Goal: Information Seeking & Learning: Learn about a topic

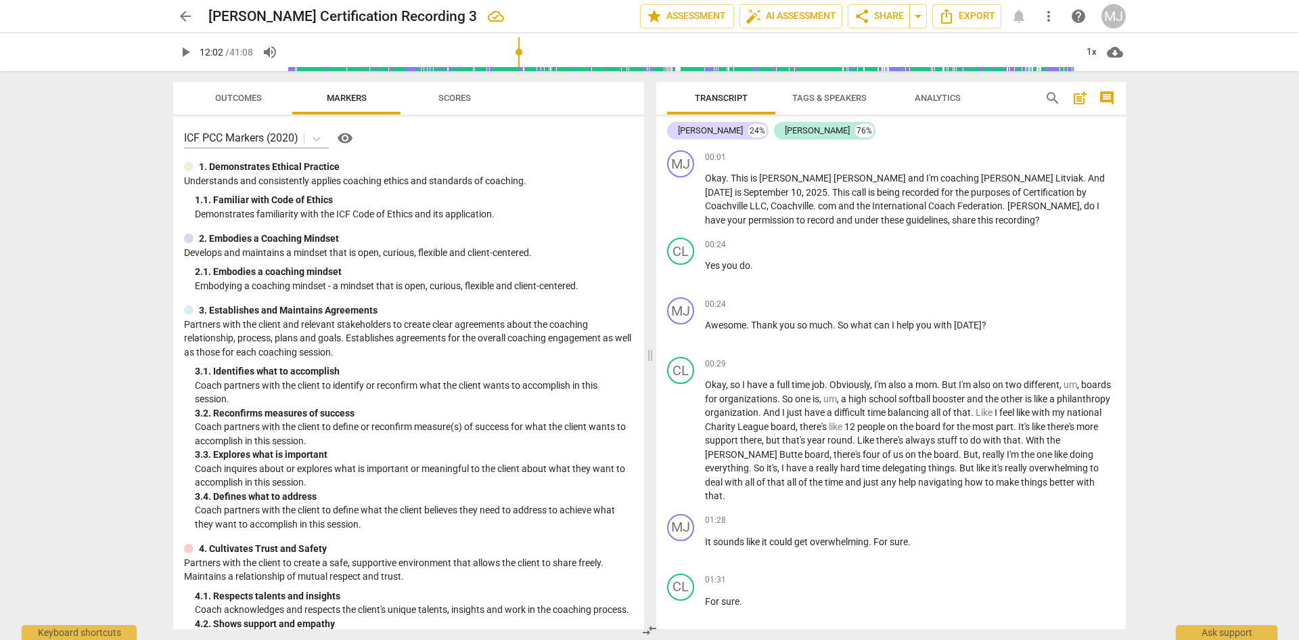
scroll to position [5685, 0]
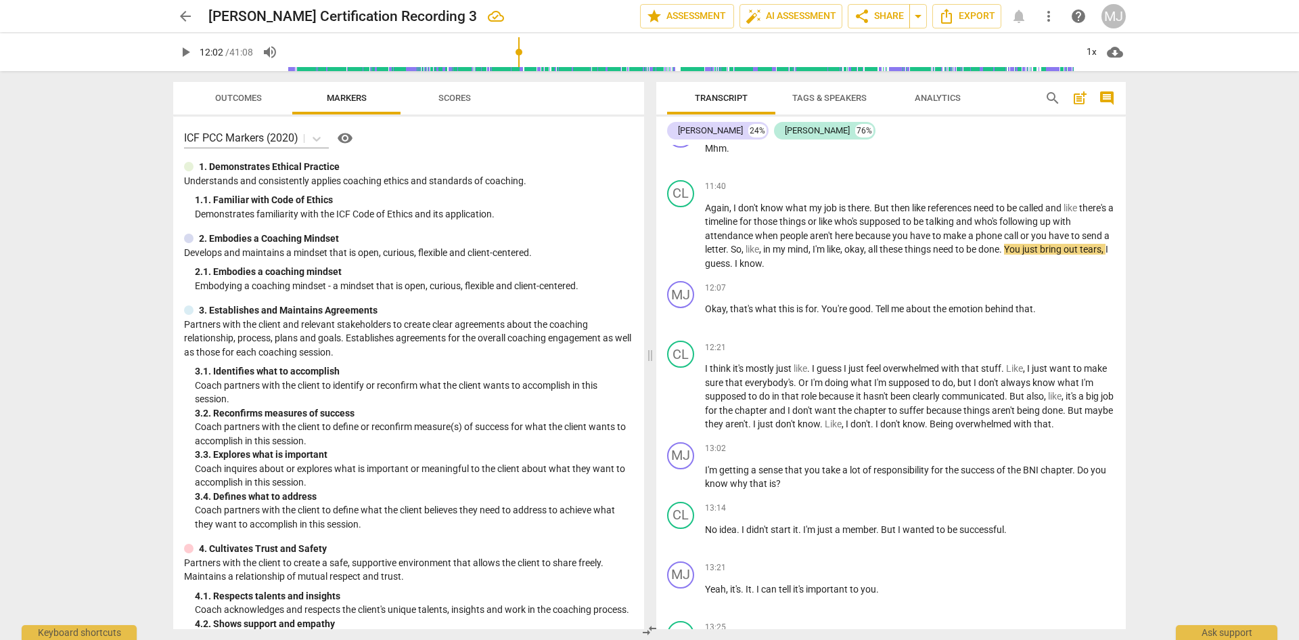
drag, startPoint x: 181, startPoint y: 58, endPoint x: 145, endPoint y: 69, distance: 38.3
click at [181, 58] on span "play_arrow" at bounding box center [185, 52] width 16 height 16
click at [762, 258] on span "know" at bounding box center [751, 263] width 22 height 11
type input "730"
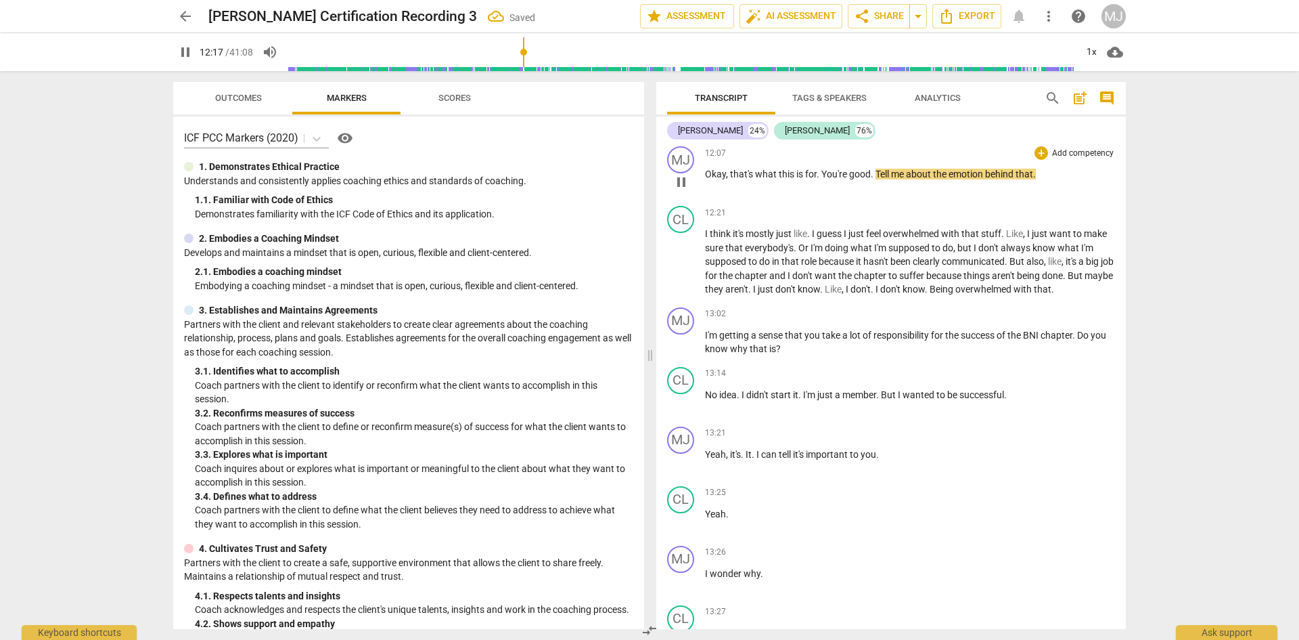
scroll to position [5820, 0]
click at [753, 283] on span "." at bounding box center [751, 288] width 5 height 11
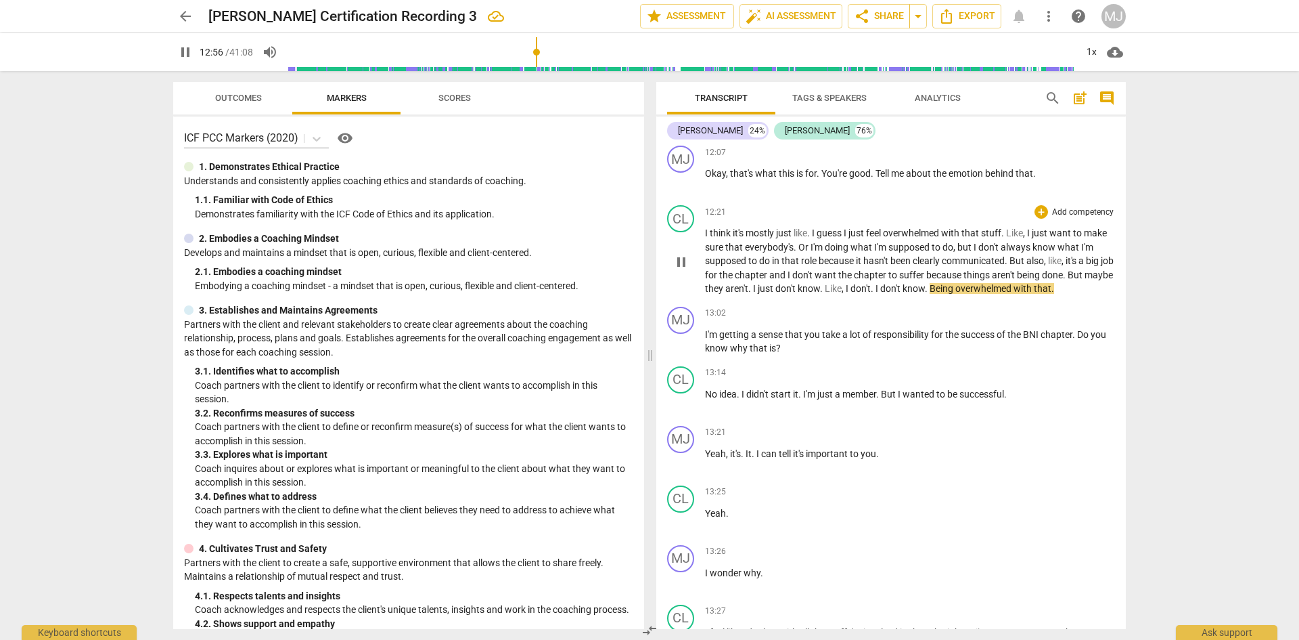
type input "777"
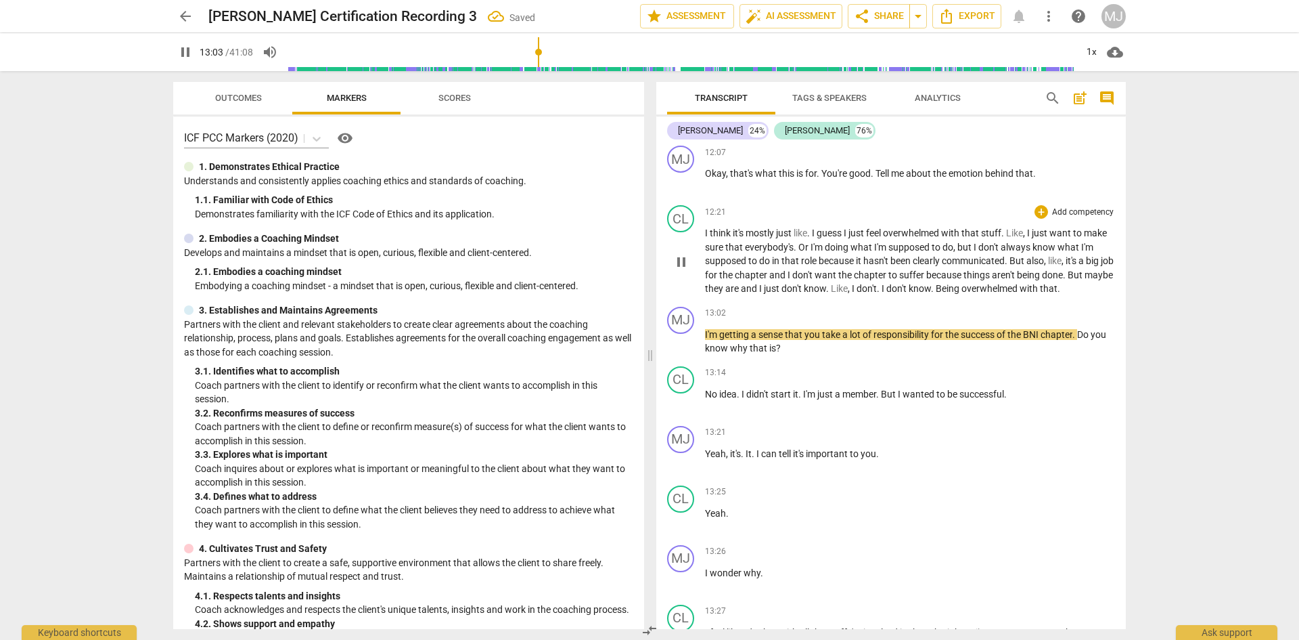
click at [931, 283] on span "know" at bounding box center [920, 288] width 22 height 11
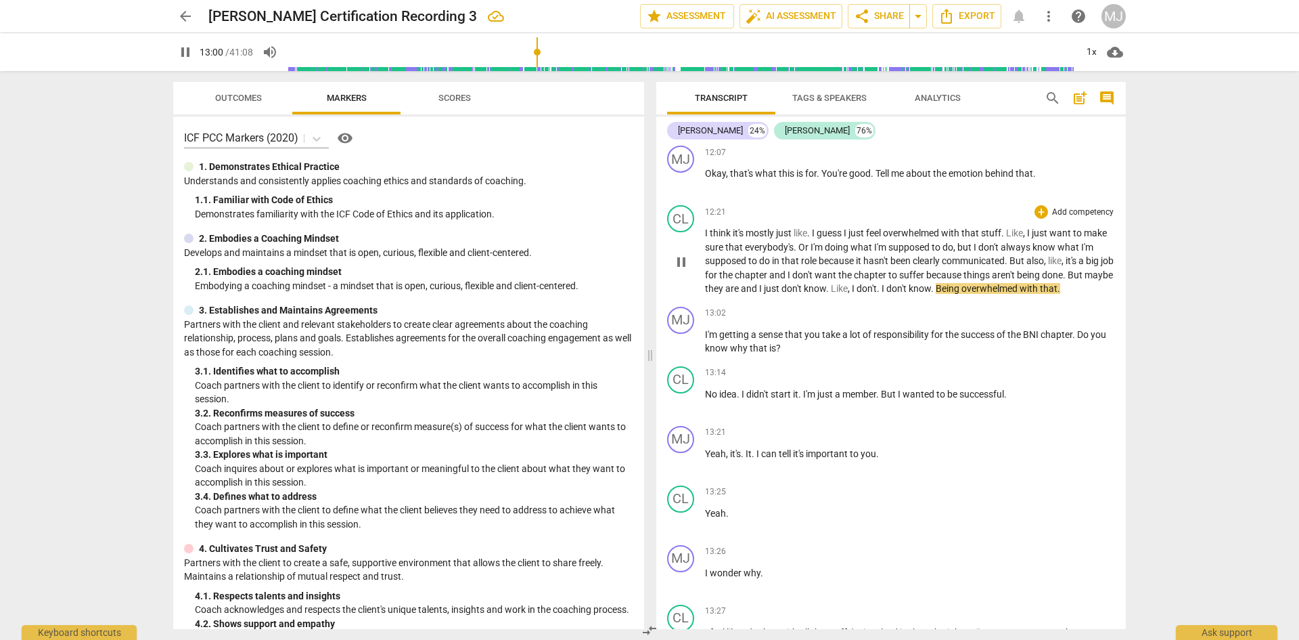
click at [962, 283] on span "Being" at bounding box center [949, 288] width 26 height 11
click at [937, 394] on span "wanted" at bounding box center [920, 393] width 34 height 11
type input "800"
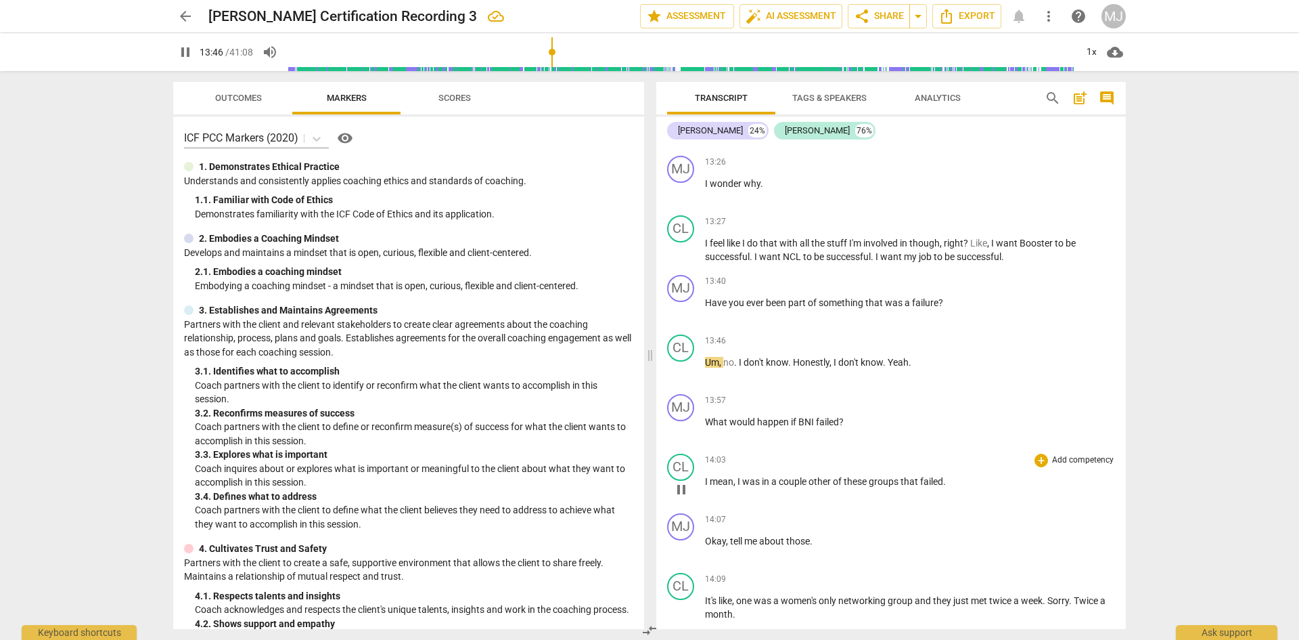
scroll to position [6294, 0]
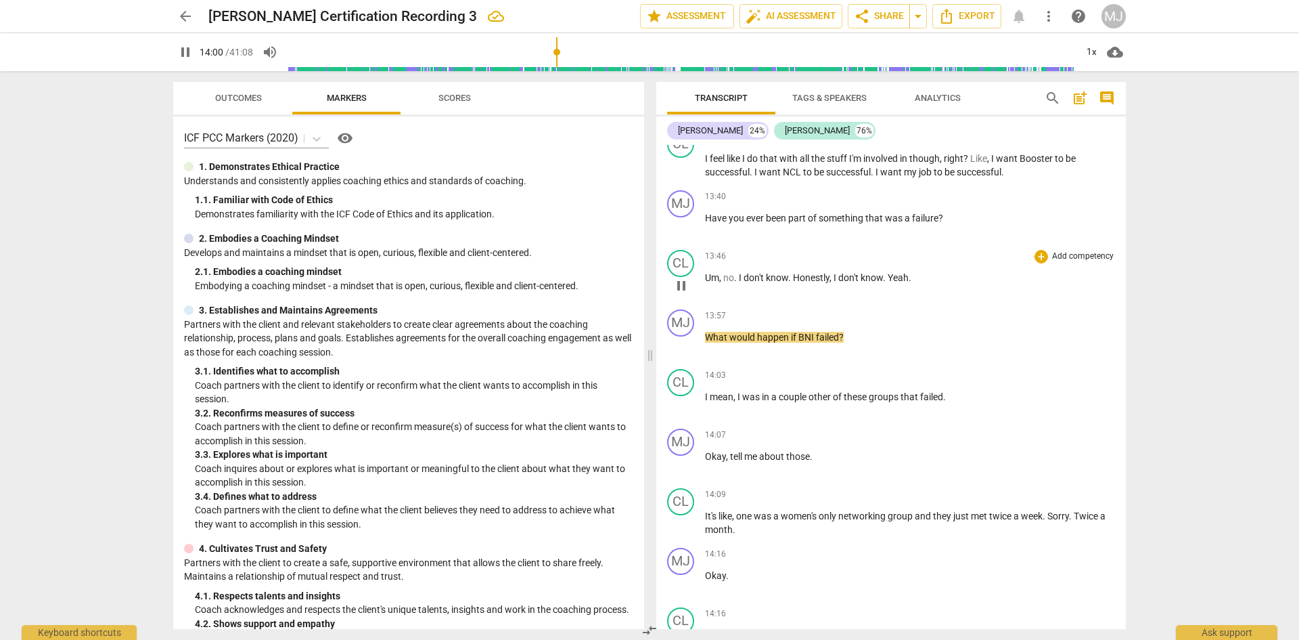
click at [916, 277] on p "Um , no . I don't know . Honestly , I don't know . Yeah ." at bounding box center [910, 278] width 410 height 14
type input "841"
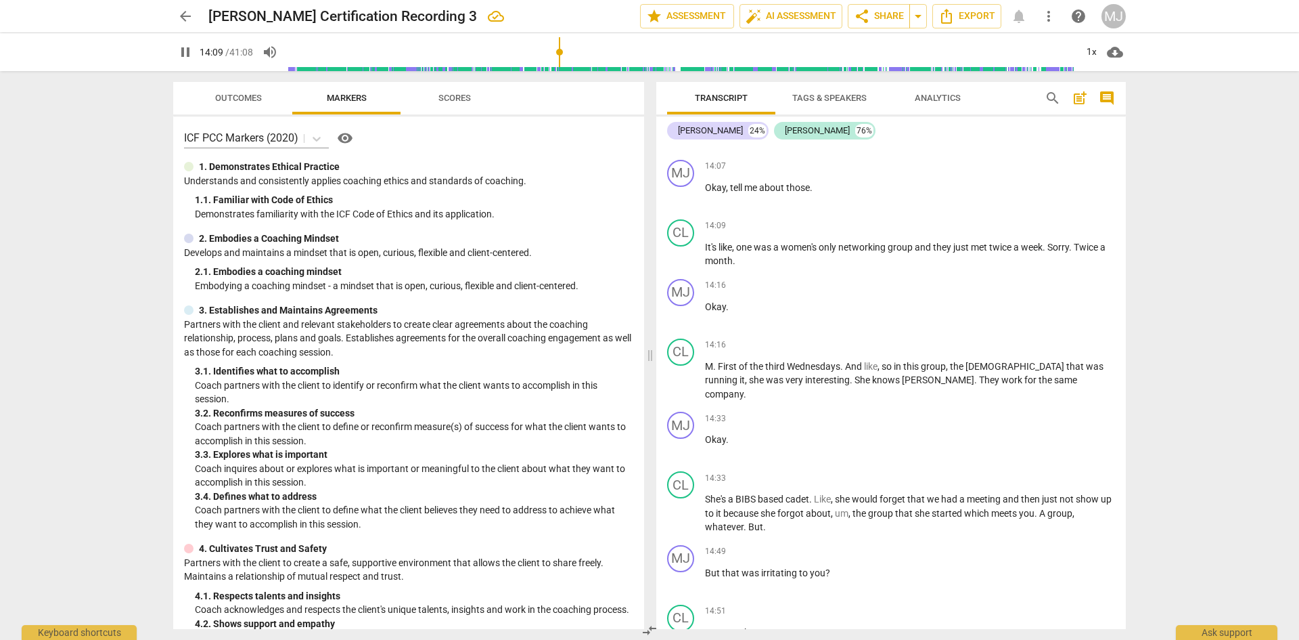
scroll to position [6565, 0]
click at [708, 359] on span "M" at bounding box center [709, 364] width 8 height 11
click at [707, 362] on span "M" at bounding box center [709, 364] width 8 height 11
type input "859"
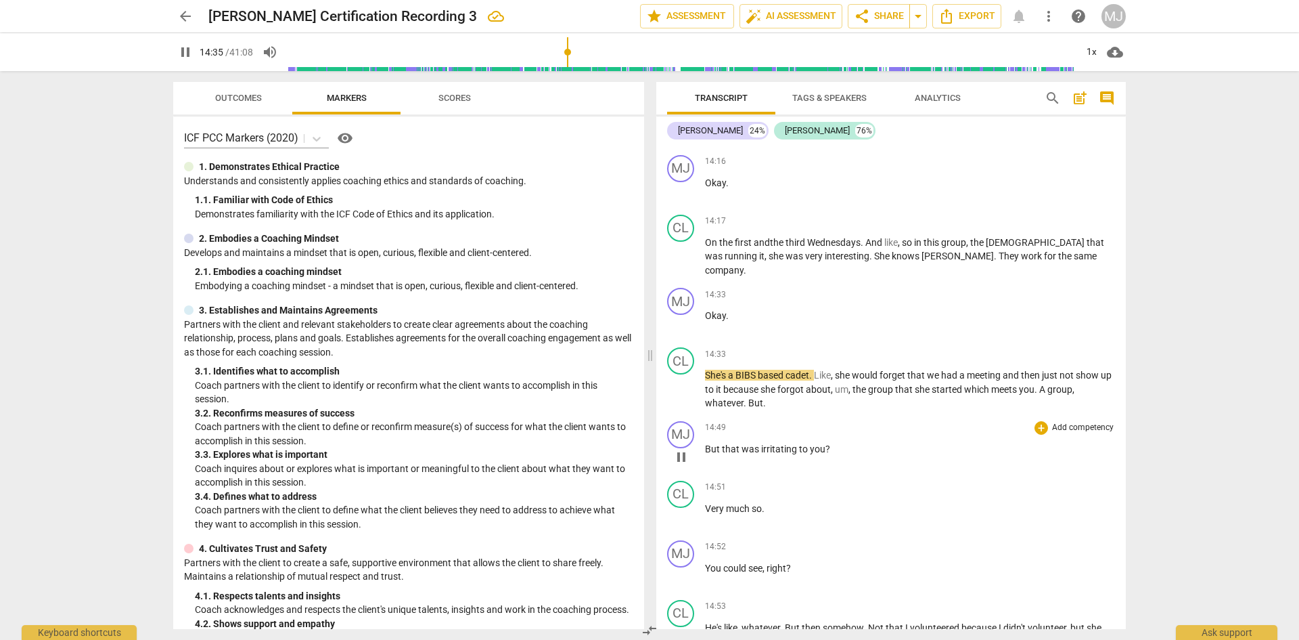
scroll to position [6700, 0]
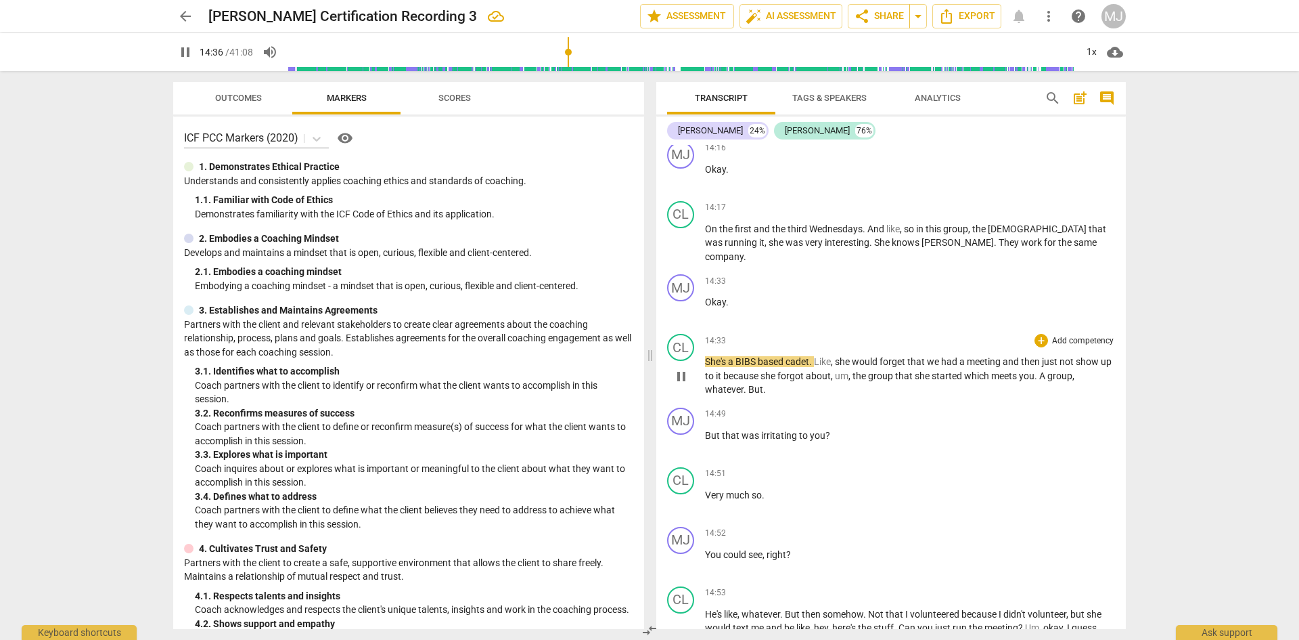
click at [737, 356] on span "BIBS" at bounding box center [747, 361] width 22 height 11
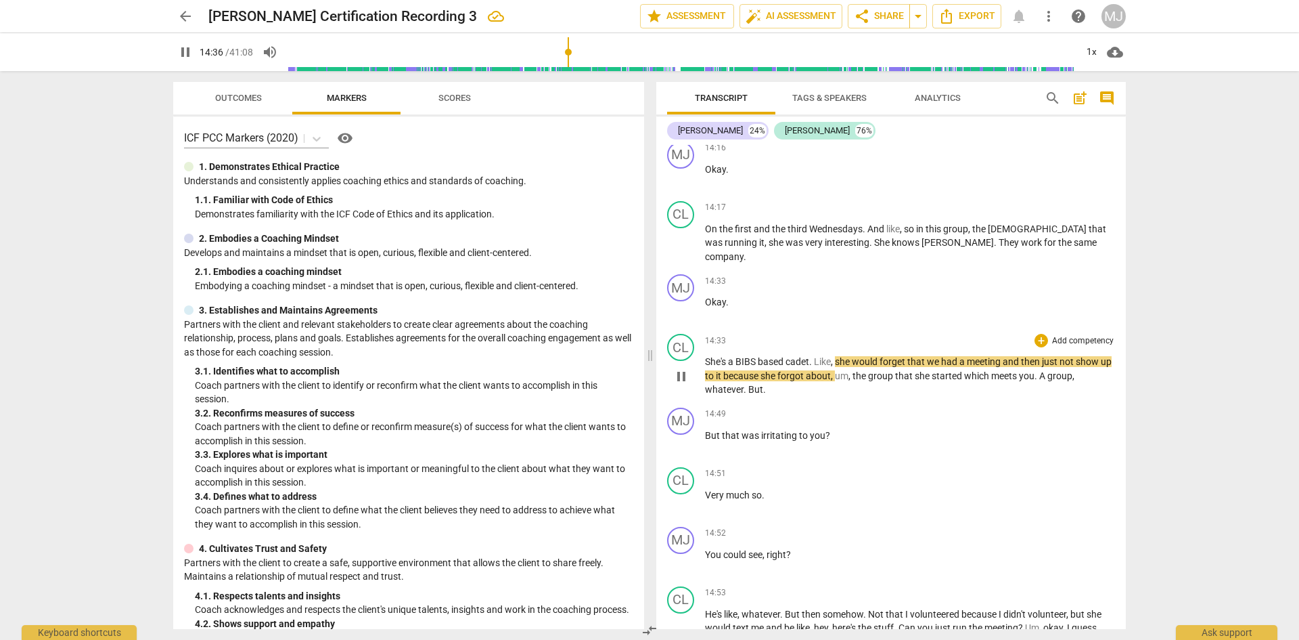
type input "877"
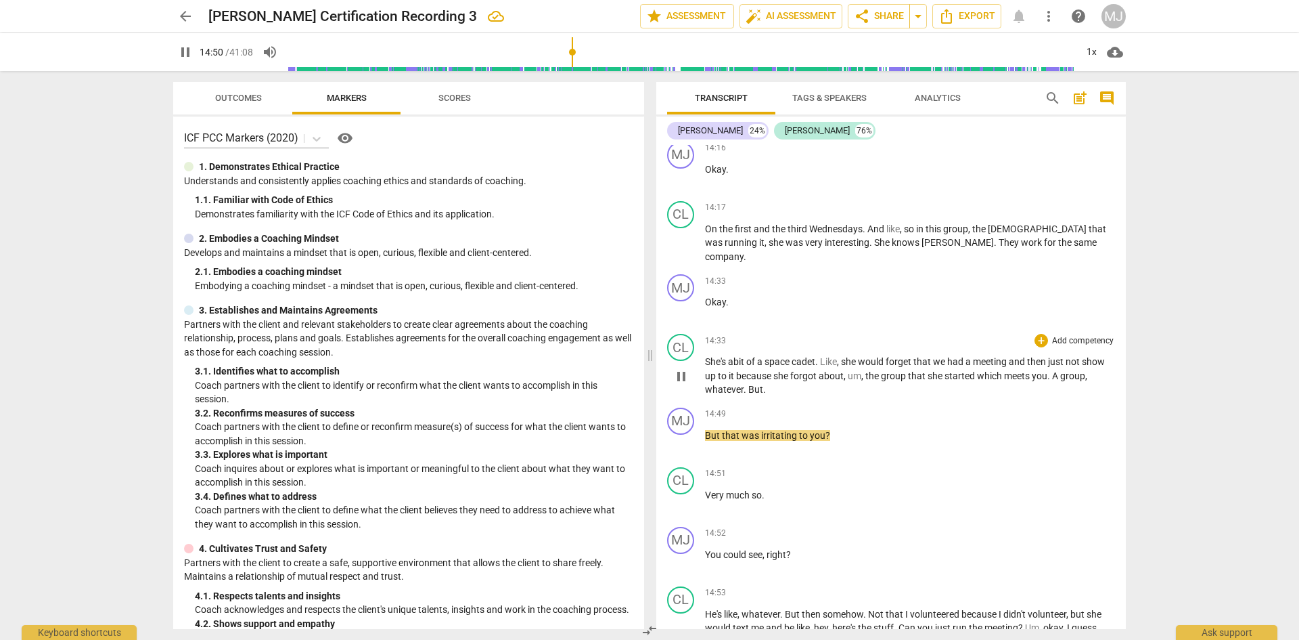
click at [183, 50] on span "pause" at bounding box center [185, 52] width 16 height 16
type input "890"
click at [843, 370] on span "about" at bounding box center [831, 375] width 25 height 11
click at [987, 370] on span "meets" at bounding box center [999, 375] width 28 height 11
click at [728, 370] on span "to" at bounding box center [723, 375] width 11 height 11
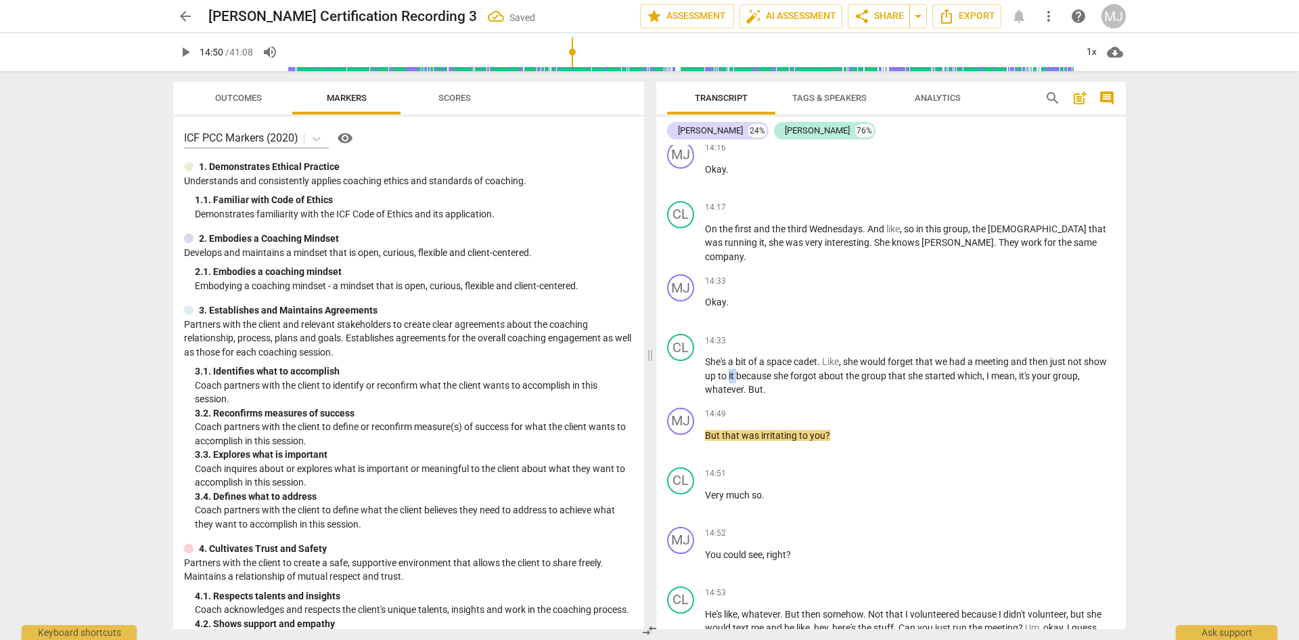
click at [728, 370] on span "to" at bounding box center [723, 375] width 11 height 11
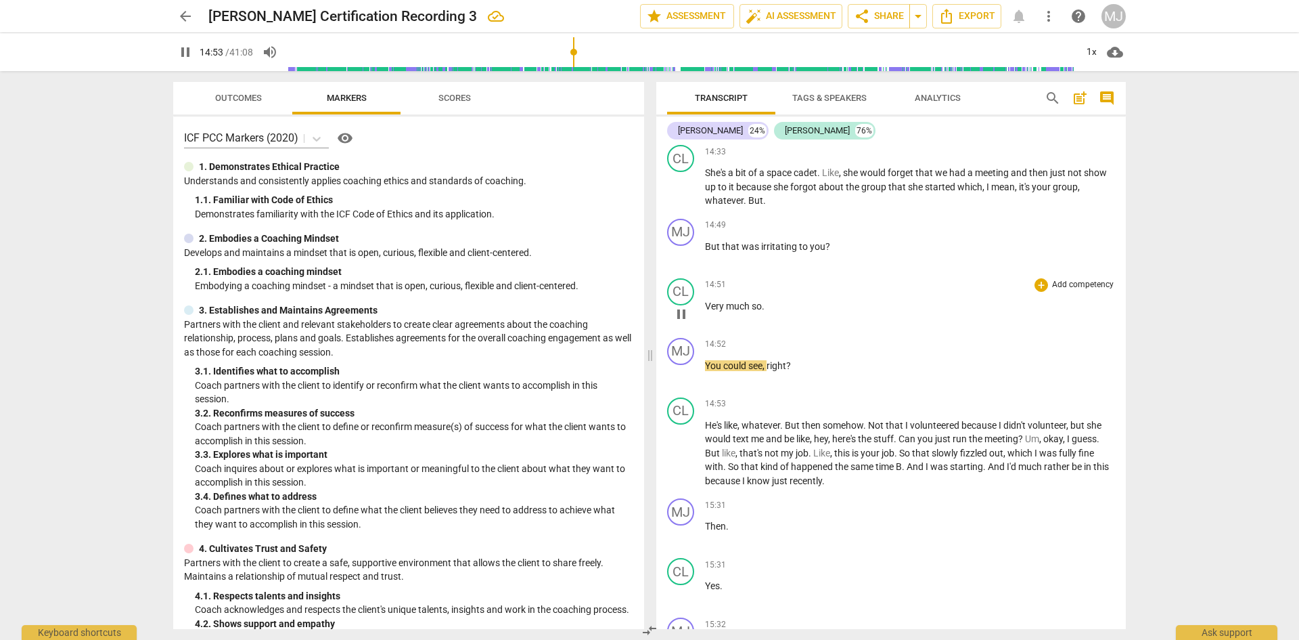
scroll to position [6903, 0]
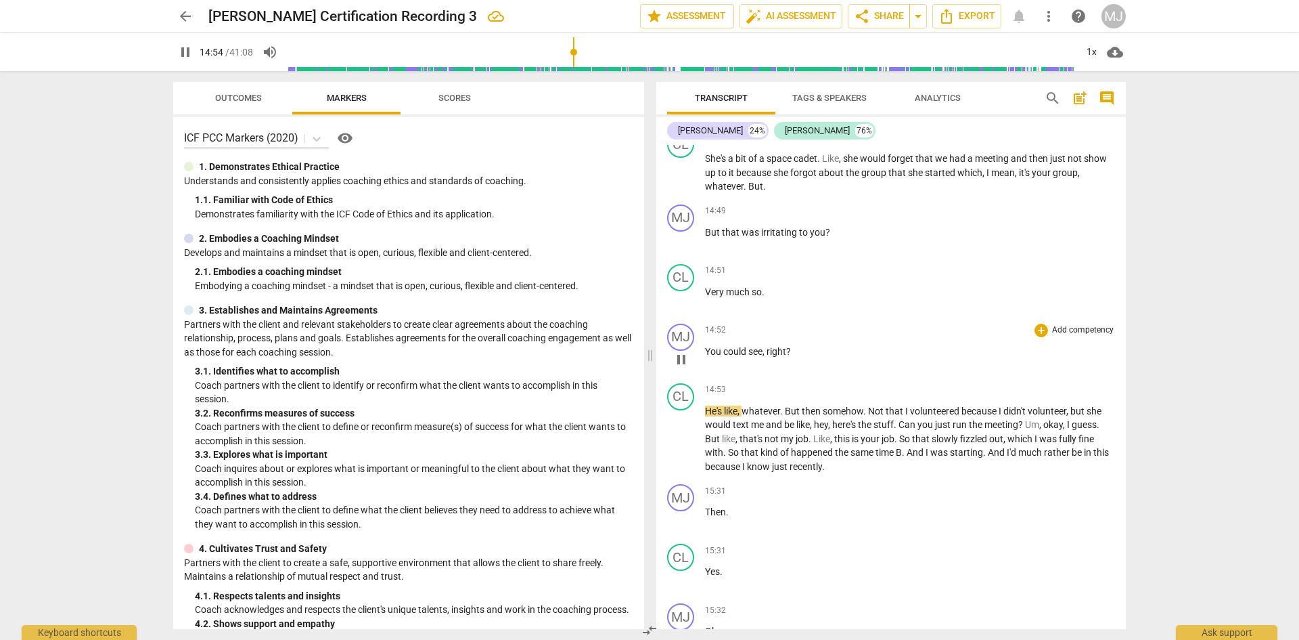
click at [710, 346] on span "You" at bounding box center [714, 351] width 18 height 11
type input "895"
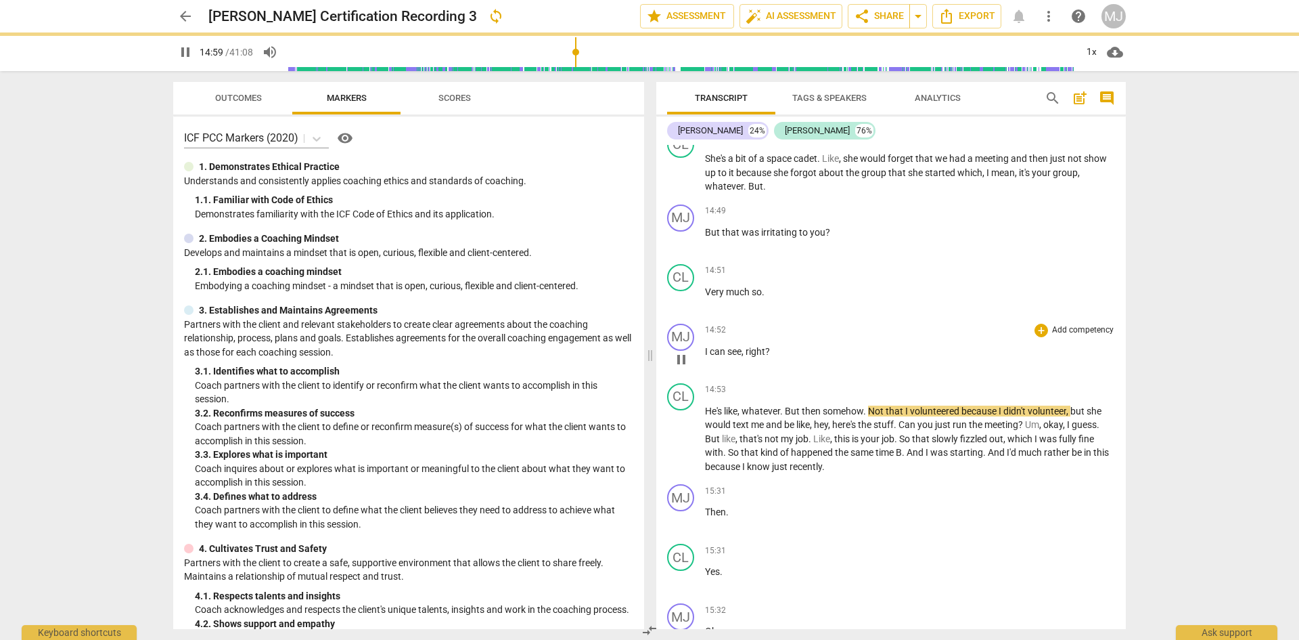
scroll to position [7039, 0]
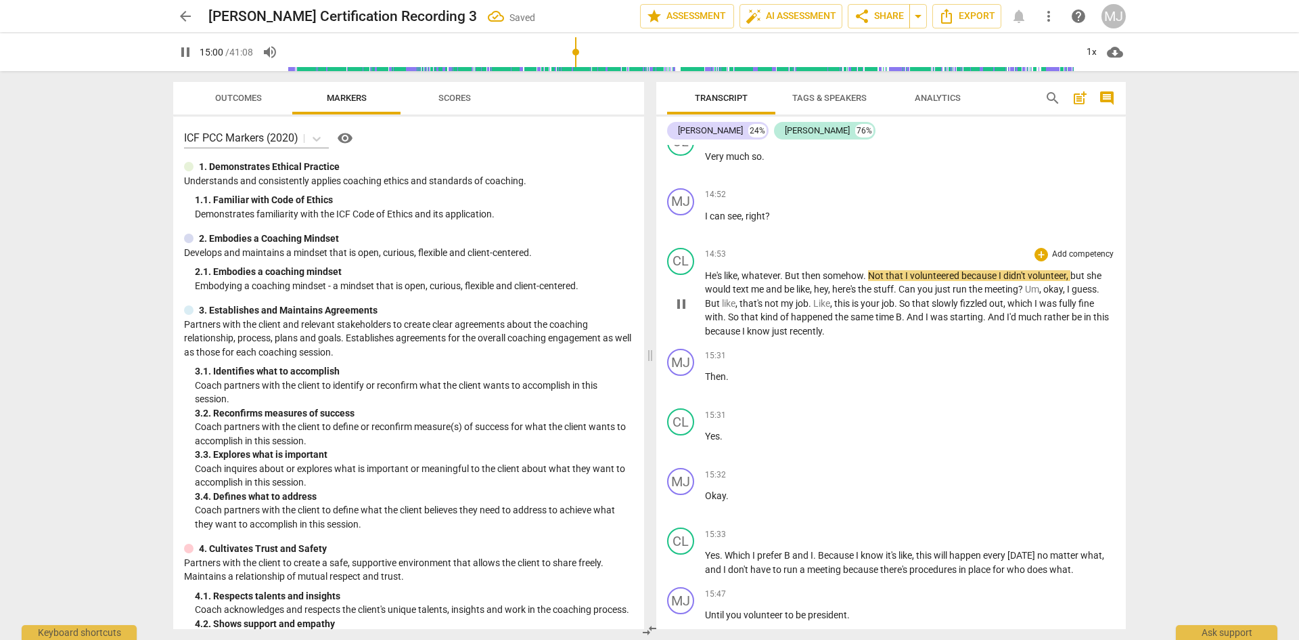
click at [708, 270] on span "He's" at bounding box center [714, 275] width 19 height 11
click at [707, 270] on span "He's" at bounding box center [714, 275] width 19 height 11
type input "896"
click at [954, 270] on span "volunteered" at bounding box center [930, 275] width 51 height 11
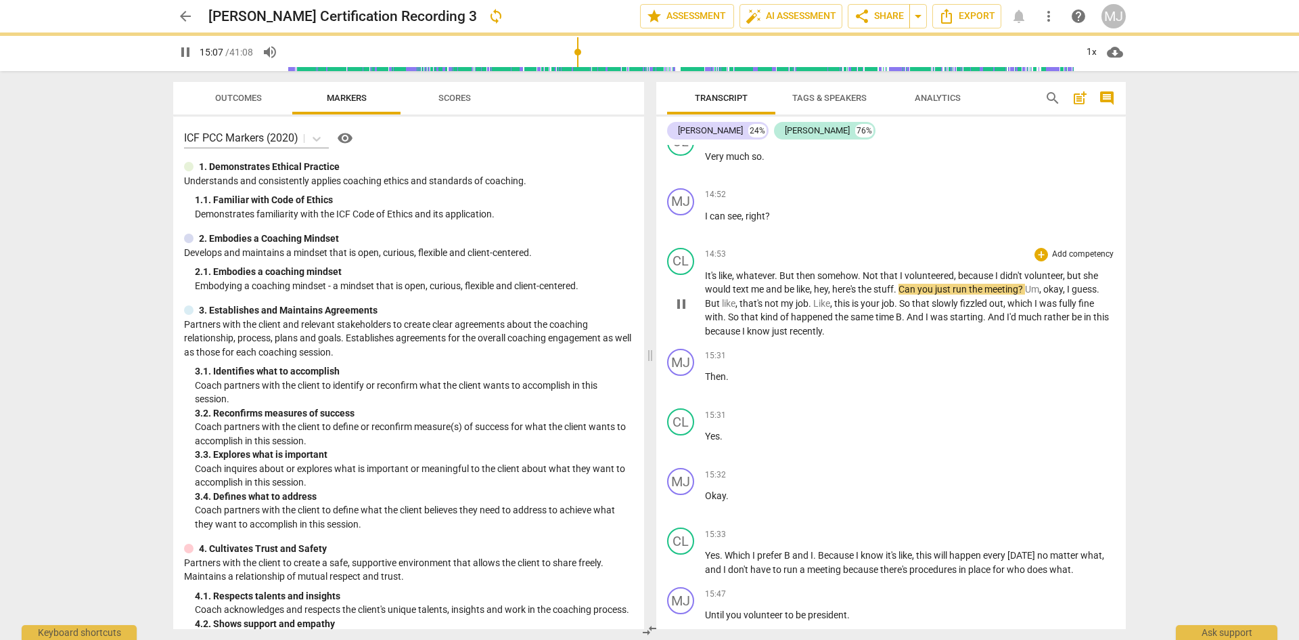
click at [872, 270] on span "Not" at bounding box center [872, 275] width 18 height 11
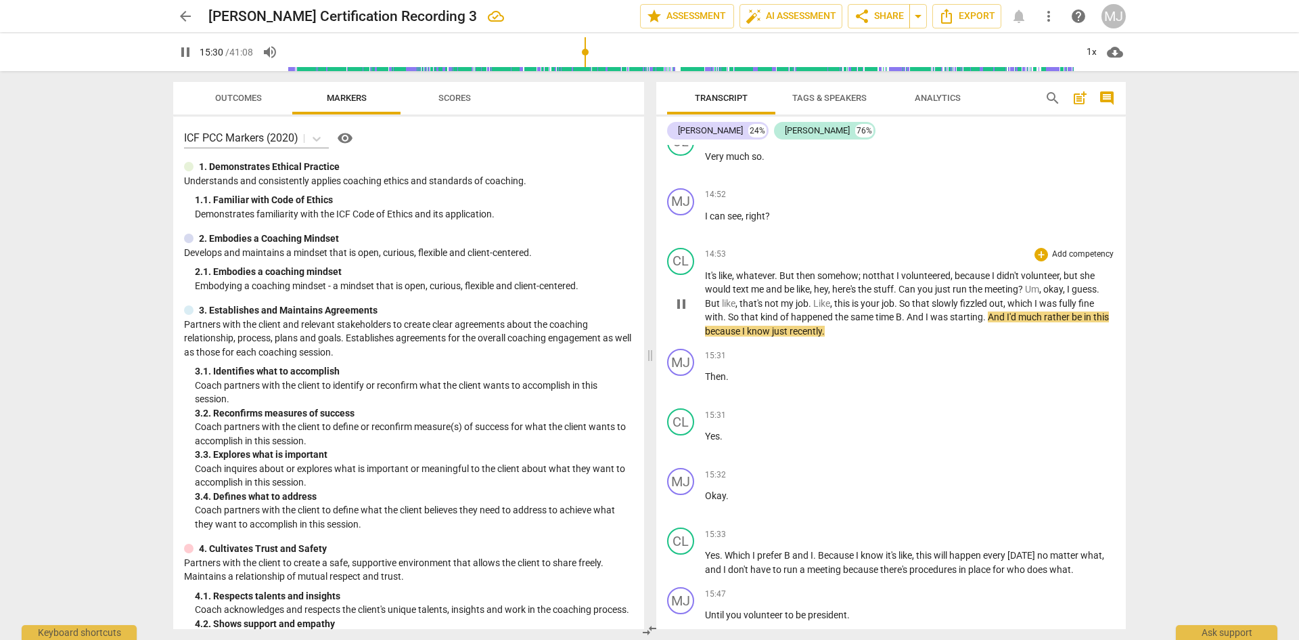
drag, startPoint x: 902, startPoint y: 300, endPoint x: 914, endPoint y: 300, distance: 11.5
click at [902, 311] on span "B" at bounding box center [899, 316] width 6 height 11
click at [182, 55] on span "pause" at bounding box center [185, 52] width 16 height 16
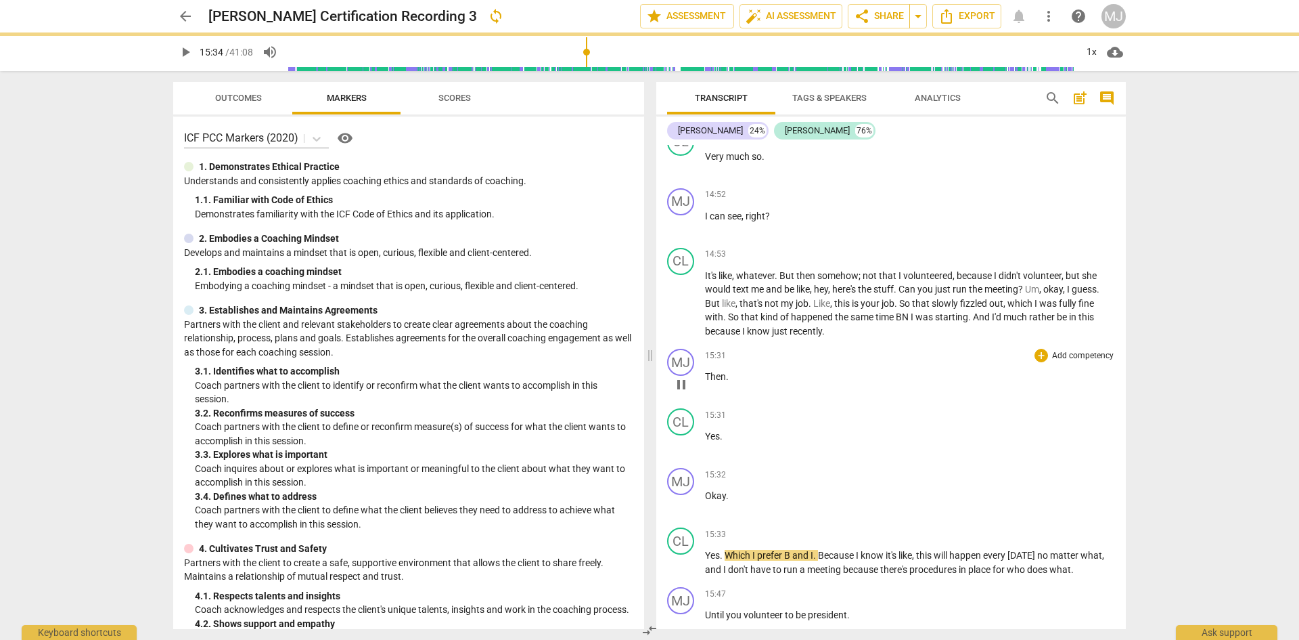
type input "934"
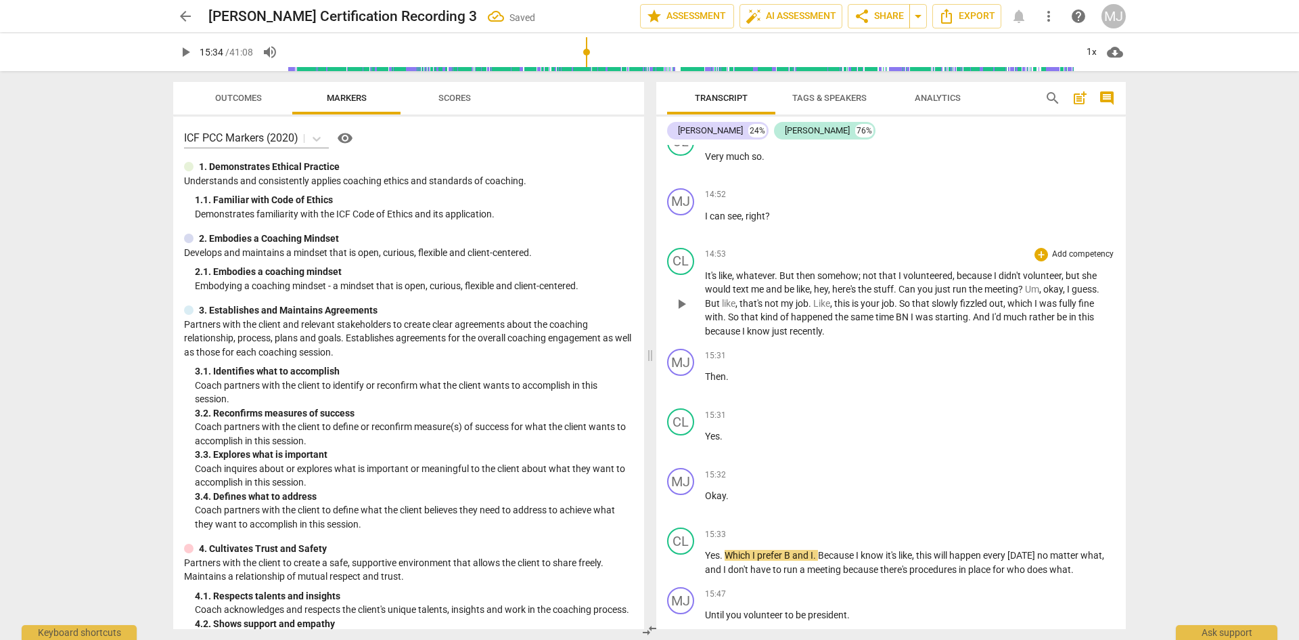
click at [911, 311] on span "BN" at bounding box center [903, 316] width 15 height 11
click at [1076, 311] on span "in" at bounding box center [1071, 316] width 9 height 11
click at [771, 326] on span "know" at bounding box center [759, 331] width 25 height 11
click at [184, 53] on span "pause" at bounding box center [185, 52] width 16 height 16
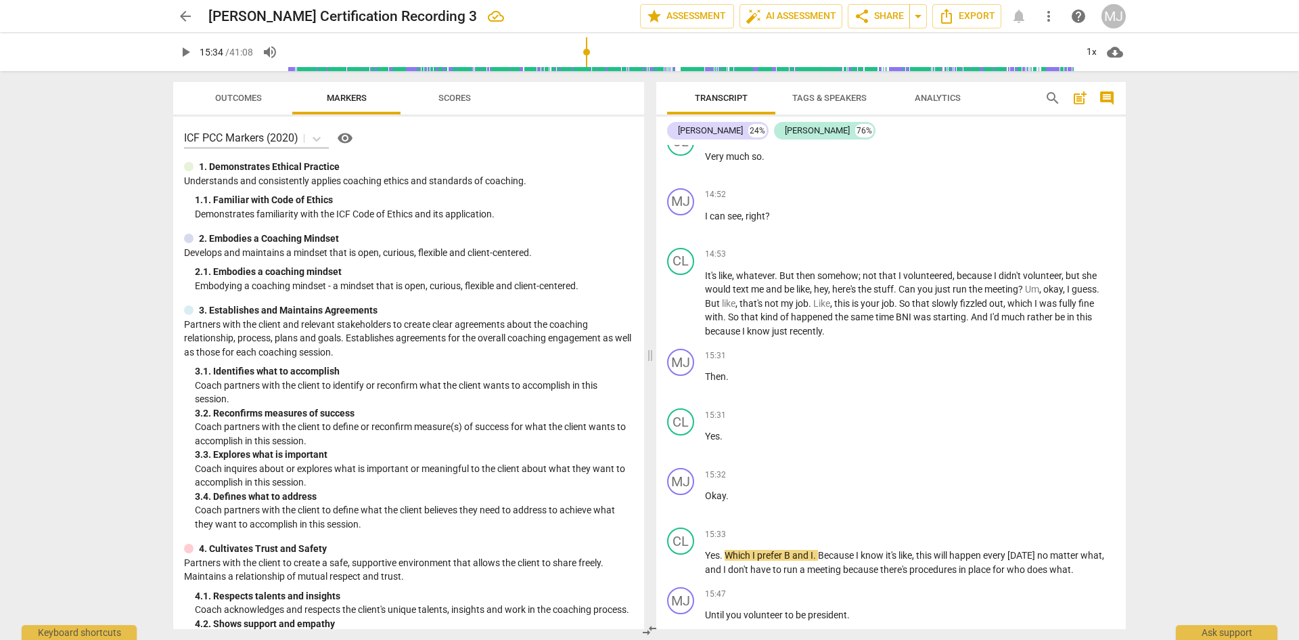
type input "935"
click at [773, 326] on span "just" at bounding box center [781, 331] width 18 height 11
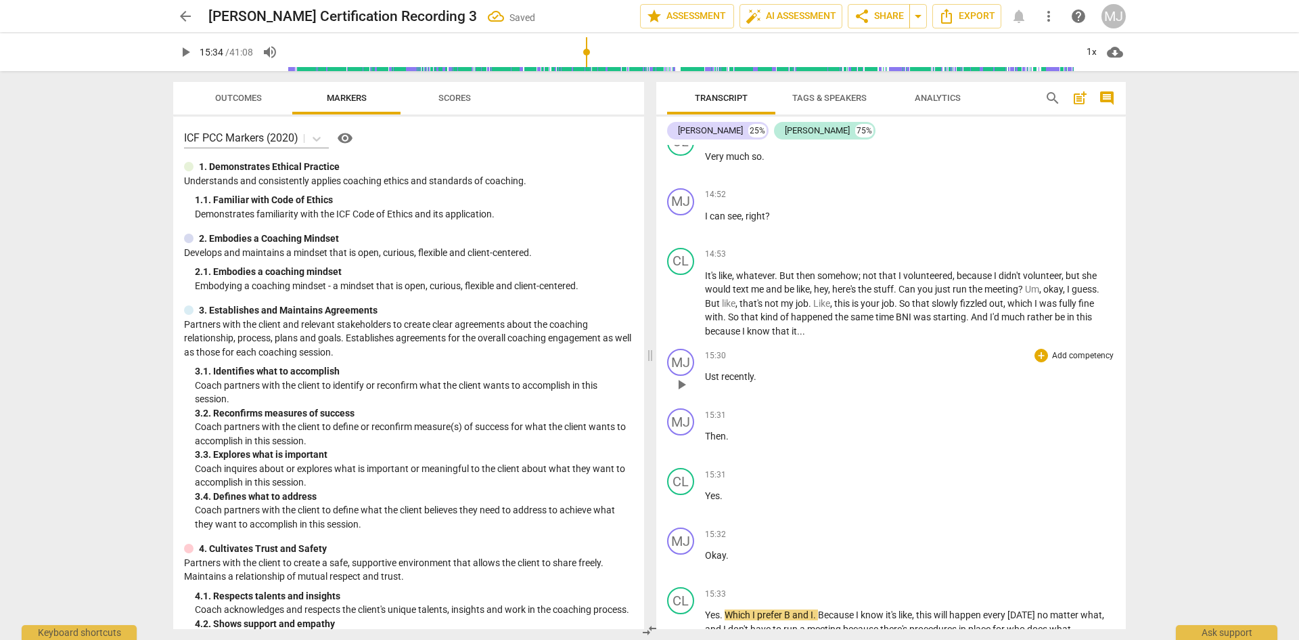
click at [706, 371] on span "Ust" at bounding box center [713, 376] width 16 height 11
click at [710, 430] on span "Then" at bounding box center [715, 435] width 21 height 11
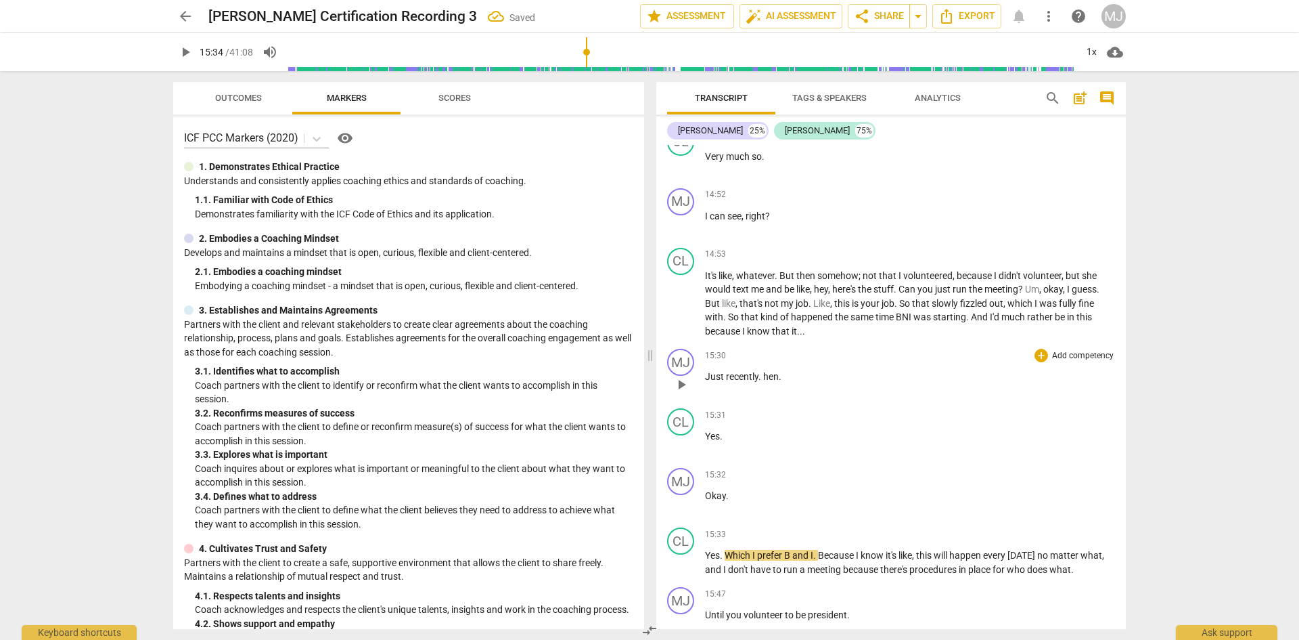
click at [765, 371] on span "hen" at bounding box center [771, 376] width 16 height 11
click at [765, 371] on span "hen" at bounding box center [773, 376] width 16 height 11
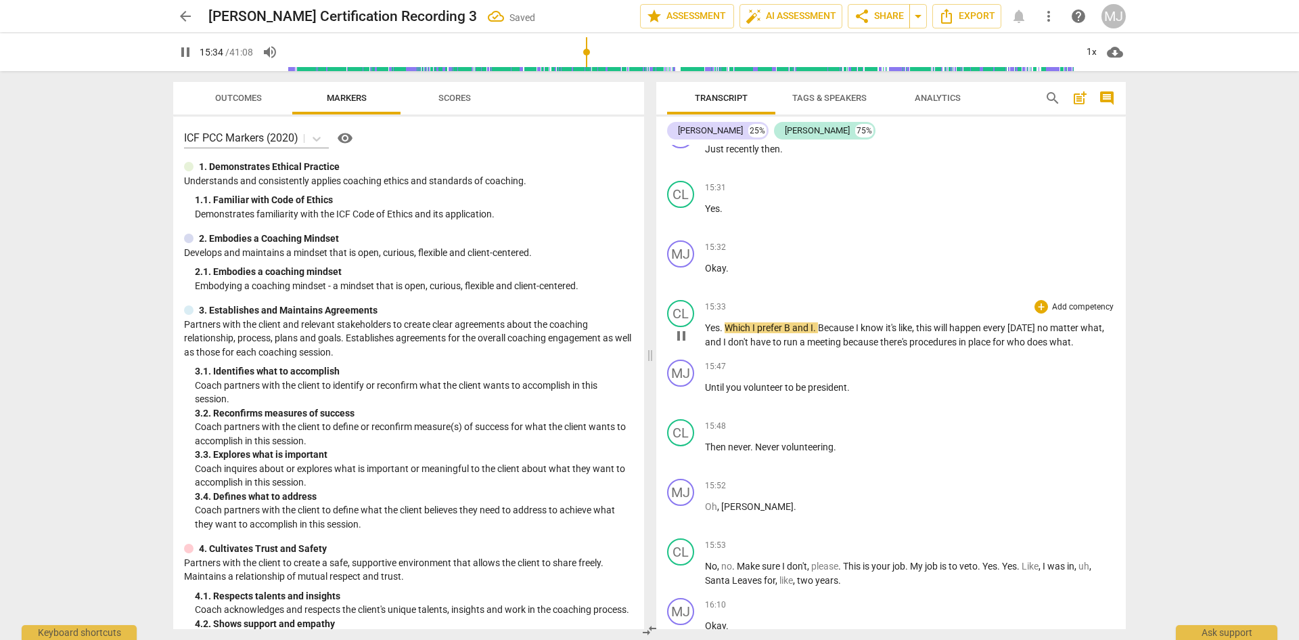
scroll to position [7309, 0]
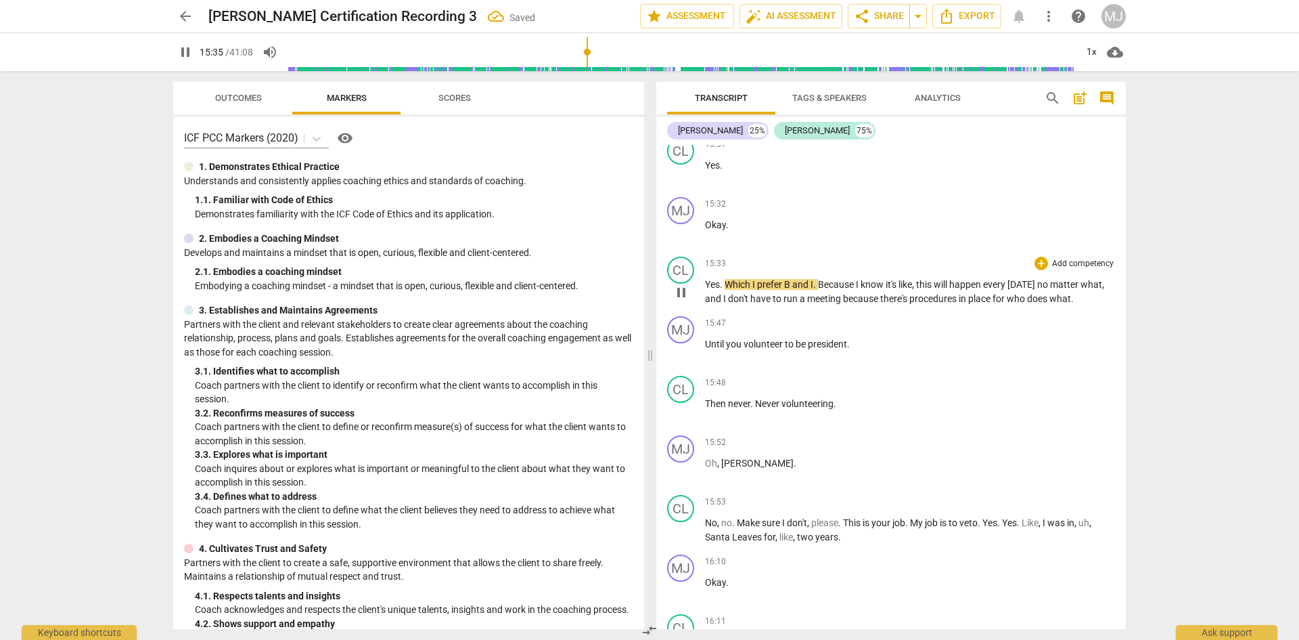
click at [791, 279] on span "B" at bounding box center [788, 284] width 8 height 11
type input "937"
click at [862, 319] on div "15:47 + Add competency keyboard_arrow_right Until you volunteer to be president…" at bounding box center [910, 340] width 410 height 49
click at [860, 337] on p "Until you volunteer to be president ." at bounding box center [910, 344] width 410 height 14
click at [184, 55] on span "pause" at bounding box center [185, 52] width 16 height 16
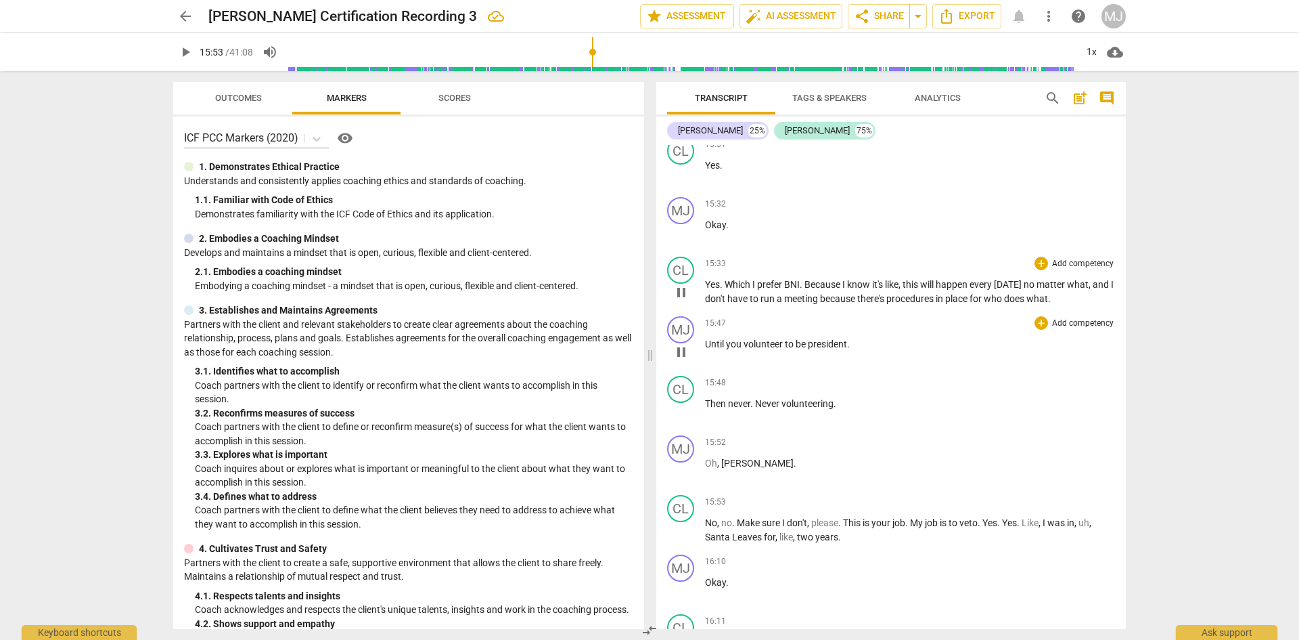
type input "954"
click at [862, 337] on p "Until you volunteer to be president ." at bounding box center [910, 344] width 410 height 14
click at [732, 398] on span "never" at bounding box center [739, 403] width 22 height 11
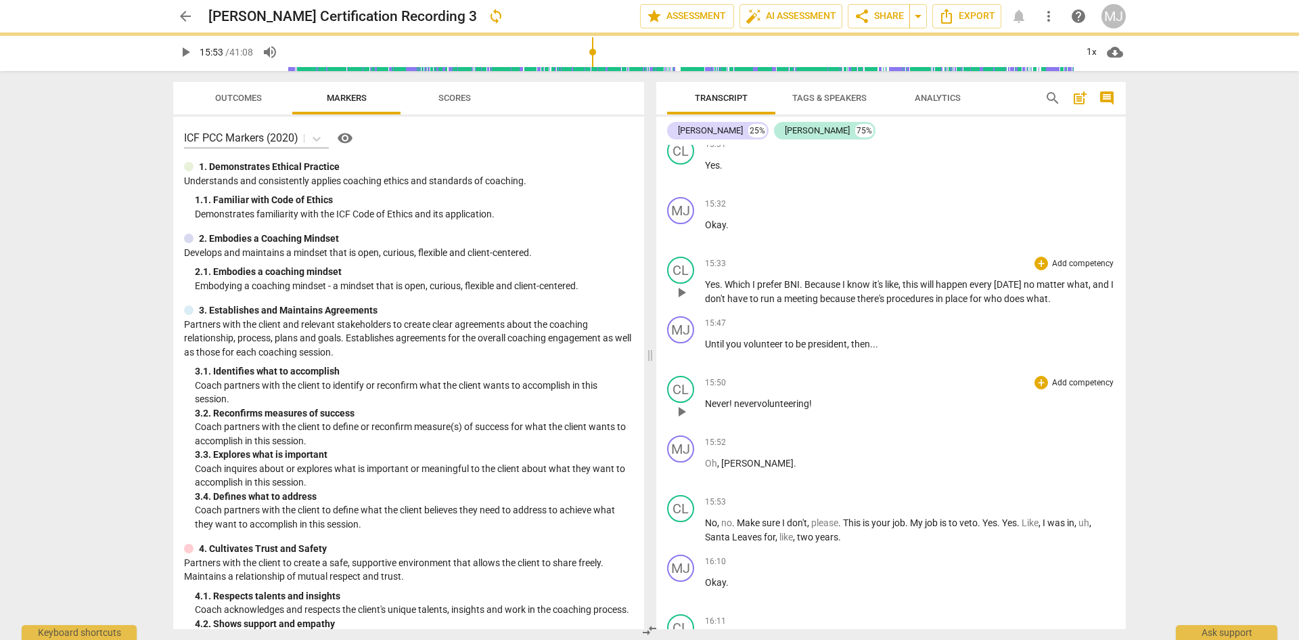
click at [738, 397] on p "Never! never volunteering!" at bounding box center [910, 404] width 410 height 14
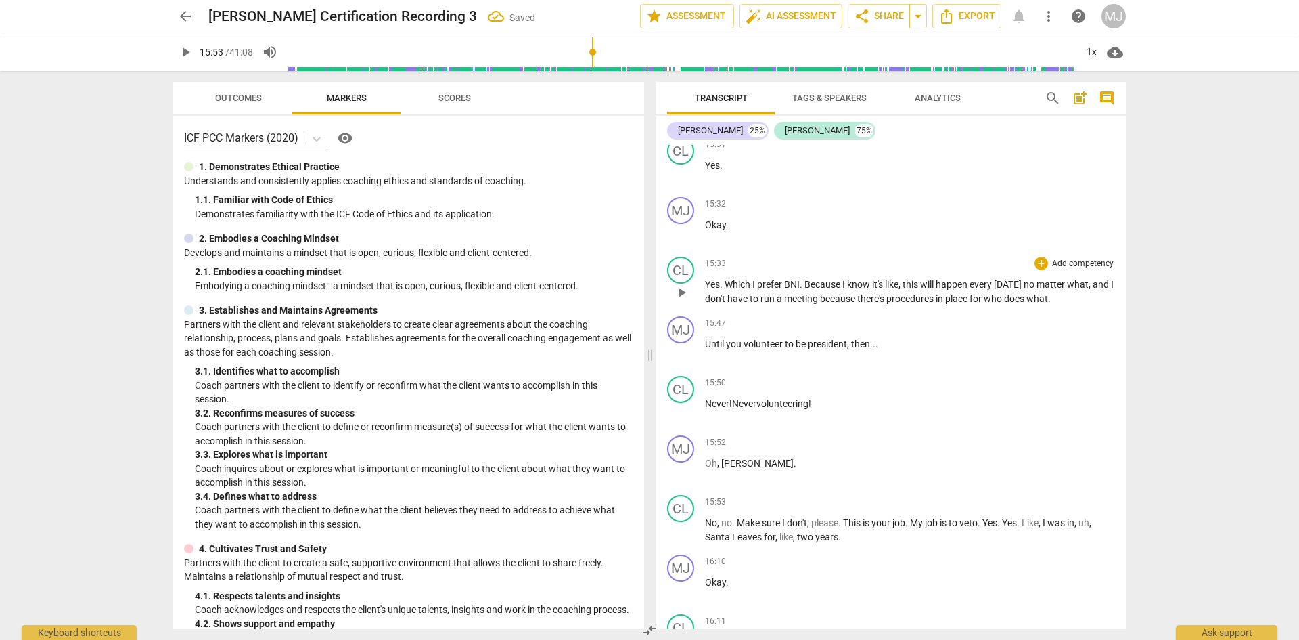
click at [190, 47] on span "play_arrow" at bounding box center [185, 52] width 16 height 16
click at [190, 58] on span "pause" at bounding box center [185, 52] width 16 height 16
click at [917, 517] on span "My" at bounding box center [917, 522] width 15 height 11
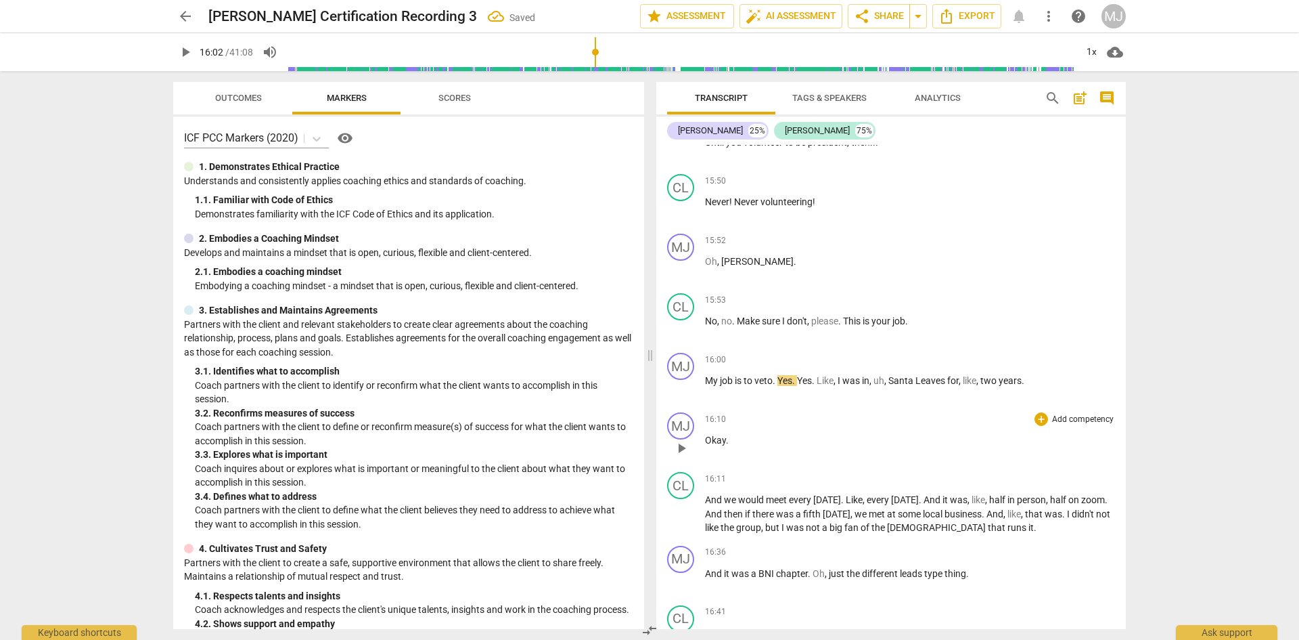
scroll to position [7512, 0]
click at [779, 374] on span "Yes" at bounding box center [785, 379] width 15 height 11
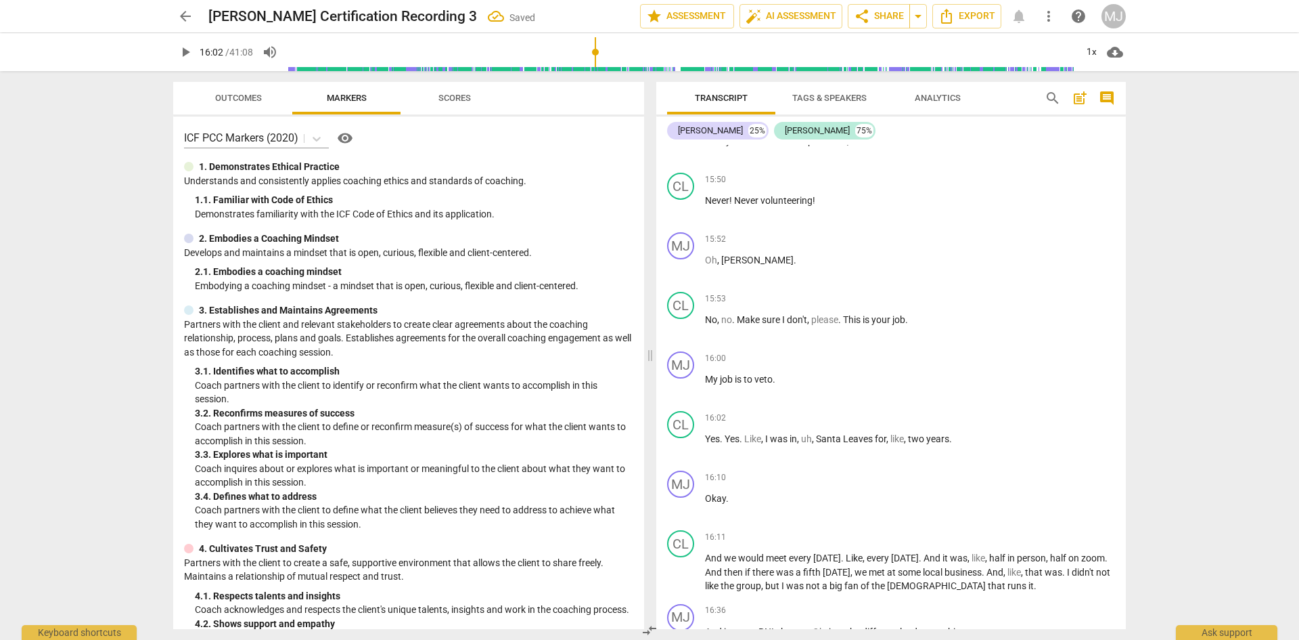
click at [184, 53] on span "play_arrow" at bounding box center [185, 52] width 16 height 16
click at [800, 433] on span "," at bounding box center [799, 438] width 4 height 11
click at [833, 433] on span "Santa" at bounding box center [829, 438] width 27 height 11
type input "965"
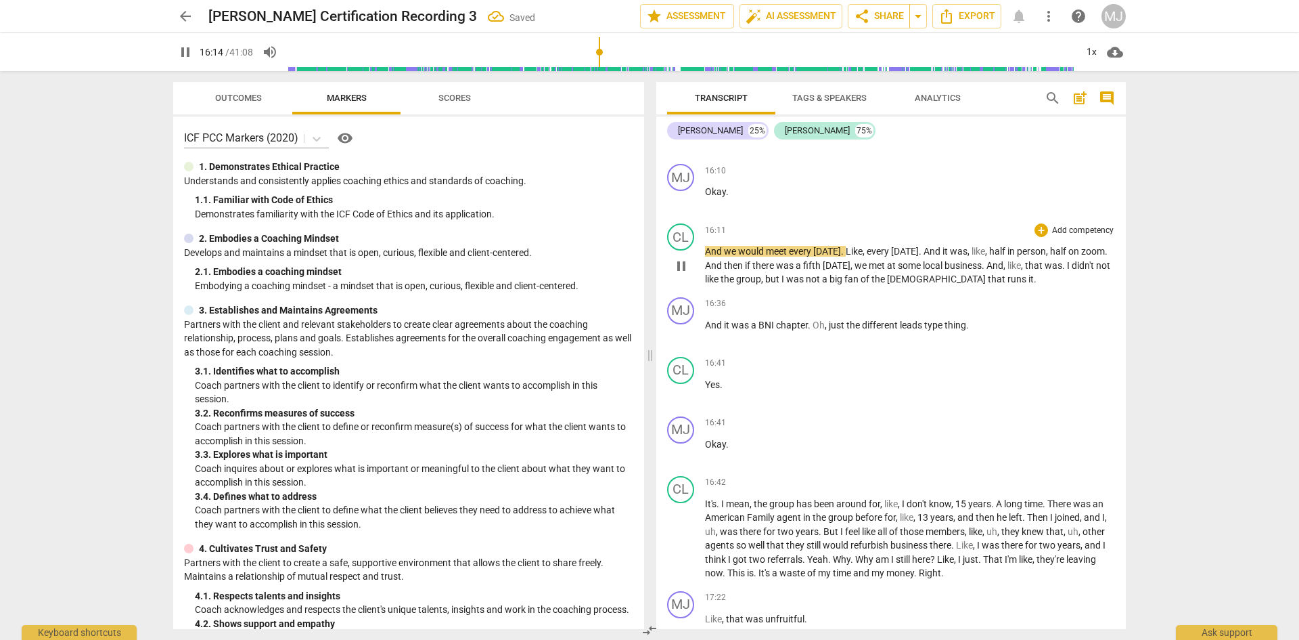
scroll to position [7851, 0]
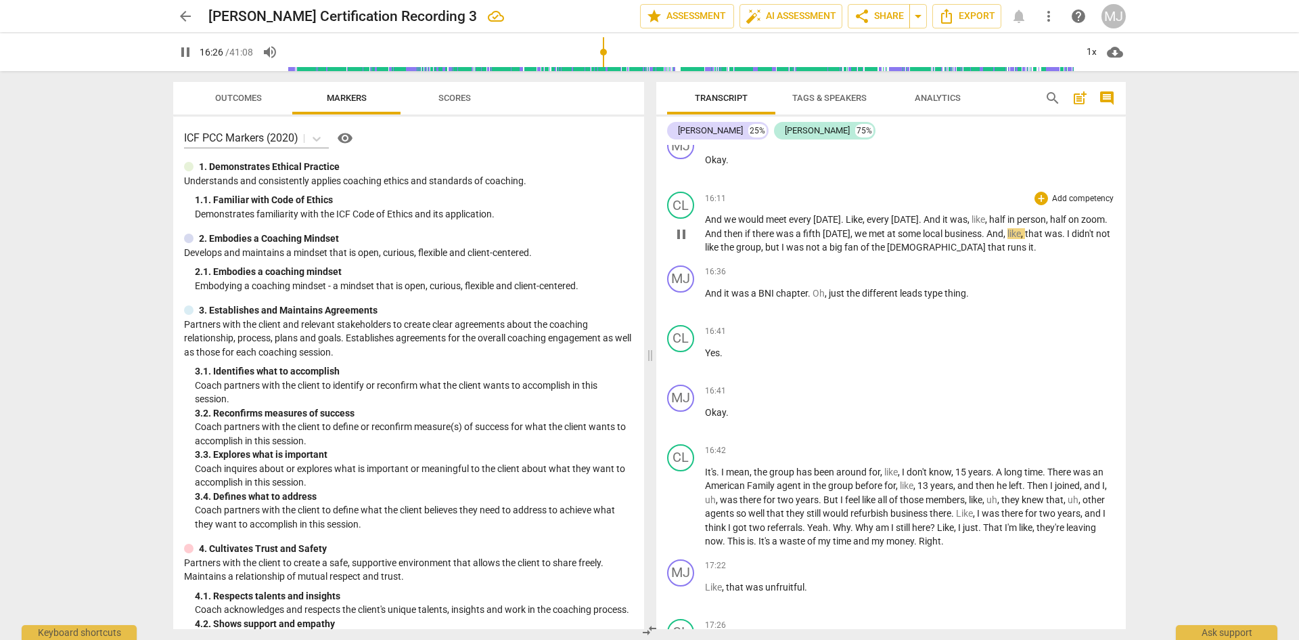
click at [1082, 217] on span "zoom" at bounding box center [1094, 219] width 24 height 11
type input "988"
click at [183, 52] on span "pause" at bounding box center [185, 52] width 16 height 16
type input "1000"
click at [815, 288] on span "Oh" at bounding box center [819, 293] width 12 height 11
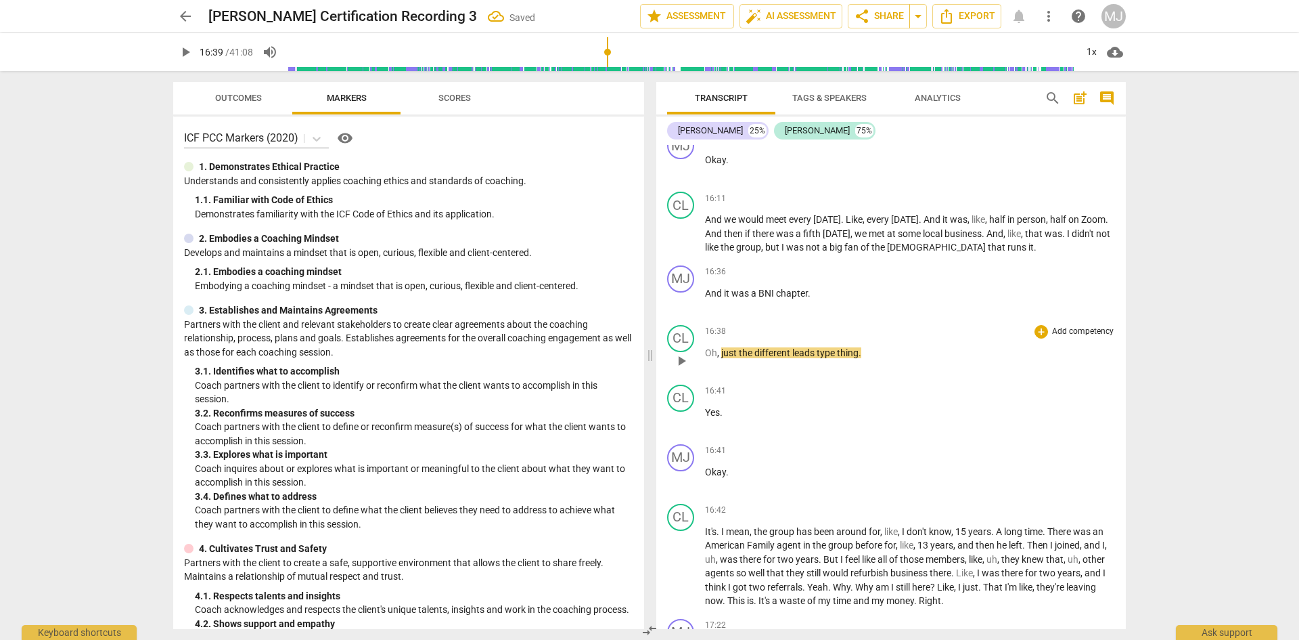
click at [707, 347] on span "Oh" at bounding box center [711, 352] width 12 height 11
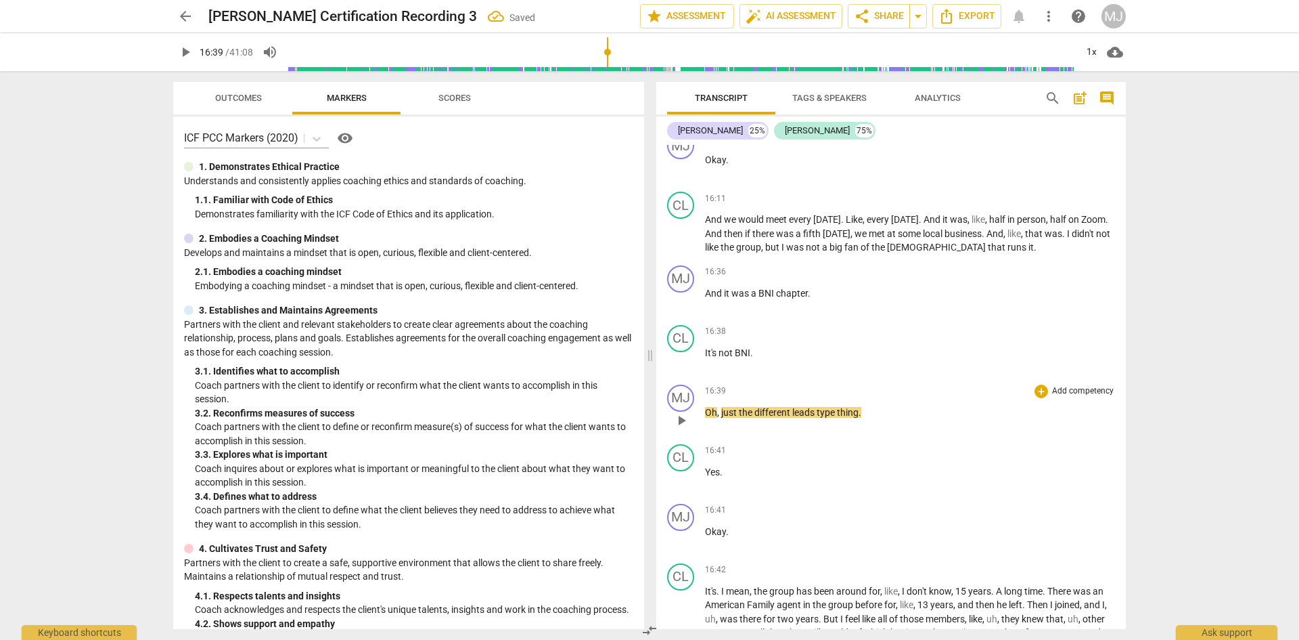
click at [744, 407] on span "the" at bounding box center [747, 412] width 16 height 11
type input "1001"
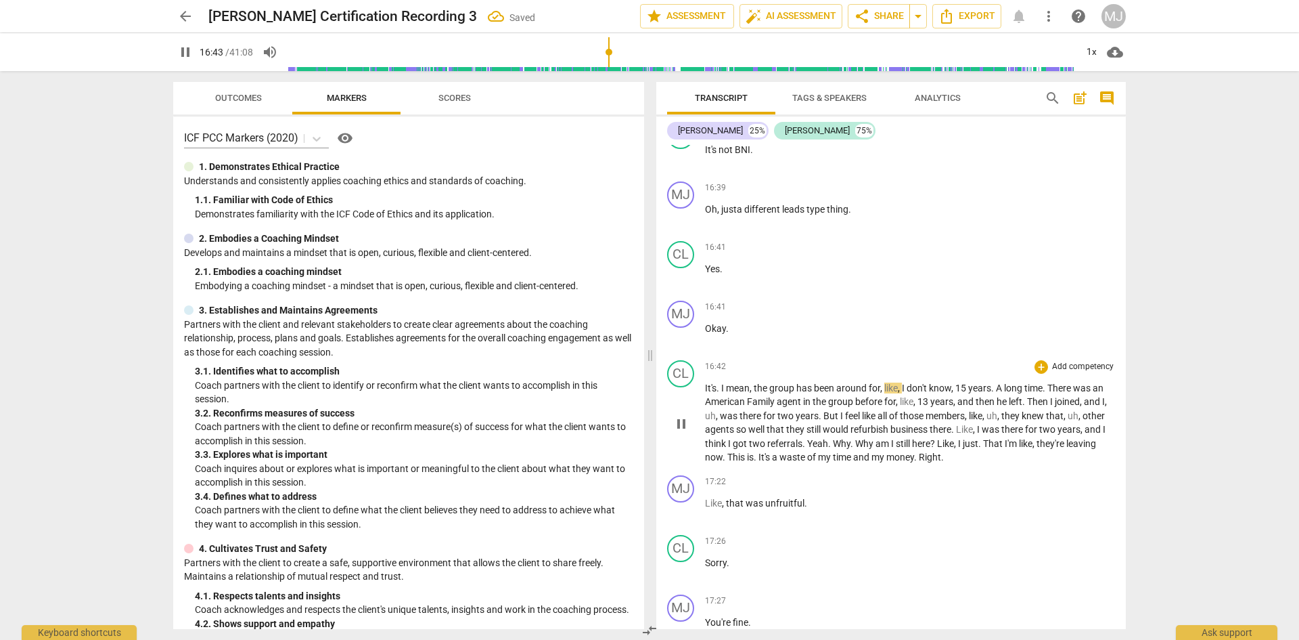
scroll to position [8121, 0]
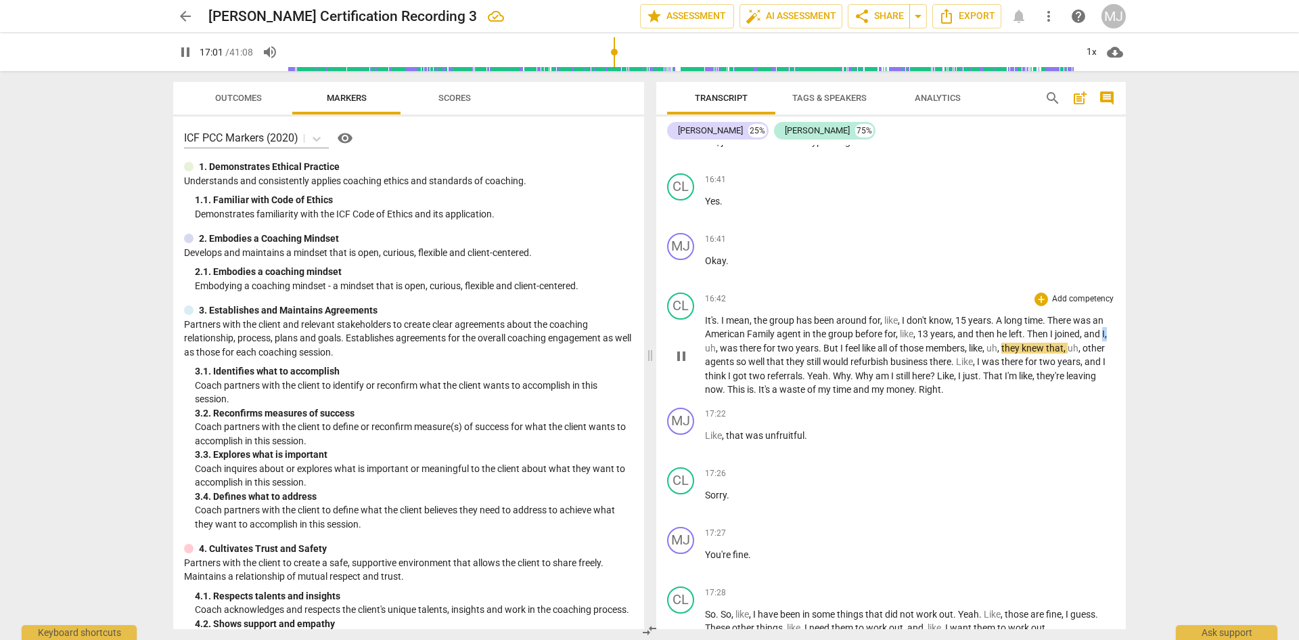
click at [711, 334] on p "It's . I mean , the group has been around for , like , I don't know , 15 years …" at bounding box center [910, 354] width 410 height 83
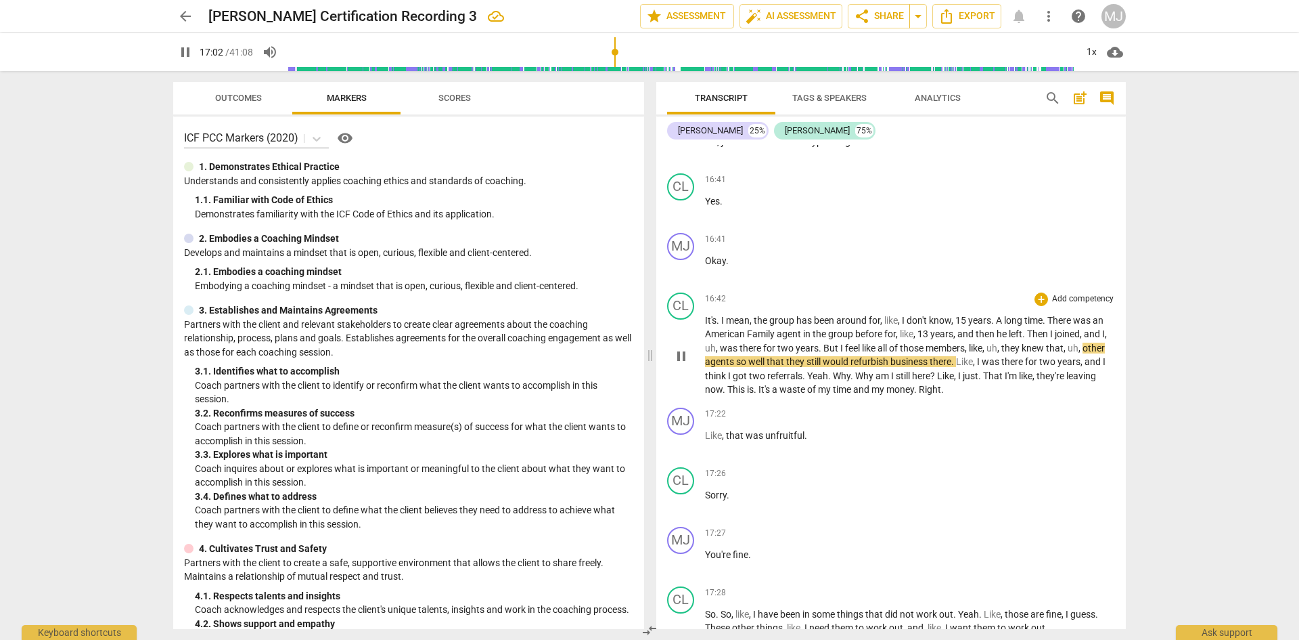
type input "1023"
click at [973, 342] on span "like" at bounding box center [966, 347] width 14 height 11
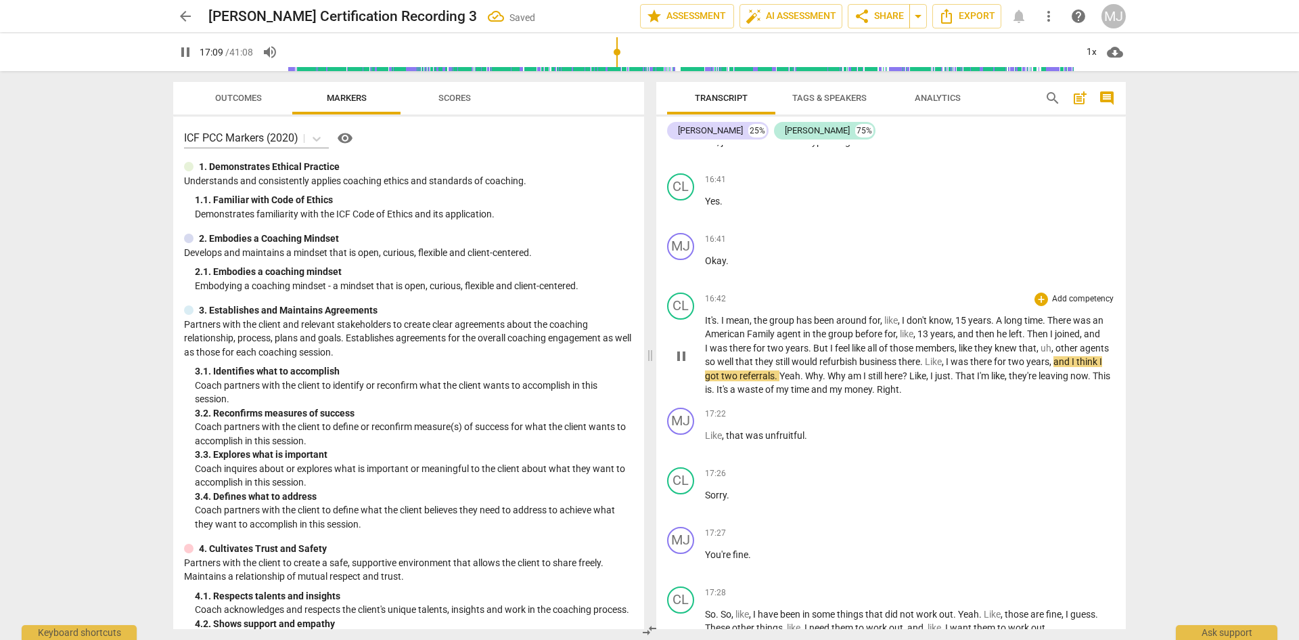
click at [1041, 342] on span "," at bounding box center [1039, 347] width 4 height 11
click at [1013, 370] on span "they're" at bounding box center [1008, 375] width 30 height 11
click at [983, 370] on span "like" at bounding box center [982, 375] width 14 height 11
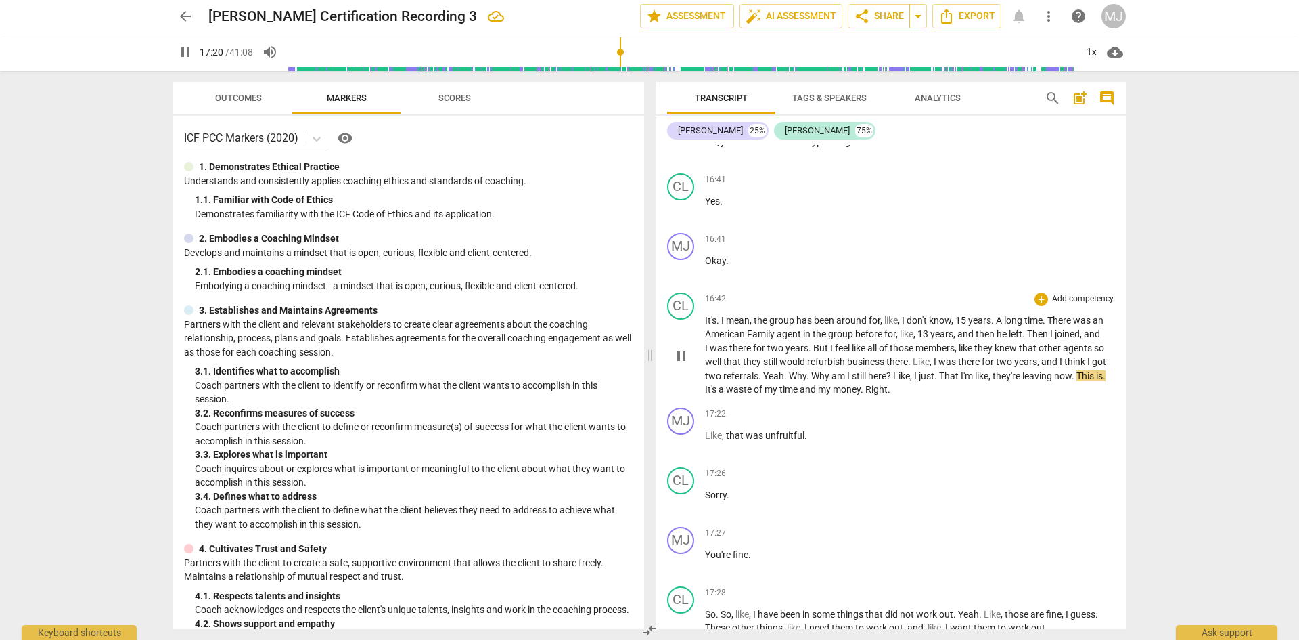
click at [985, 370] on span "like" at bounding box center [982, 375] width 14 height 11
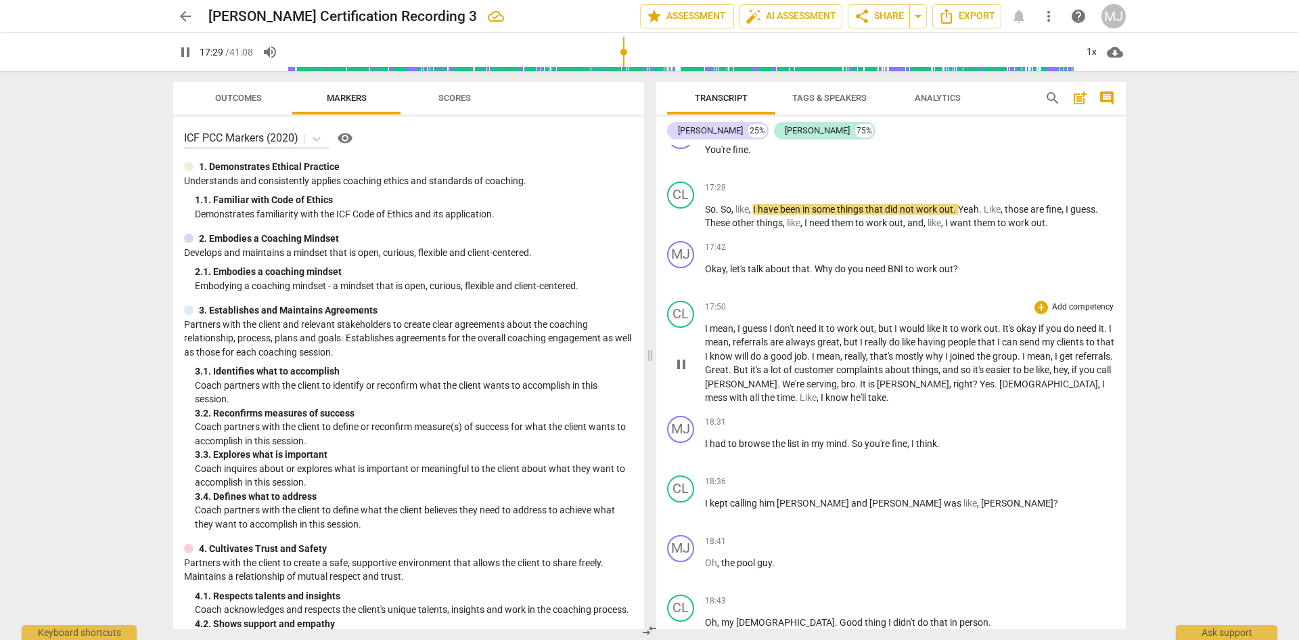
scroll to position [8528, 0]
click at [181, 49] on span "pause" at bounding box center [185, 52] width 16 height 16
click at [963, 202] on span "Yeah" at bounding box center [968, 207] width 21 height 11
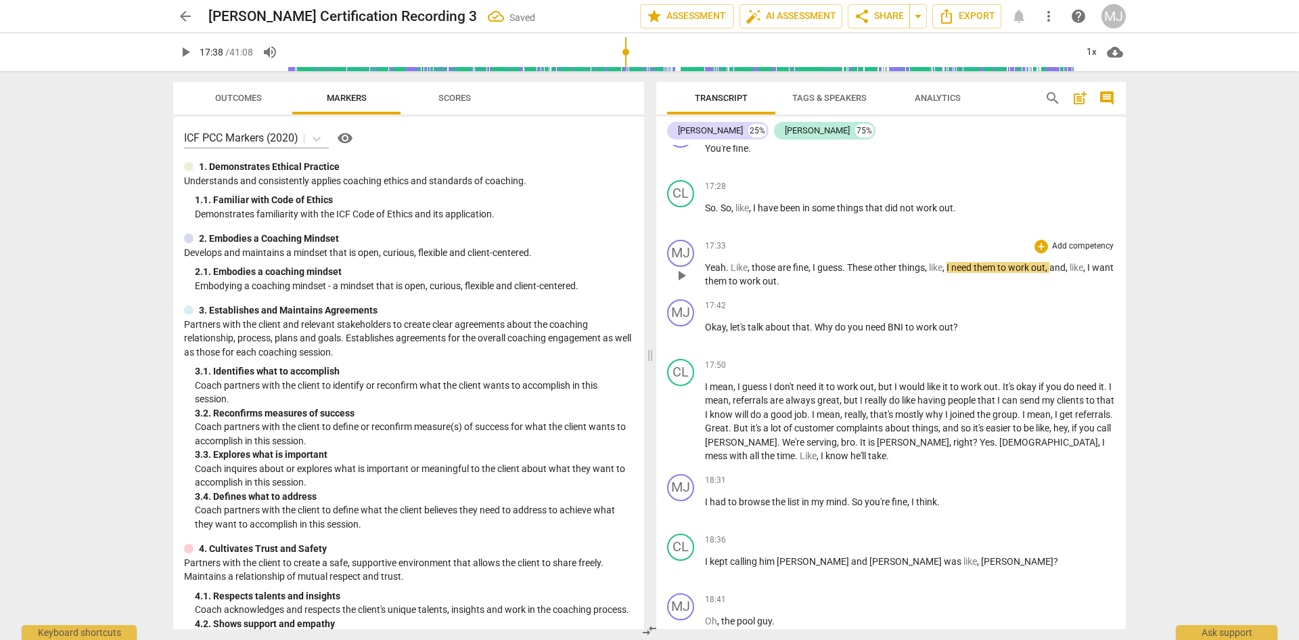
click at [731, 262] on span "Like" at bounding box center [739, 267] width 17 height 11
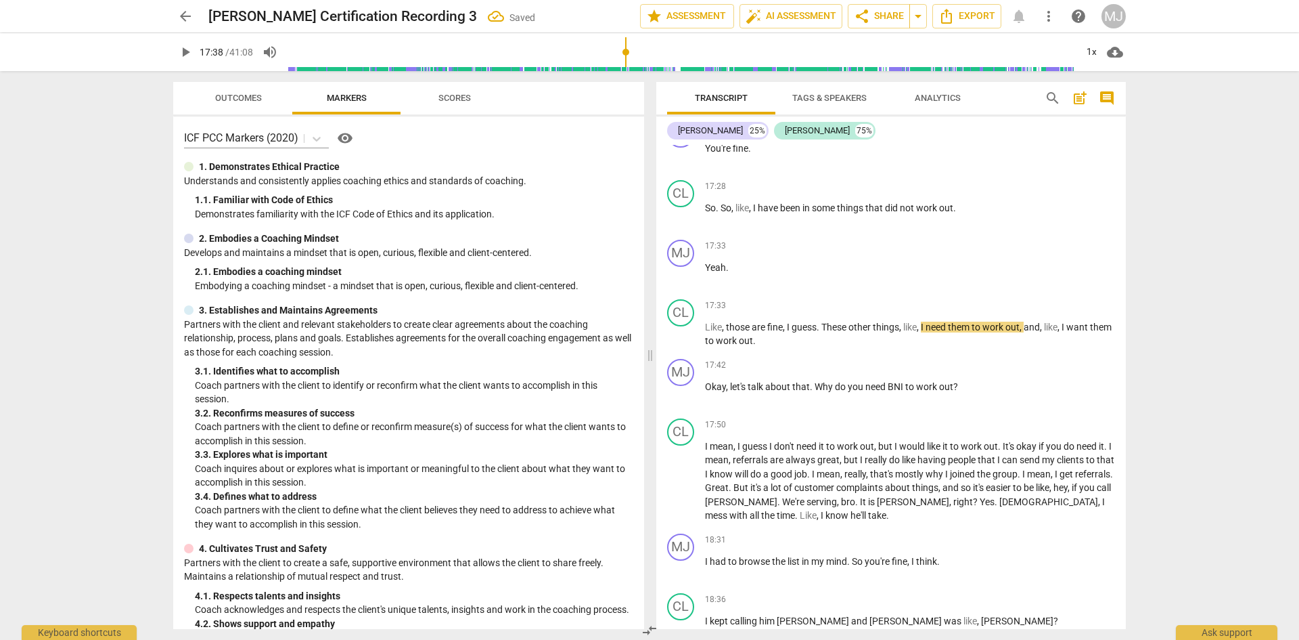
click at [185, 53] on span "play_arrow" at bounding box center [185, 52] width 16 height 16
click at [758, 381] on span "talk" at bounding box center [757, 386] width 18 height 11
click at [747, 381] on span "let's" at bounding box center [739, 386] width 18 height 11
click at [190, 45] on span "pause" at bounding box center [185, 52] width 16 height 16
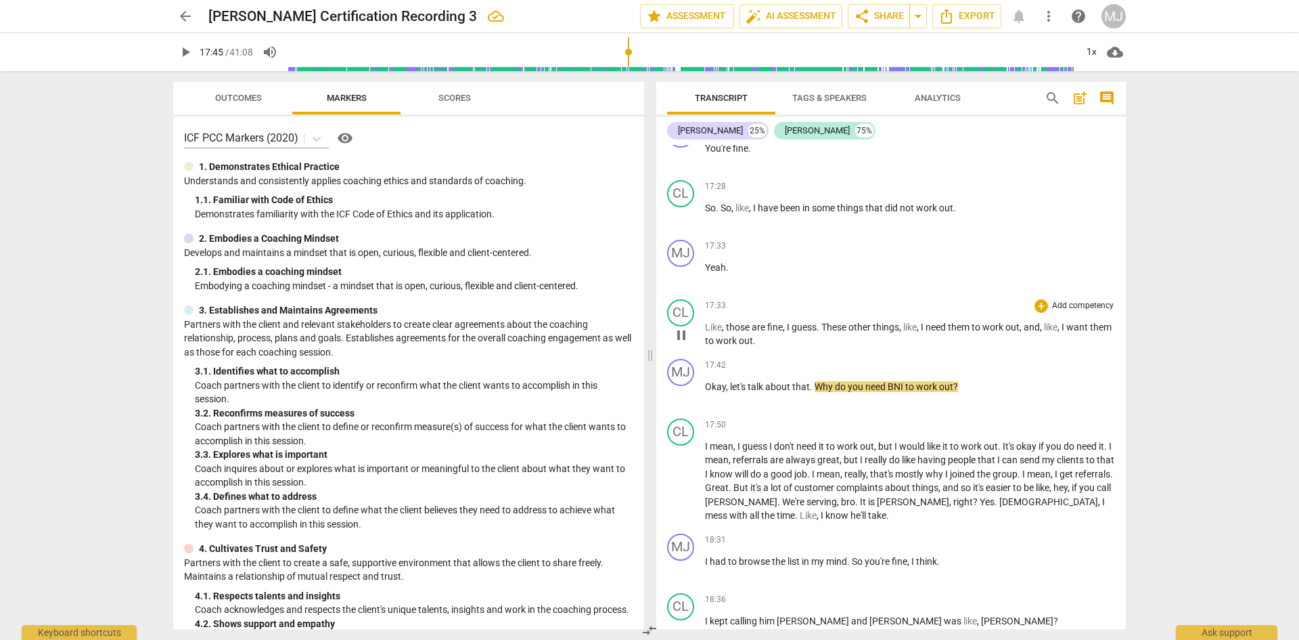
type input "1066"
click at [817, 381] on span "Why" at bounding box center [825, 386] width 20 height 11
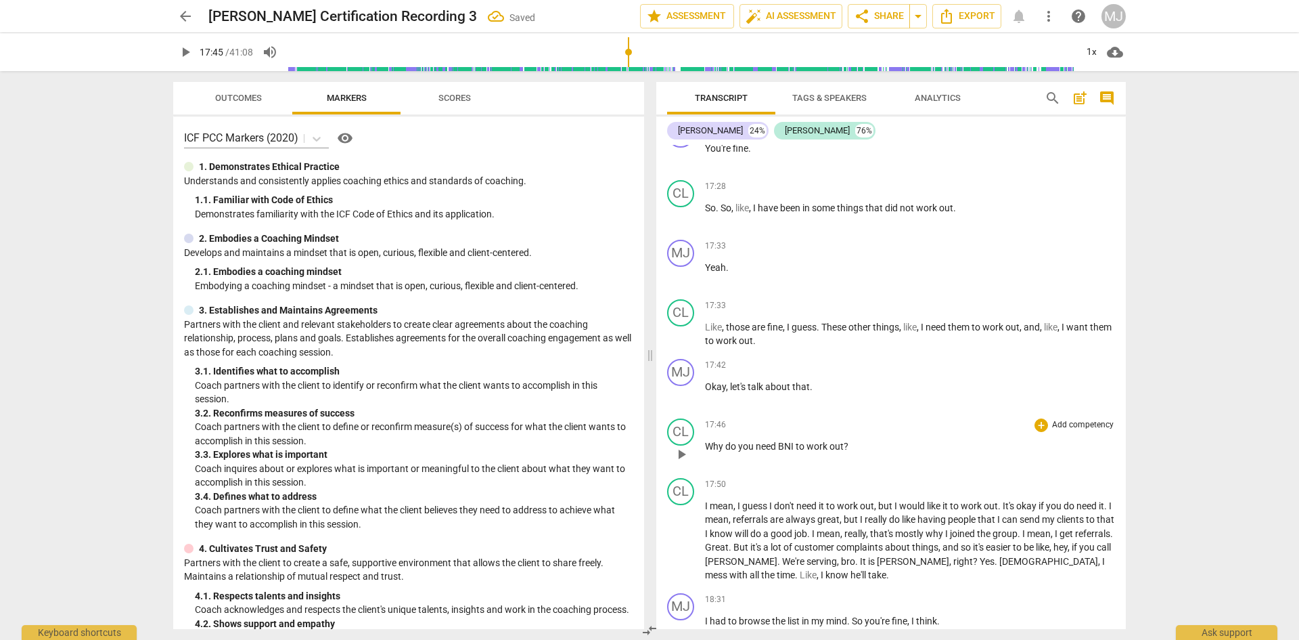
click at [708, 441] on span "Why" at bounding box center [715, 446] width 20 height 11
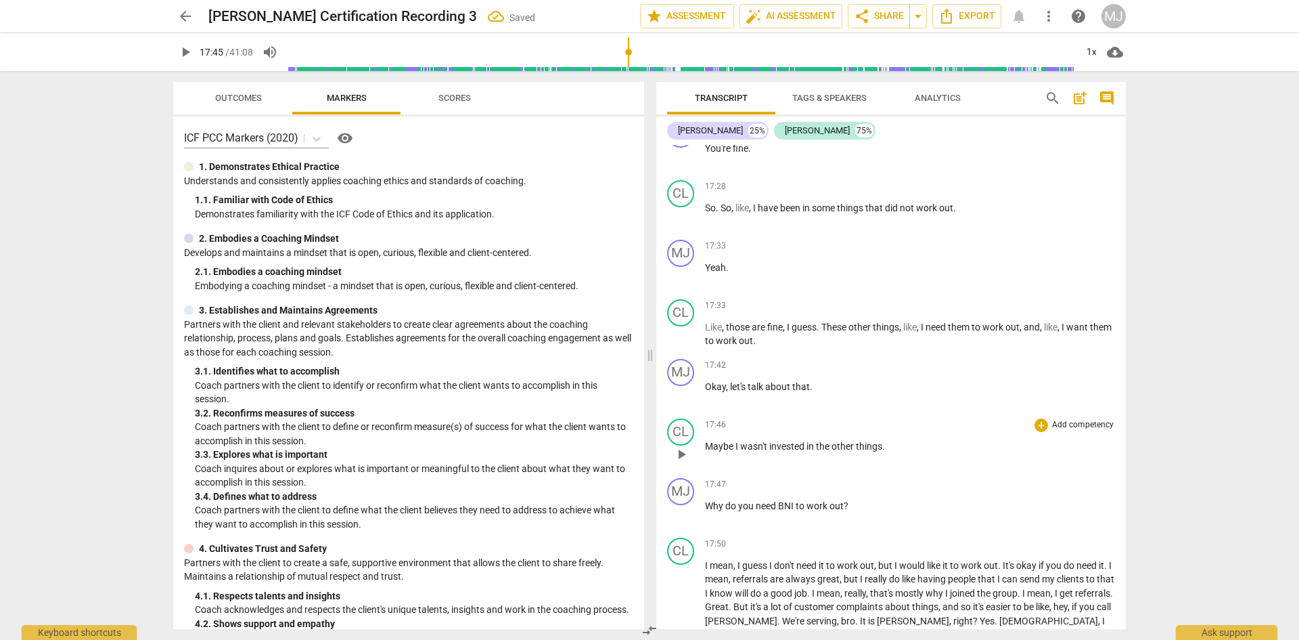
click at [733, 441] on span "Maybe" at bounding box center [720, 446] width 30 height 11
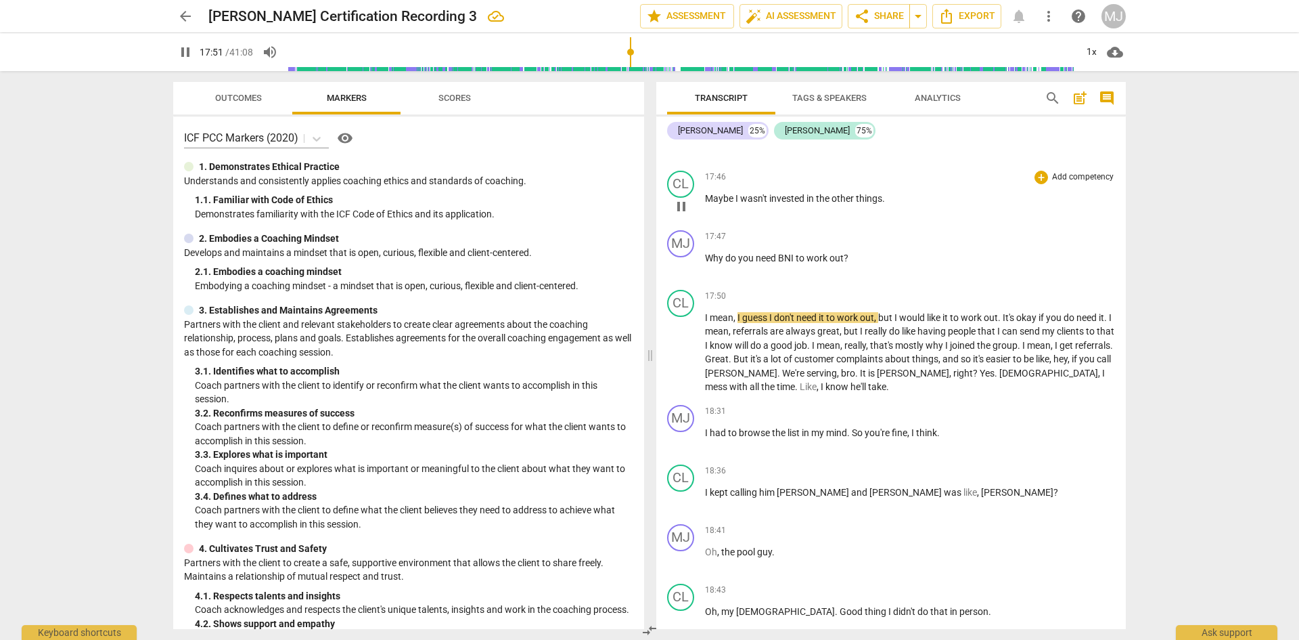
scroll to position [8798, 0]
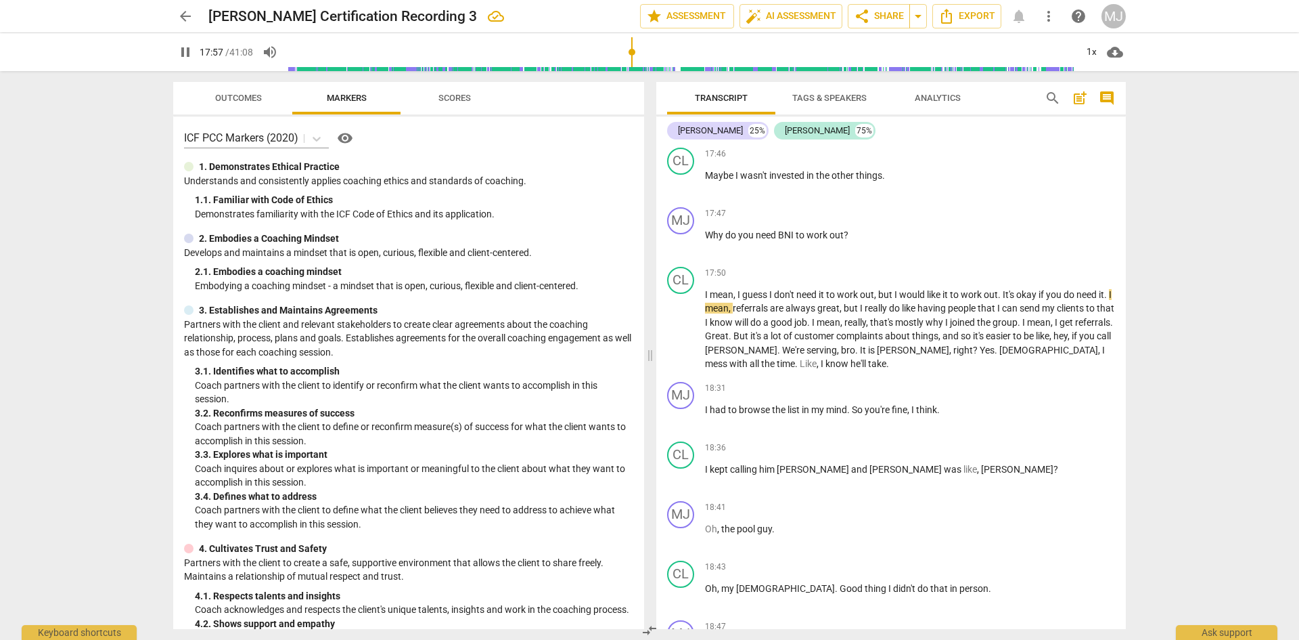
click at [179, 49] on span "pause" at bounding box center [185, 52] width 16 height 16
click at [1006, 289] on span "It's" at bounding box center [1010, 294] width 14 height 11
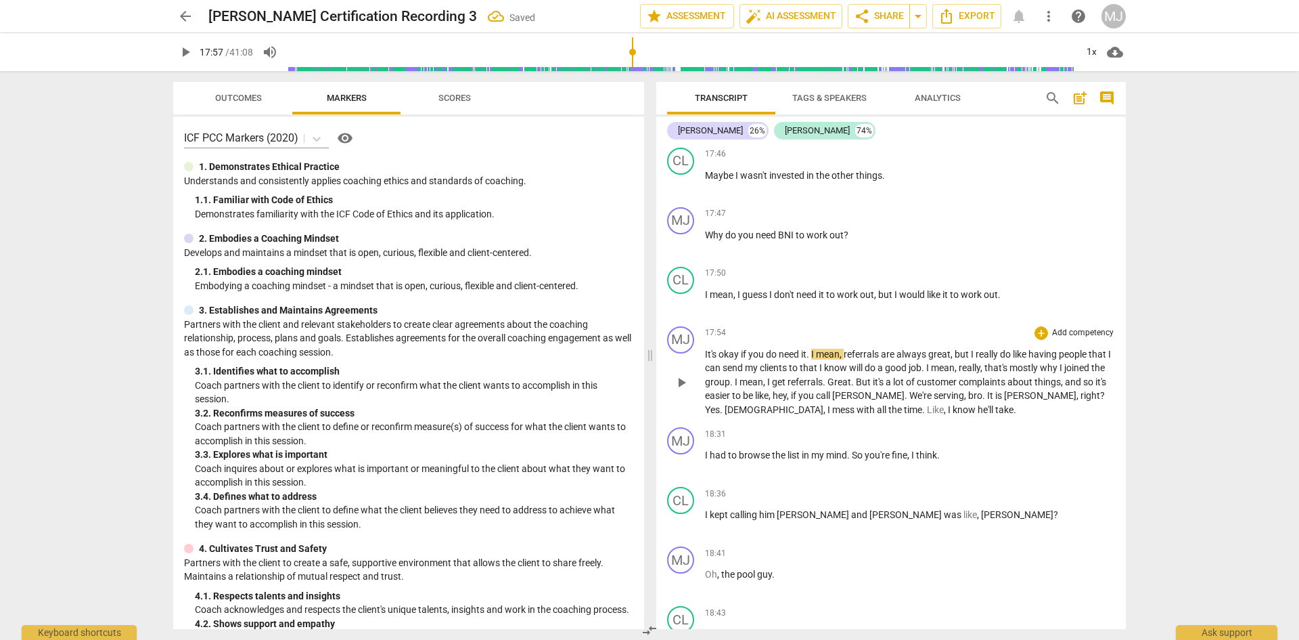
click at [811, 349] on span "." at bounding box center [809, 354] width 5 height 11
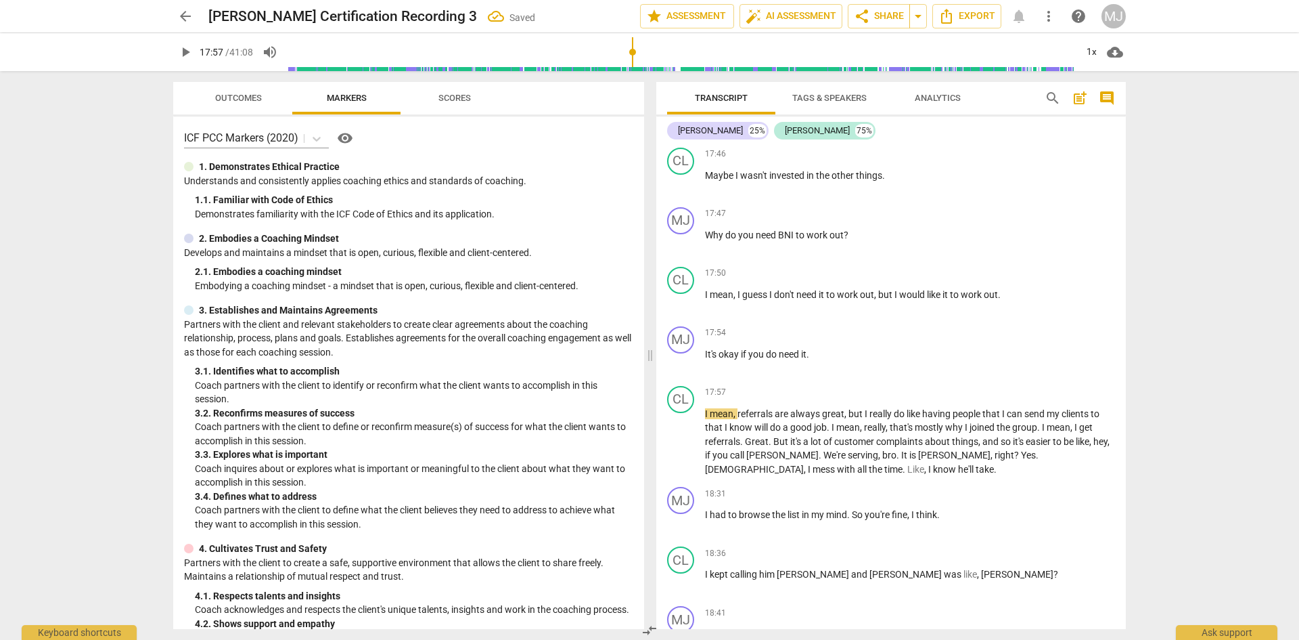
click at [183, 50] on span "play_arrow" at bounding box center [185, 52] width 16 height 16
drag, startPoint x: 179, startPoint y: 51, endPoint x: 257, endPoint y: 86, distance: 85.1
click at [179, 51] on span "pause" at bounding box center [185, 52] width 16 height 16
type input "1097"
click at [1079, 422] on span "I" at bounding box center [1077, 427] width 5 height 11
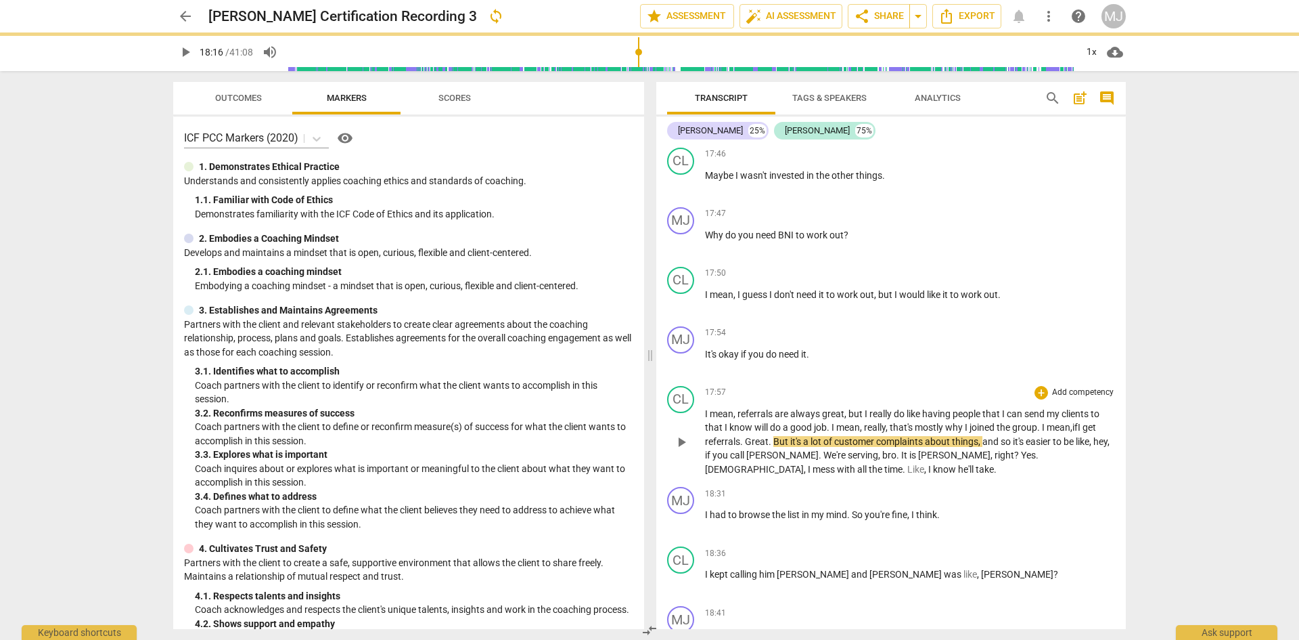
click at [740, 436] on span "referrals" at bounding box center [722, 441] width 35 height 11
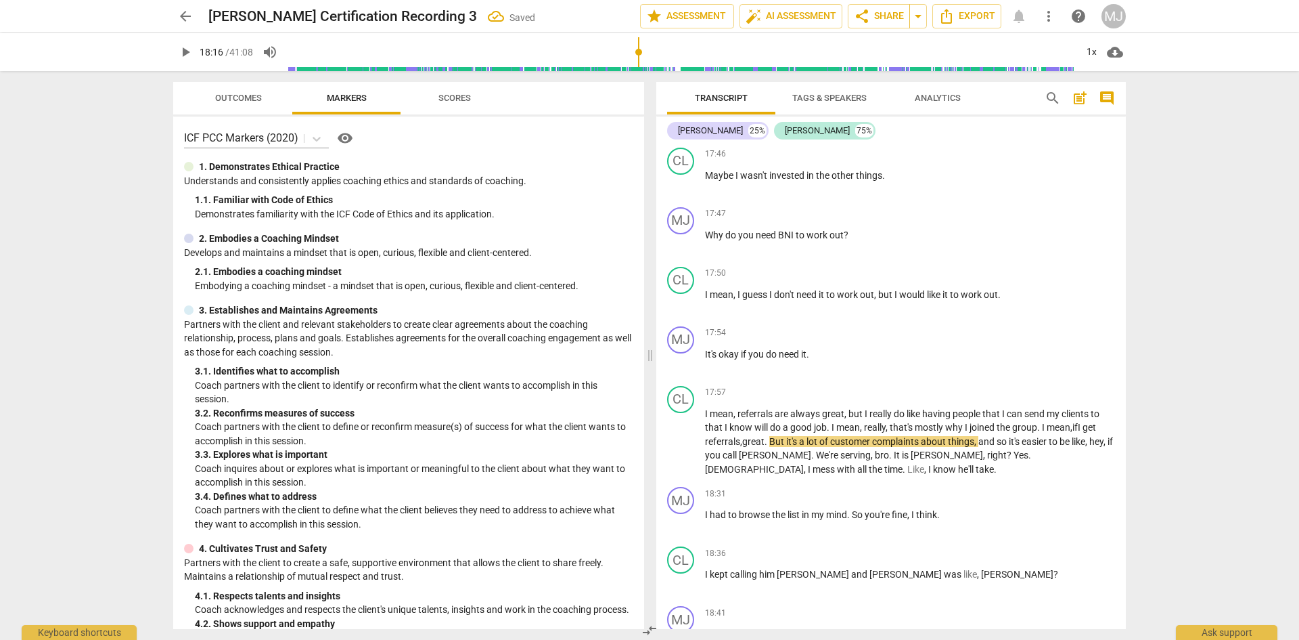
click at [189, 58] on span "play_arrow" at bounding box center [185, 52] width 16 height 16
click at [801, 436] on span "a" at bounding box center [804, 441] width 7 height 11
type input "1102"
click at [811, 449] on span "[PERSON_NAME]" at bounding box center [801, 454] width 72 height 11
click at [182, 55] on span "pause" at bounding box center [185, 52] width 16 height 16
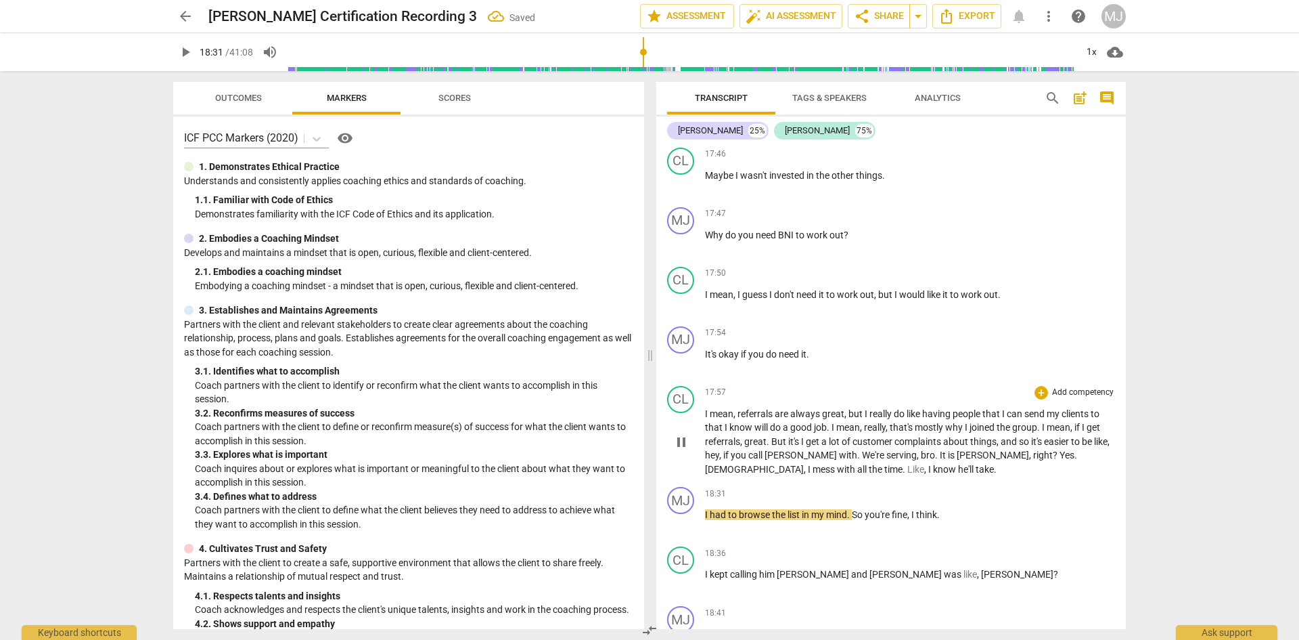
type input "1112"
click at [839, 449] on span "with" at bounding box center [848, 454] width 18 height 11
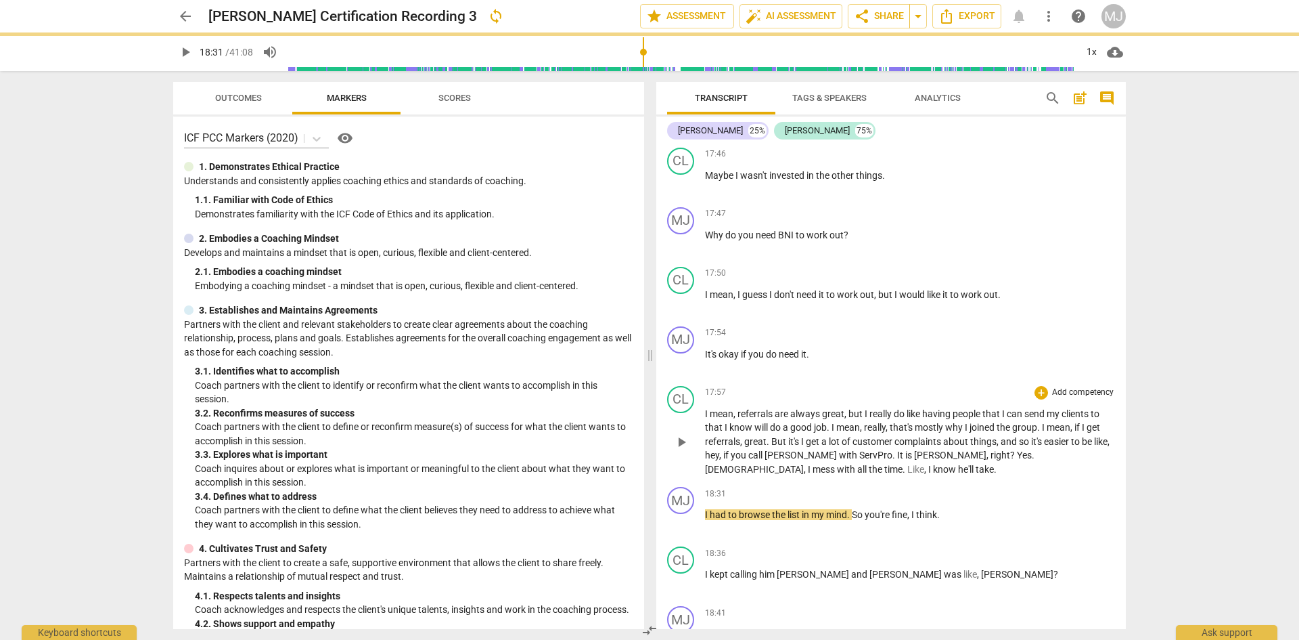
click at [1017, 449] on span "Yes" at bounding box center [1024, 454] width 15 height 11
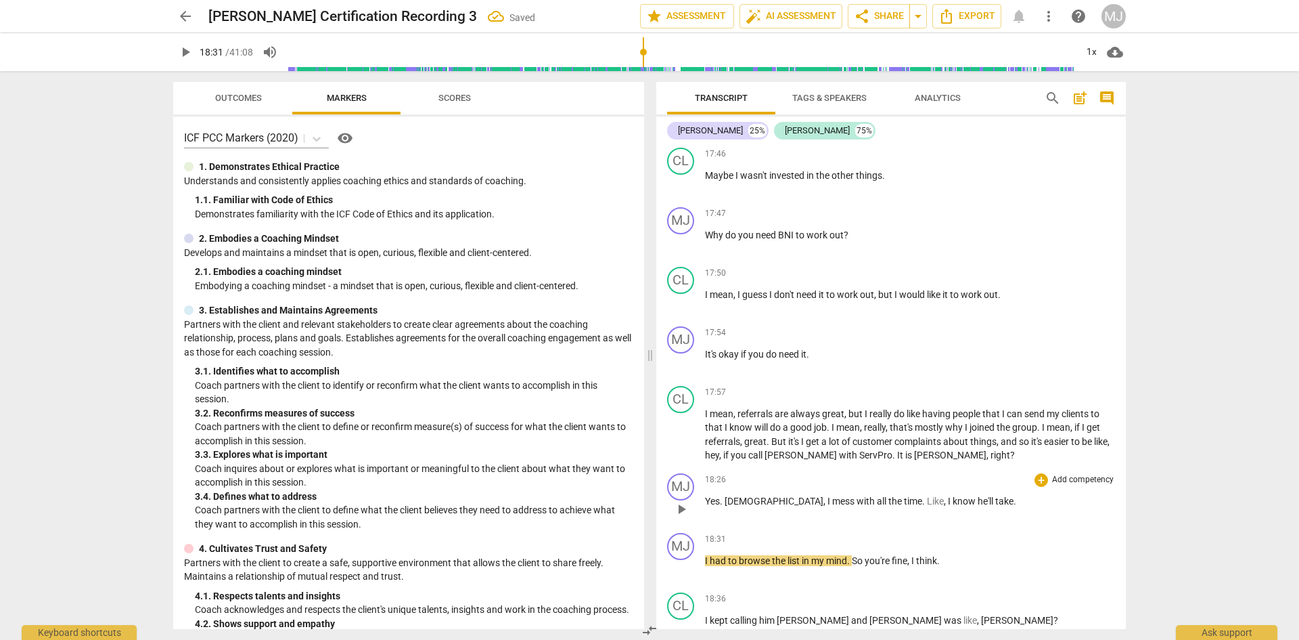
click at [726, 495] on span "[DEMOGRAPHIC_DATA]" at bounding box center [774, 500] width 99 height 11
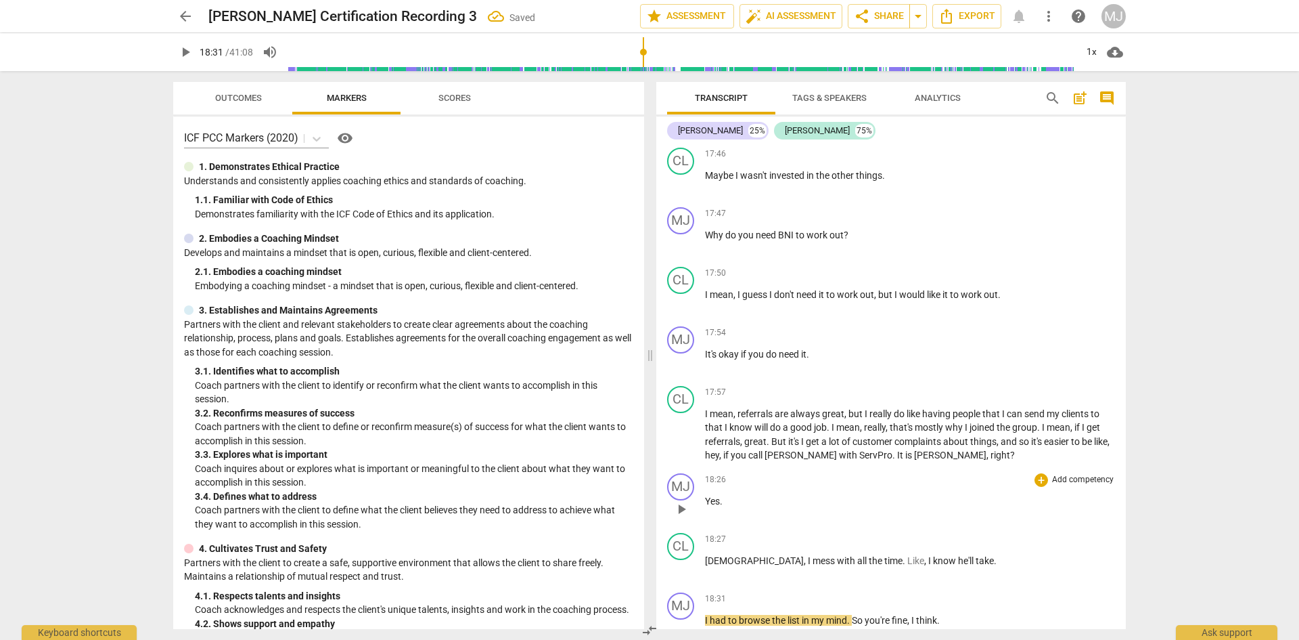
click at [717, 495] on span "Yes" at bounding box center [712, 500] width 15 height 11
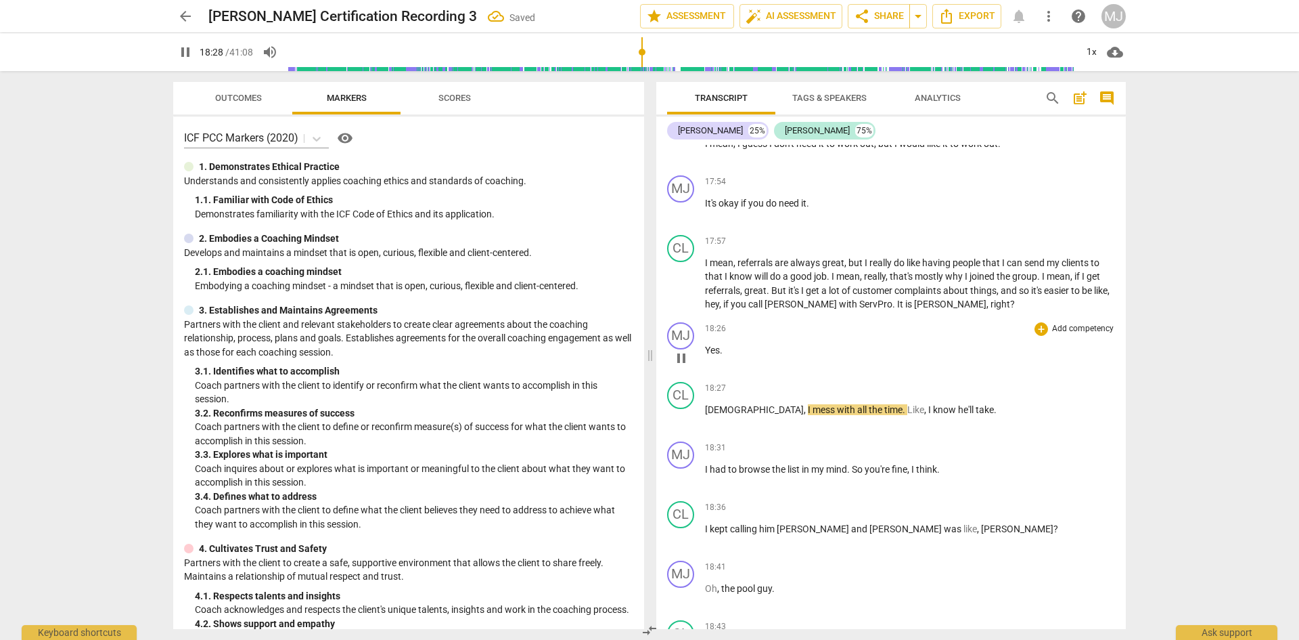
scroll to position [9001, 0]
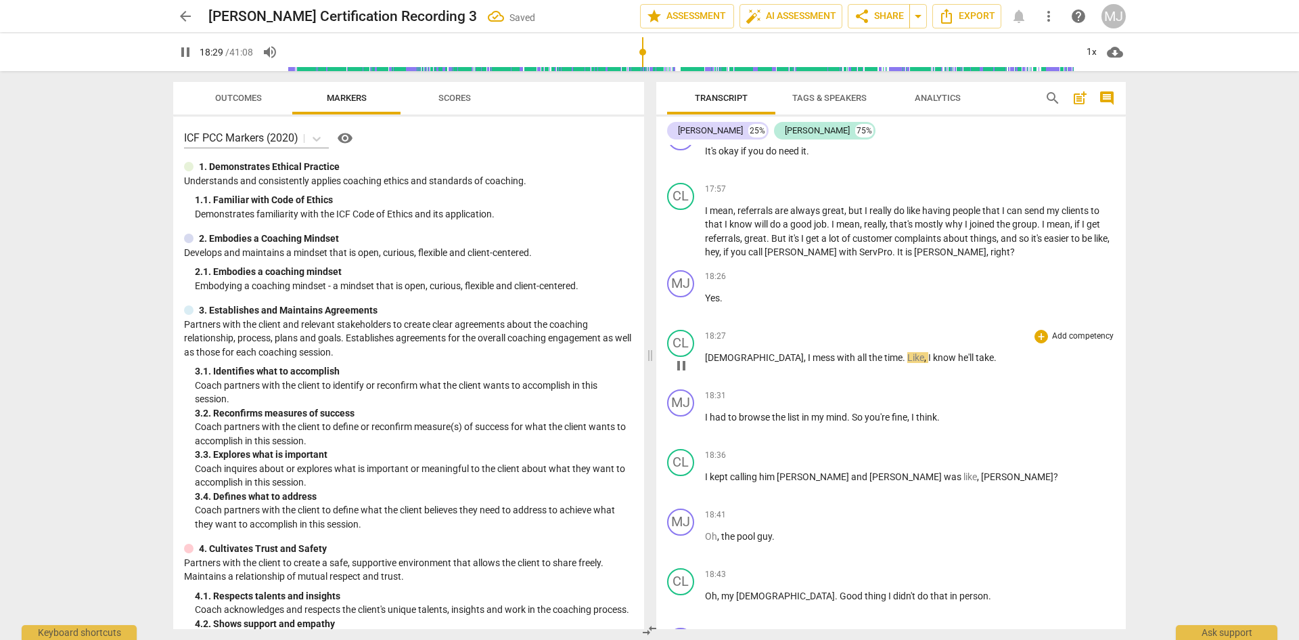
click at [837, 352] on span "with" at bounding box center [847, 357] width 20 height 11
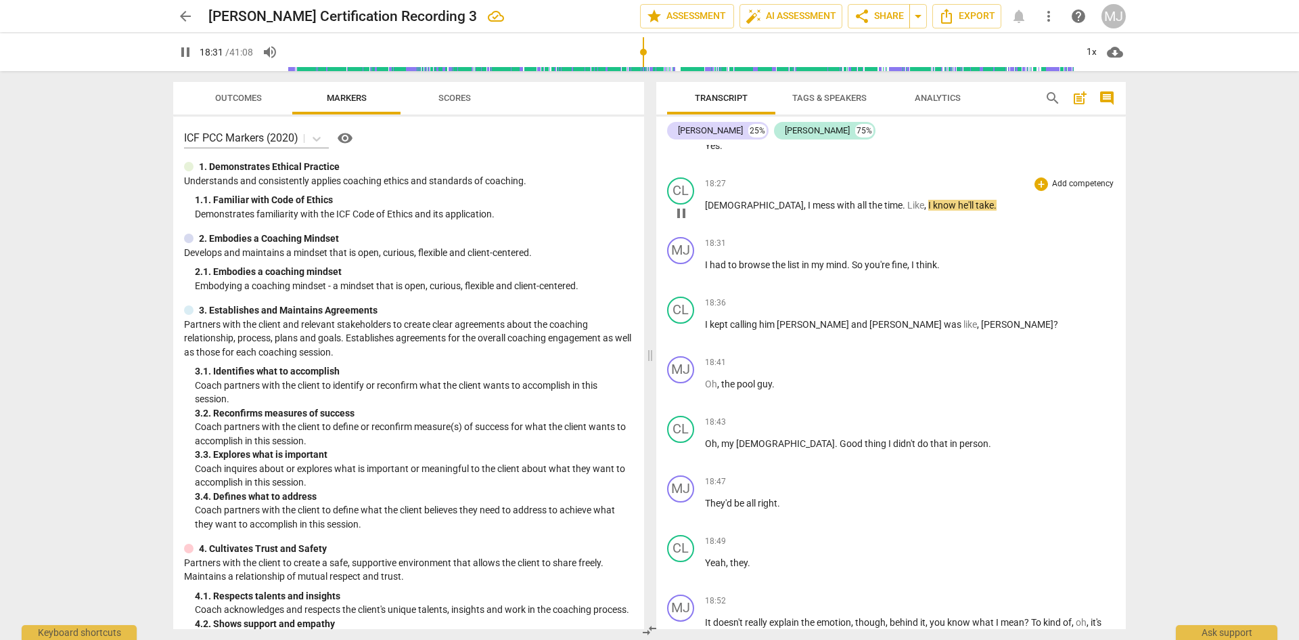
scroll to position [9018, 0]
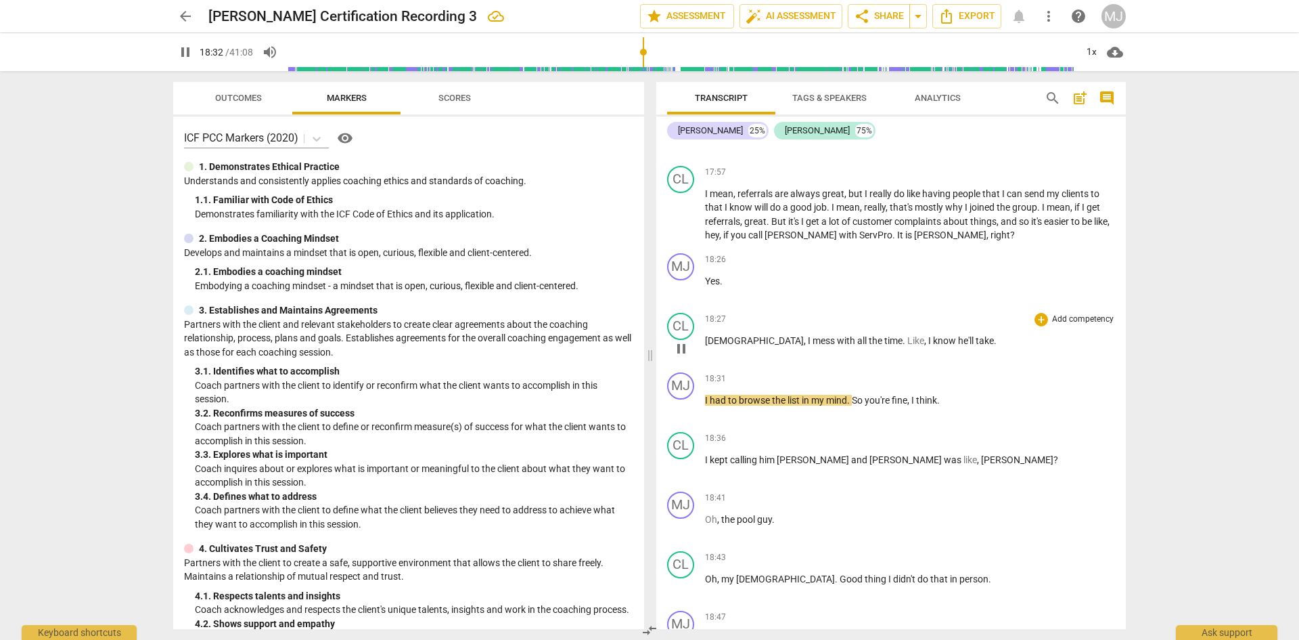
click at [837, 335] on span "with" at bounding box center [847, 340] width 20 height 11
type input "1113"
click at [188, 55] on span "pause" at bounding box center [185, 52] width 16 height 16
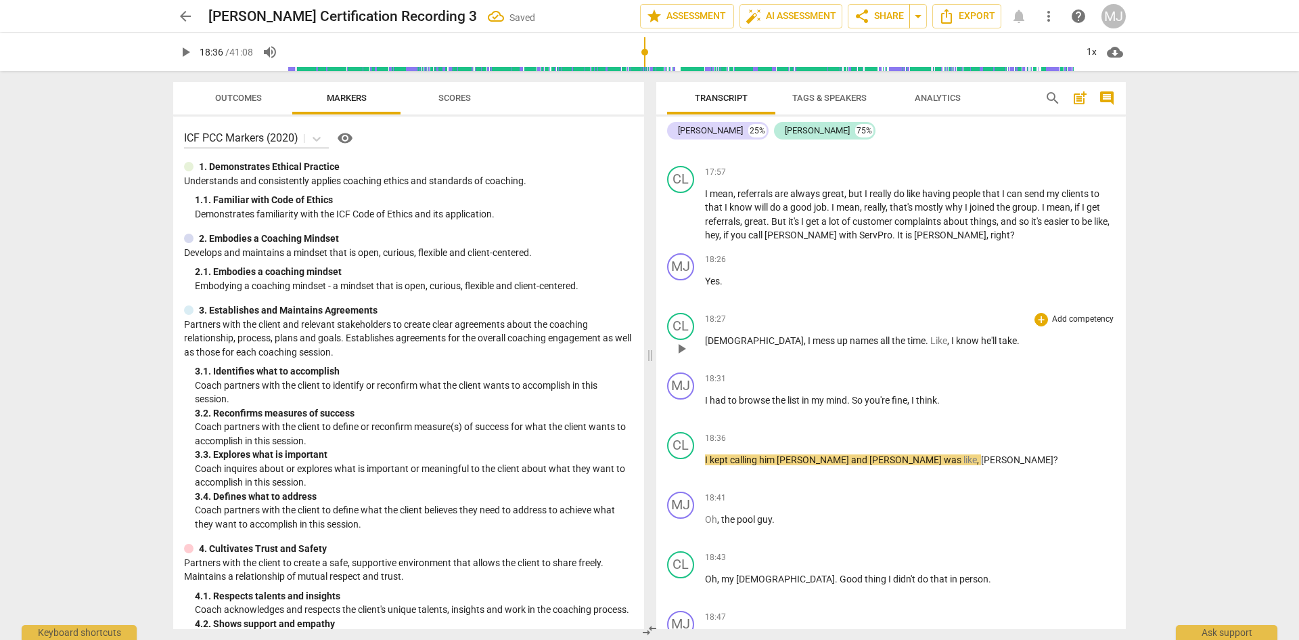
click at [908, 335] on span "time" at bounding box center [917, 340] width 18 height 11
click at [999, 335] on span "take" at bounding box center [1008, 340] width 18 height 11
type input "1113"
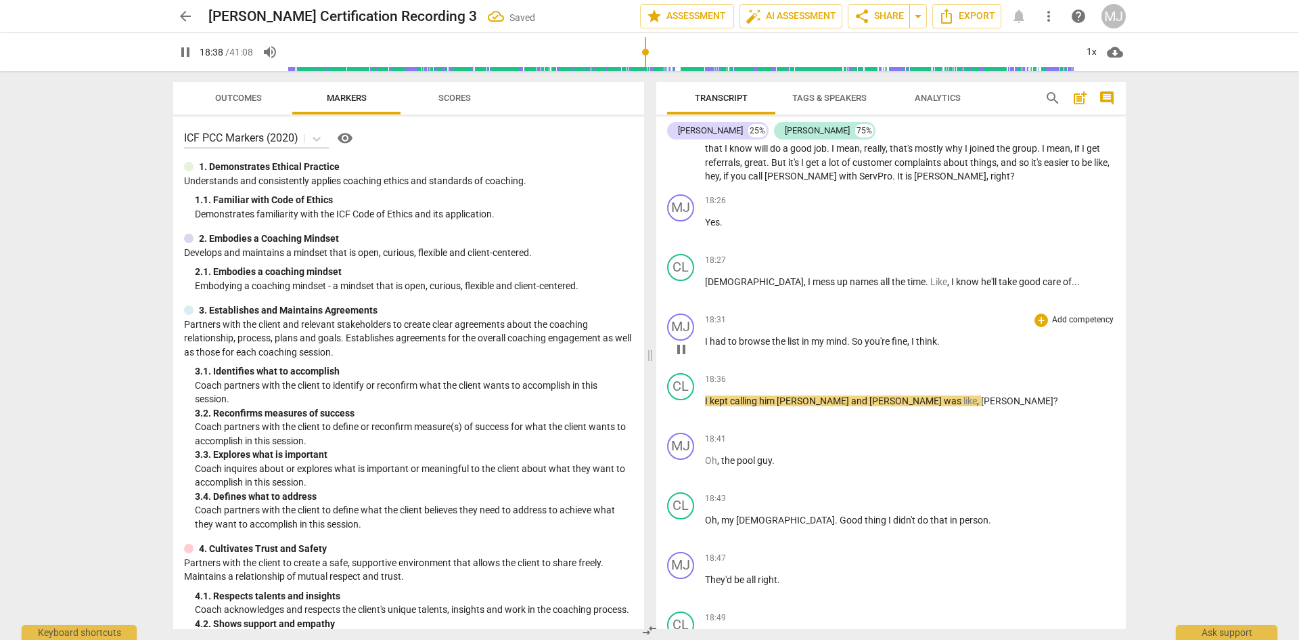
scroll to position [9086, 0]
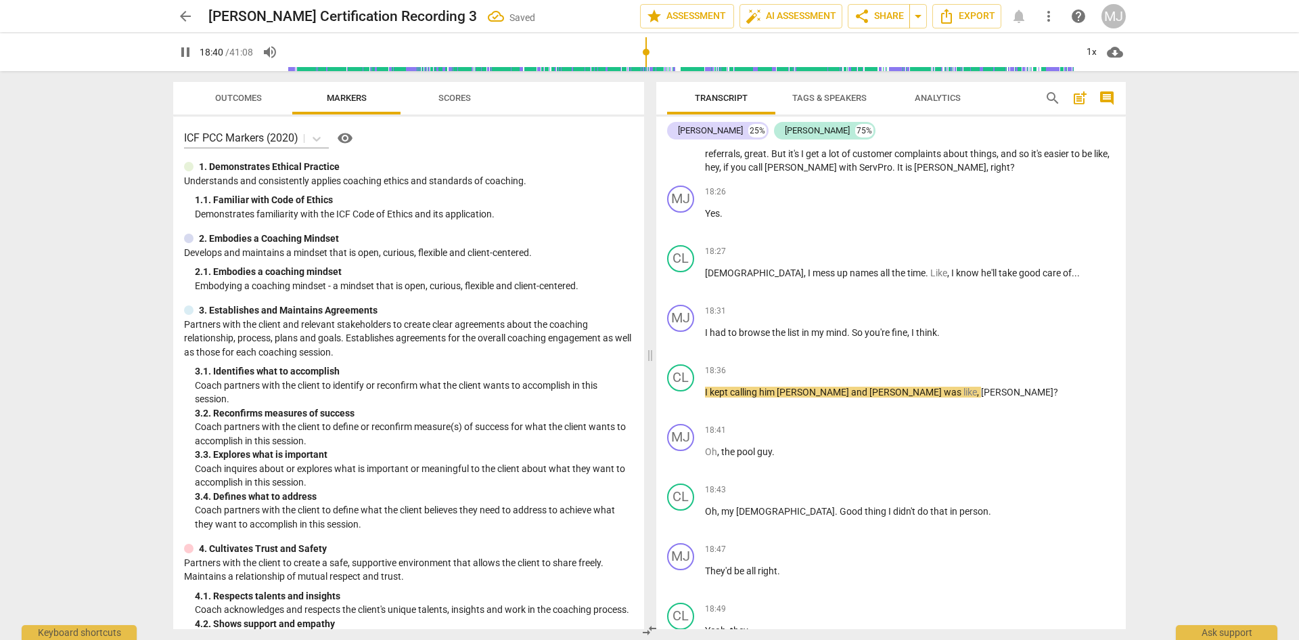
click at [186, 58] on span "pause" at bounding box center [185, 52] width 16 height 16
type input "1121"
click at [911, 327] on span "," at bounding box center [910, 332] width 4 height 11
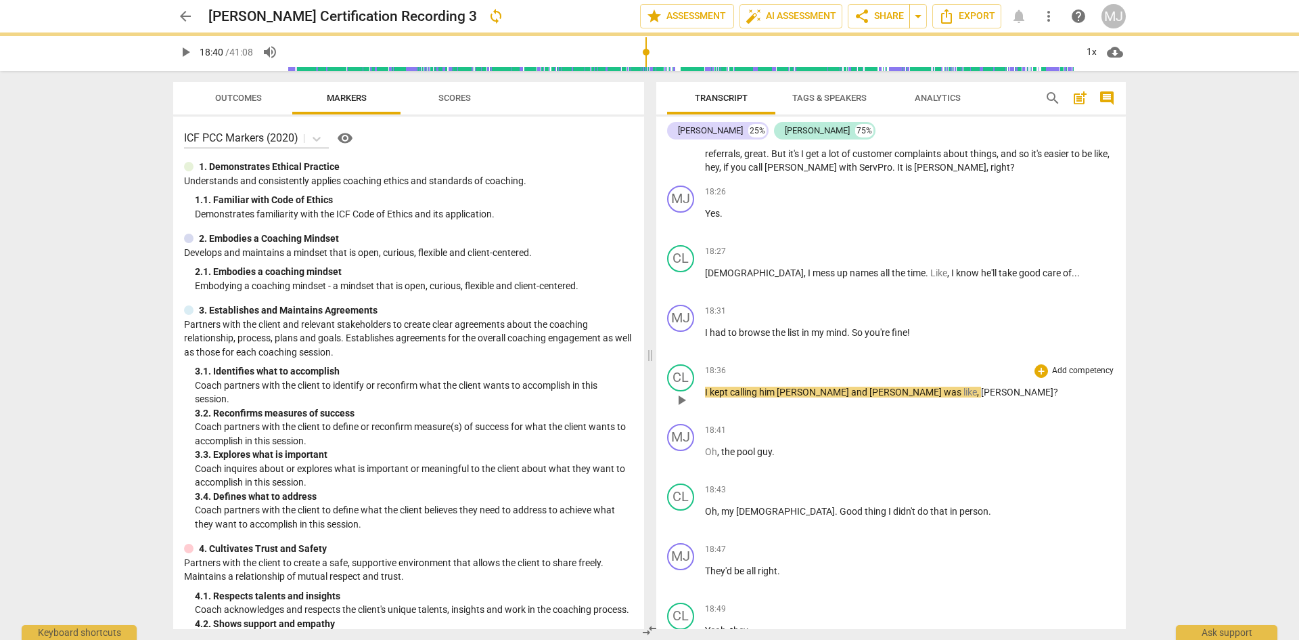
click at [713, 386] on span "kept" at bounding box center [720, 391] width 20 height 11
click at [708, 386] on span "I think I" at bounding box center [719, 391] width 28 height 11
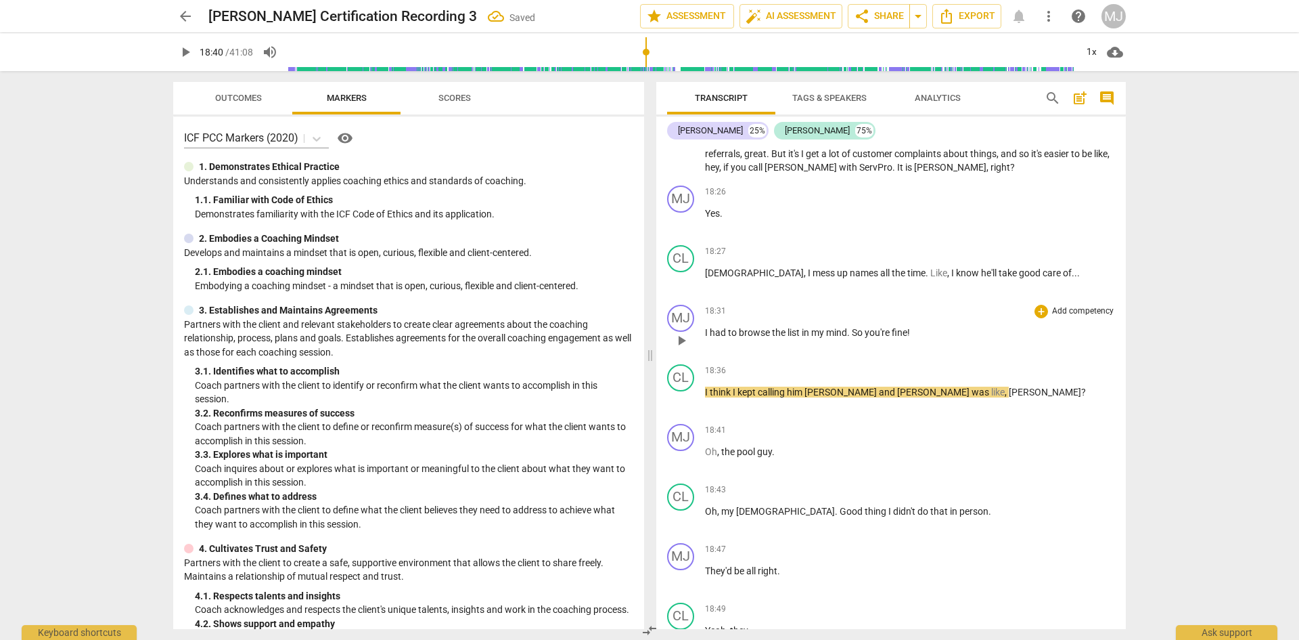
click at [898, 327] on span "fine" at bounding box center [900, 332] width 16 height 11
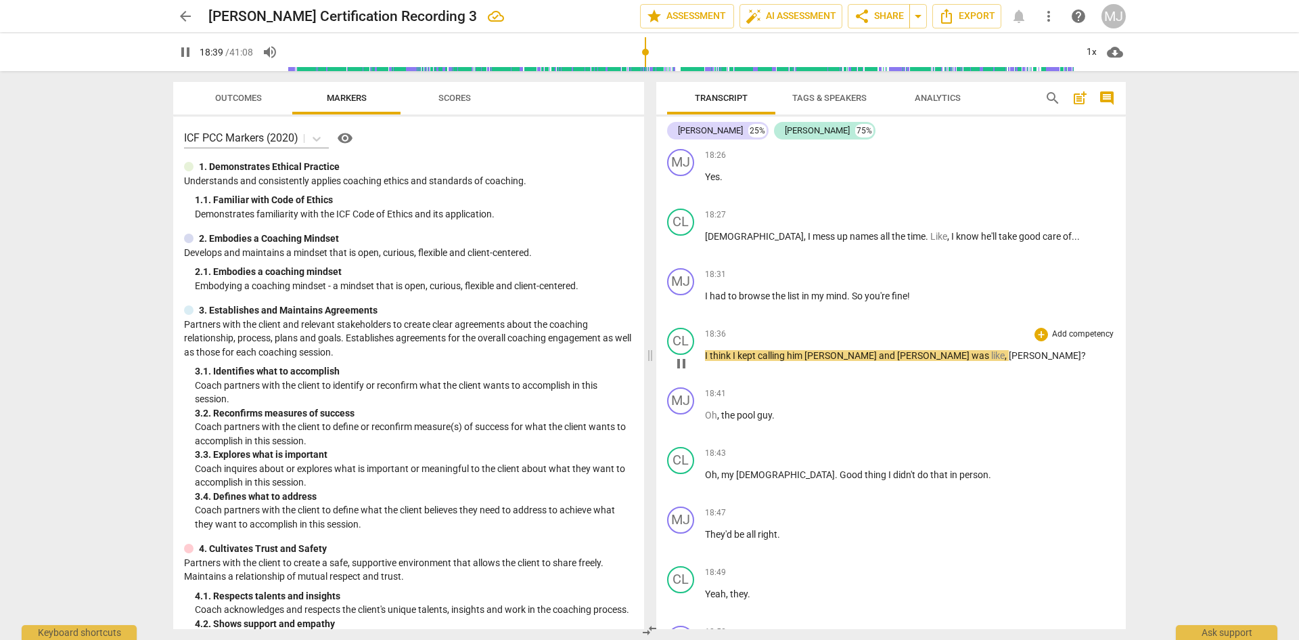
scroll to position [9221, 0]
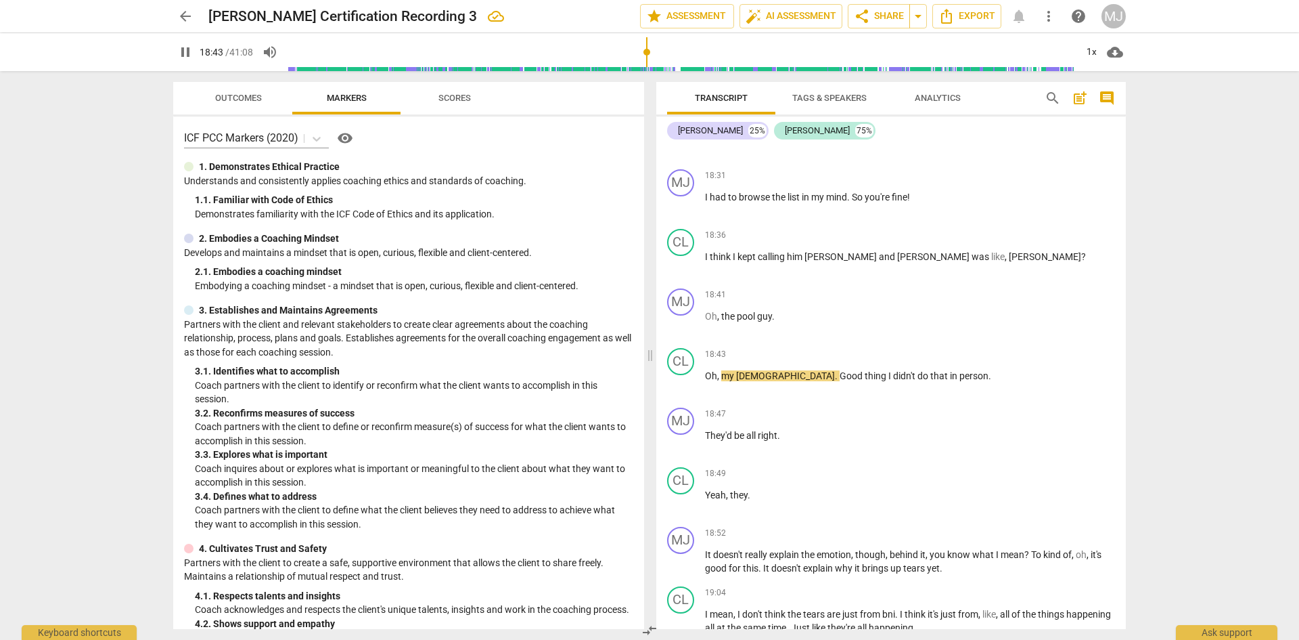
click at [179, 55] on span "pause" at bounding box center [185, 52] width 16 height 16
type input "1124"
click at [1082, 251] on span "?" at bounding box center [1084, 256] width 5 height 11
click at [723, 311] on span "the" at bounding box center [729, 316] width 16 height 11
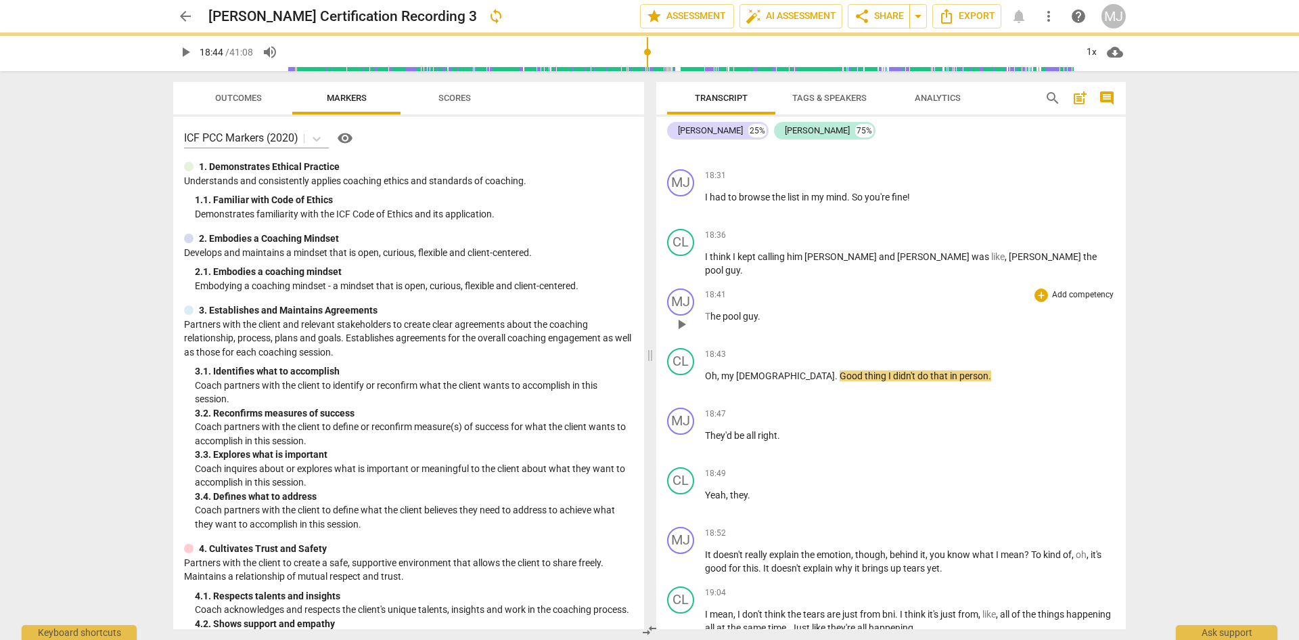
click at [740, 311] on span "pool" at bounding box center [733, 316] width 20 height 11
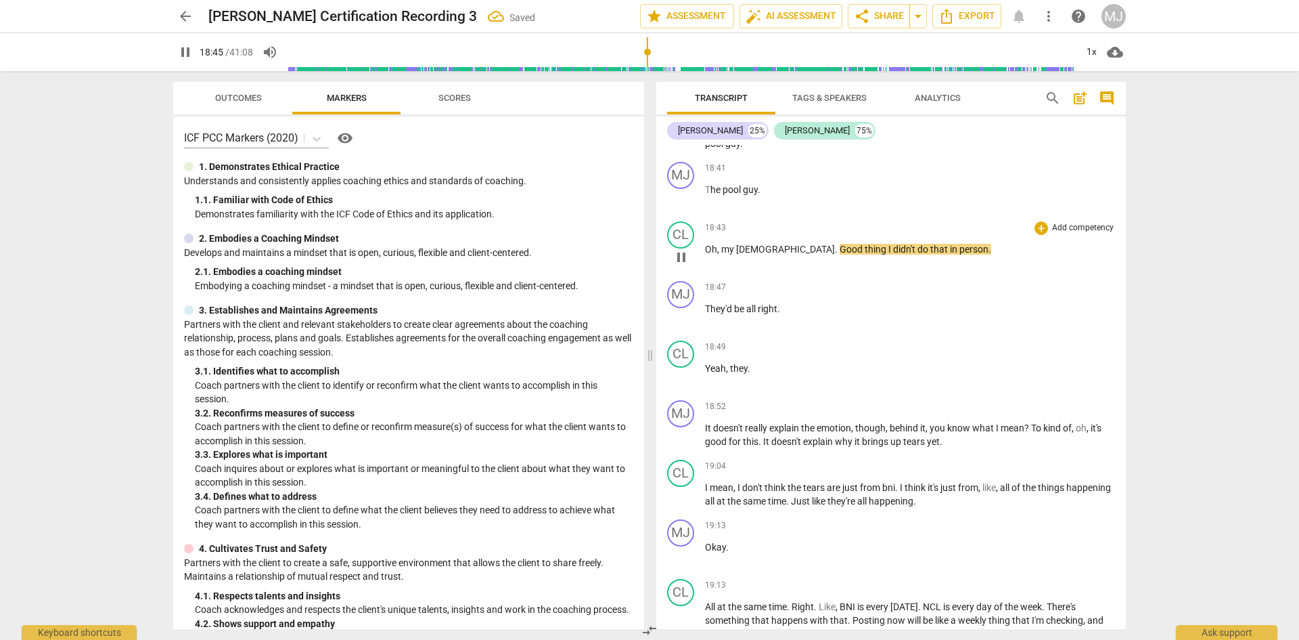
scroll to position [9357, 0]
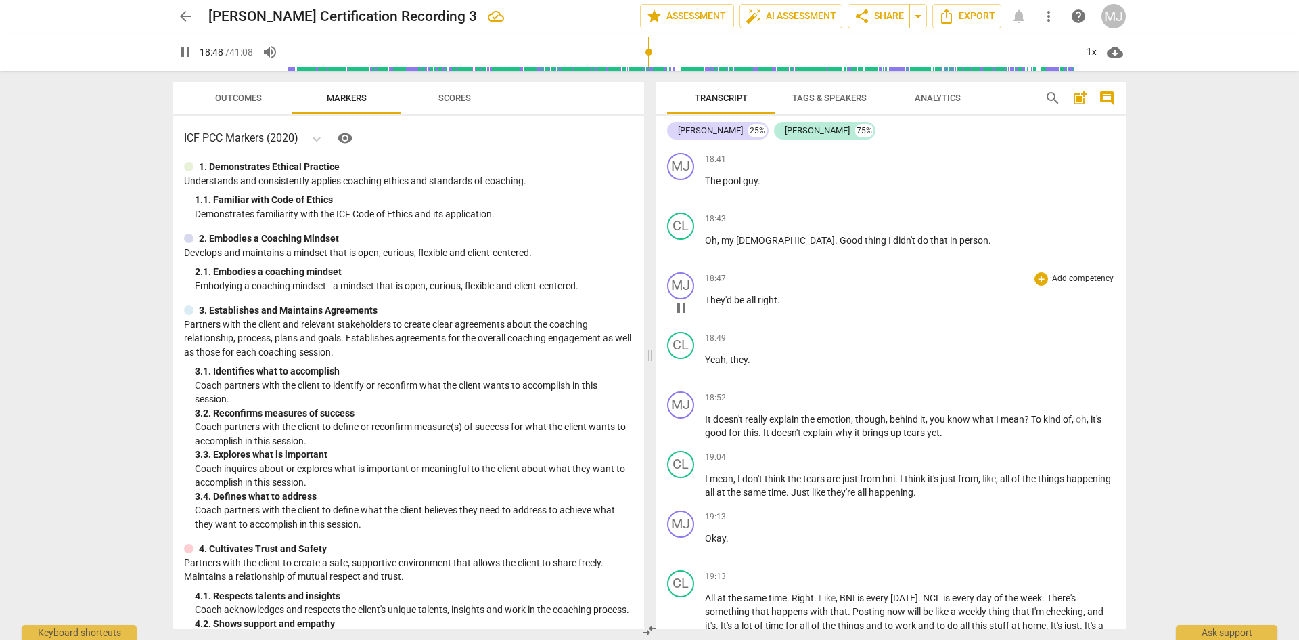
click at [719, 294] on span "They'd" at bounding box center [719, 299] width 29 height 11
click at [724, 294] on span "They'd" at bounding box center [719, 299] width 29 height 11
type input "1130"
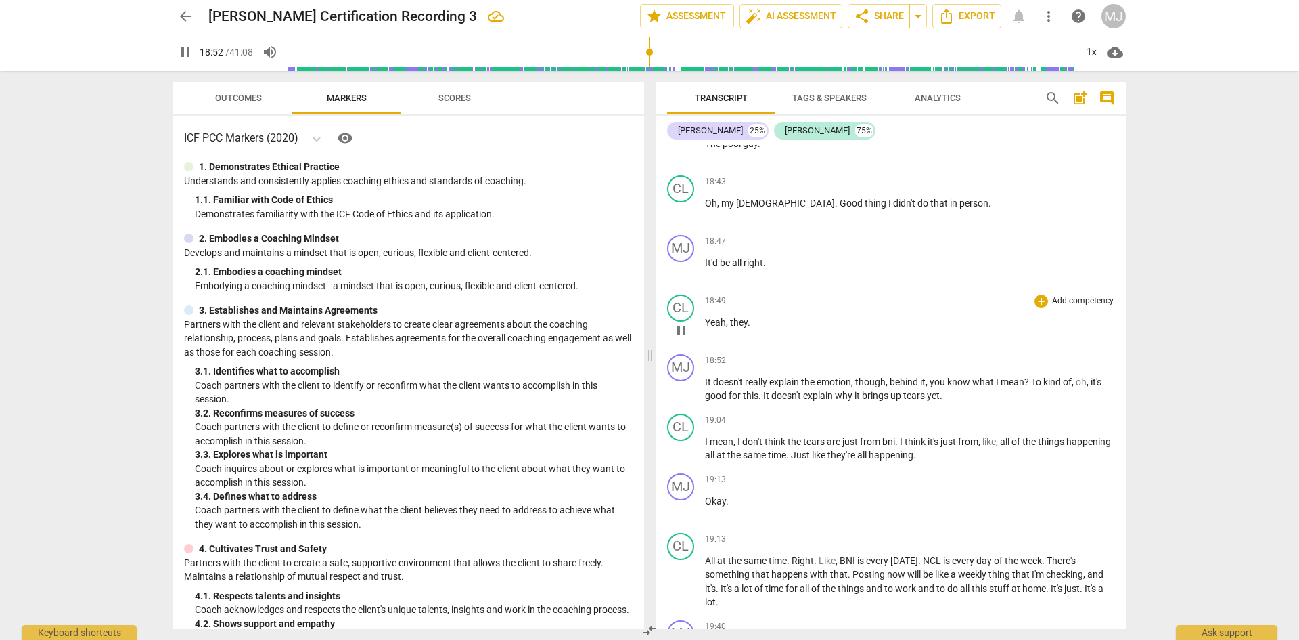
scroll to position [9492, 0]
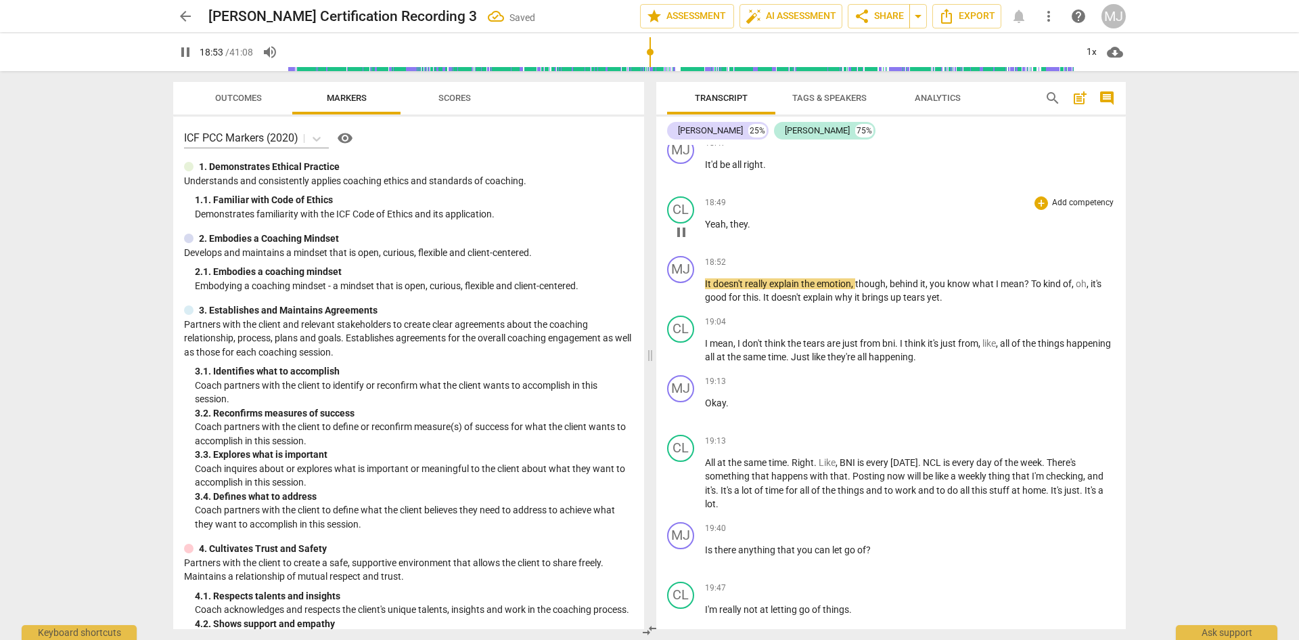
click at [742, 219] on span "they" at bounding box center [739, 224] width 18 height 11
click at [741, 219] on span "they" at bounding box center [739, 224] width 18 height 11
click at [747, 219] on span "they" at bounding box center [739, 224] width 18 height 11
type input "1132"
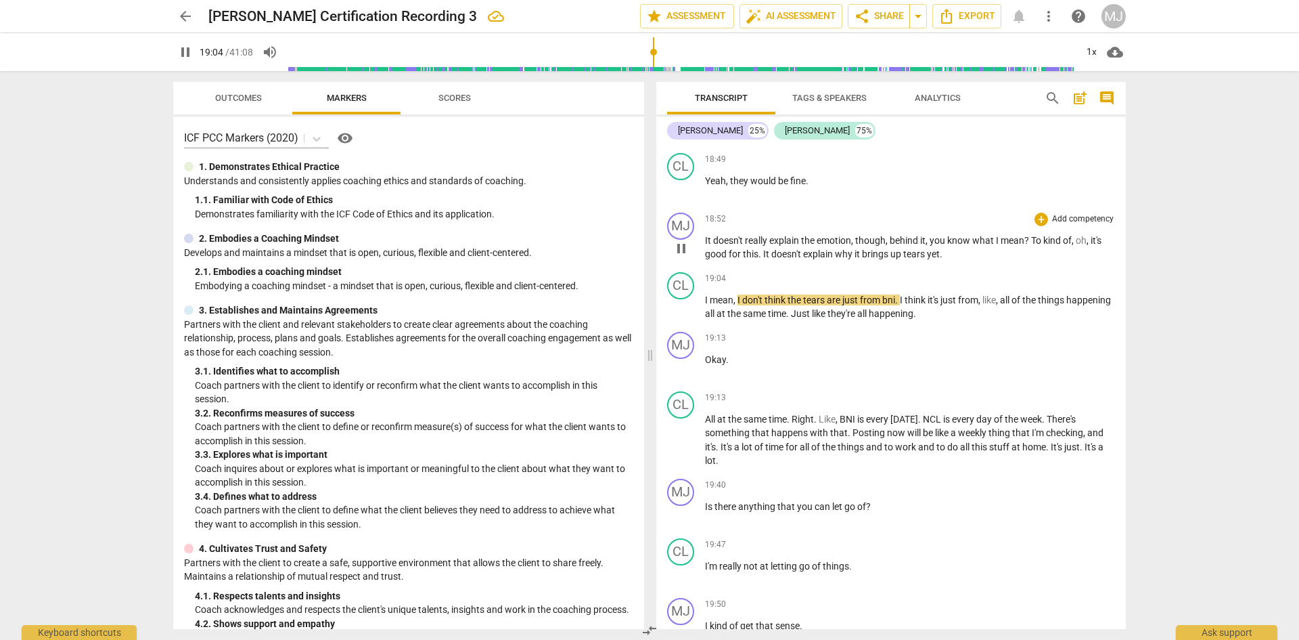
scroll to position [9560, 0]
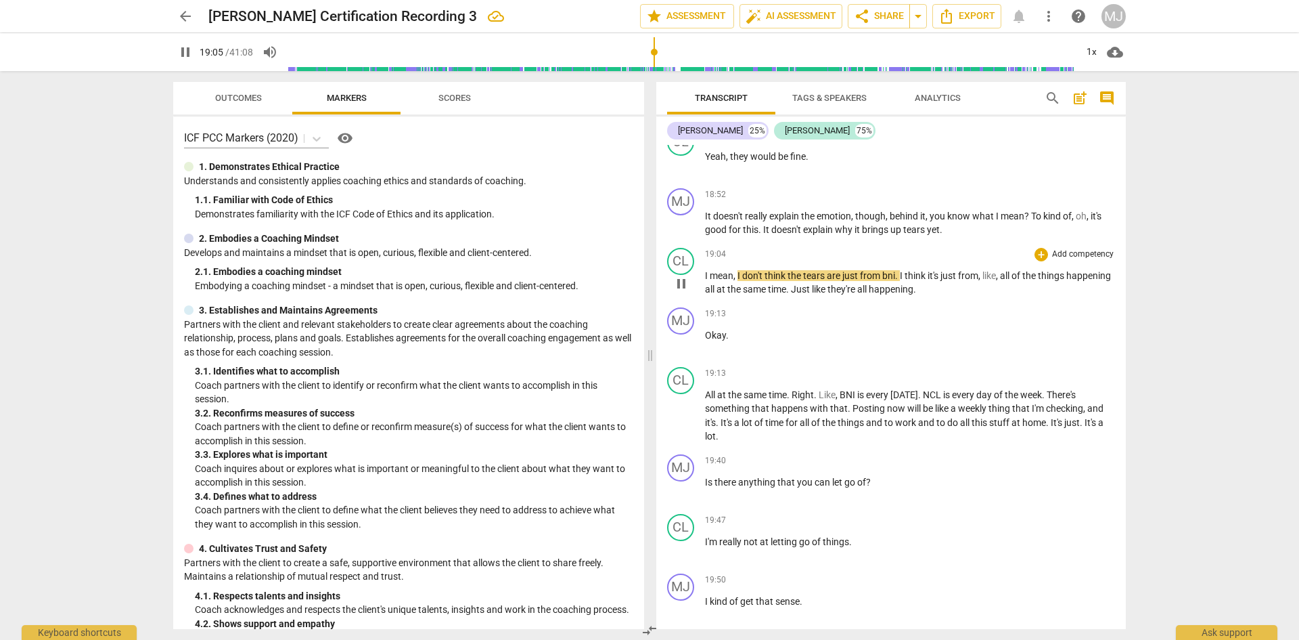
click at [887, 270] on span "bni" at bounding box center [889, 275] width 13 height 11
type input "1147"
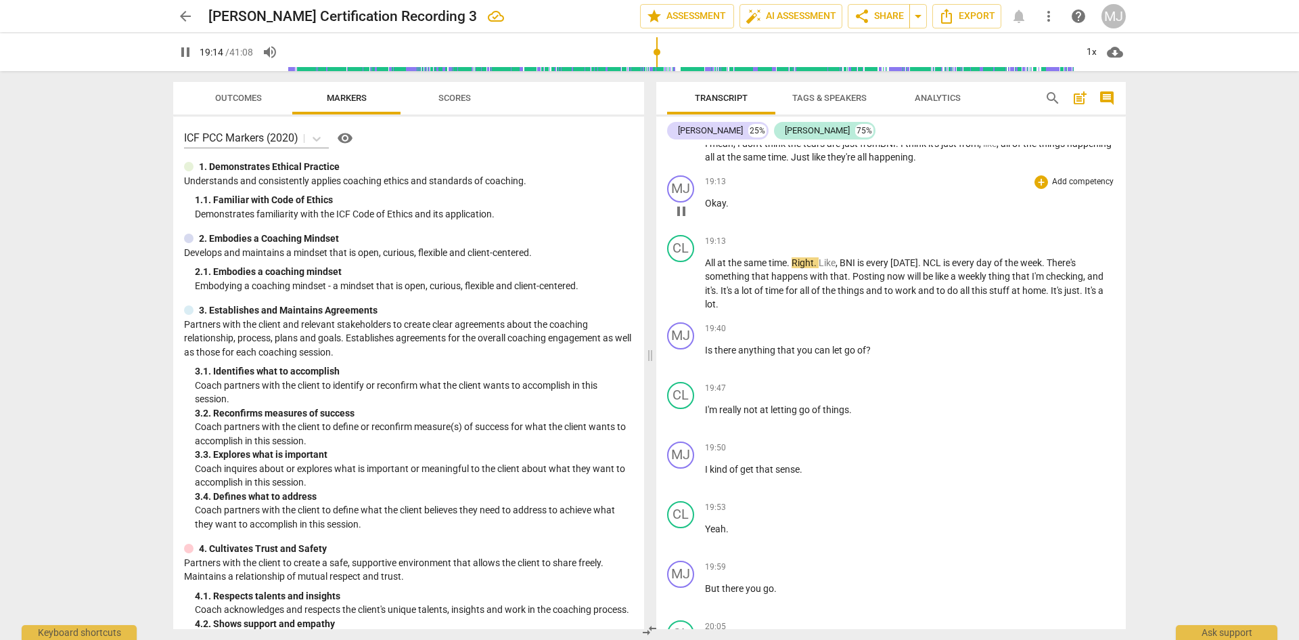
scroll to position [9695, 0]
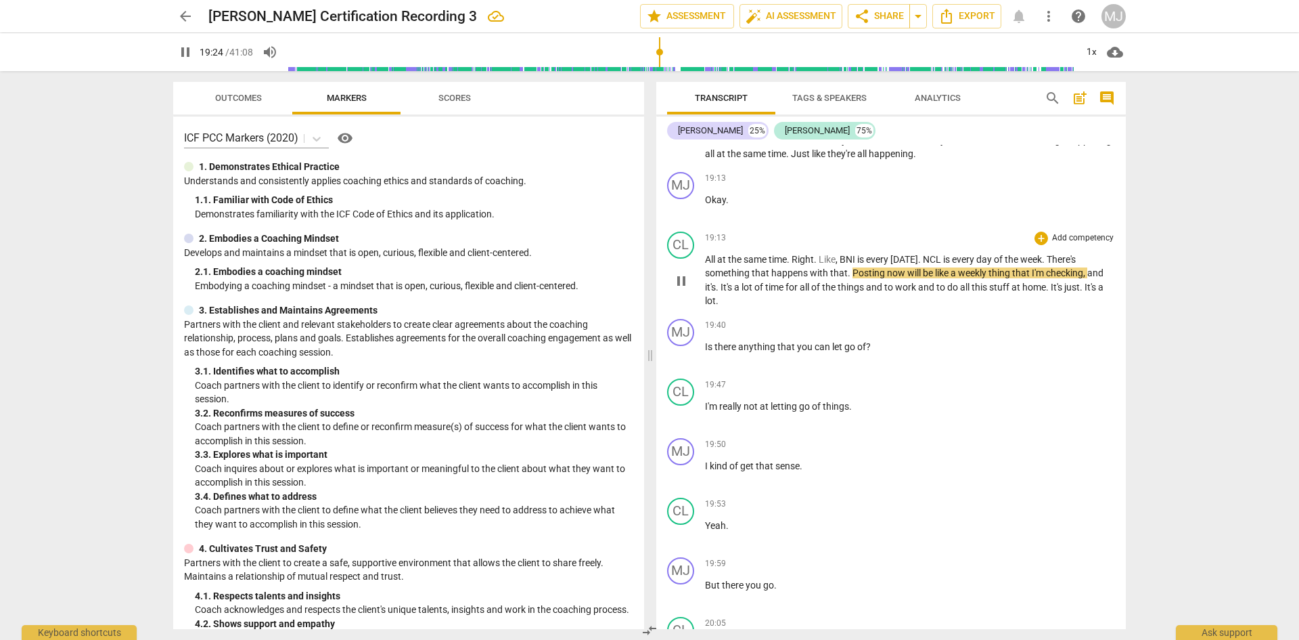
click at [881, 267] on span "Posting" at bounding box center [870, 272] width 35 height 11
type input "1165"
click at [1072, 267] on span "I'm" at bounding box center [1078, 272] width 12 height 11
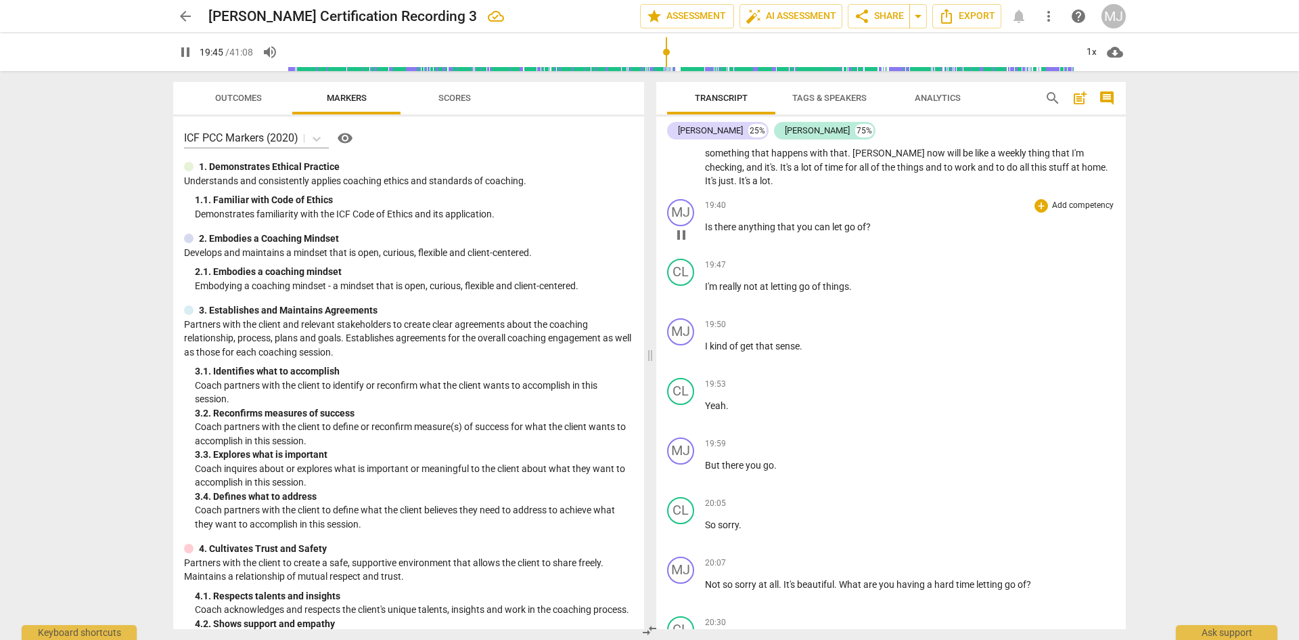
scroll to position [9830, 0]
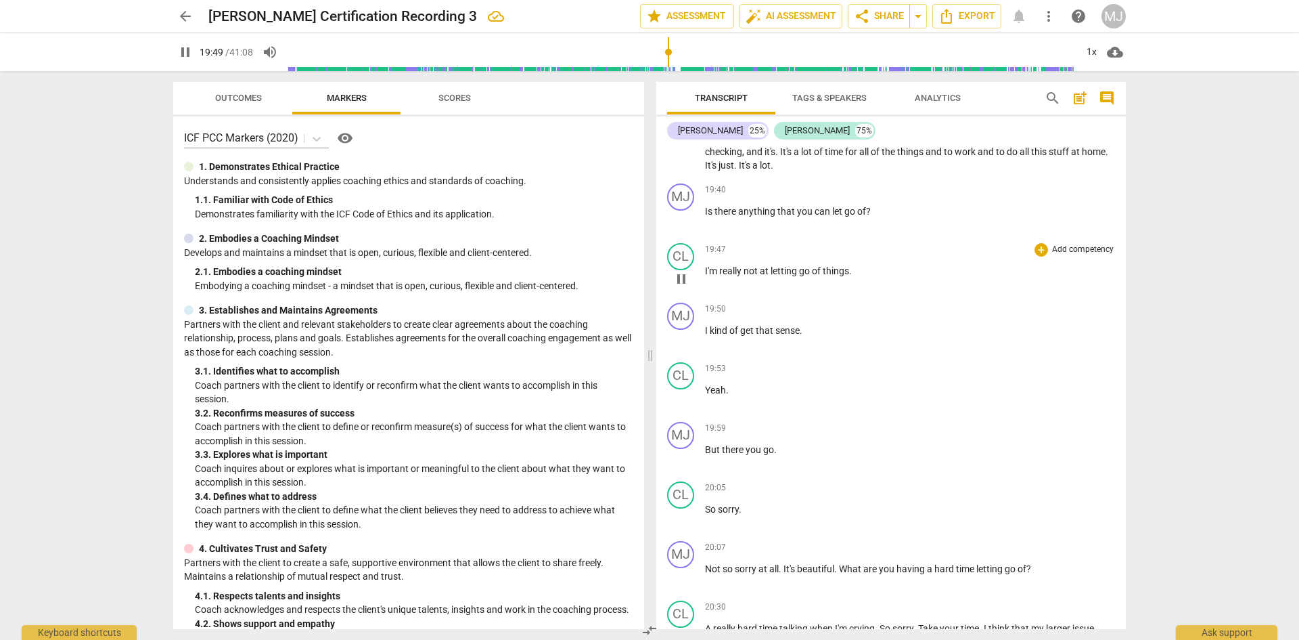
click at [765, 265] on span "at" at bounding box center [765, 270] width 11 height 11
type input "1191"
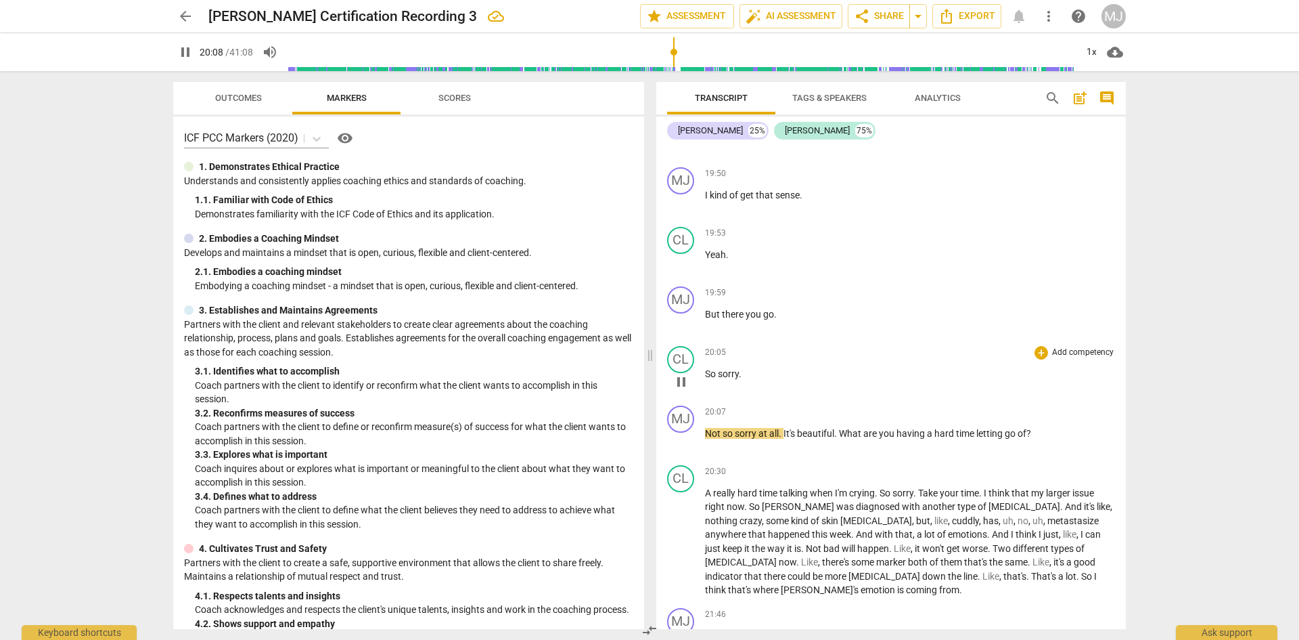
scroll to position [10033, 0]
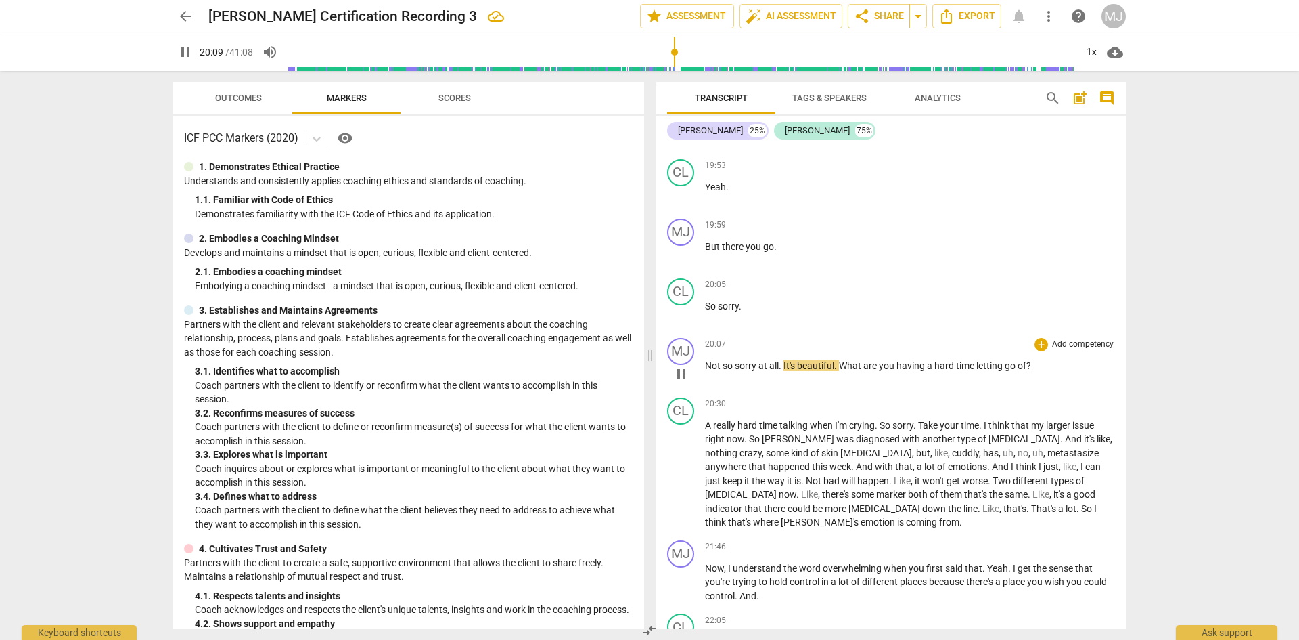
click at [723, 360] on span "so" at bounding box center [729, 365] width 12 height 11
type input "1210"
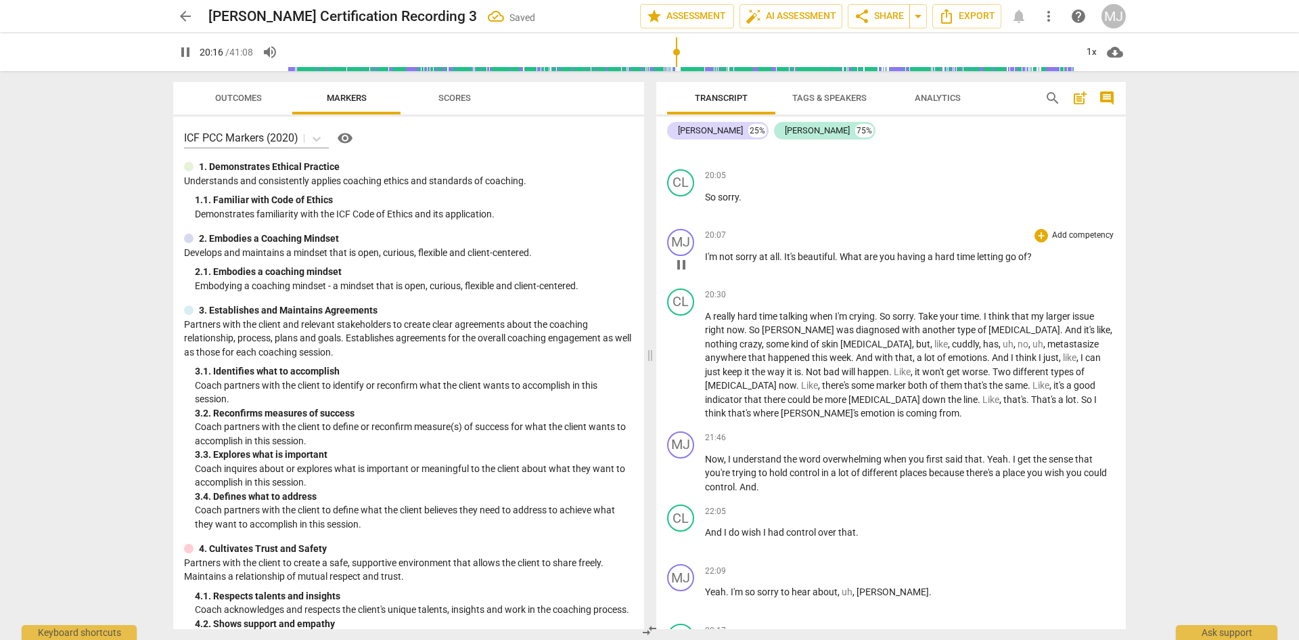
scroll to position [10169, 0]
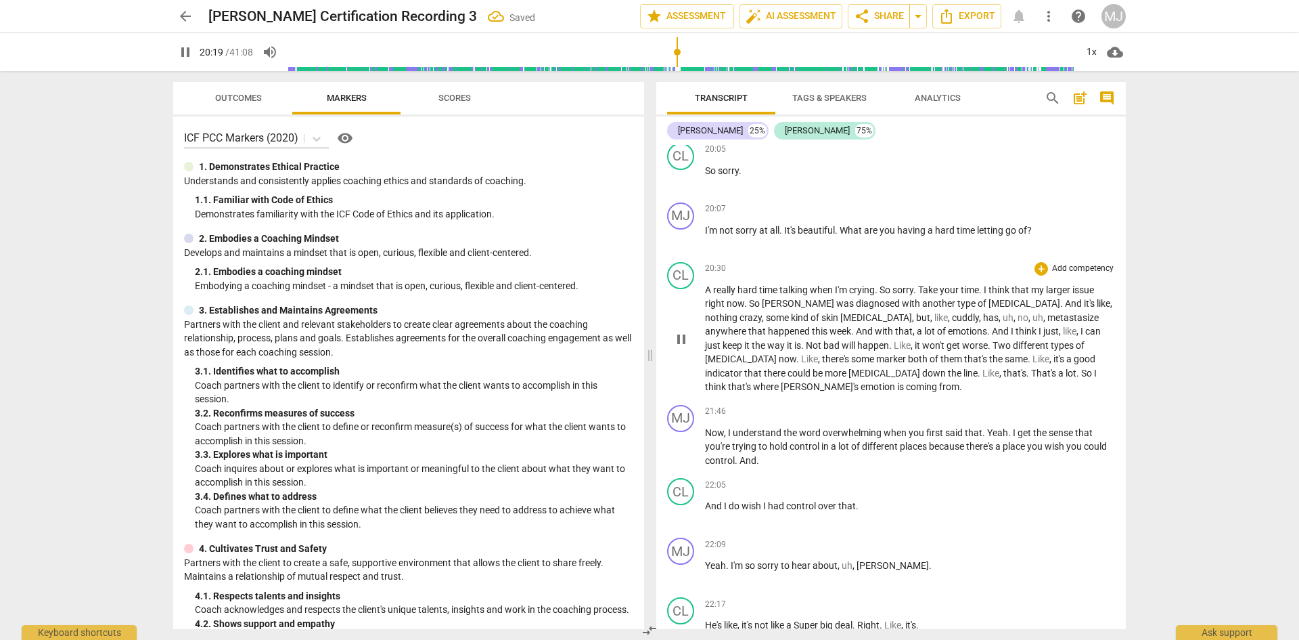
click at [705, 284] on span "A" at bounding box center [709, 289] width 8 height 11
type input "1220"
click at [978, 284] on span "Take" at bounding box center [982, 289] width 22 height 11
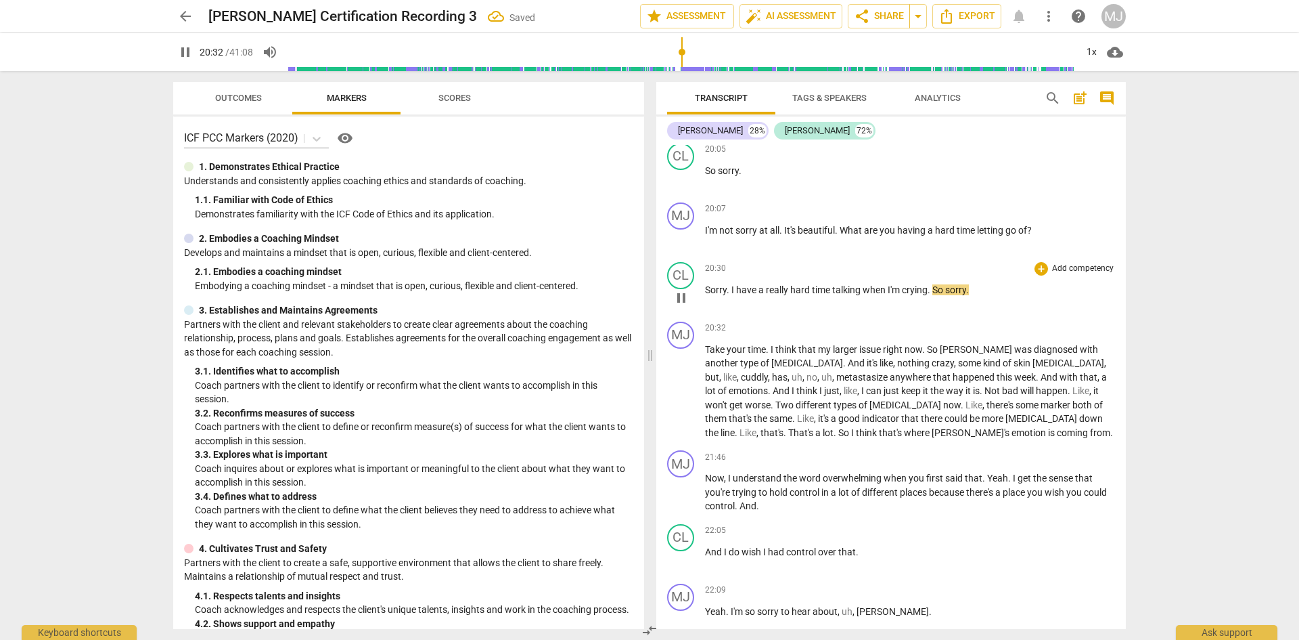
click at [707, 284] on span "Sorry" at bounding box center [716, 289] width 22 height 11
type input "1233"
click at [771, 344] on span "." at bounding box center [768, 349] width 5 height 11
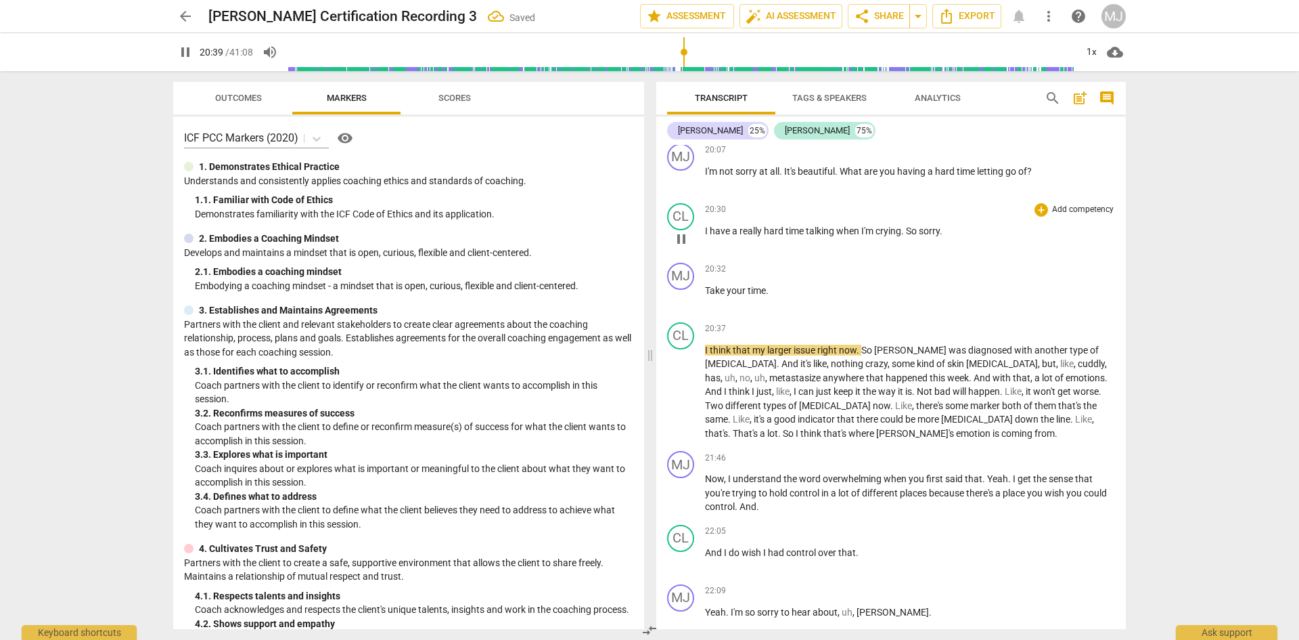
scroll to position [10236, 0]
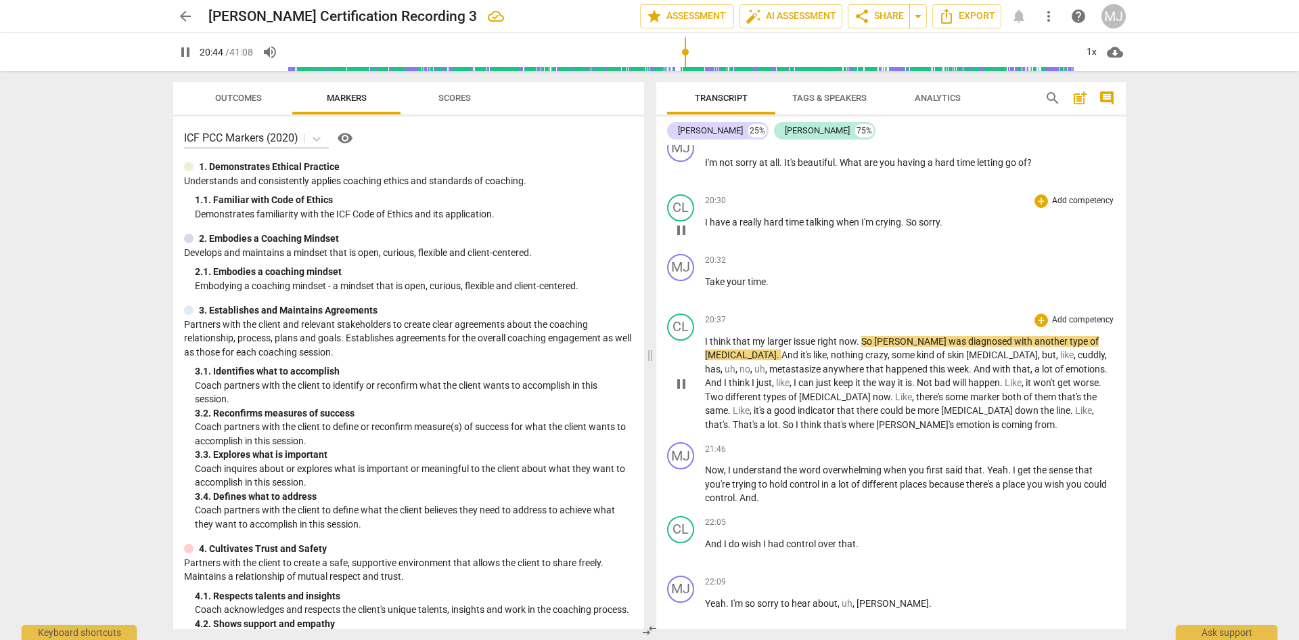
click at [873, 336] on span "So" at bounding box center [868, 341] width 13 height 11
type input "1245"
click at [1078, 349] on span "cuddly" at bounding box center [1091, 354] width 27 height 11
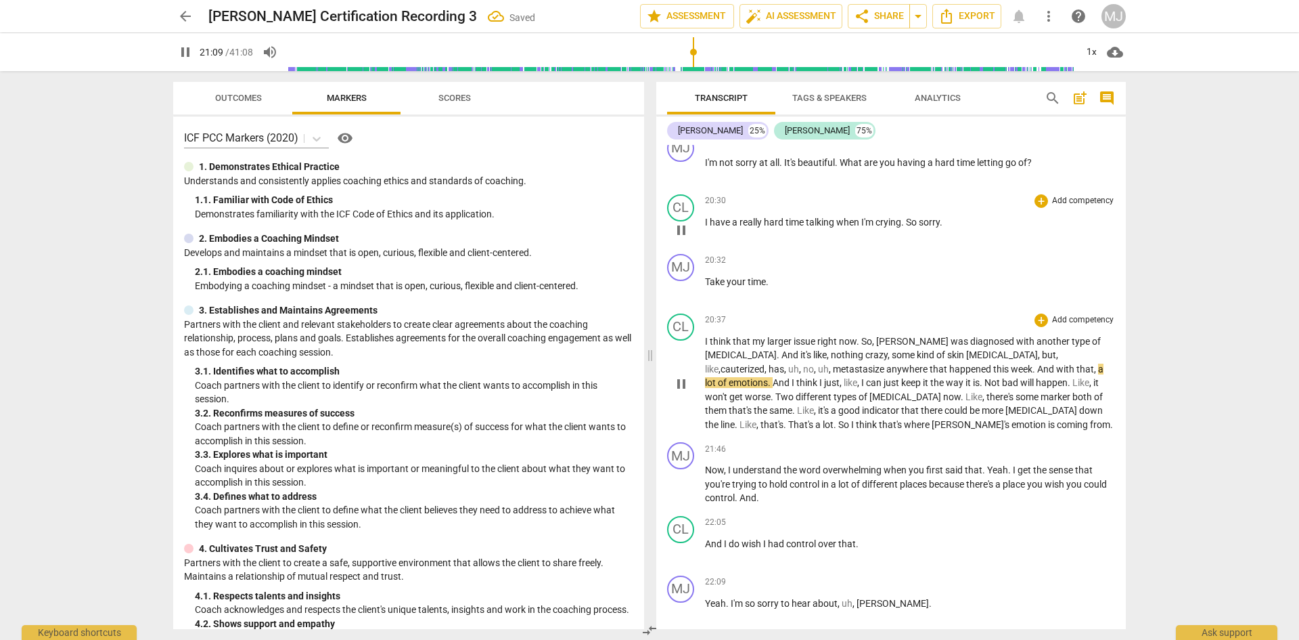
click at [948, 349] on span "skin" at bounding box center [957, 354] width 19 height 11
click at [769, 363] on span "," at bounding box center [767, 368] width 4 height 11
click at [1079, 341] on p "I think that my larger issue right now . So, [PERSON_NAME] was diagnosed with a…" at bounding box center [910, 382] width 410 height 97
click at [858, 363] on span "anywhere" at bounding box center [879, 368] width 43 height 11
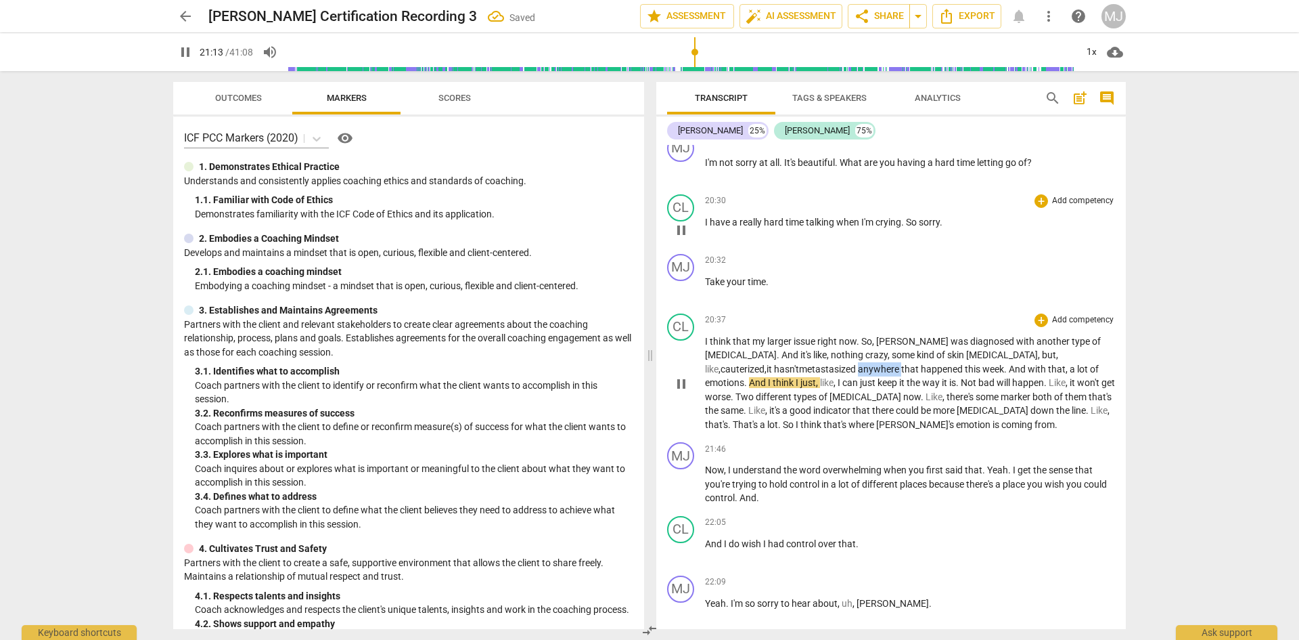
click at [858, 363] on span "anywhere" at bounding box center [879, 368] width 43 height 11
click at [186, 51] on span "pause" at bounding box center [185, 52] width 16 height 16
type input "1280"
click at [702, 368] on div "play_arrow pause" at bounding box center [688, 383] width 35 height 87
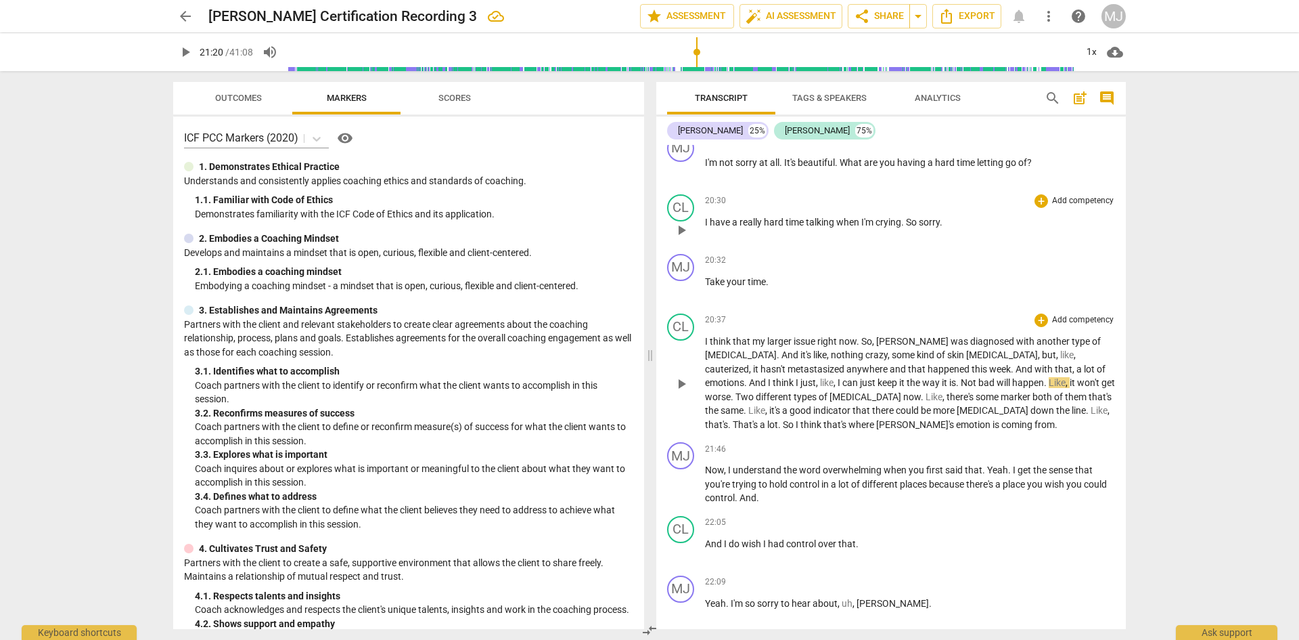
click at [843, 377] on span "can" at bounding box center [852, 382] width 18 height 11
click at [838, 377] on span "," at bounding box center [836, 382] width 4 height 11
click at [957, 377] on span "is" at bounding box center [960, 382] width 7 height 11
click at [1035, 363] on span "with" at bounding box center [1045, 368] width 20 height 11
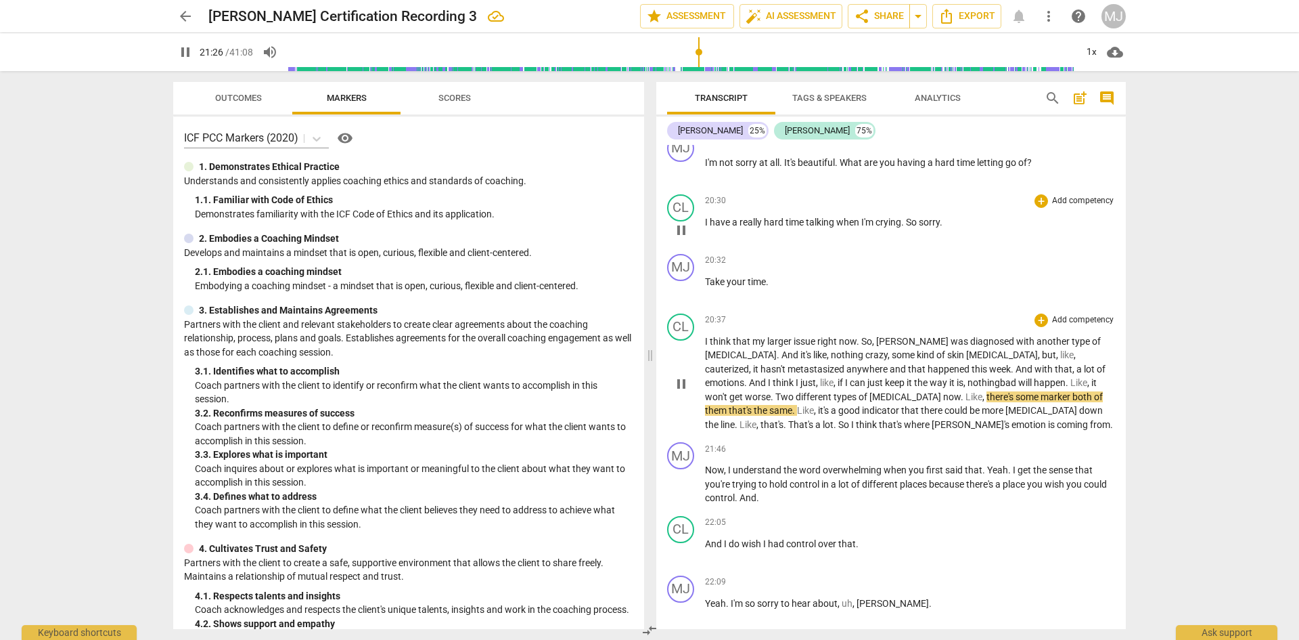
click at [796, 391] on span "Two" at bounding box center [786, 396] width 20 height 11
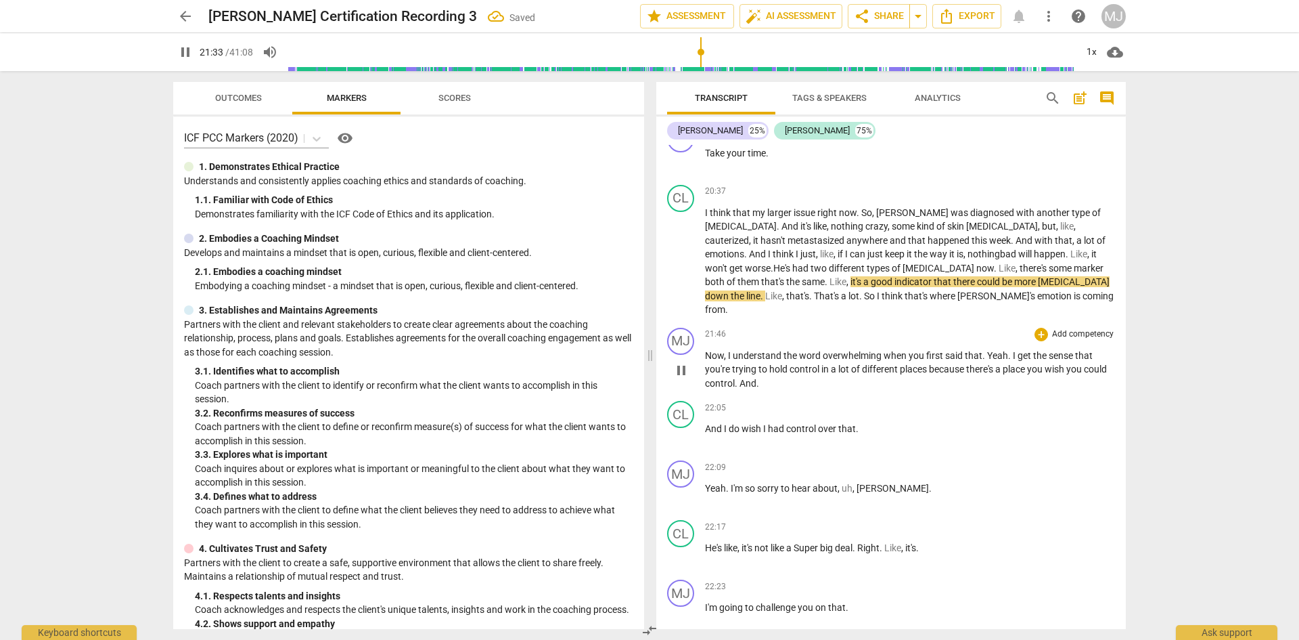
scroll to position [10372, 0]
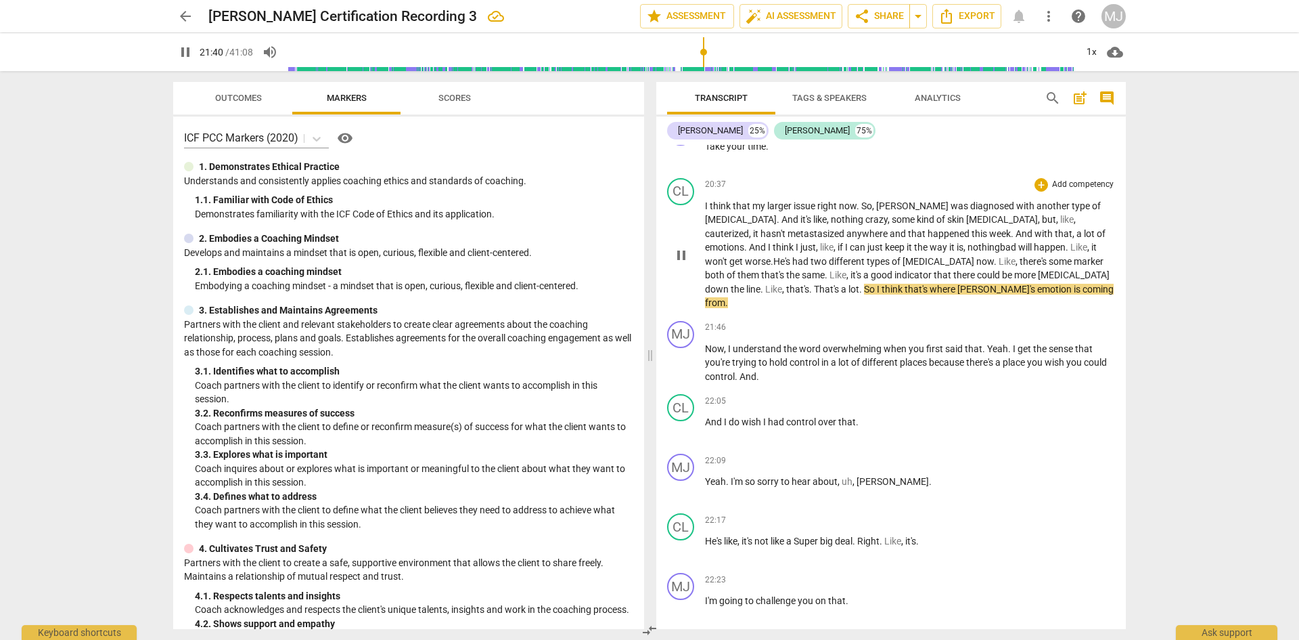
click at [958, 284] on span "[PERSON_NAME]'s" at bounding box center [998, 289] width 80 height 11
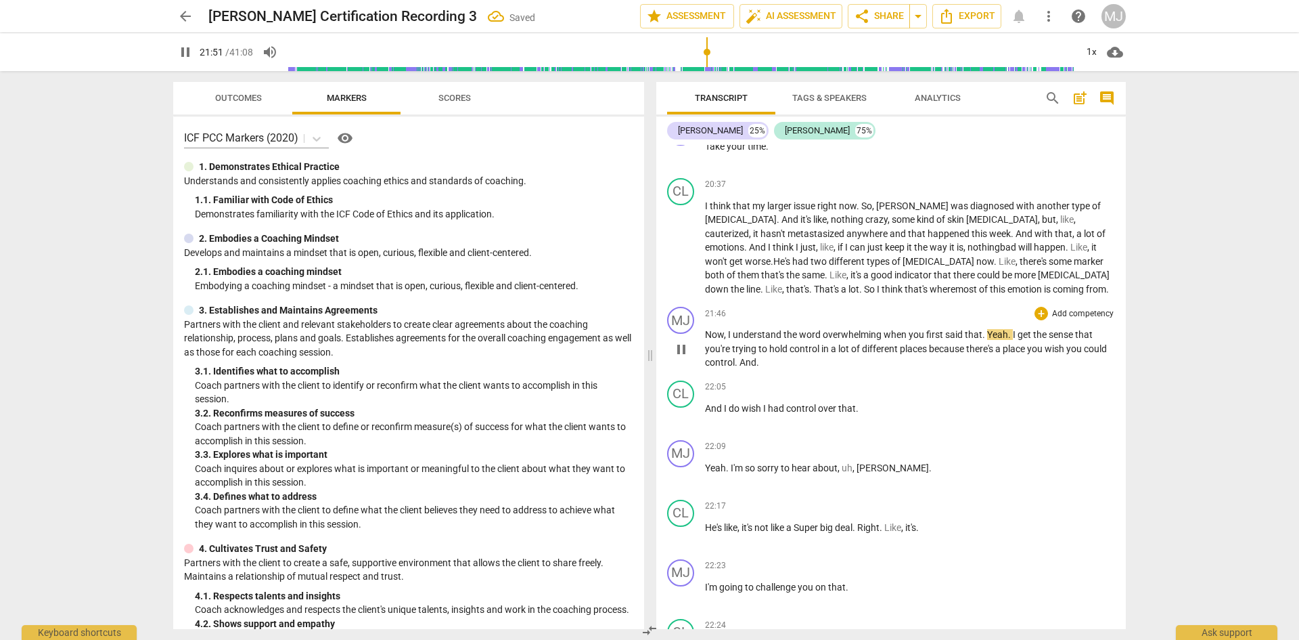
click at [989, 329] on span "Yeah" at bounding box center [997, 334] width 21 height 11
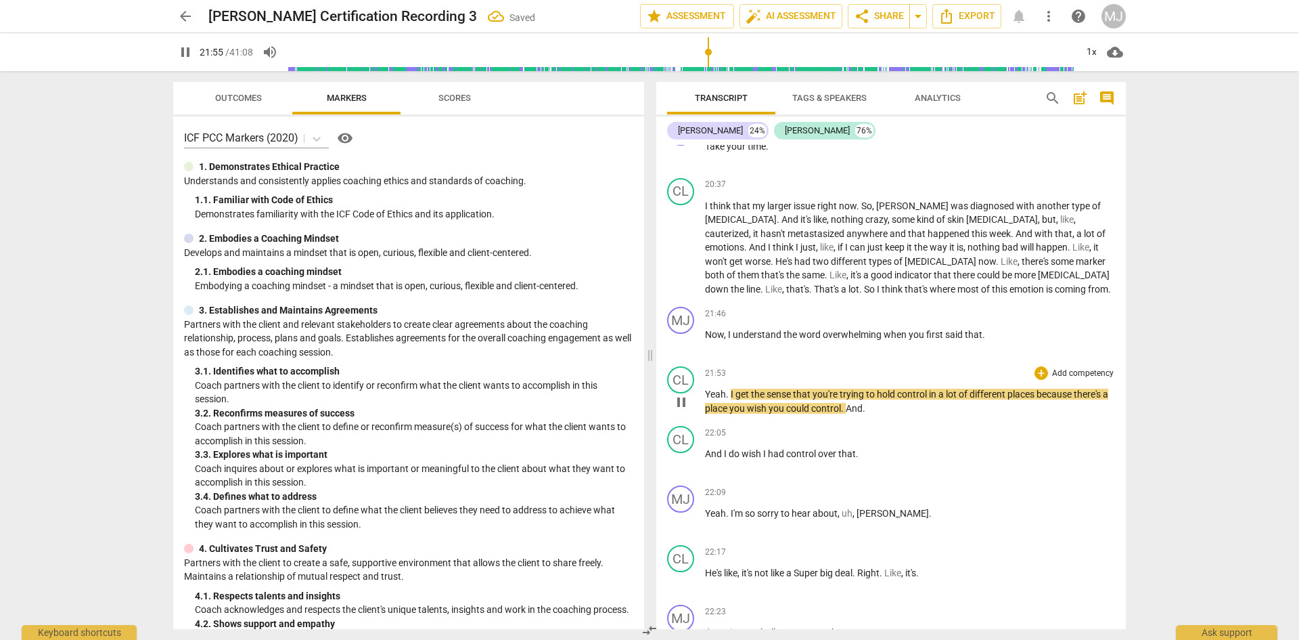
click at [729, 388] on span "." at bounding box center [728, 393] width 5 height 11
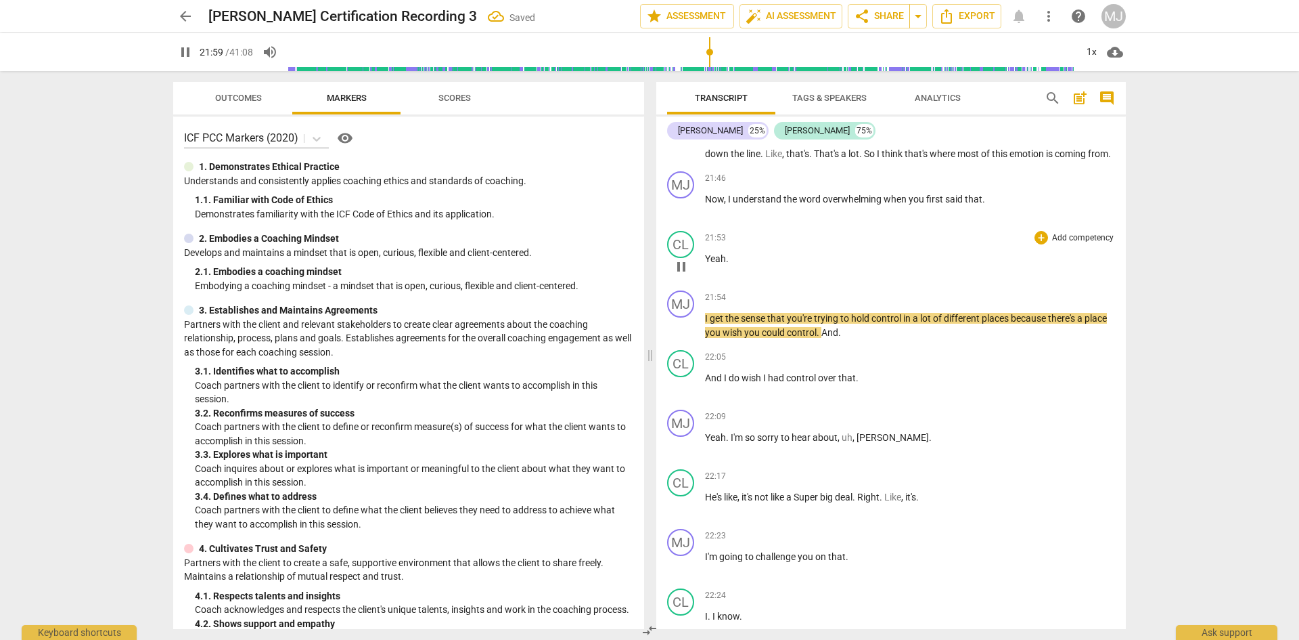
scroll to position [10575, 0]
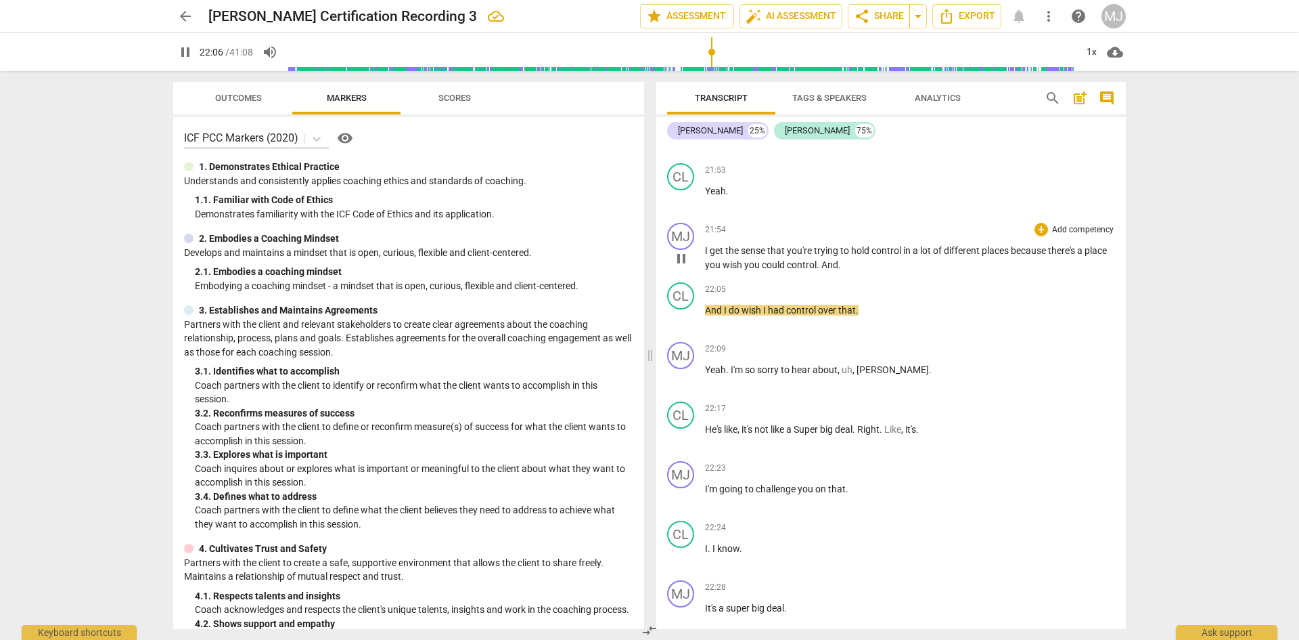
click at [867, 251] on p "I get the sense that you're trying to hold control in a lot of different places…" at bounding box center [910, 258] width 410 height 28
type input "1327"
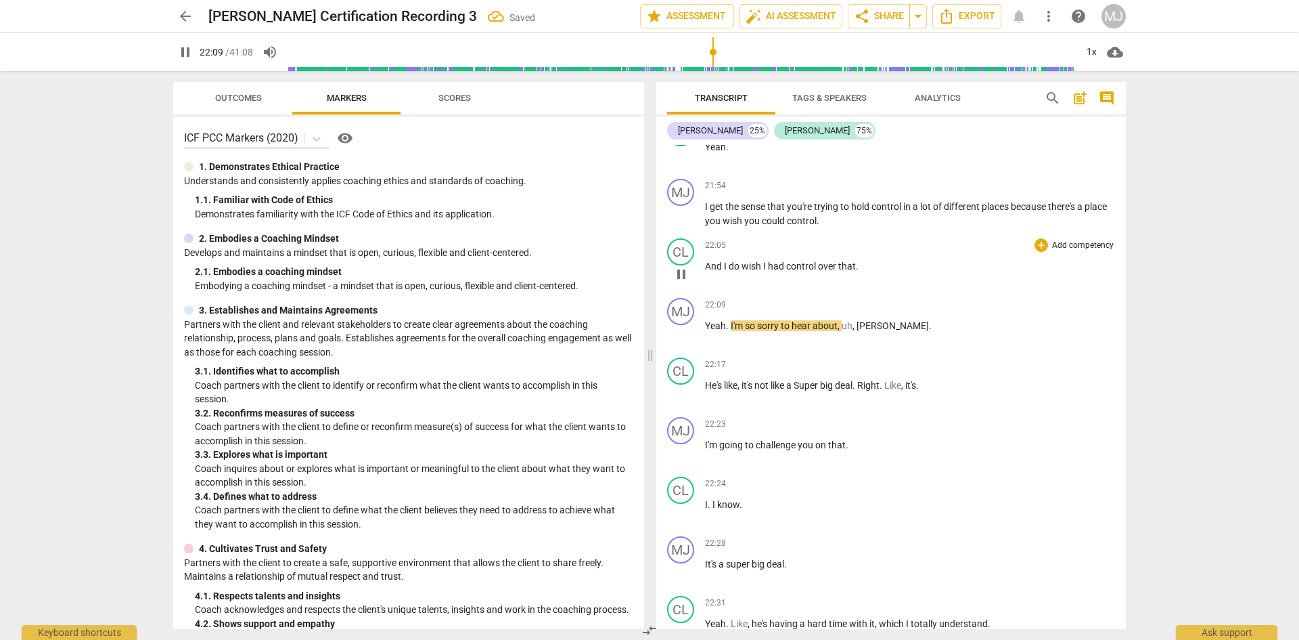
scroll to position [10642, 0]
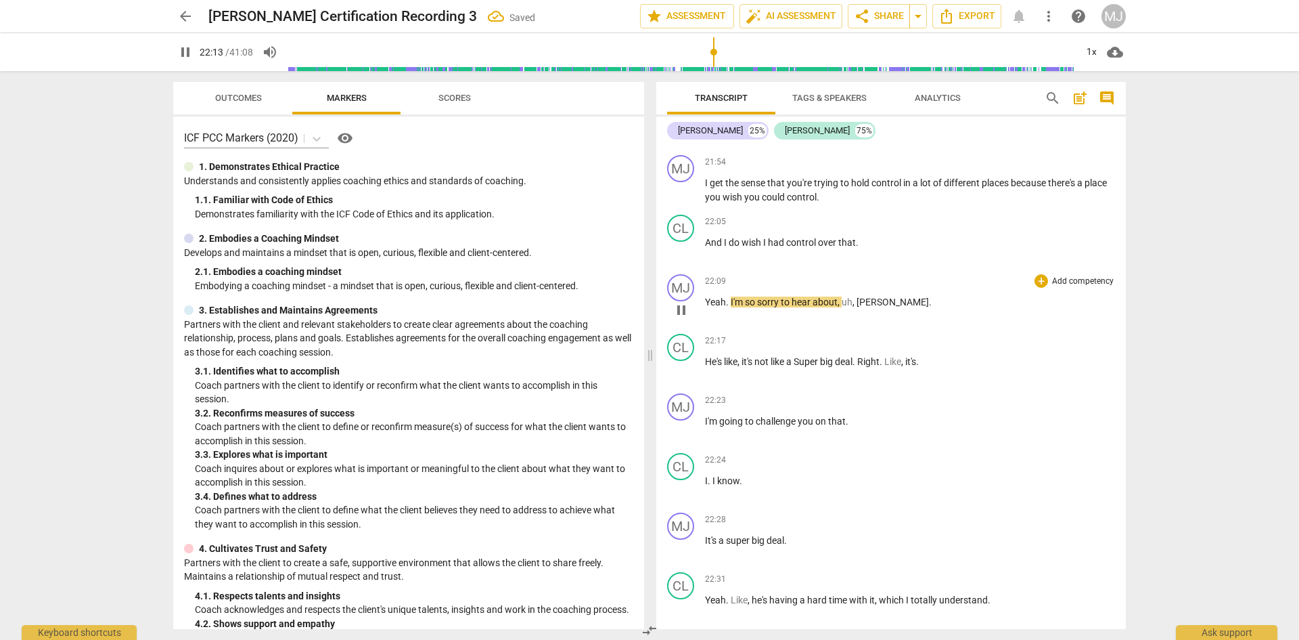
click at [837, 296] on span "about" at bounding box center [825, 301] width 25 height 11
type input "1334"
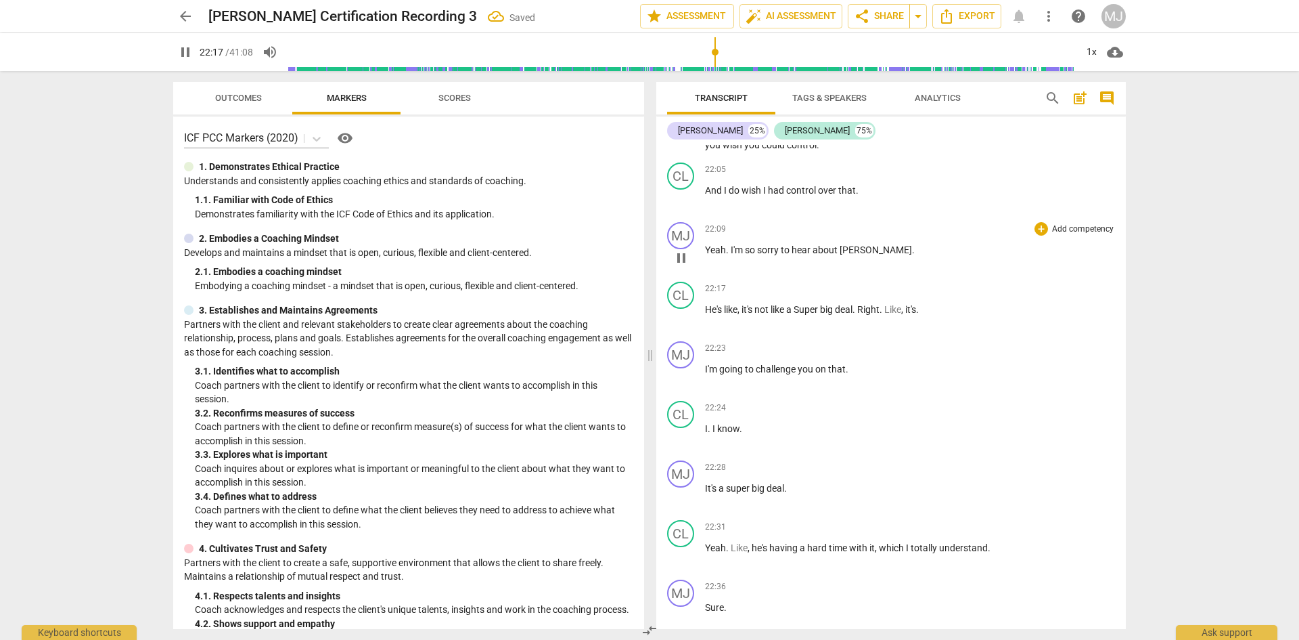
scroll to position [10710, 0]
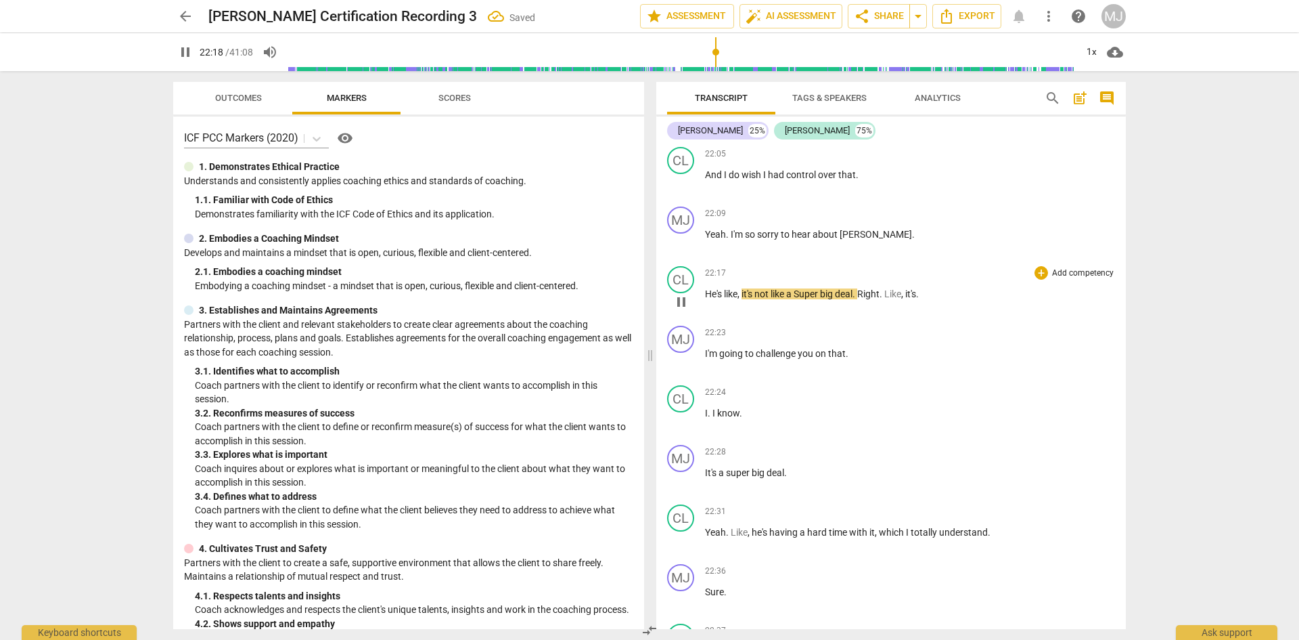
click at [710, 288] on span "He's" at bounding box center [714, 293] width 19 height 11
type input "1339"
click at [797, 288] on span "Super" at bounding box center [801, 293] width 26 height 11
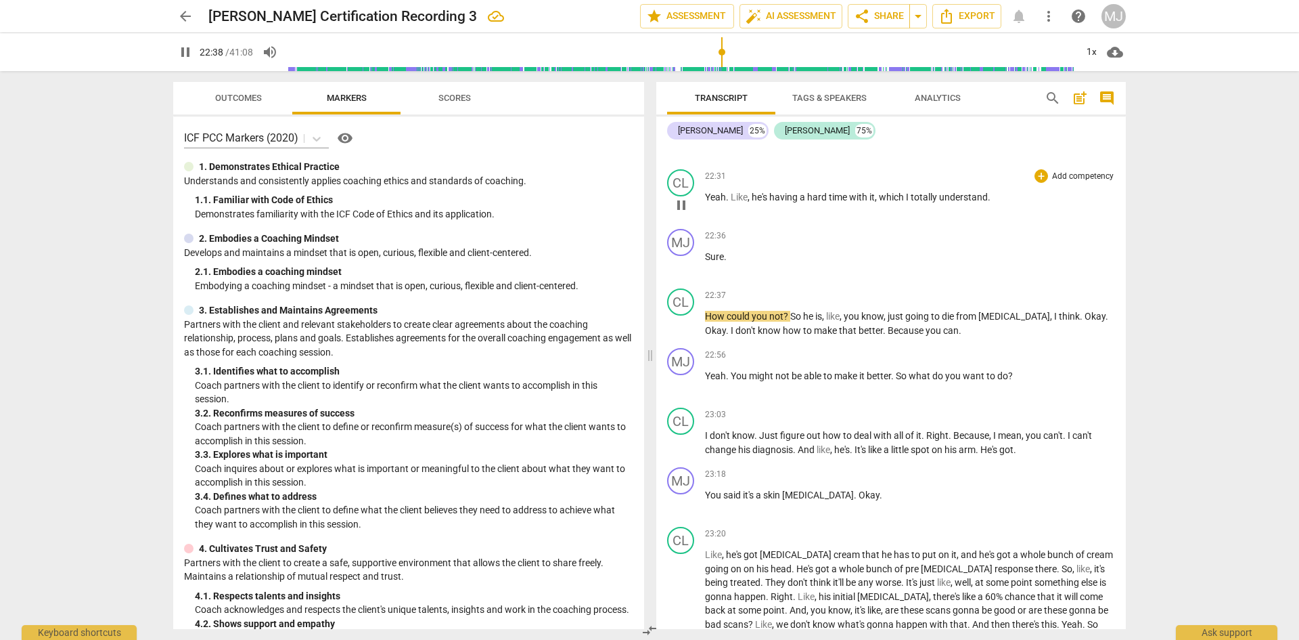
scroll to position [11049, 0]
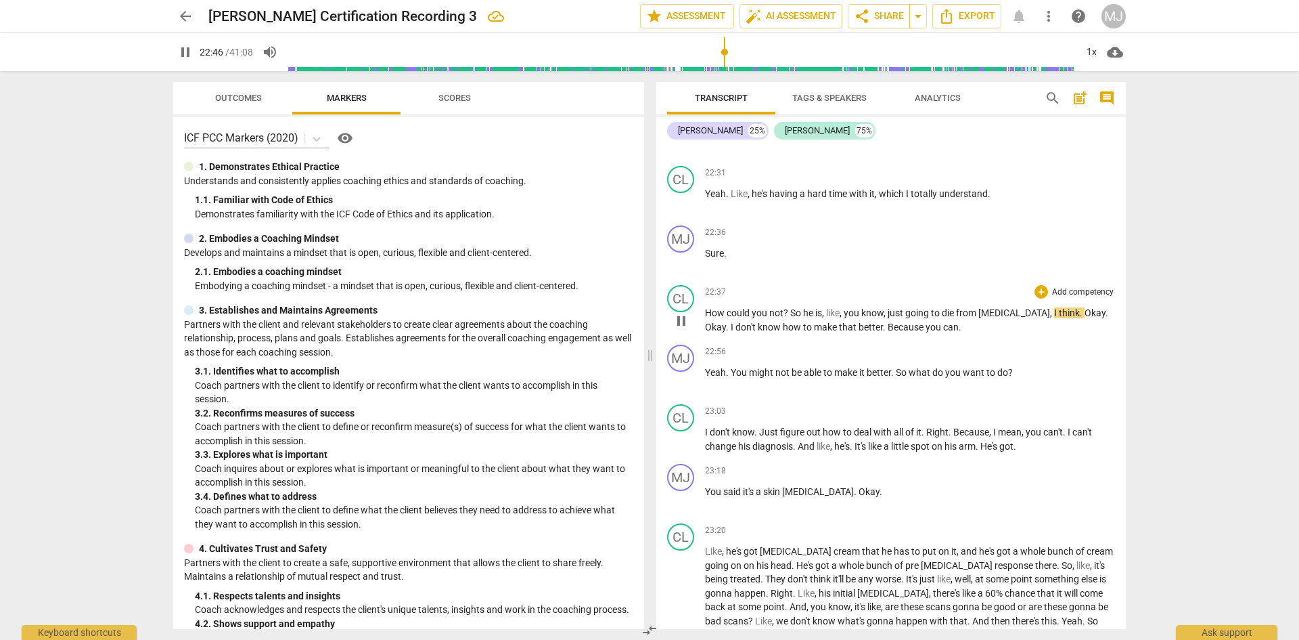
click at [891, 307] on span "just" at bounding box center [897, 312] width 18 height 11
type input "1367"
click at [969, 321] on span "can" at bounding box center [977, 326] width 16 height 11
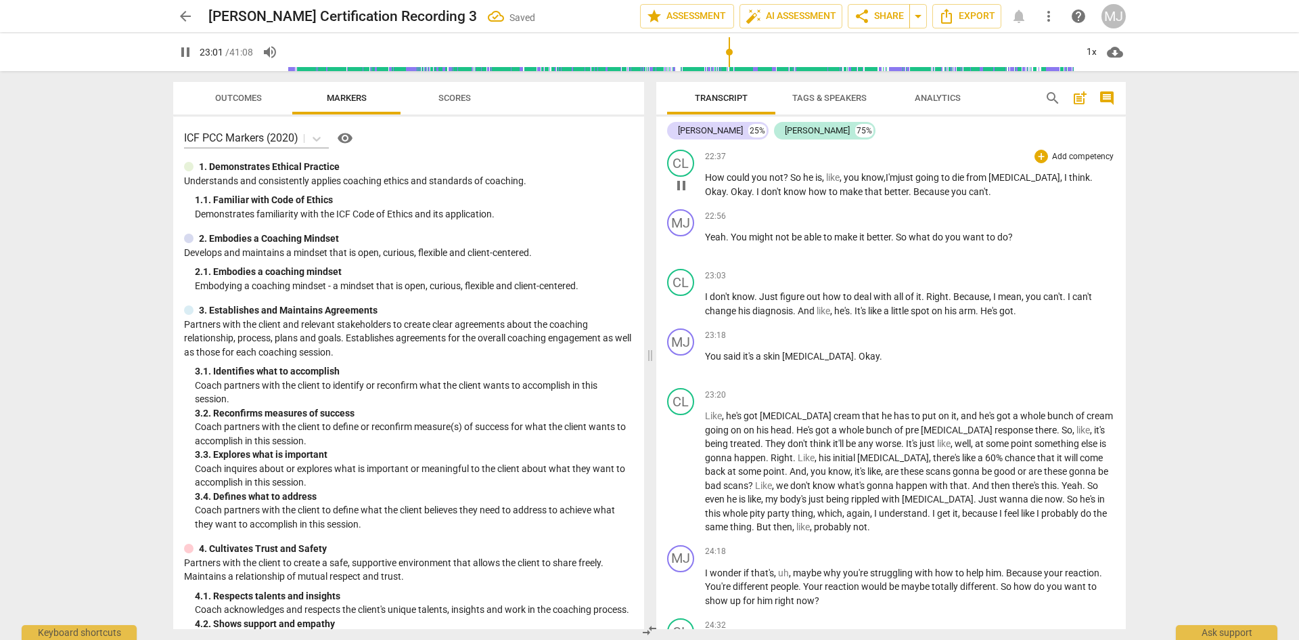
scroll to position [11252, 0]
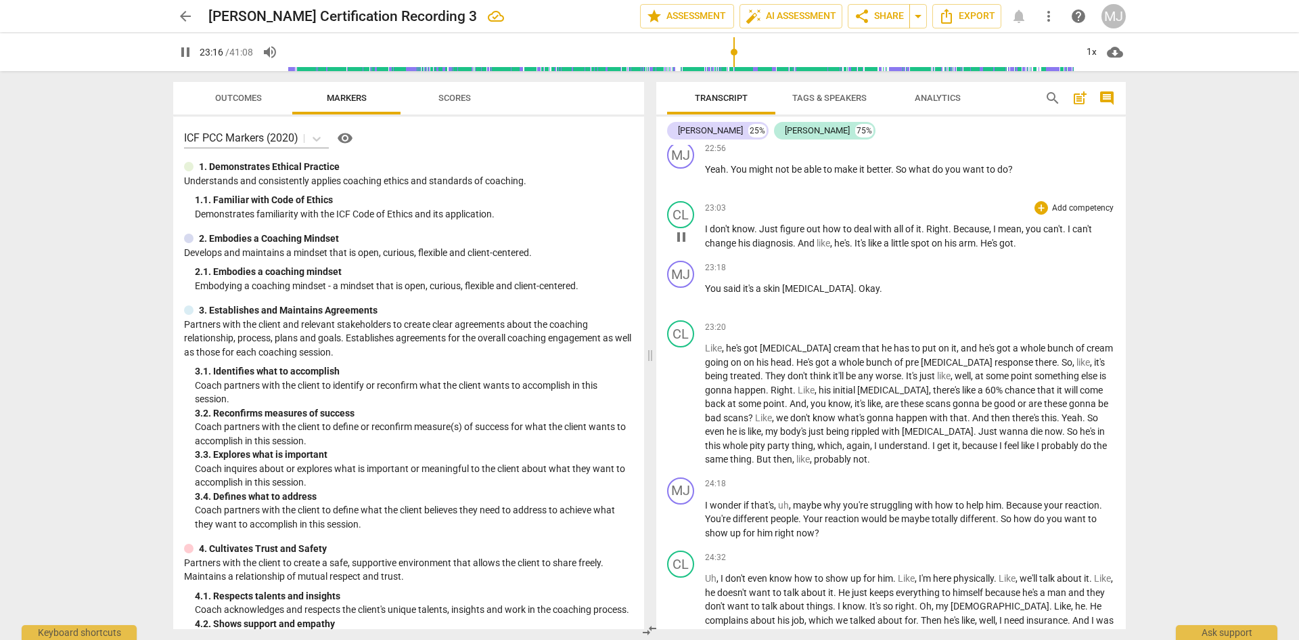
click at [976, 238] on span "arm" at bounding box center [967, 243] width 17 height 11
type input "1398"
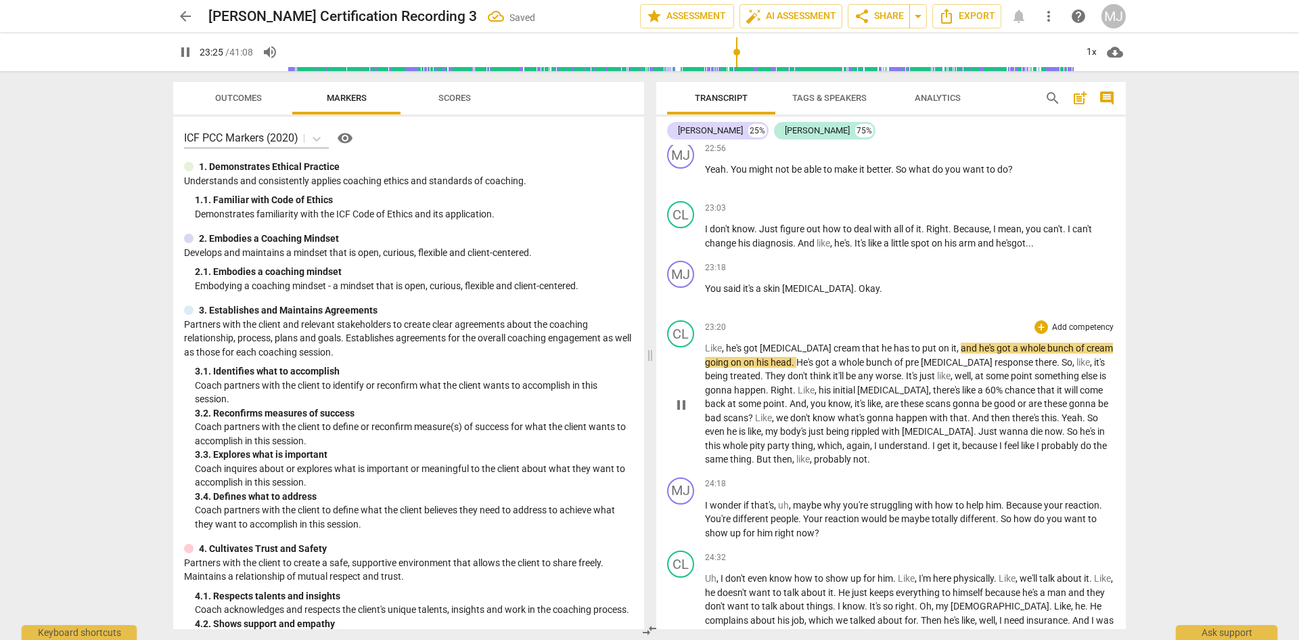
scroll to position [11319, 0]
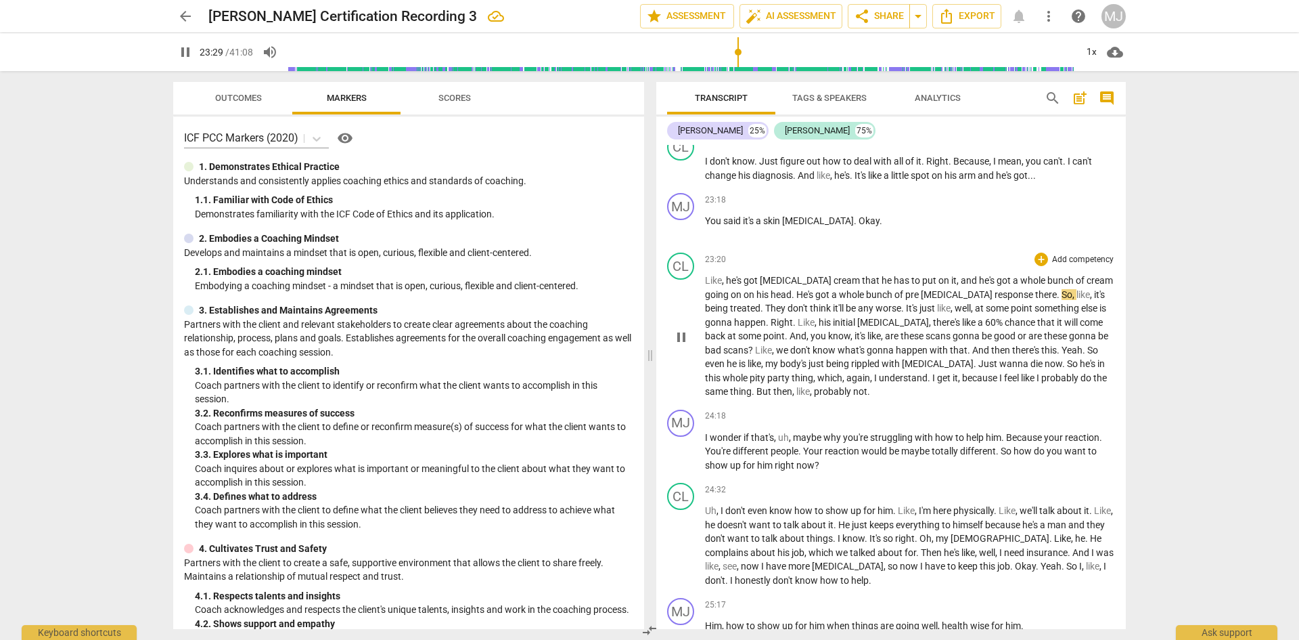
click at [953, 289] on span "[MEDICAL_DATA]" at bounding box center [958, 294] width 74 height 11
type input "1410"
click at [921, 289] on span "pre" at bounding box center [914, 294] width 16 height 11
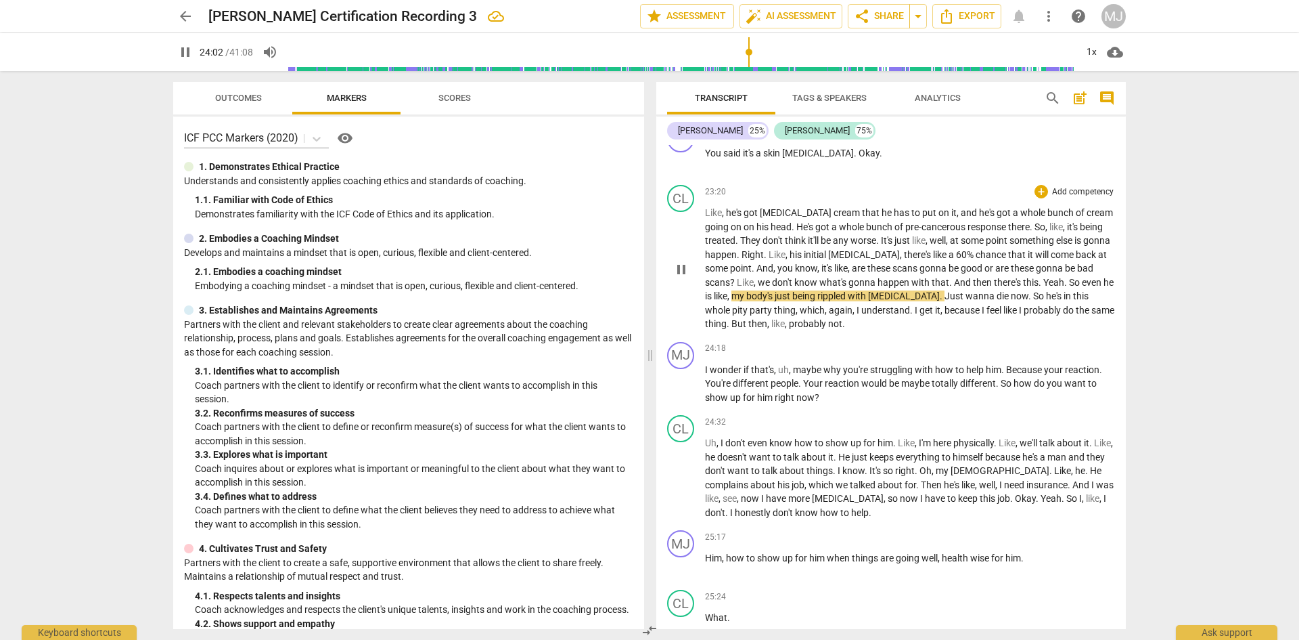
click at [848, 290] on span "rippled" at bounding box center [833, 295] width 30 height 11
click at [847, 290] on span "riddled" at bounding box center [833, 295] width 30 height 11
click at [945, 290] on span "Just" at bounding box center [955, 295] width 21 height 11
click at [1024, 305] on span "probably" at bounding box center [1043, 310] width 39 height 11
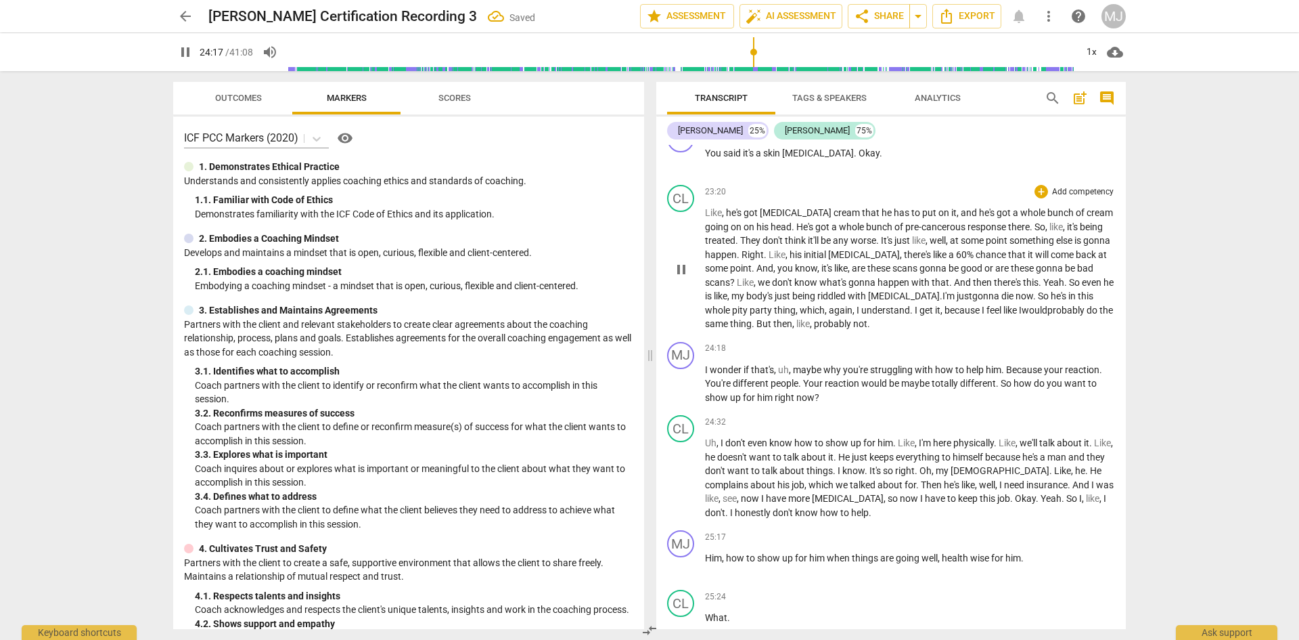
click at [811, 318] on span "," at bounding box center [812, 323] width 4 height 11
click at [186, 51] on span "pause" at bounding box center [185, 52] width 16 height 16
type input "1461"
click at [826, 318] on span "," at bounding box center [828, 323] width 4 height 11
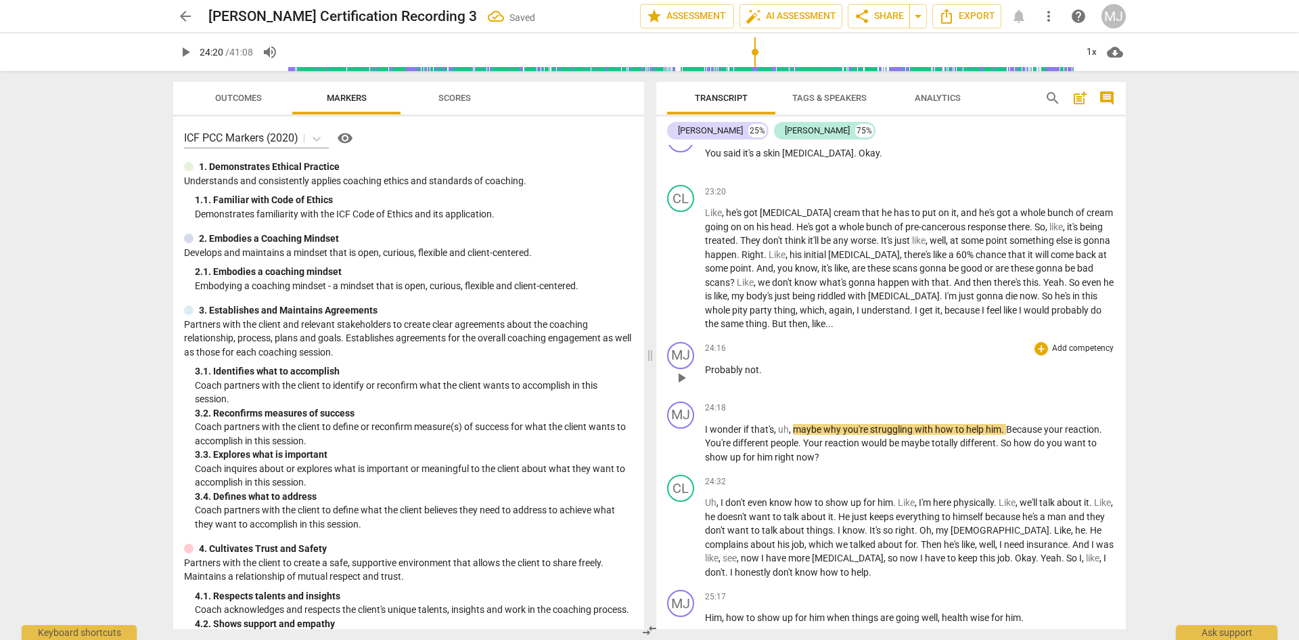
click at [770, 363] on p "Probably not ." at bounding box center [910, 370] width 410 height 14
click at [704, 428] on div "play_arrow pause" at bounding box center [688, 444] width 35 height 32
click at [705, 428] on div "play_arrow pause" at bounding box center [688, 444] width 35 height 32
click at [705, 424] on span "I" at bounding box center [707, 429] width 5 height 11
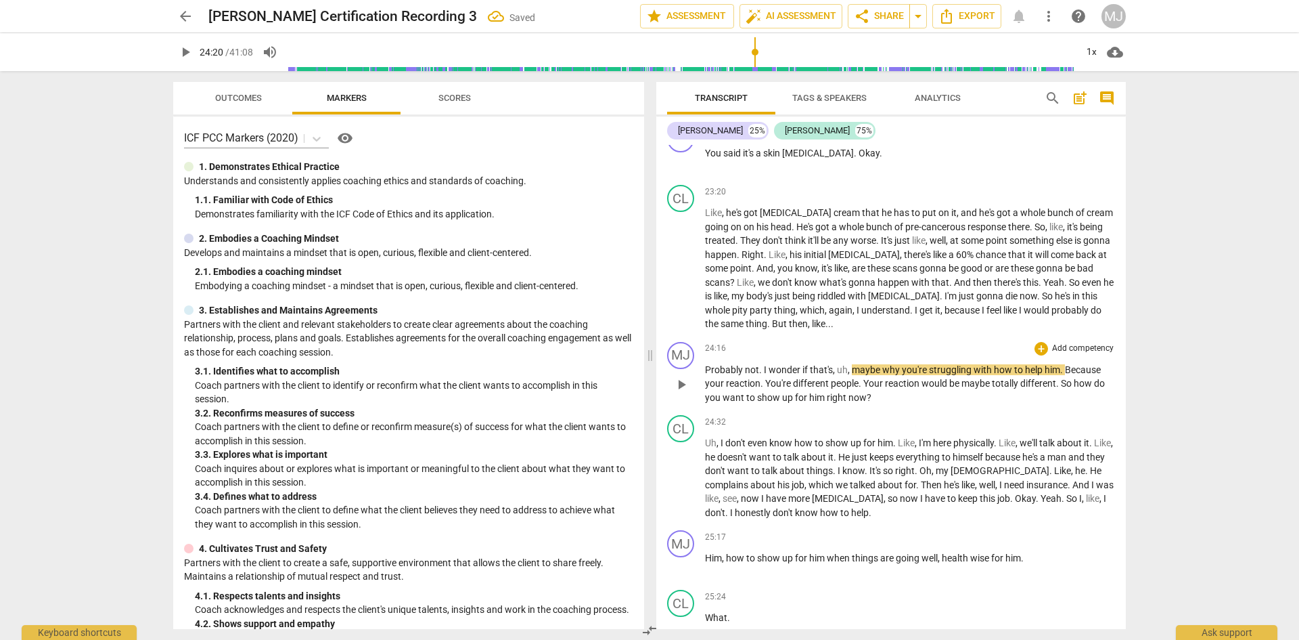
click at [720, 364] on span "Probably" at bounding box center [725, 369] width 40 height 11
click at [831, 364] on span "that's" at bounding box center [821, 369] width 23 height 11
type input "1460"
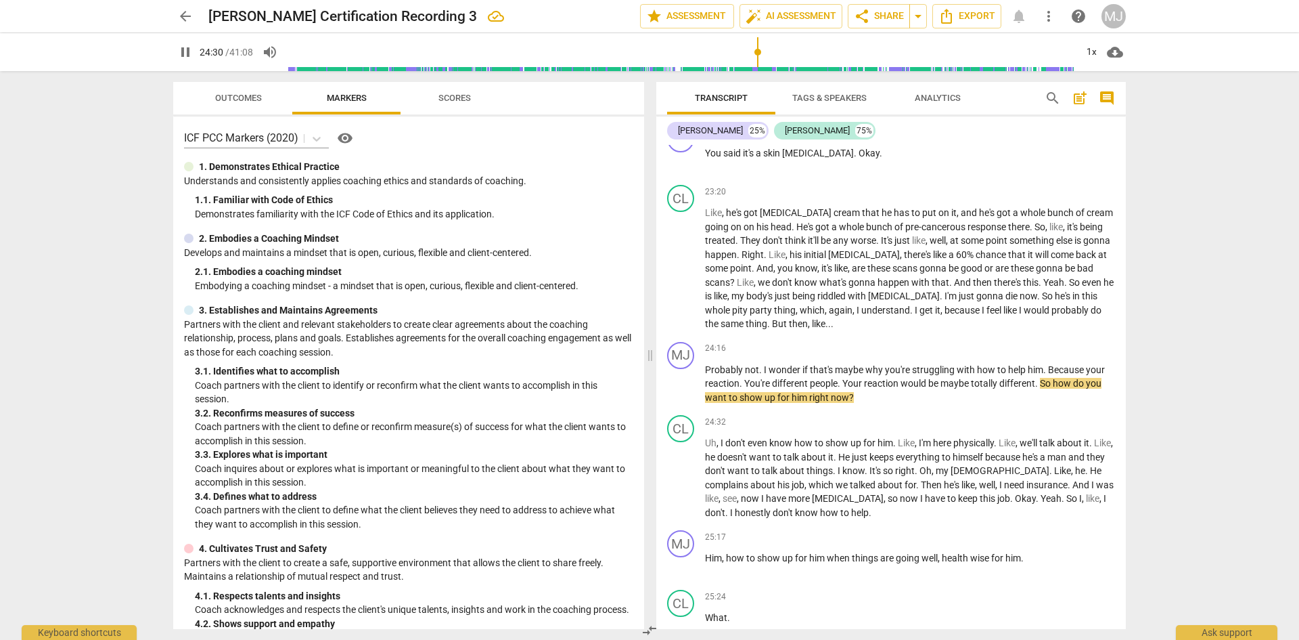
click at [185, 55] on span "pause" at bounding box center [185, 52] width 16 height 16
type input "1471"
click at [1042, 378] on span "So" at bounding box center [1046, 383] width 13 height 11
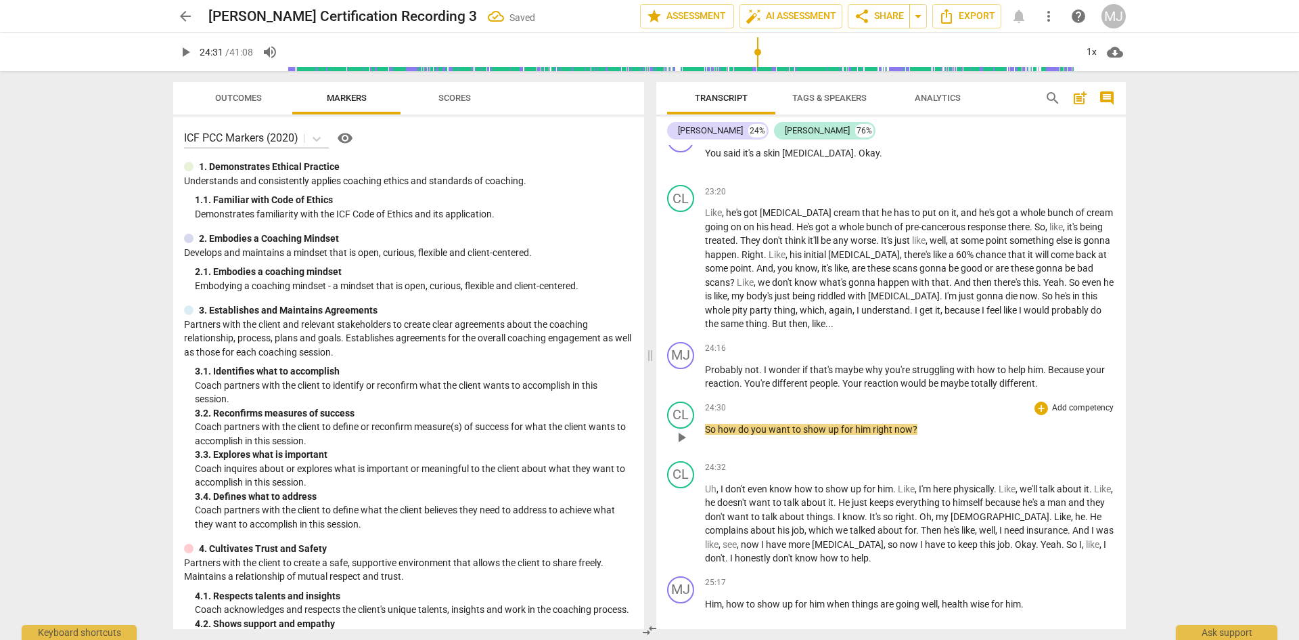
click at [704, 428] on div "play_arrow pause" at bounding box center [688, 437] width 35 height 18
click at [705, 424] on span "So" at bounding box center [711, 429] width 13 height 11
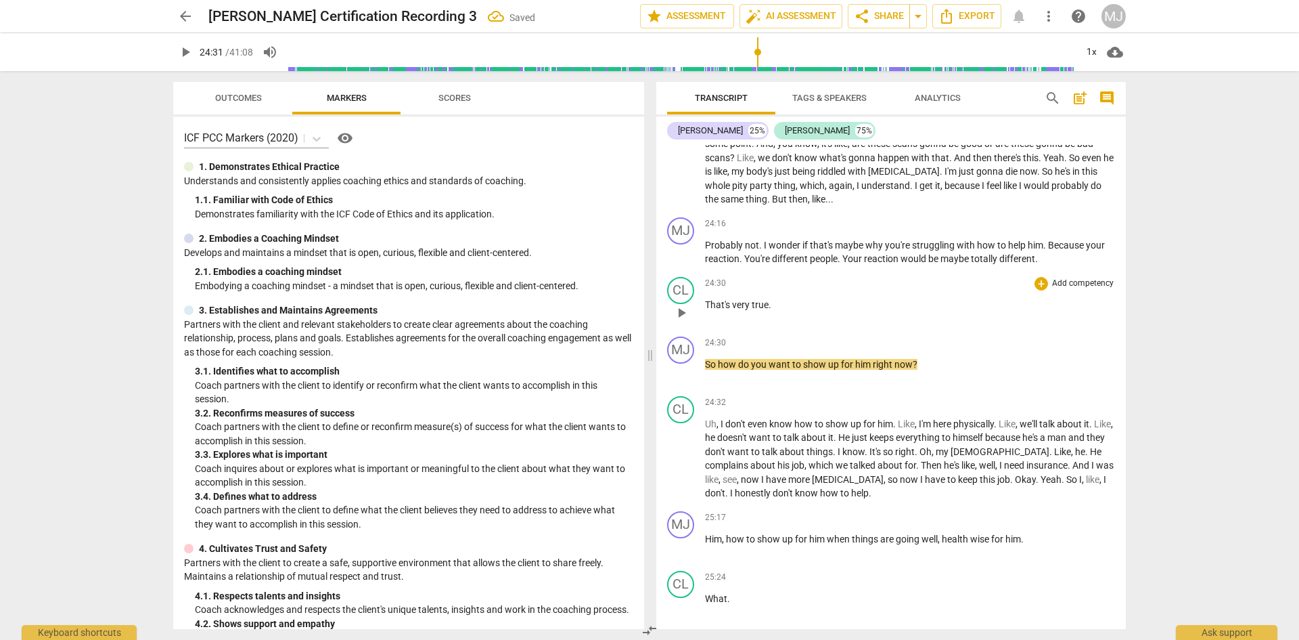
scroll to position [11590, 0]
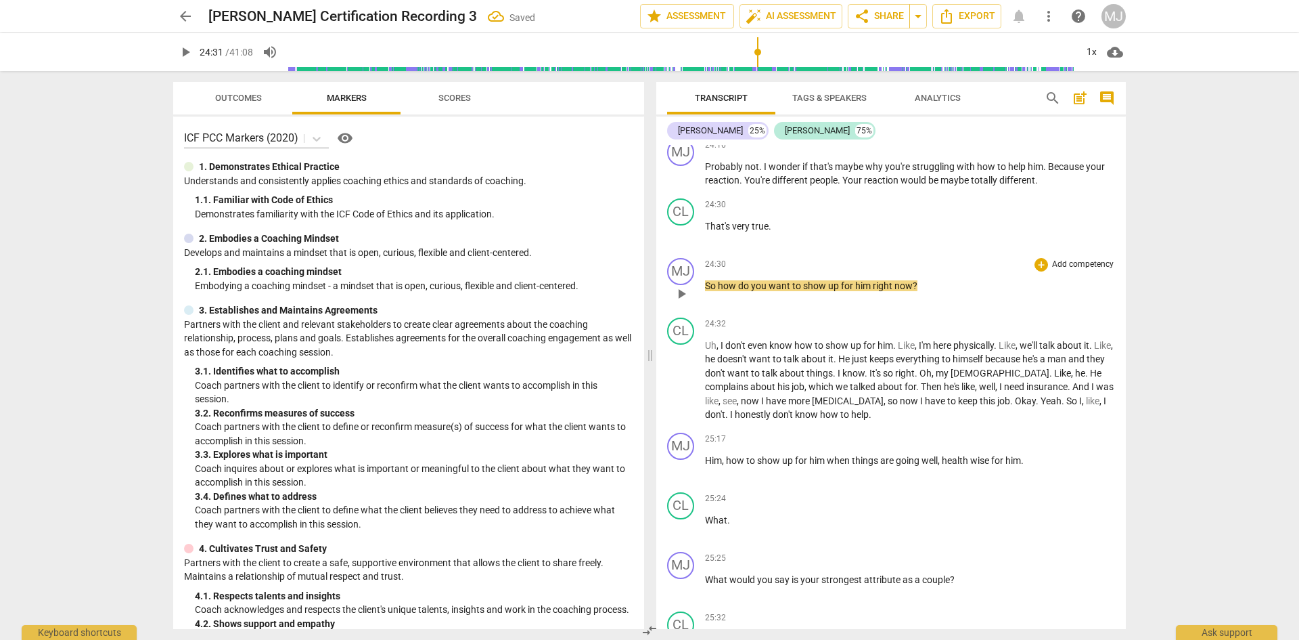
click at [682, 286] on span "play_arrow" at bounding box center [681, 294] width 16 height 16
click at [706, 340] on span "Uh" at bounding box center [711, 345] width 12 height 11
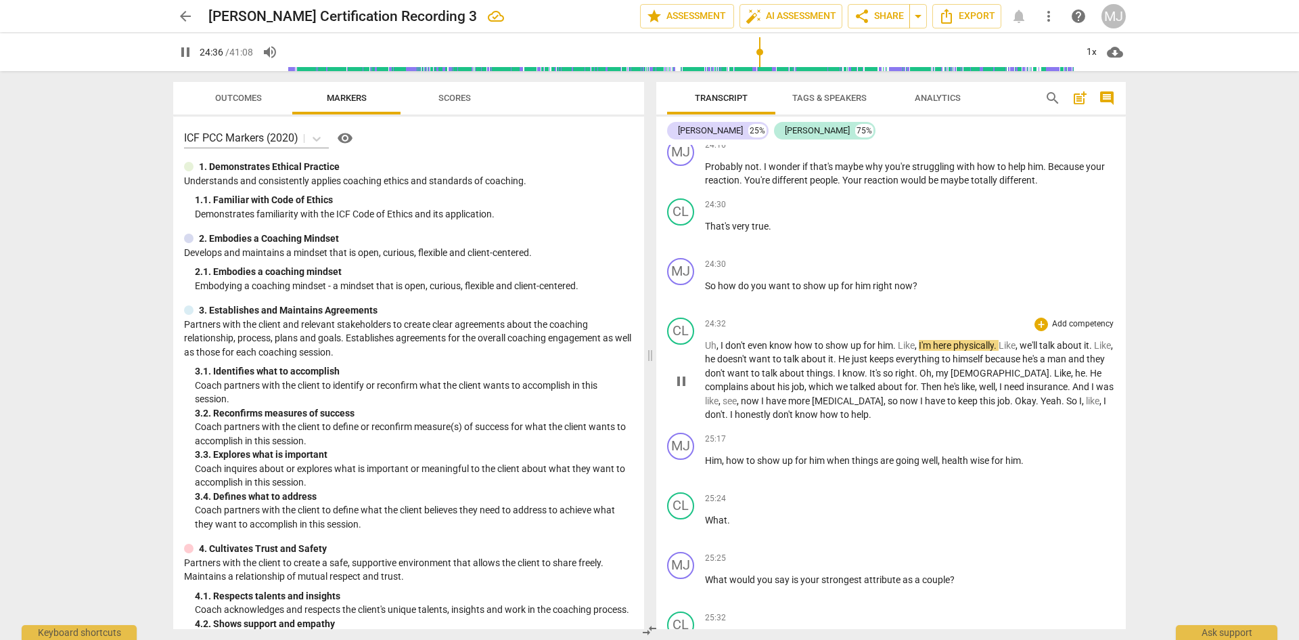
type input "1477"
click at [185, 48] on span "pause" at bounding box center [185, 52] width 16 height 16
type input "1492"
click at [873, 367] on span "so" at bounding box center [867, 372] width 12 height 11
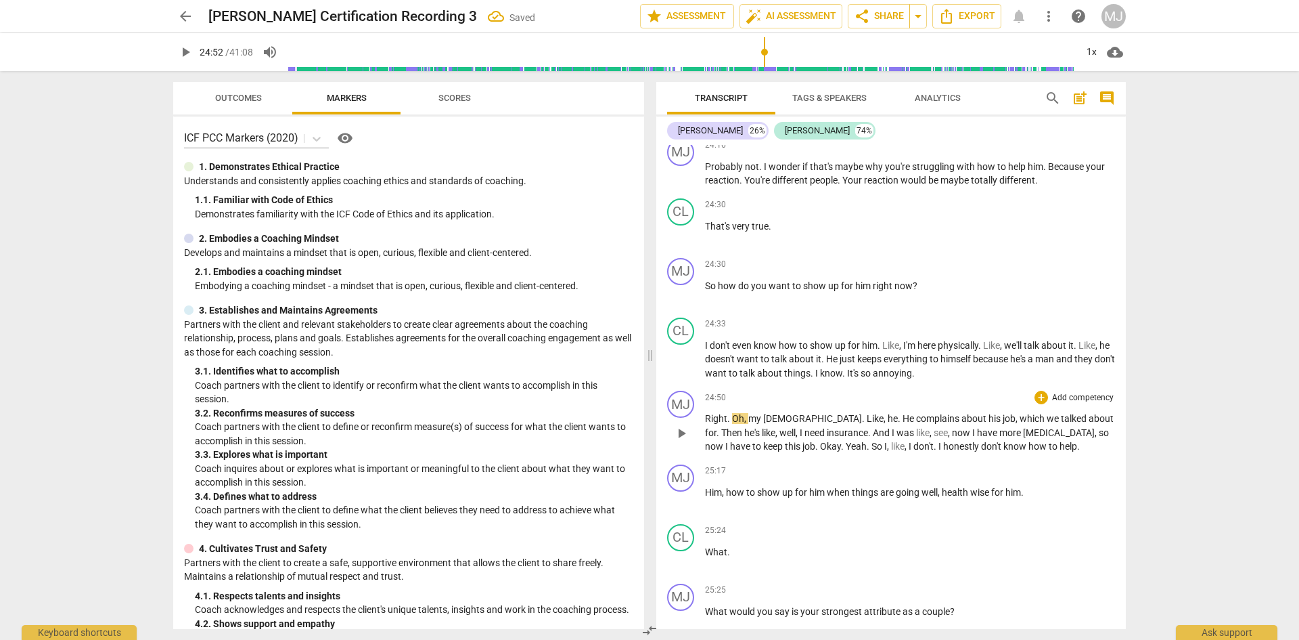
click at [728, 413] on span "." at bounding box center [730, 418] width 5 height 11
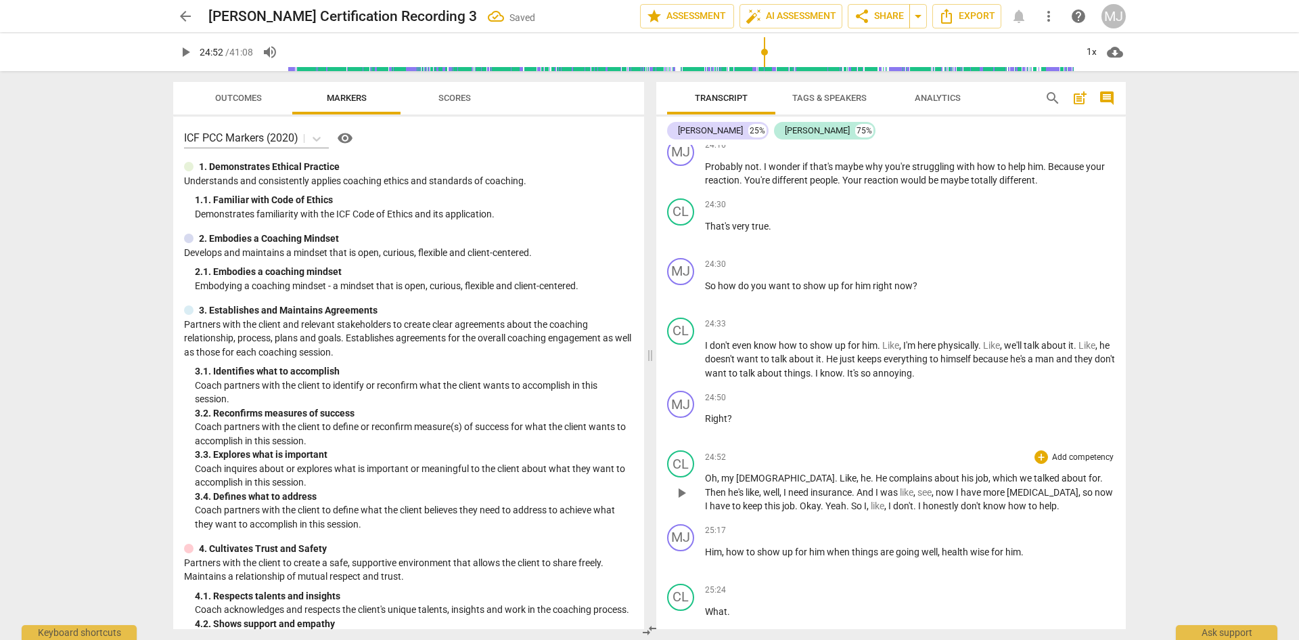
click at [708, 472] on span "Oh" at bounding box center [711, 477] width 12 height 11
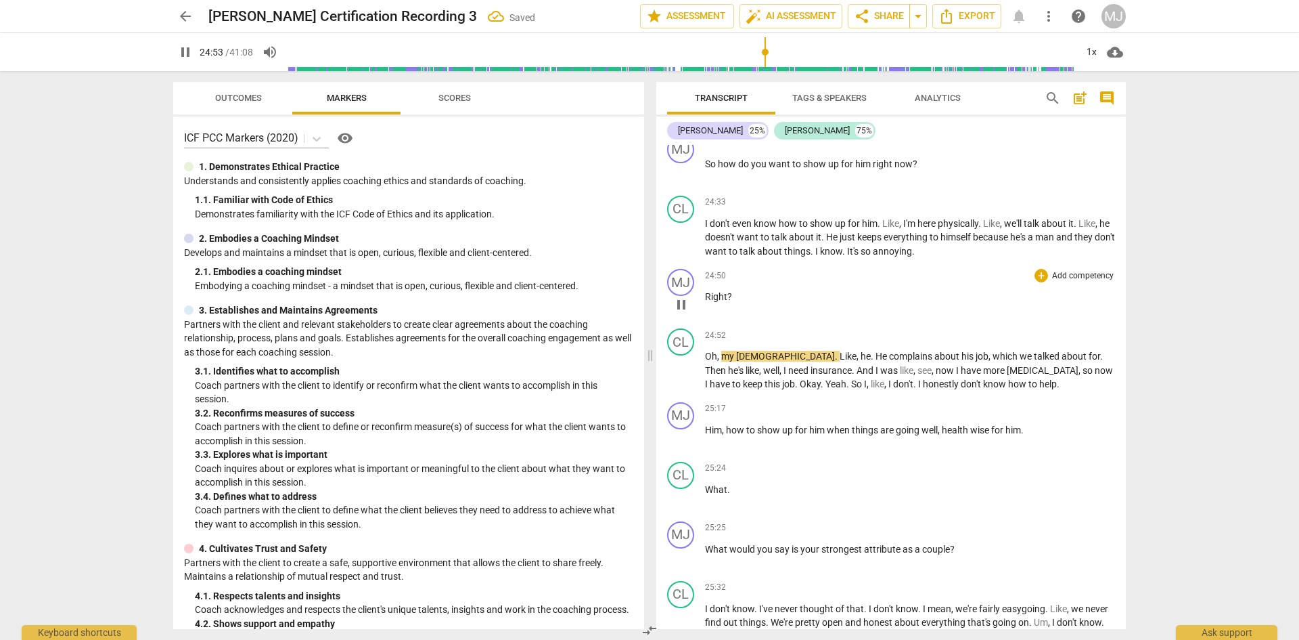
scroll to position [11725, 0]
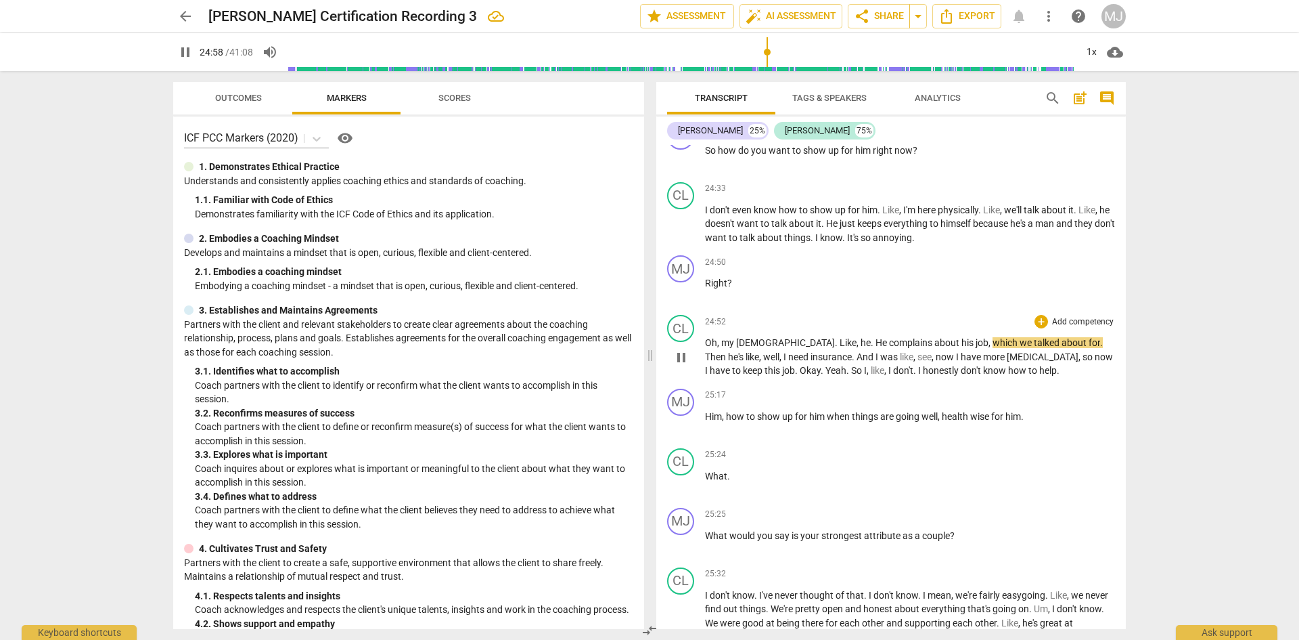
click at [1034, 337] on span "talked" at bounding box center [1048, 342] width 28 height 11
type input "1500"
click at [717, 351] on span "for" at bounding box center [711, 356] width 12 height 11
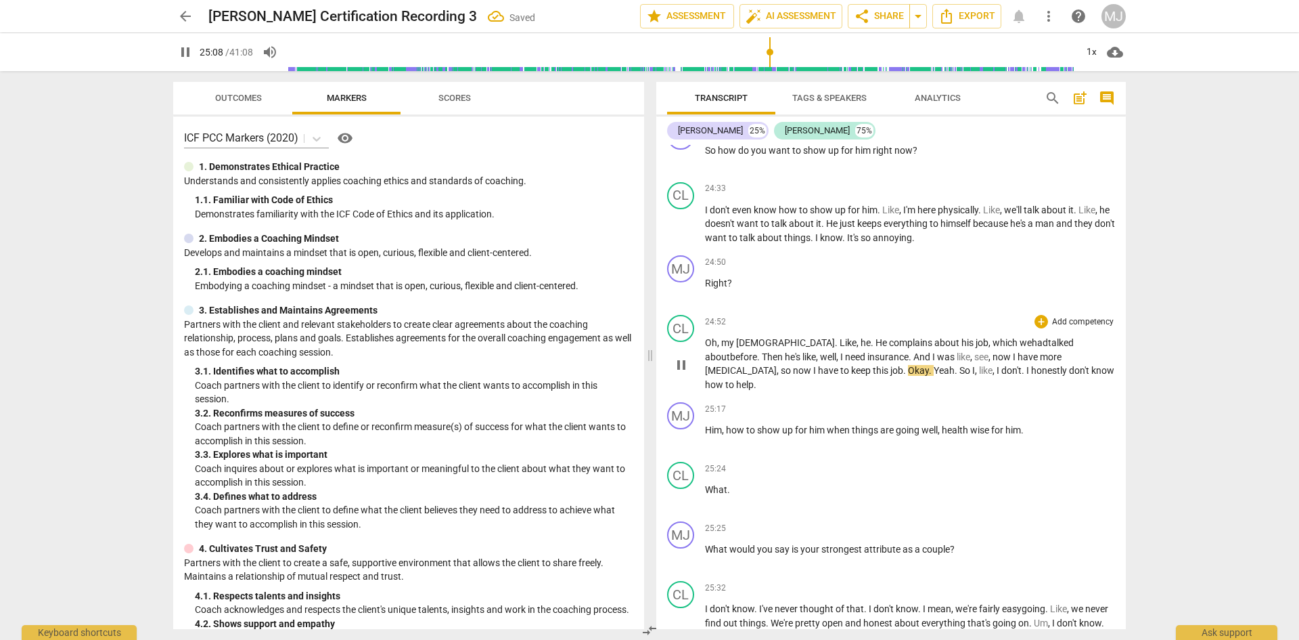
scroll to position [11793, 0]
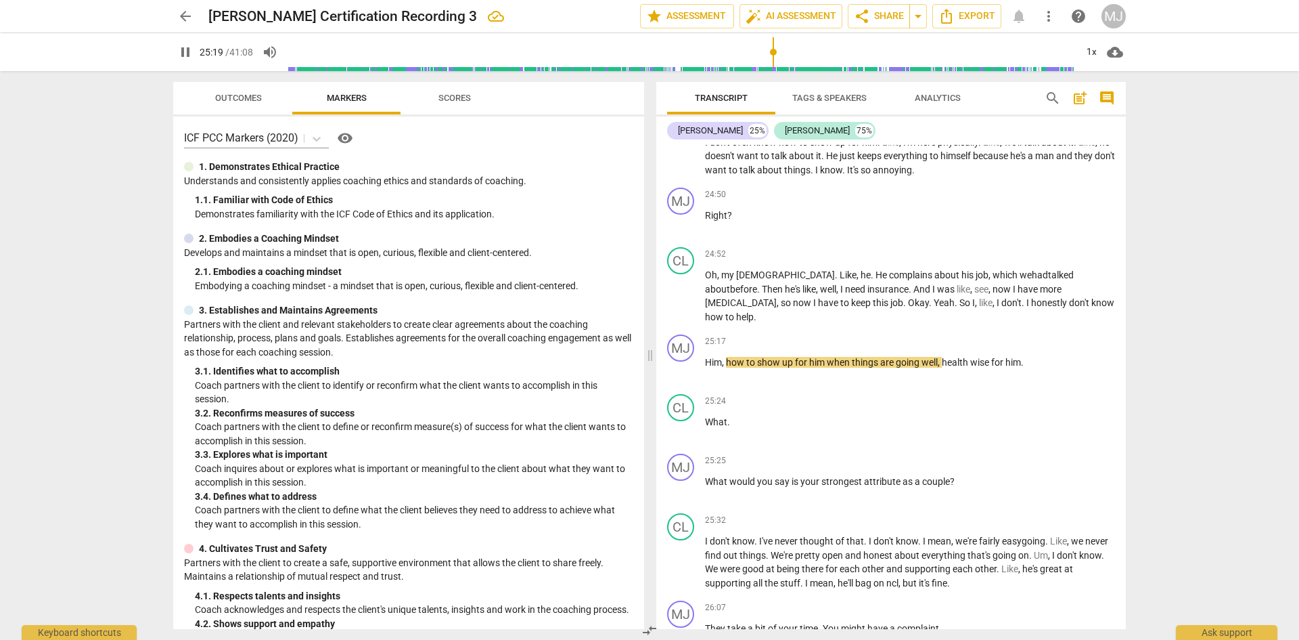
click at [182, 53] on span "pause" at bounding box center [185, 52] width 16 height 16
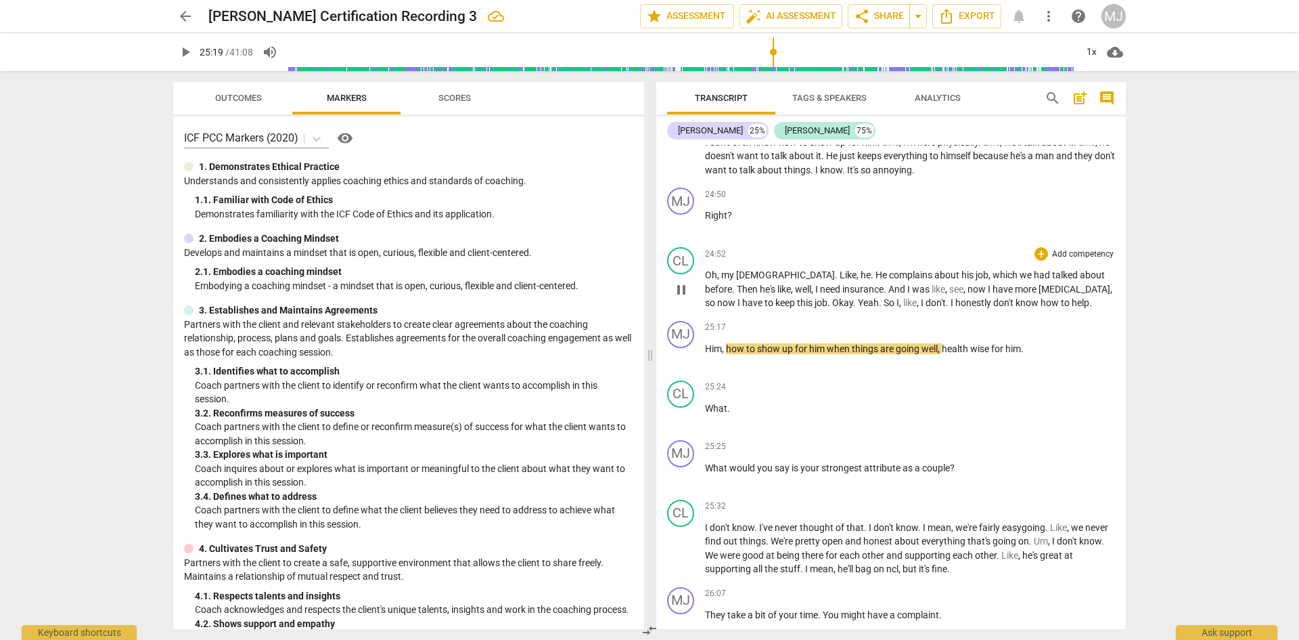
type input "1520"
click at [705, 343] on span "Him" at bounding box center [713, 348] width 17 height 11
click at [1072, 297] on span "help" at bounding box center [1081, 302] width 18 height 11
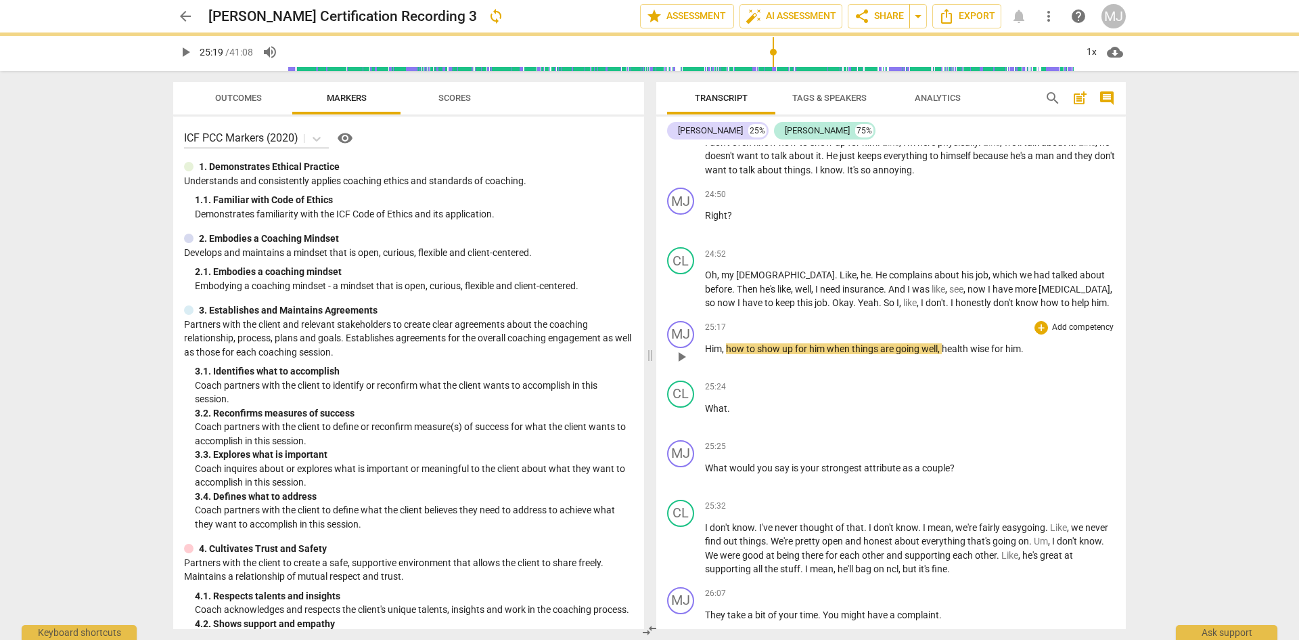
click at [730, 343] on span "how" at bounding box center [736, 348] width 20 height 11
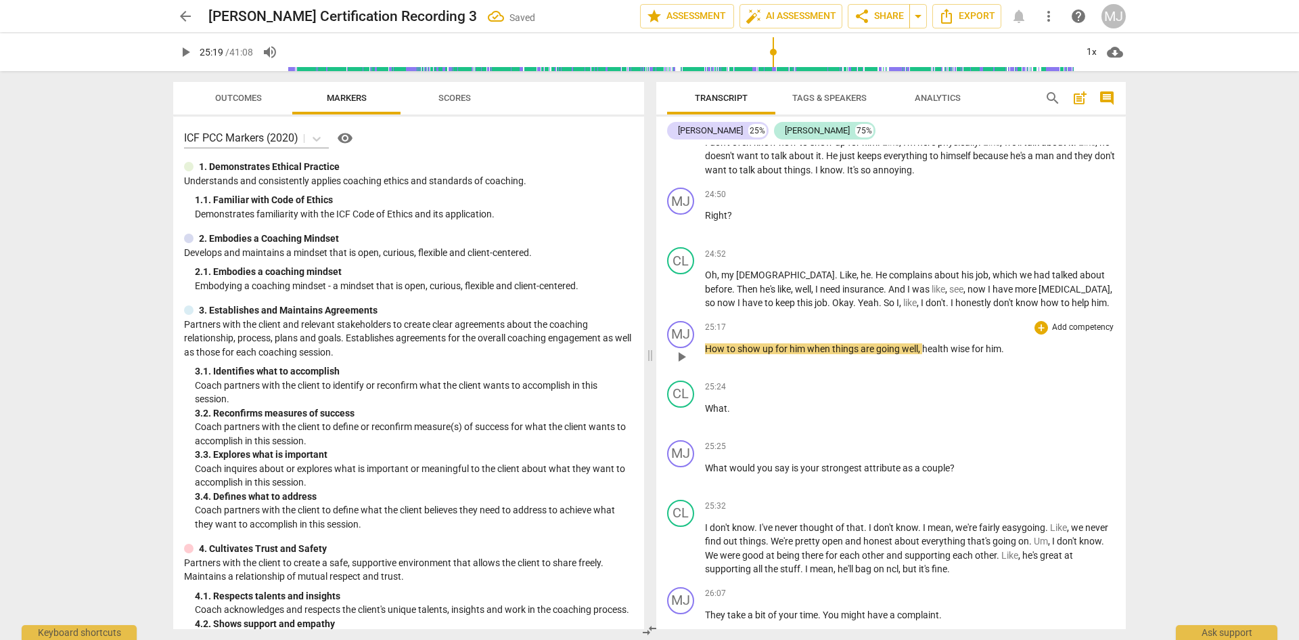
click at [808, 343] on span "when" at bounding box center [819, 348] width 25 height 11
click at [799, 343] on span "him" at bounding box center [799, 348] width 18 height 11
click at [181, 56] on span "pause" at bounding box center [185, 52] width 16 height 16
type input "1523"
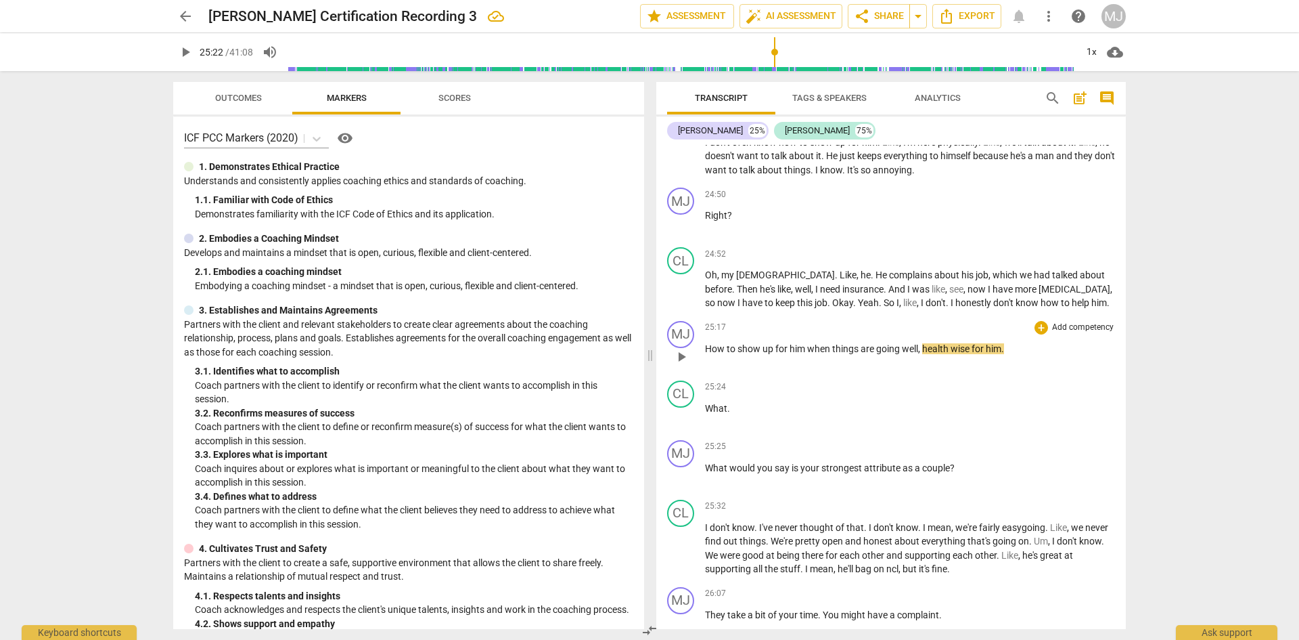
click at [807, 343] on span "him" at bounding box center [799, 348] width 18 height 11
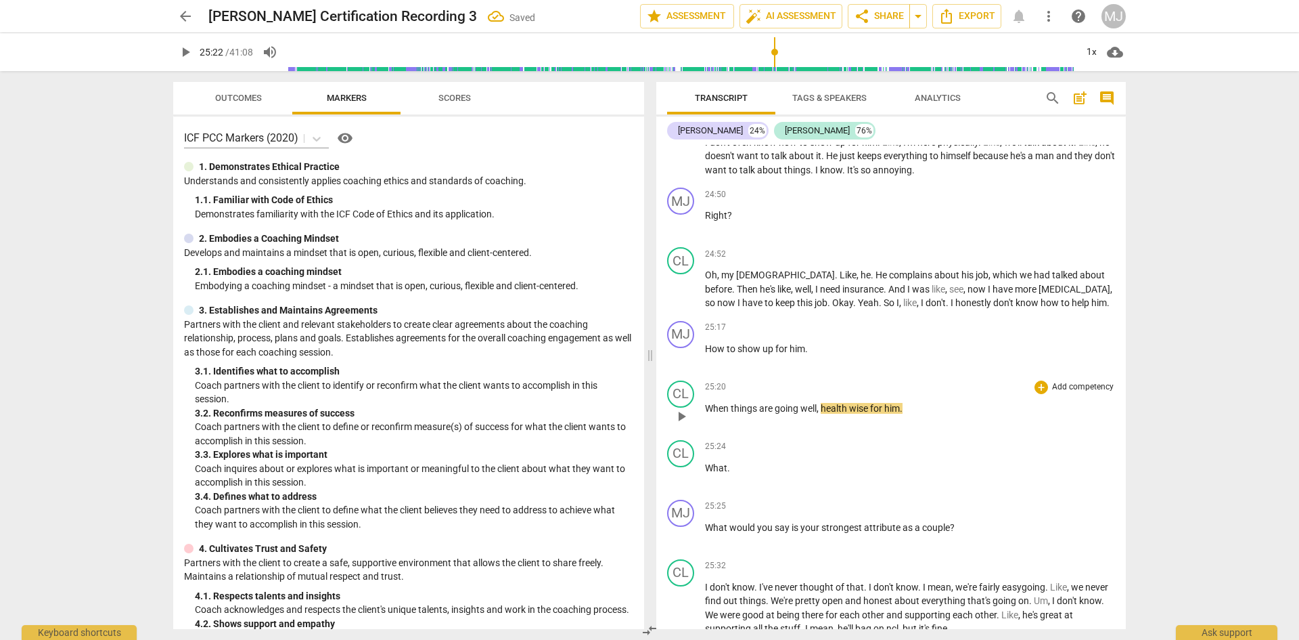
click at [705, 403] on span "When" at bounding box center [718, 408] width 26 height 11
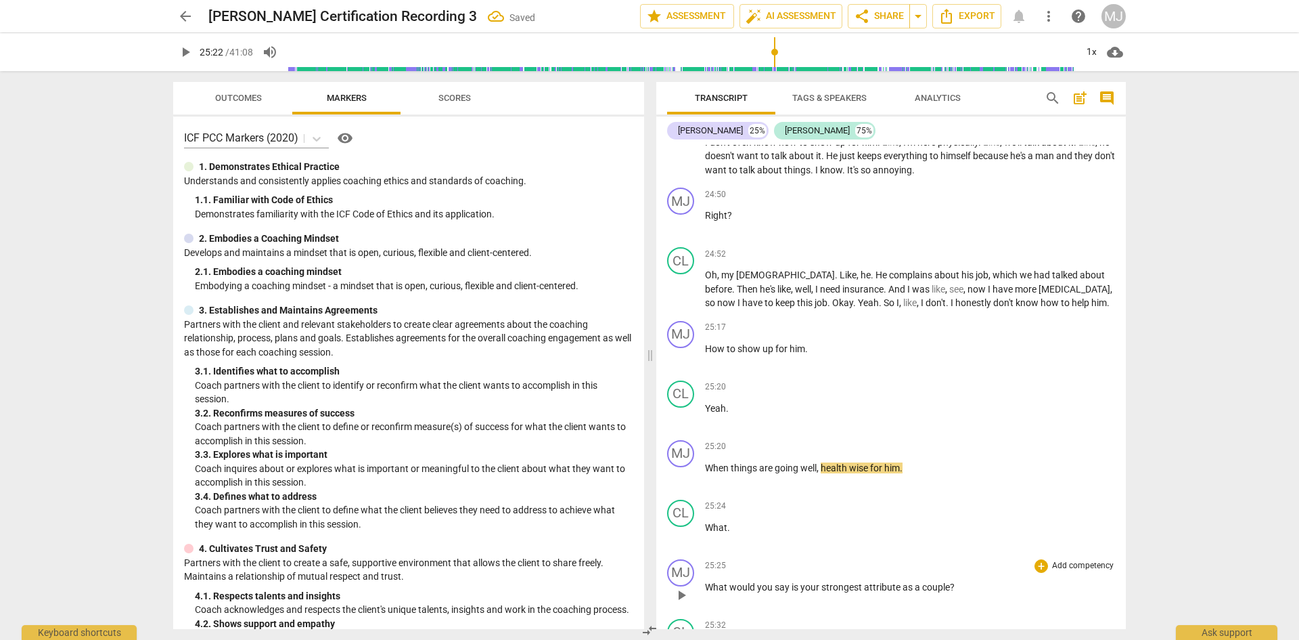
click at [708, 581] on span "What" at bounding box center [717, 586] width 24 height 11
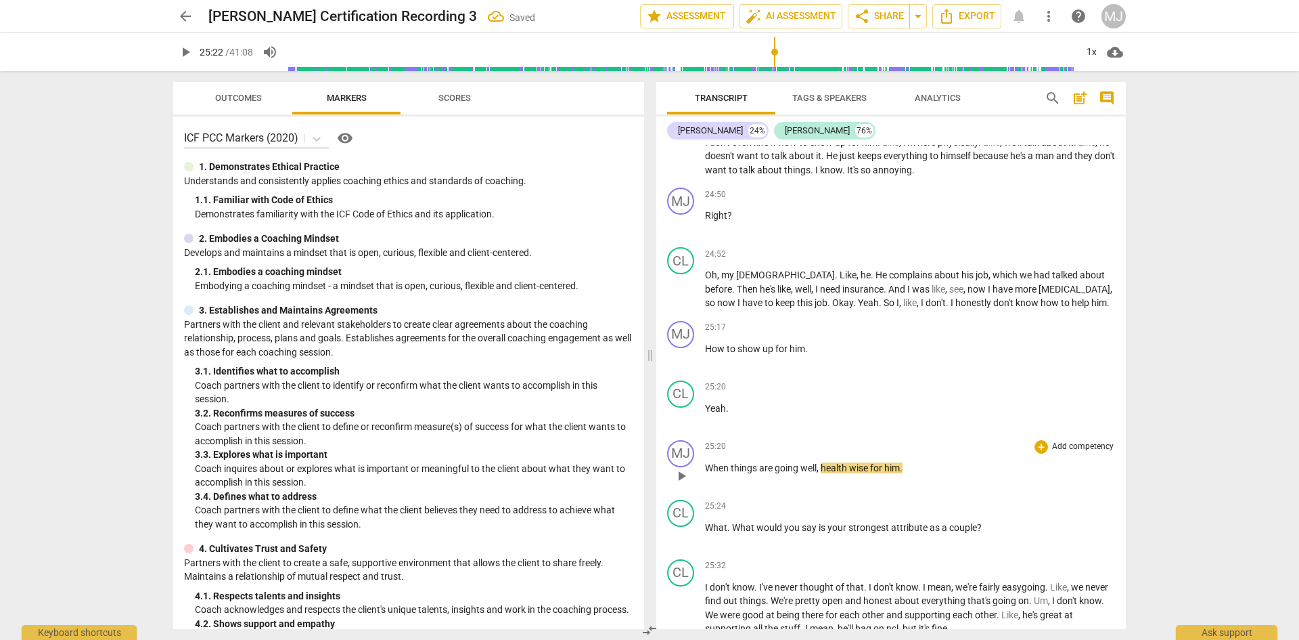
click at [751, 462] on span "things" at bounding box center [745, 467] width 28 height 11
click at [903, 462] on span "." at bounding box center [901, 467] width 3 height 11
type input "1524"
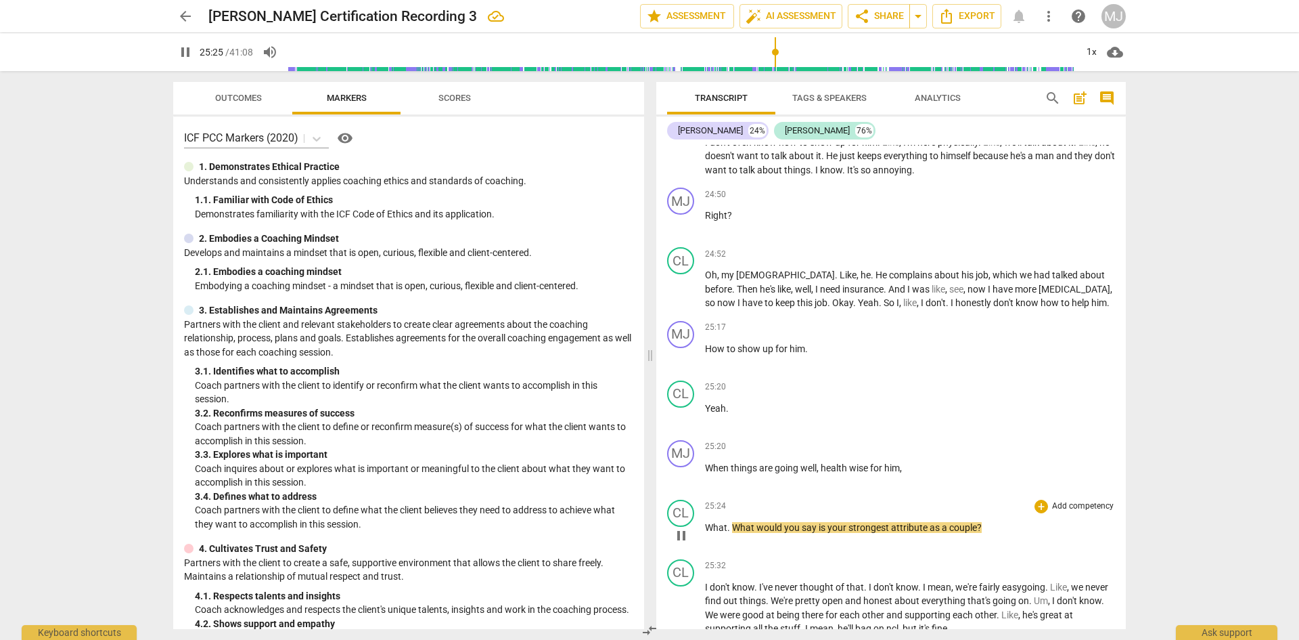
click at [732, 522] on span "What" at bounding box center [744, 527] width 24 height 11
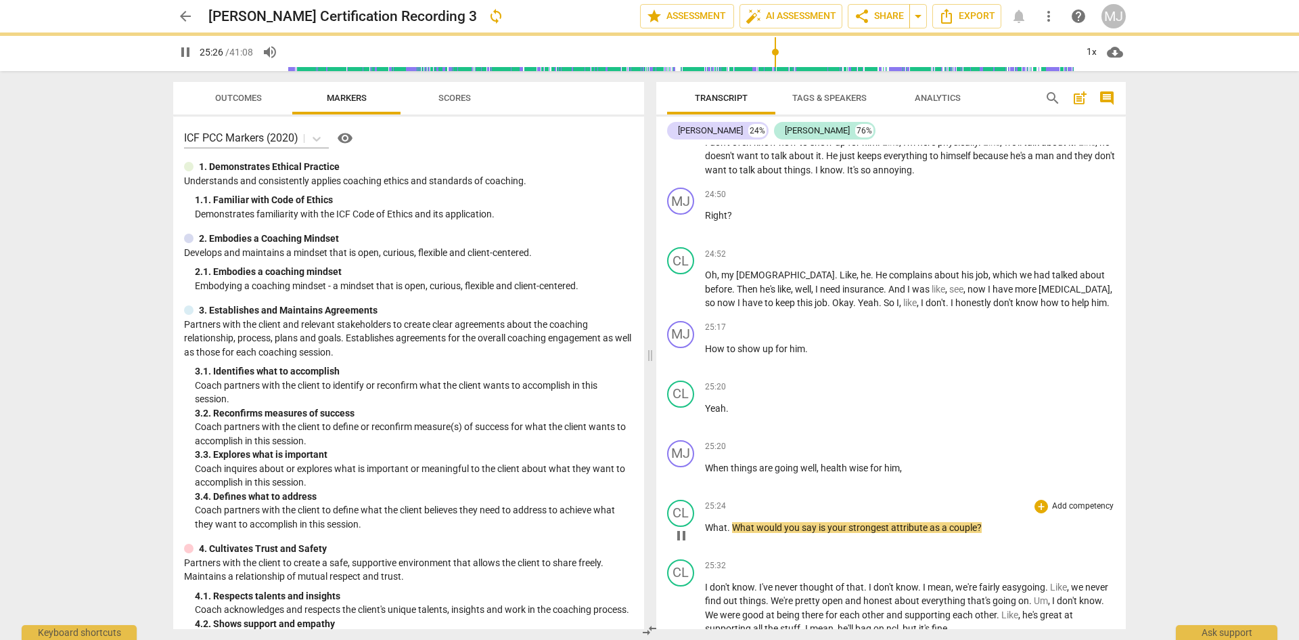
type input "1526"
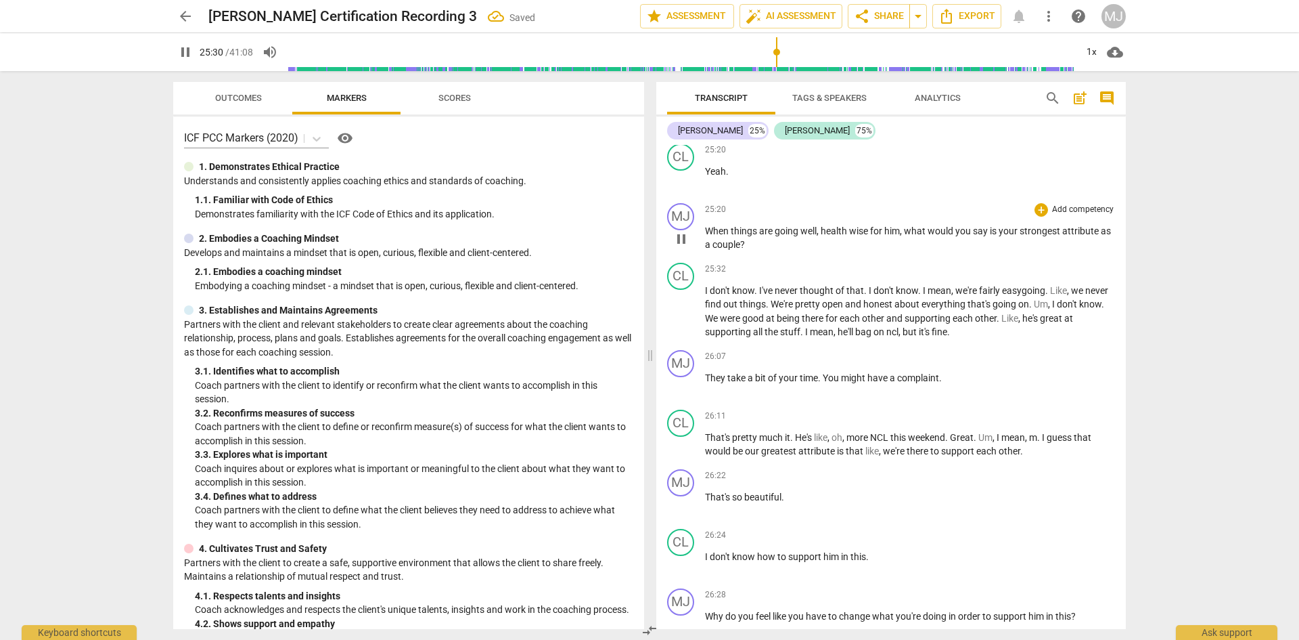
scroll to position [12064, 0]
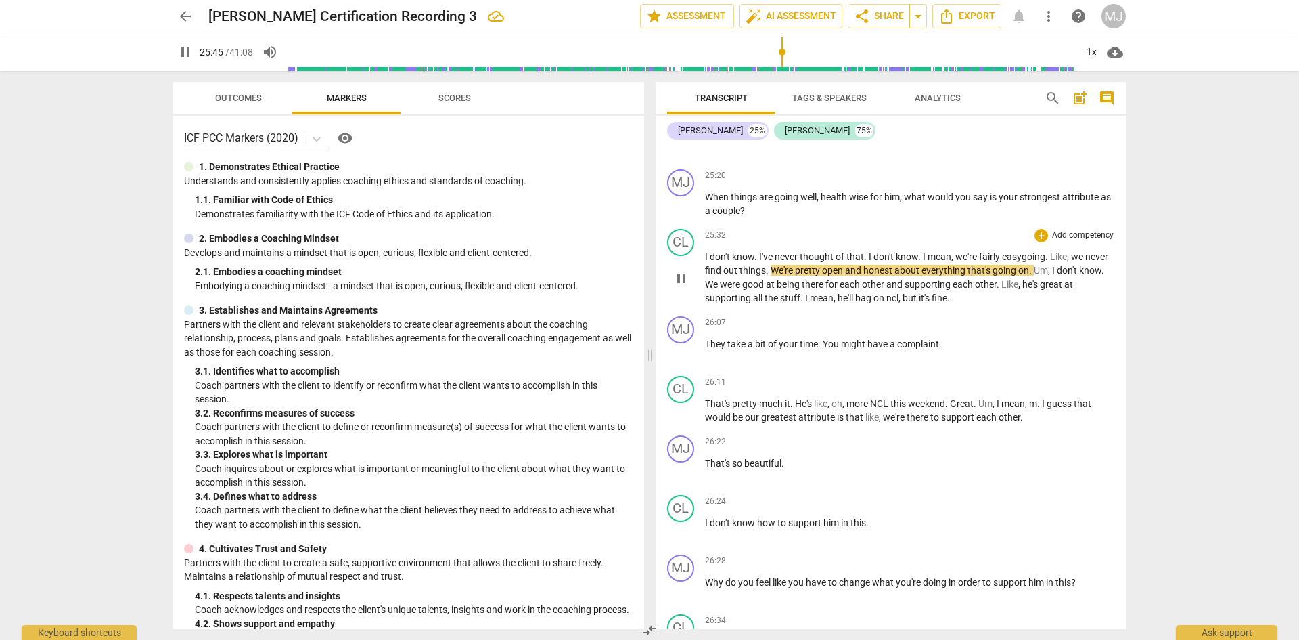
click at [719, 265] on span "find" at bounding box center [714, 270] width 18 height 11
type input "1546"
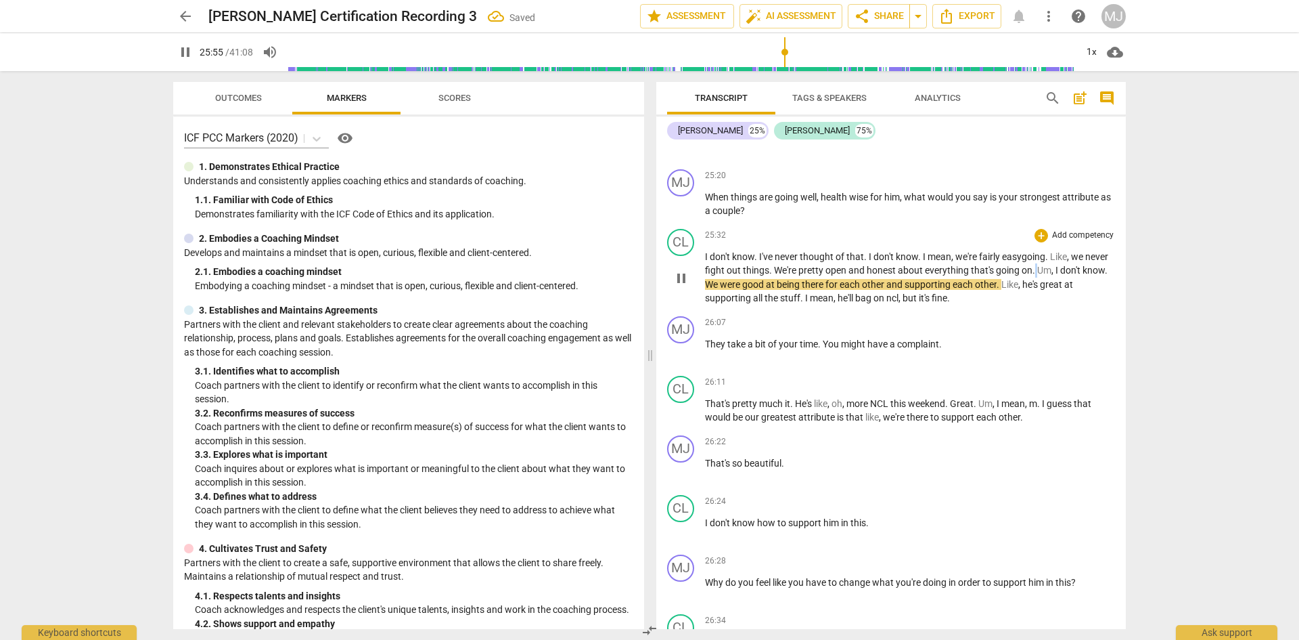
click at [1038, 265] on span "." at bounding box center [1035, 270] width 5 height 11
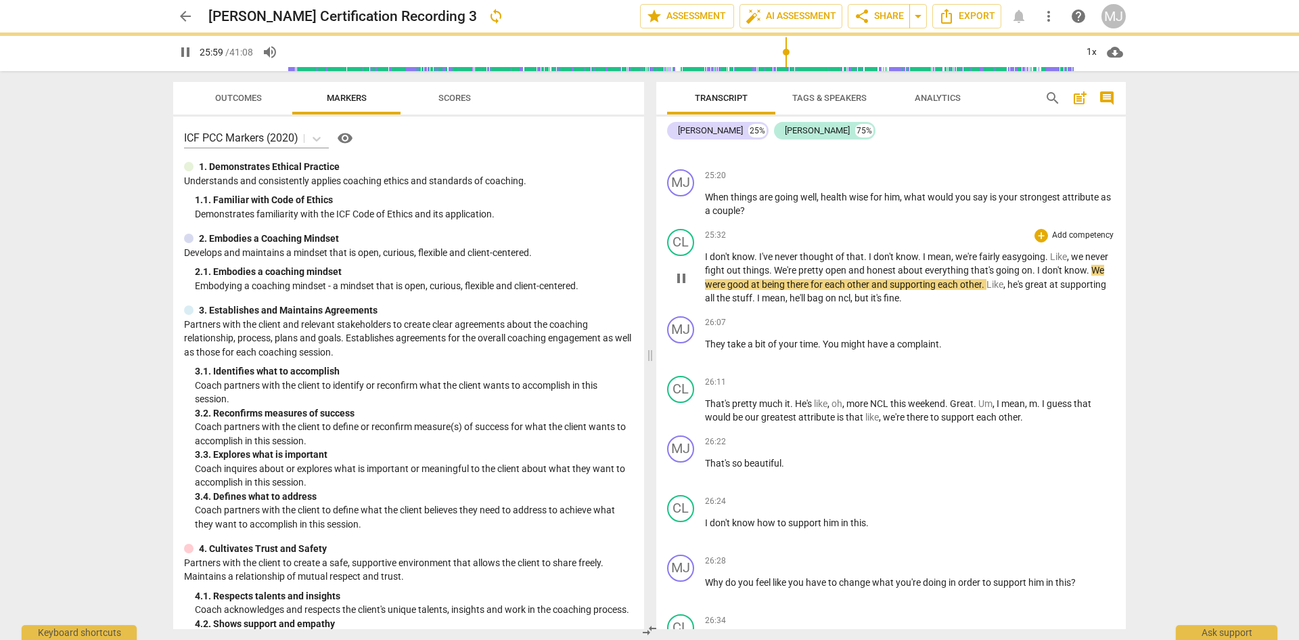
click at [1094, 265] on span "We" at bounding box center [1098, 270] width 13 height 11
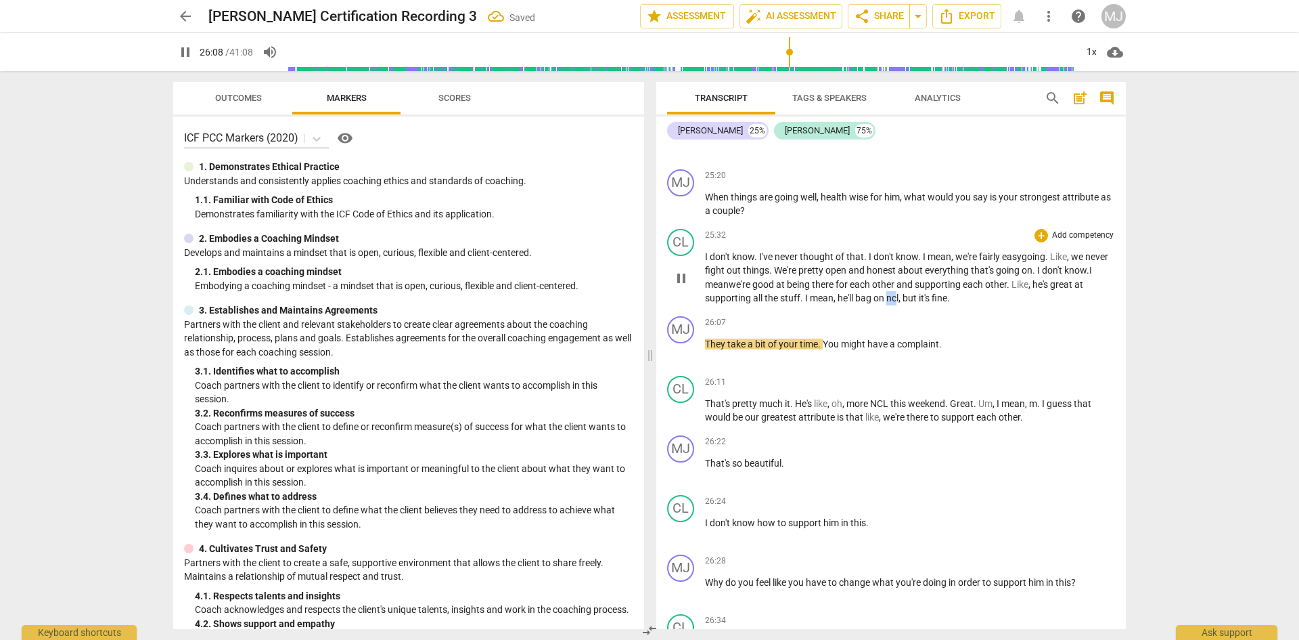
drag, startPoint x: 897, startPoint y: 284, endPoint x: 909, endPoint y: 282, distance: 11.7
click at [909, 282] on p "I don't know . I've never thought of that . I don't know . I mean , we're fairl…" at bounding box center [910, 277] width 410 height 55
click at [899, 292] on span "ncl" at bounding box center [893, 297] width 12 height 11
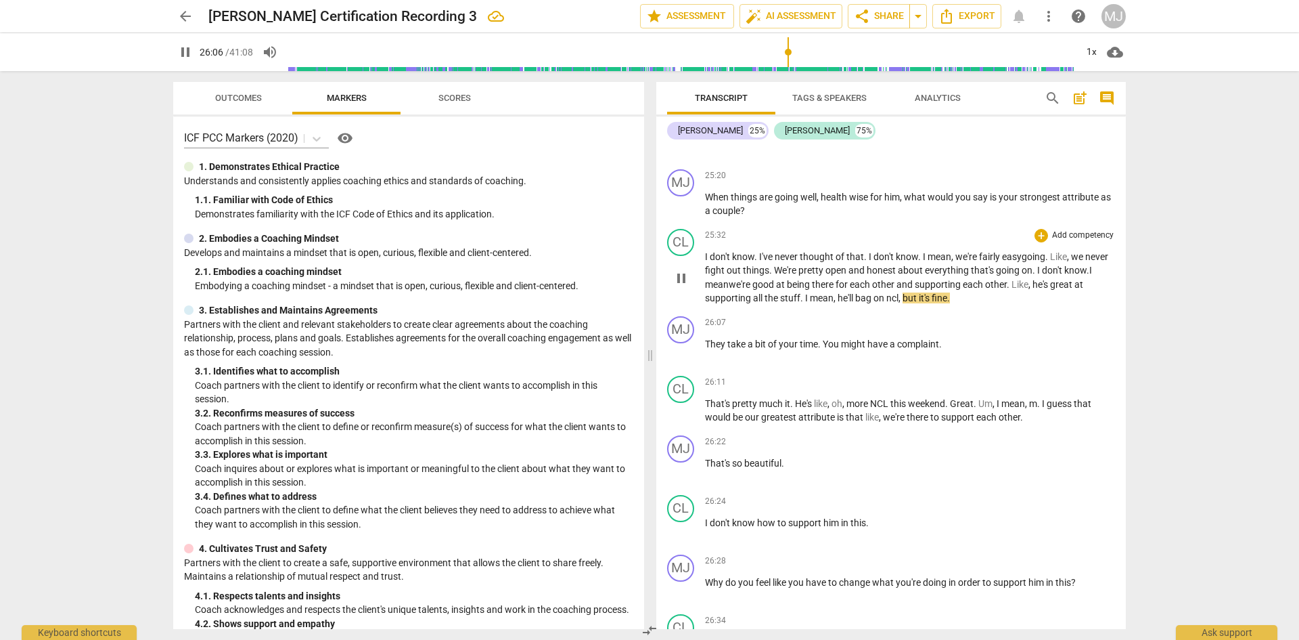
click at [899, 292] on span "ncl" at bounding box center [893, 297] width 12 height 11
click at [837, 338] on span "You" at bounding box center [832, 343] width 18 height 11
type input "1572"
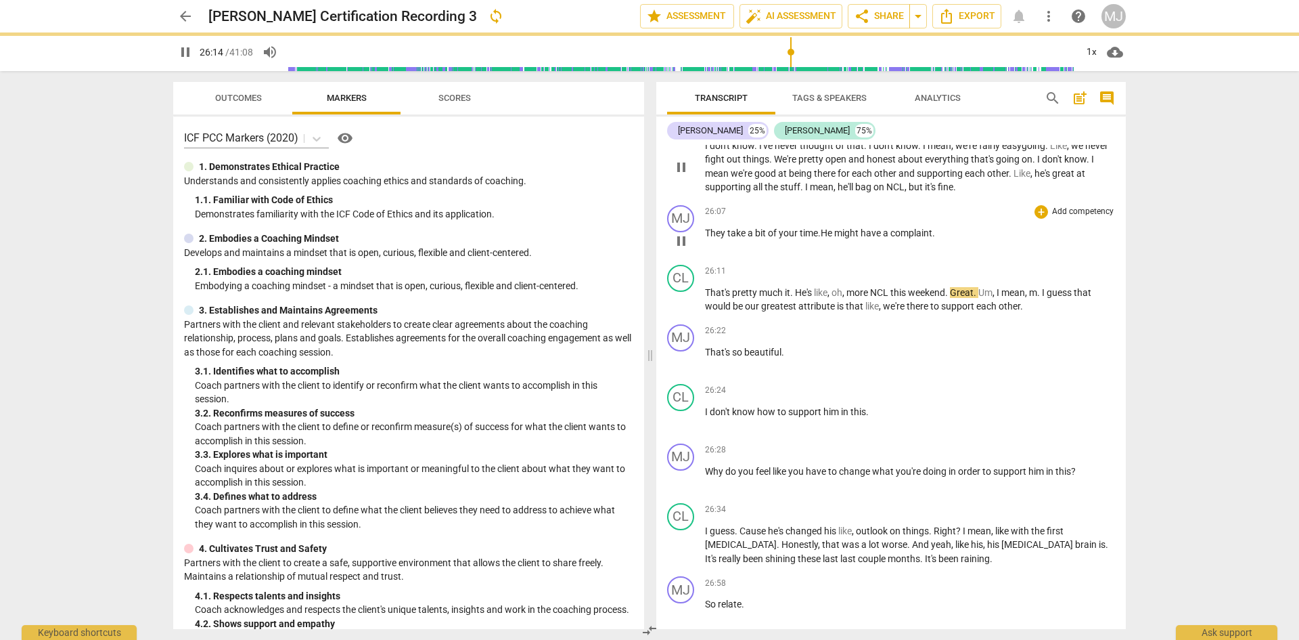
scroll to position [12199, 0]
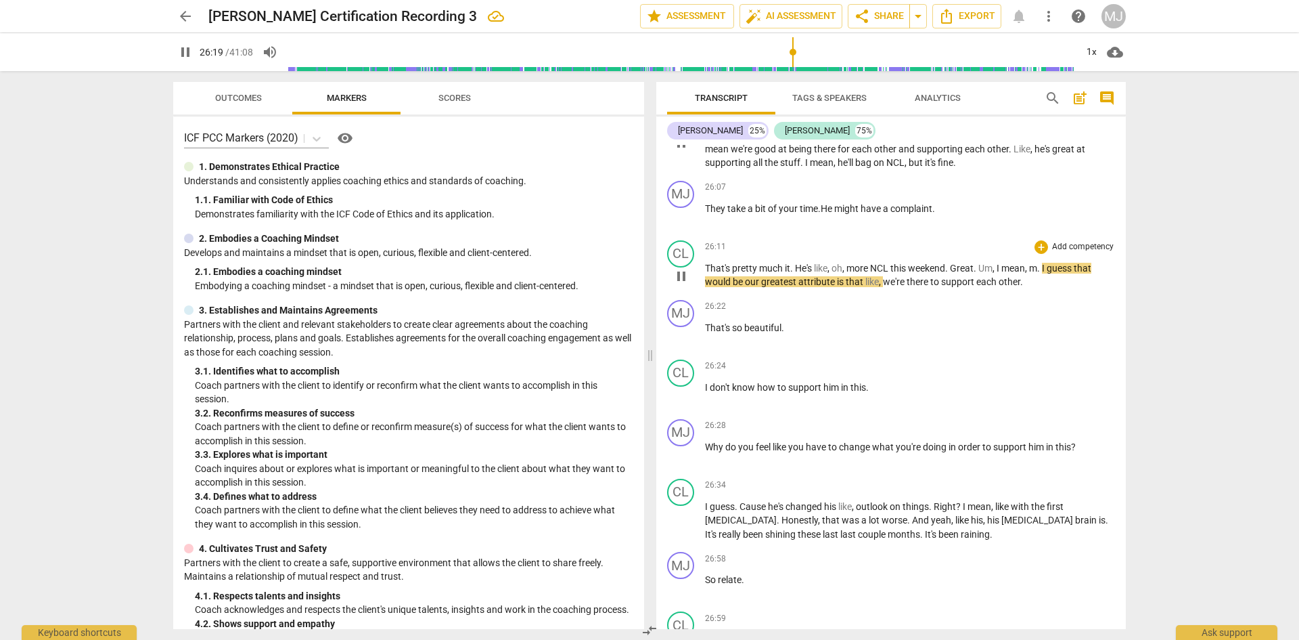
click at [1029, 263] on span "," at bounding box center [1027, 268] width 4 height 11
type input "1581"
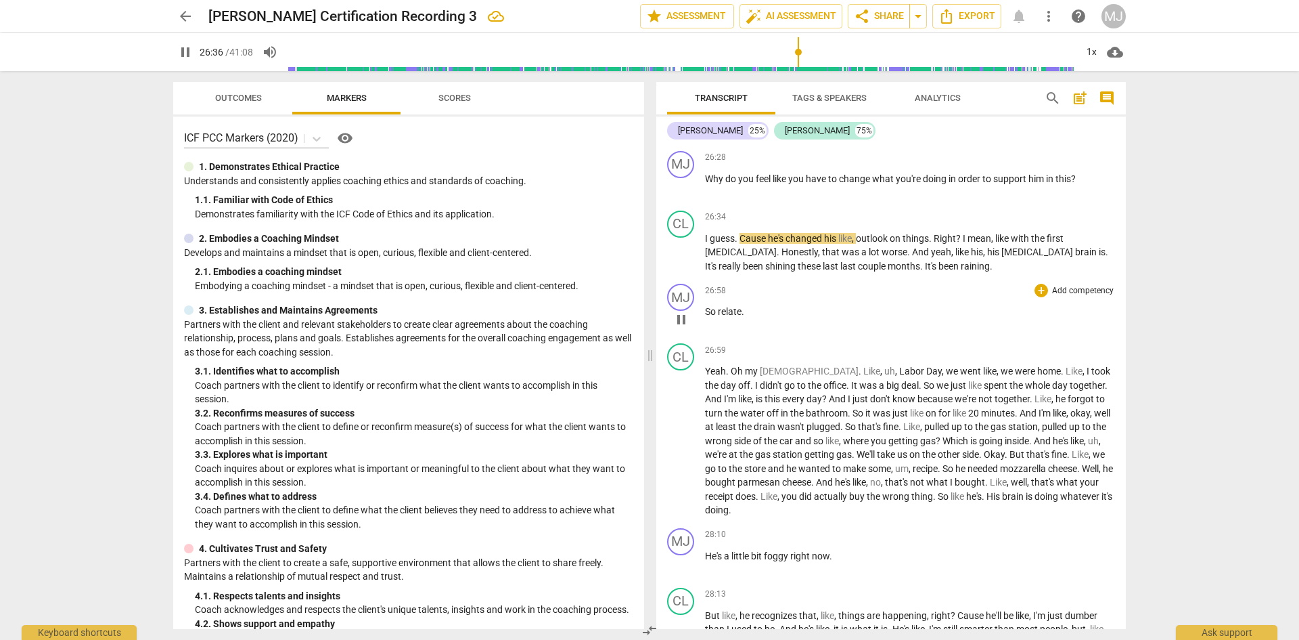
scroll to position [12470, 0]
click at [189, 51] on span "pause" at bounding box center [185, 52] width 16 height 16
click at [811, 230] on span "changed" at bounding box center [805, 235] width 39 height 11
click at [1106, 244] on span "." at bounding box center [1107, 249] width 3 height 11
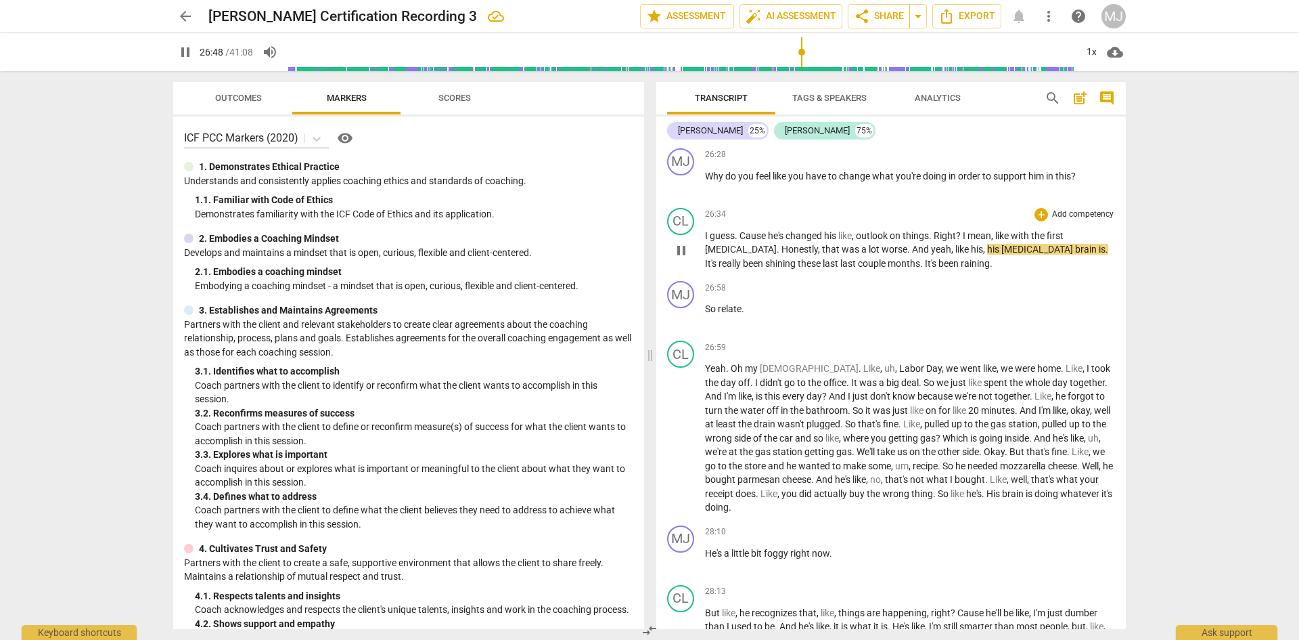
type input "1609"
click at [969, 258] on span "raining" at bounding box center [983, 263] width 29 height 11
click at [190, 52] on span "pause" at bounding box center [185, 52] width 16 height 16
type input "1621"
click at [960, 258] on span "raining" at bounding box center [974, 263] width 29 height 11
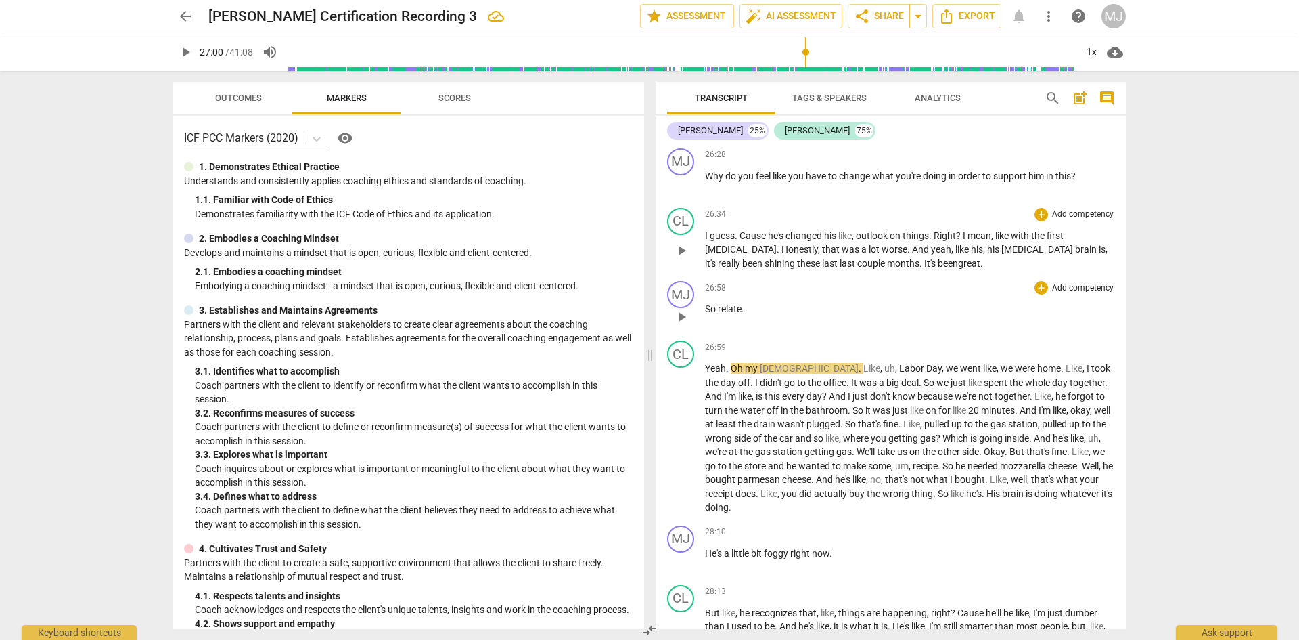
click at [711, 303] on span "So" at bounding box center [711, 308] width 13 height 11
click at [768, 302] on p "I can so relate ." at bounding box center [910, 309] width 410 height 14
click at [718, 361] on p "Yeah . Oh my God . Like , uh , [DATE] , we went like , we were home . Like , I …" at bounding box center [910, 437] width 410 height 153
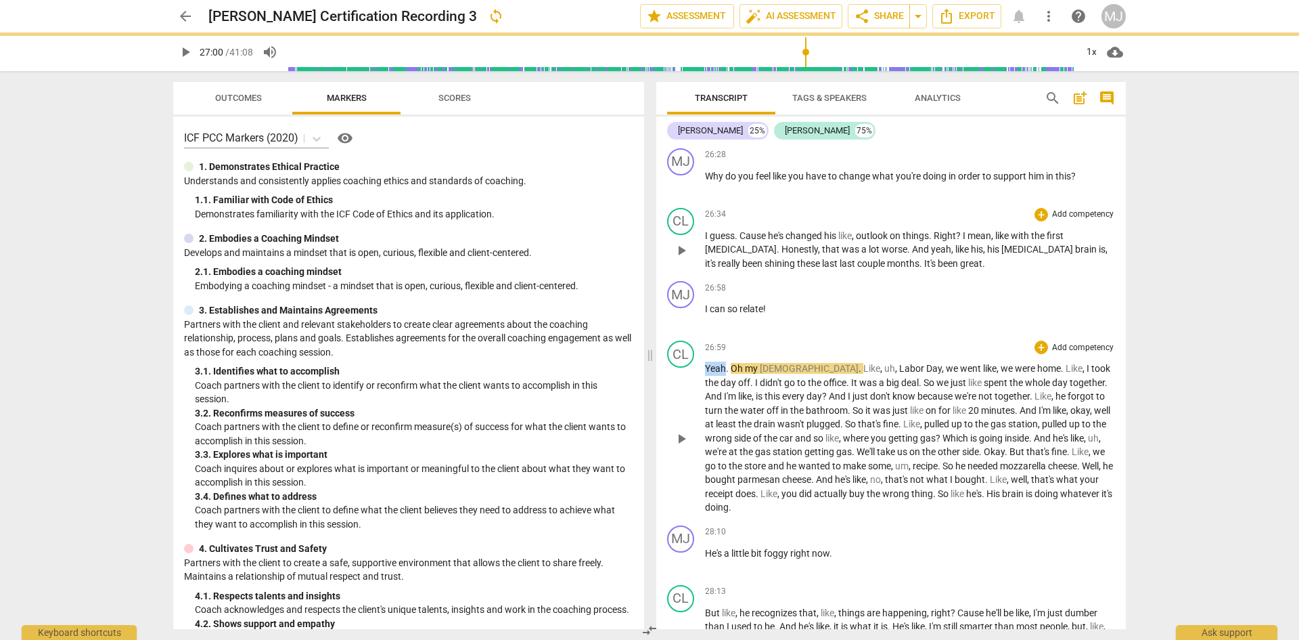
click at [718, 361] on p "Yeah . Oh my God . Like , uh , [DATE] , we went like , we were home . Like , I …" at bounding box center [910, 437] width 410 height 153
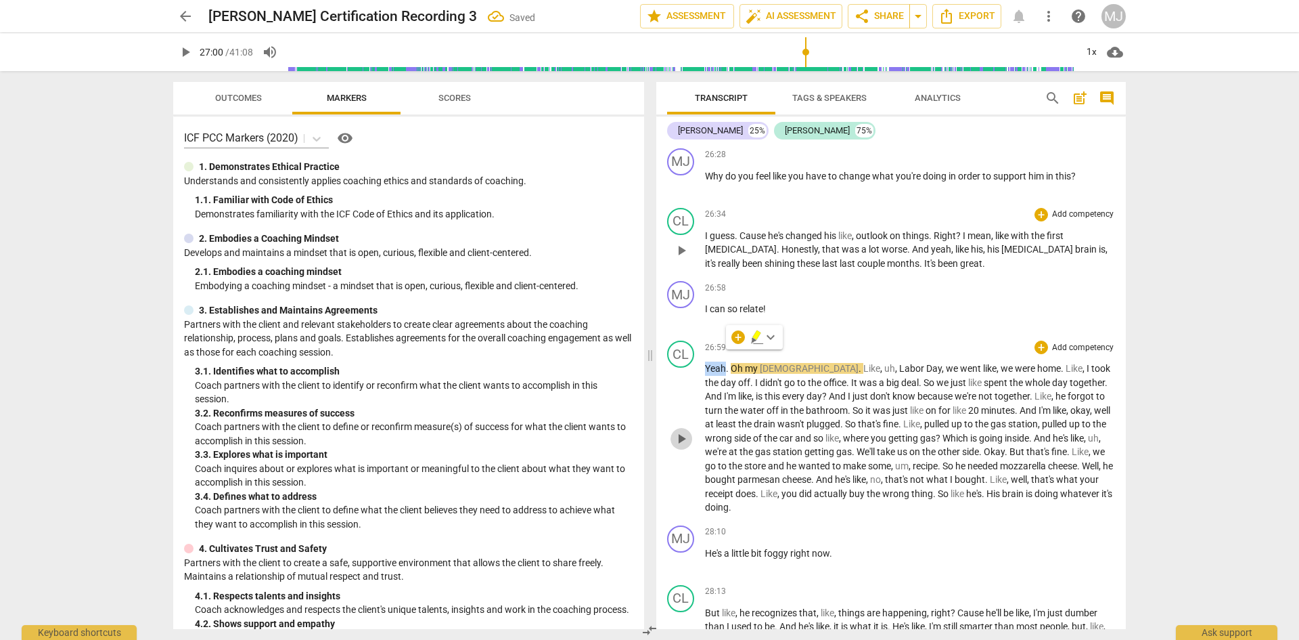
click at [679, 430] on span "play_arrow" at bounding box center [681, 438] width 16 height 16
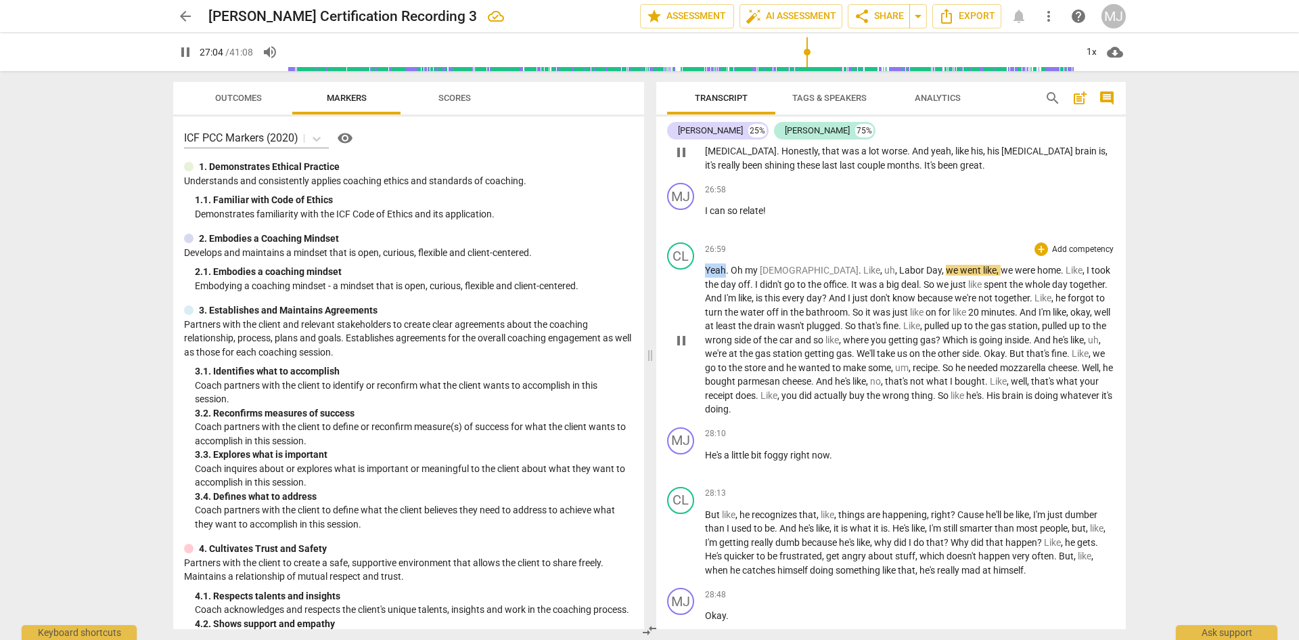
scroll to position [12605, 0]
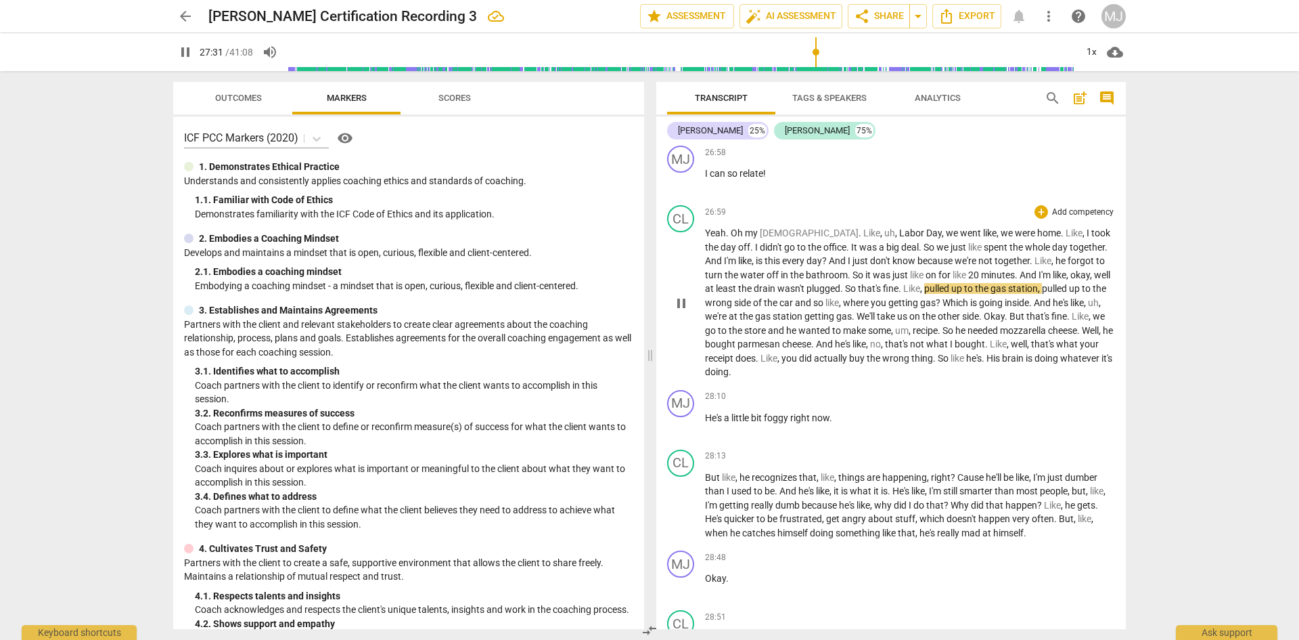
click at [924, 283] on span "pulled" at bounding box center [937, 288] width 27 height 11
type input "1653"
click at [920, 283] on span "," at bounding box center [922, 288] width 4 height 11
click at [924, 283] on span ", we" at bounding box center [927, 288] width 14 height 11
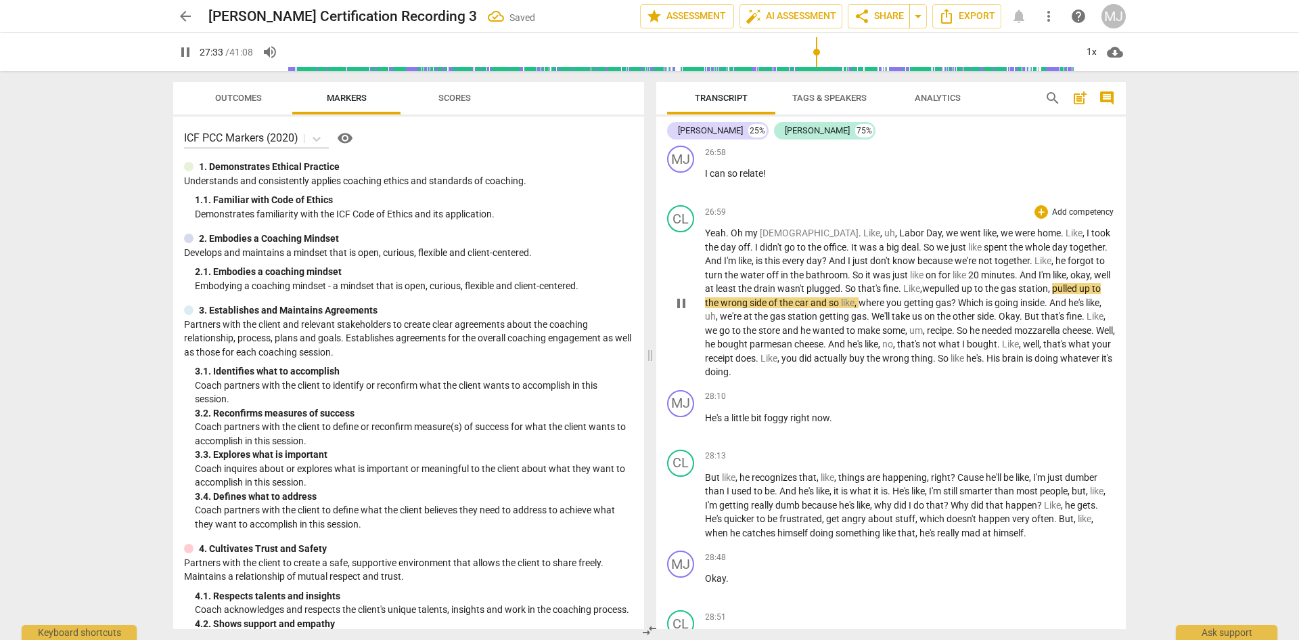
click at [1052, 283] on span "pulled" at bounding box center [1065, 288] width 27 height 11
click at [188, 51] on span "pause" at bounding box center [185, 52] width 16 height 16
type input "1660"
click at [840, 297] on span "so" at bounding box center [846, 302] width 12 height 11
click at [806, 297] on span "car" at bounding box center [814, 302] width 16 height 11
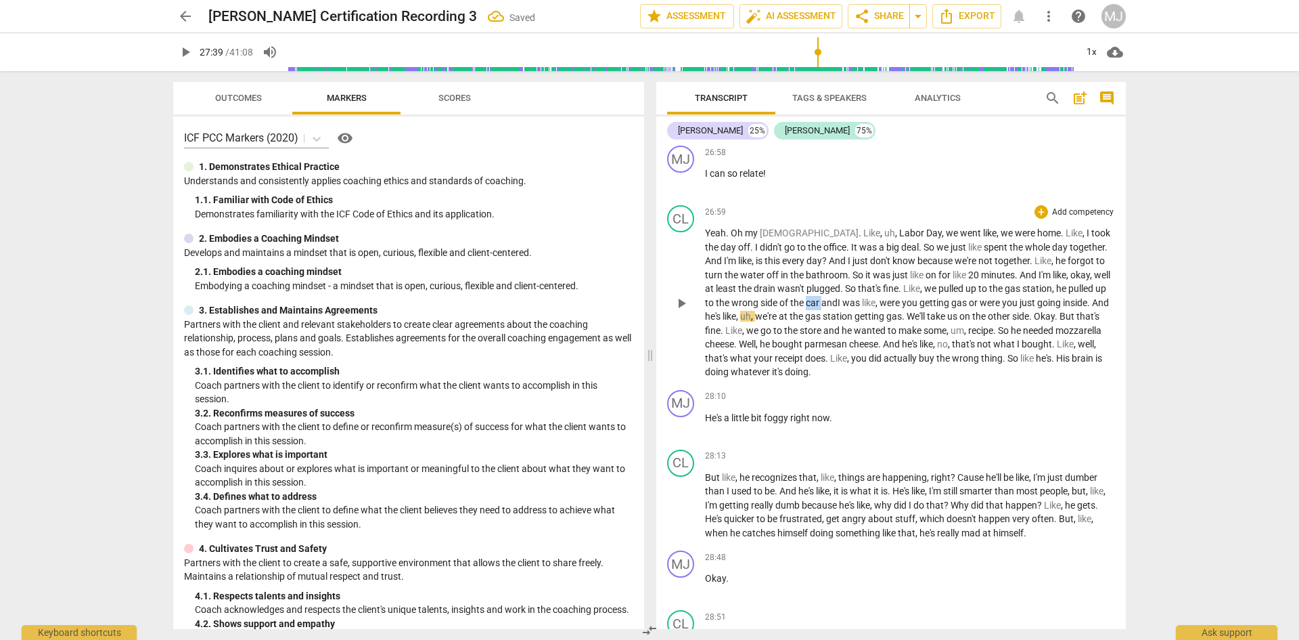
click at [806, 297] on span "car" at bounding box center [814, 302] width 16 height 11
click at [858, 311] on span "getting" at bounding box center [871, 316] width 32 height 11
click at [917, 311] on span "gas" at bounding box center [909, 316] width 16 height 11
click at [939, 311] on span "We'll" at bounding box center [932, 316] width 20 height 11
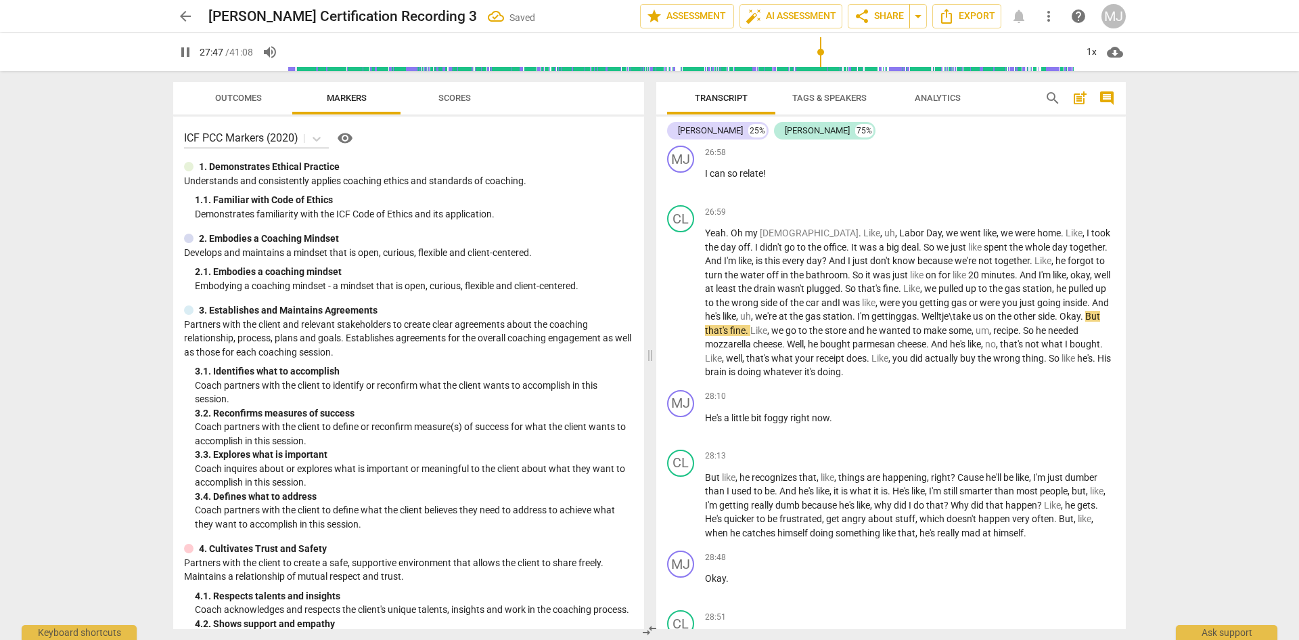
click at [192, 50] on span "pause" at bounding box center [185, 52] width 16 height 16
type input "1668"
click at [930, 311] on span "Well" at bounding box center [933, 316] width 19 height 11
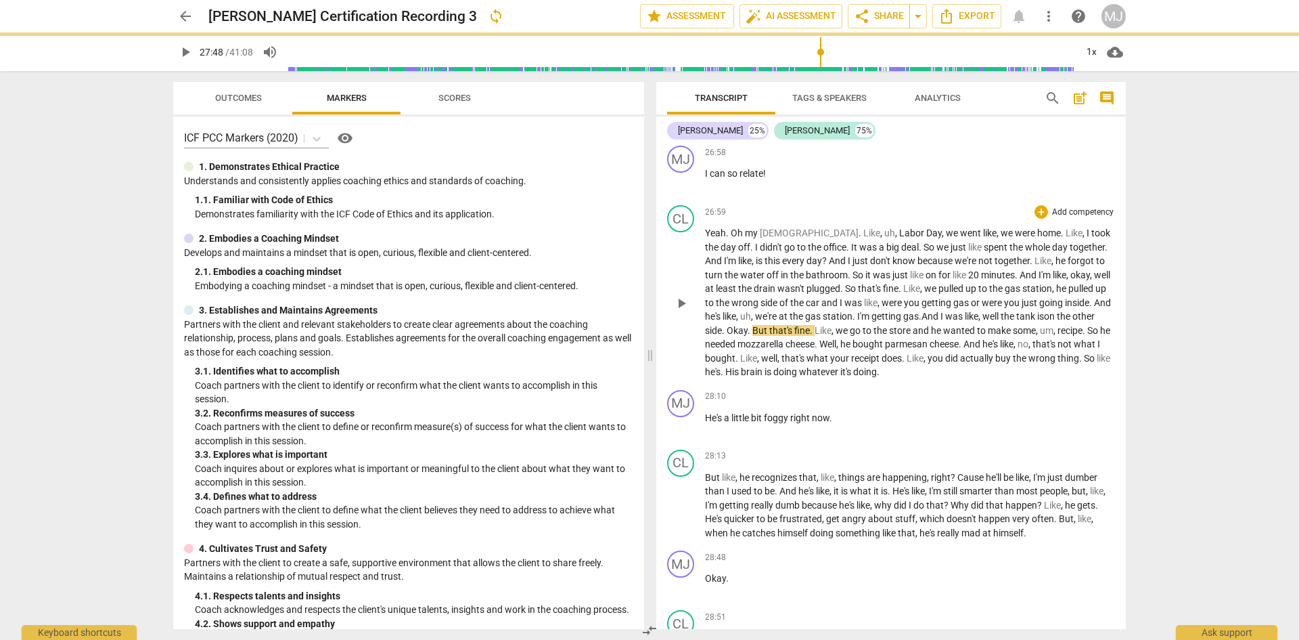
click at [1044, 311] on span "the tank is" at bounding box center [1022, 316] width 43 height 11
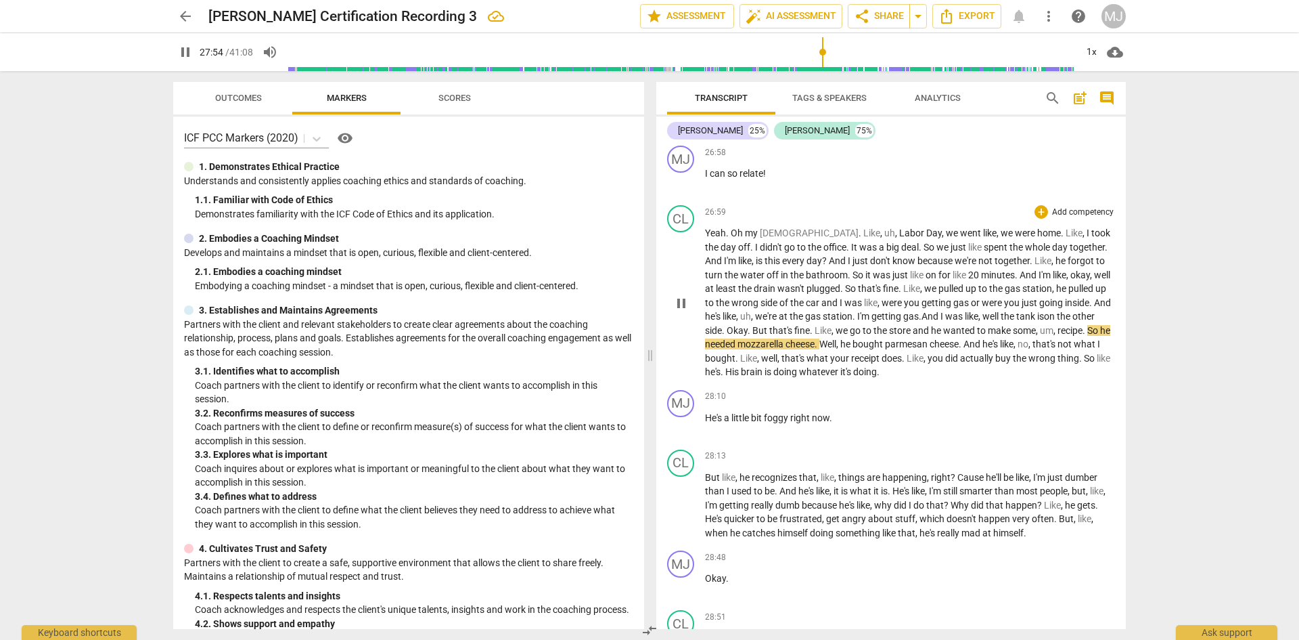
click at [1036, 325] on span "some" at bounding box center [1024, 330] width 23 height 11
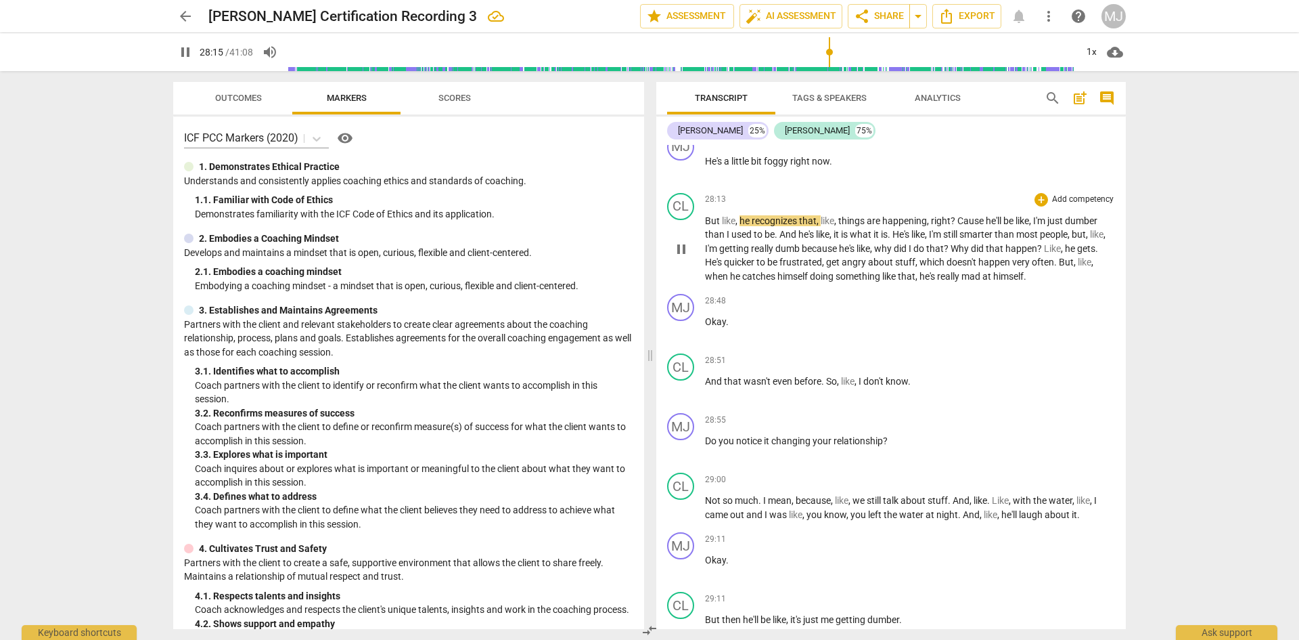
scroll to position [12876, 0]
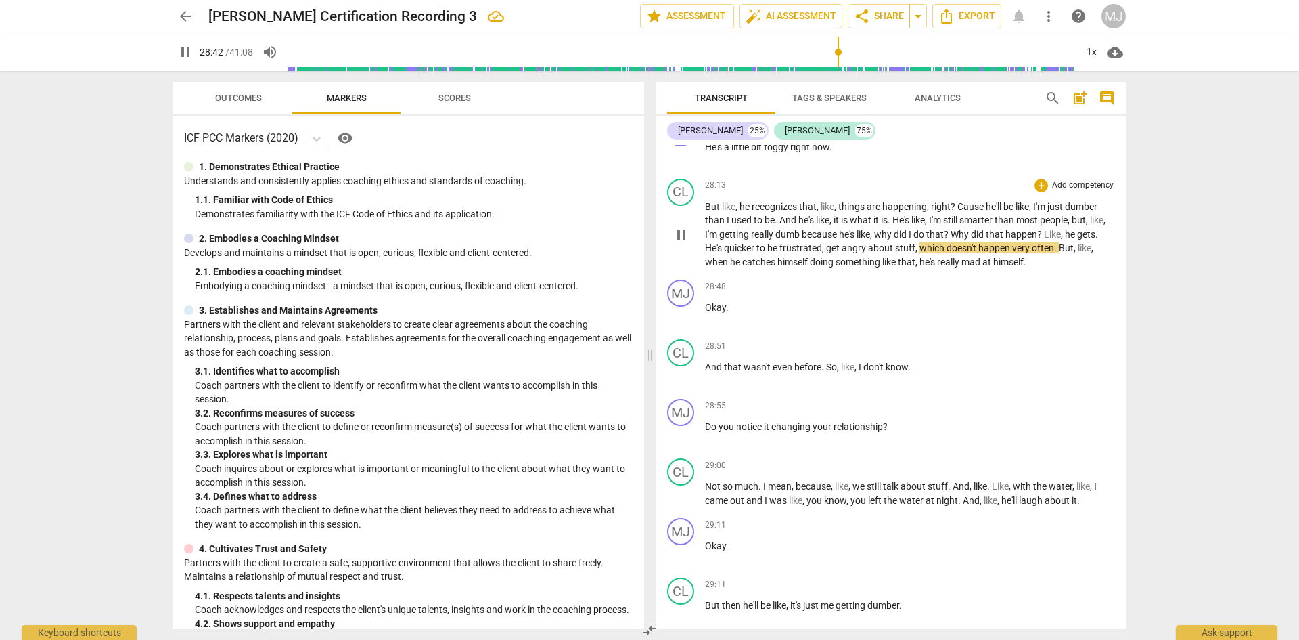
click at [842, 242] on span "get" at bounding box center [834, 247] width 16 height 11
type input "1724"
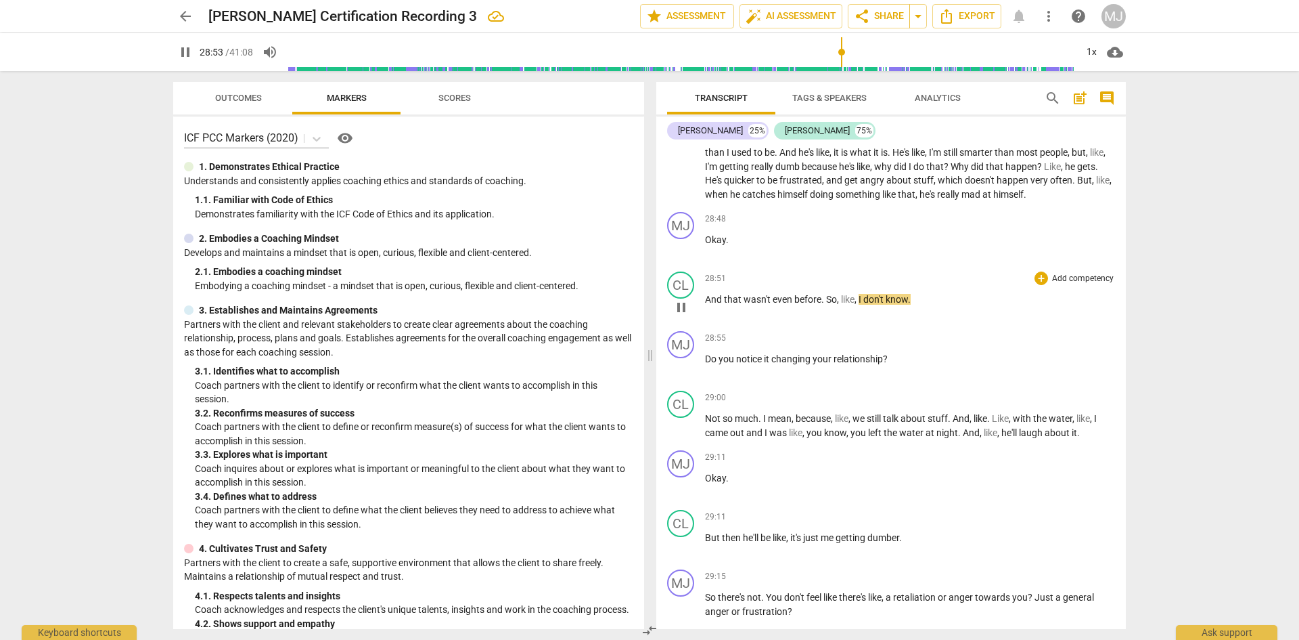
click at [734, 294] on span "that" at bounding box center [734, 299] width 20 height 11
click at [774, 294] on span "even" at bounding box center [784, 299] width 22 height 11
type input "1734"
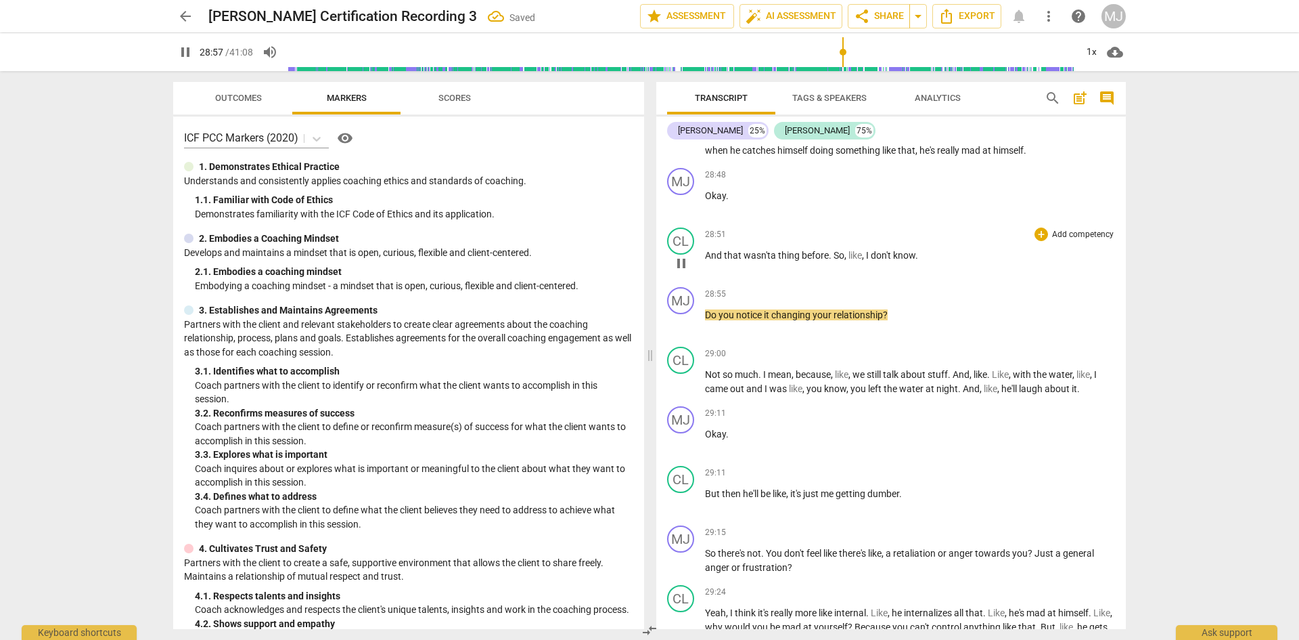
scroll to position [13079, 0]
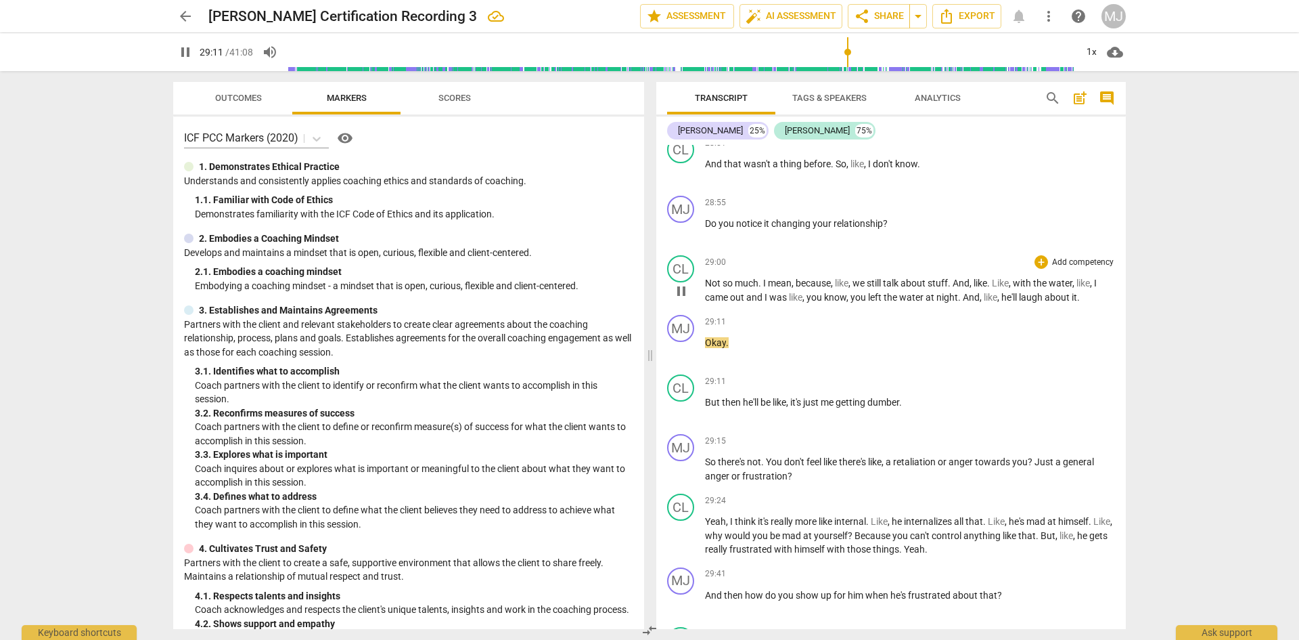
click at [928, 292] on span "at" at bounding box center [931, 297] width 11 height 11
type input "1752"
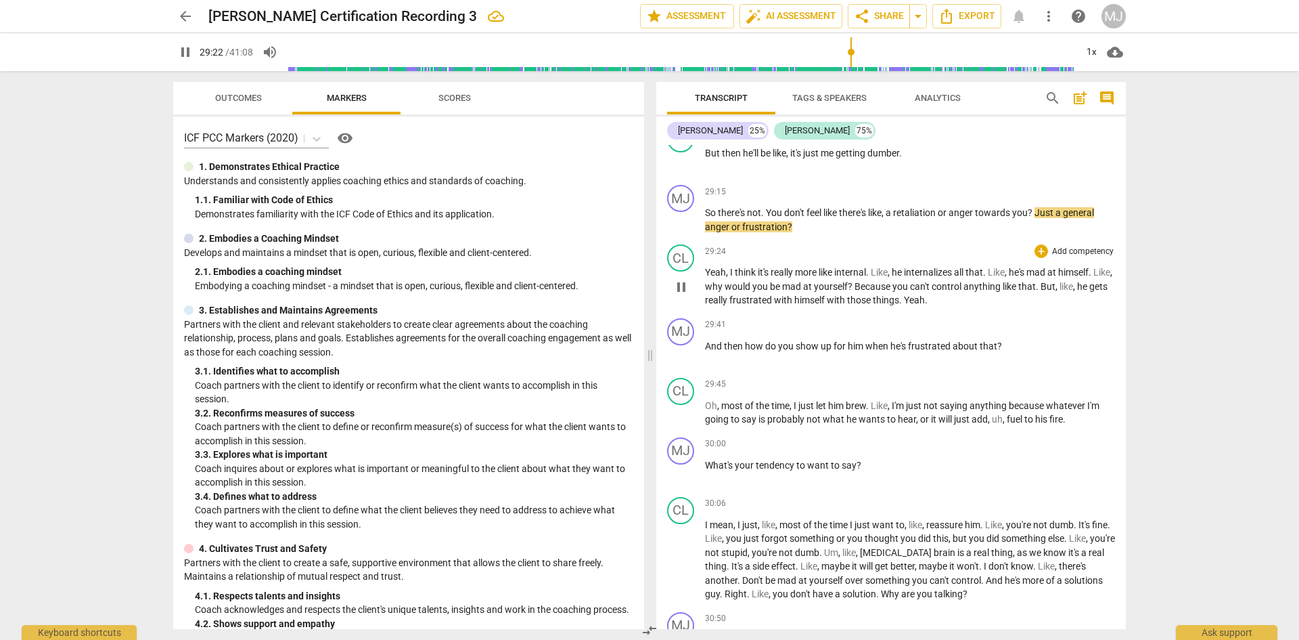
scroll to position [13350, 0]
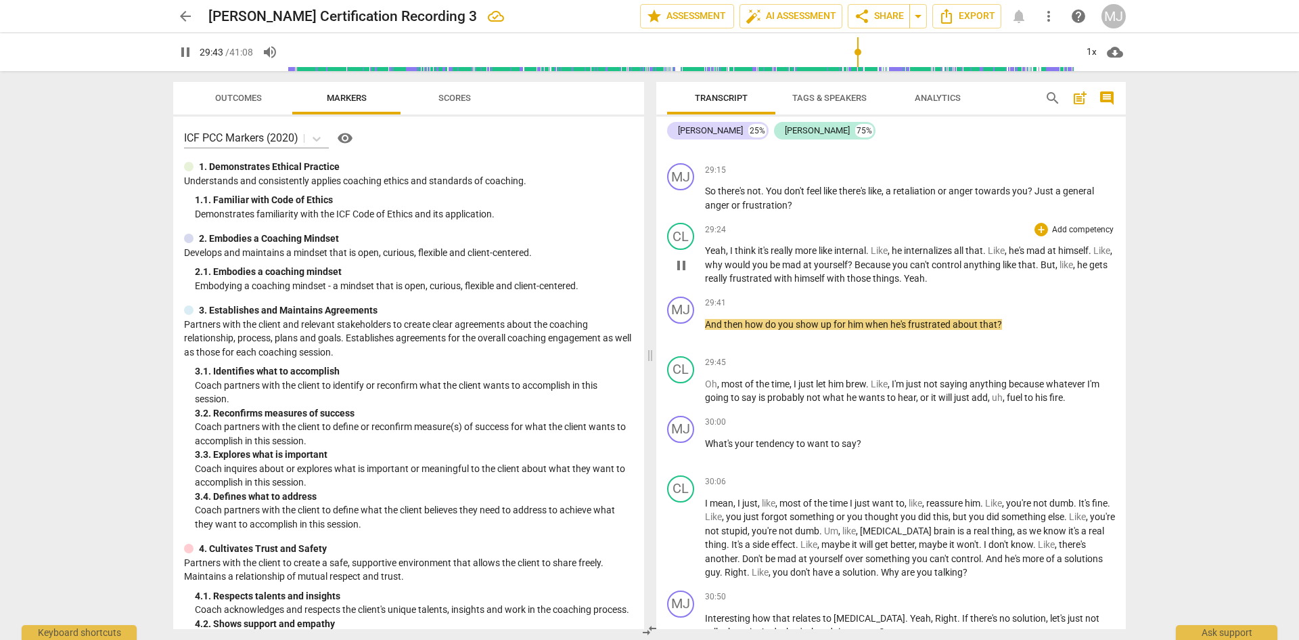
click at [925, 273] on span "Yeah" at bounding box center [914, 278] width 21 height 11
type input "1784"
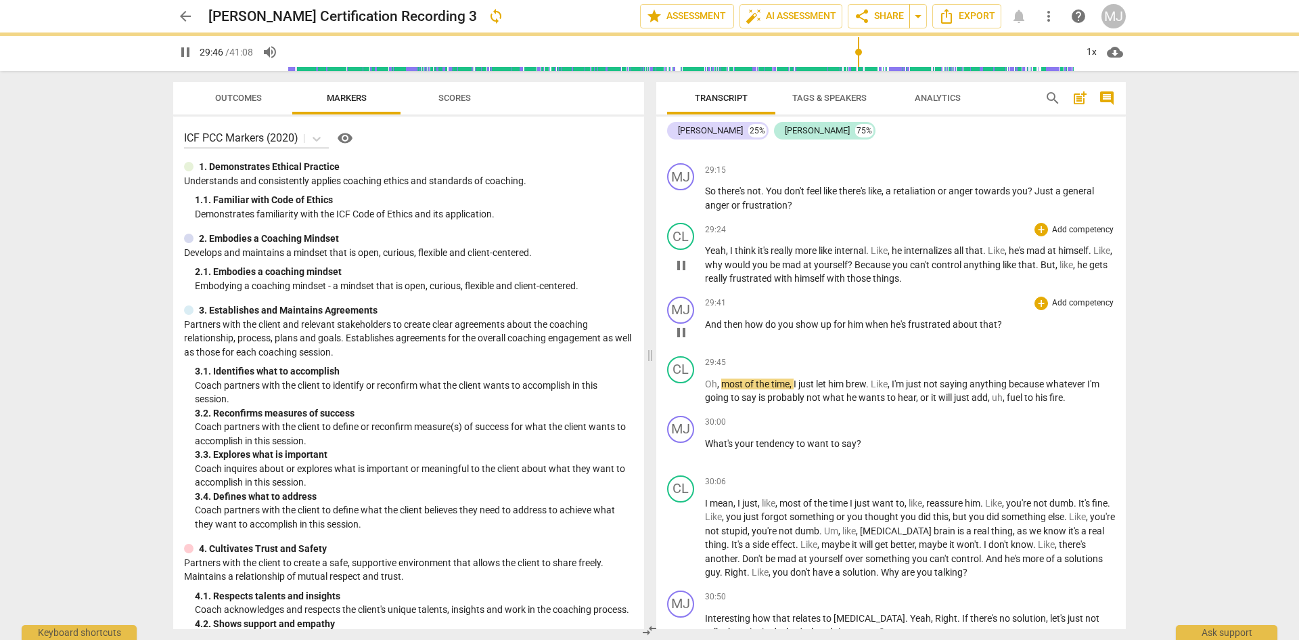
click at [706, 319] on span "And" at bounding box center [714, 324] width 19 height 11
type input "1787"
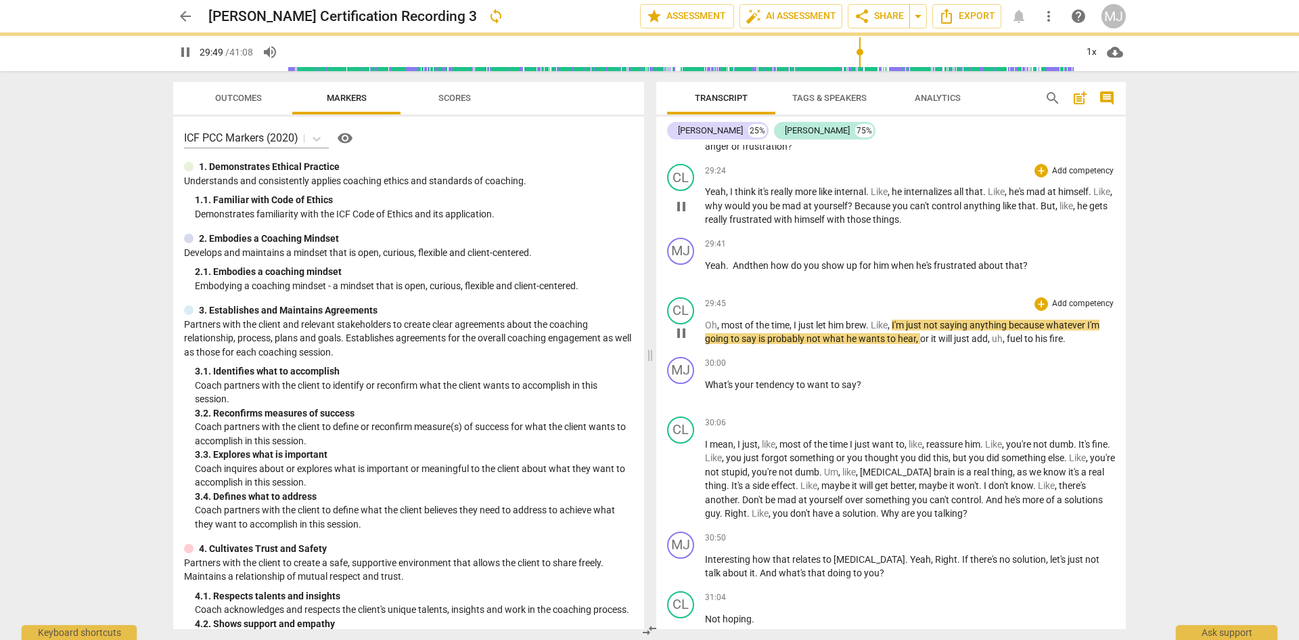
scroll to position [13485, 0]
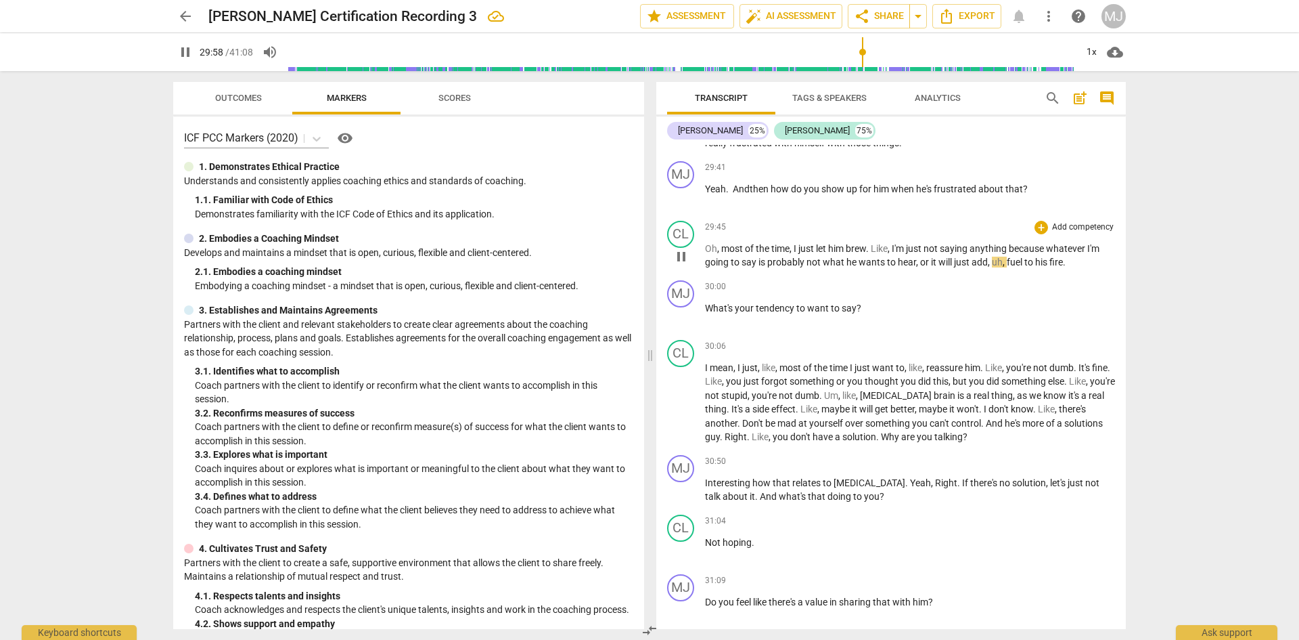
click at [988, 257] on span "add" at bounding box center [980, 262] width 16 height 11
type input "1800"
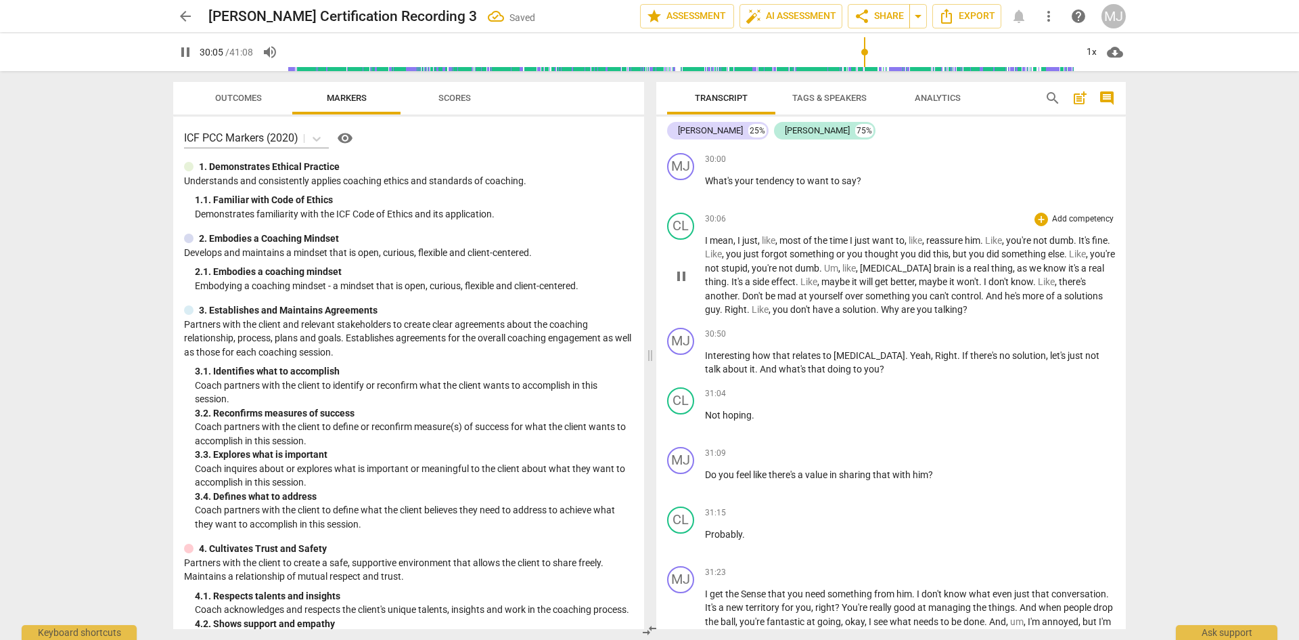
scroll to position [13620, 0]
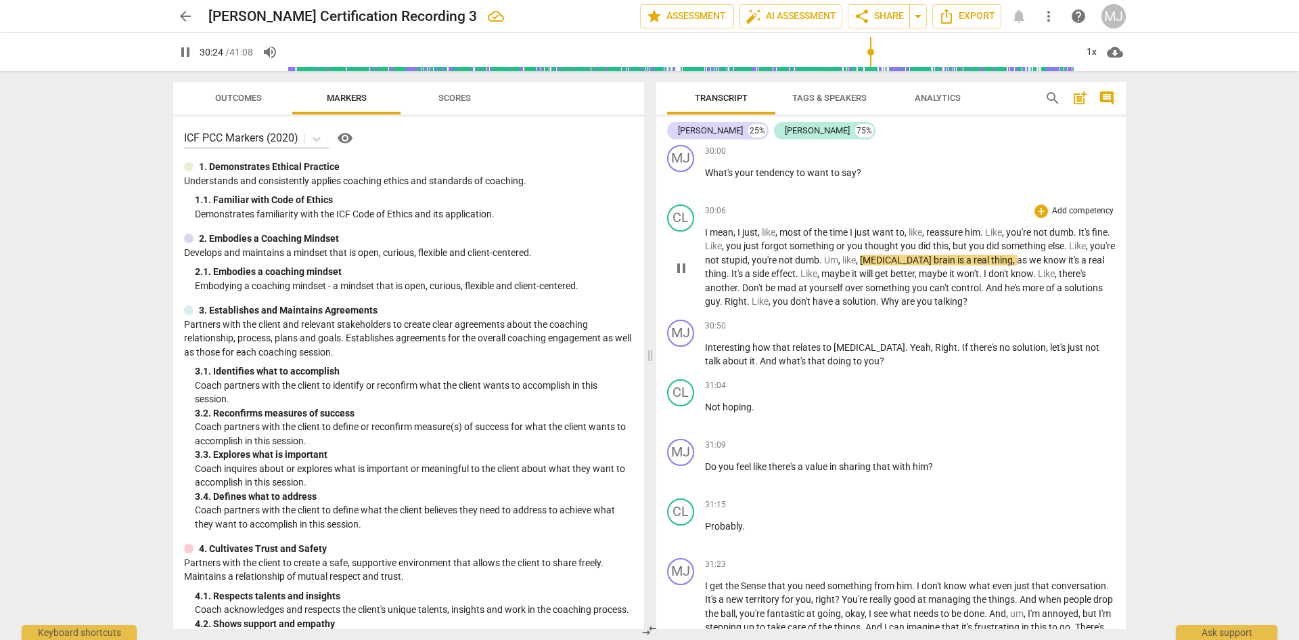
click at [839, 254] on span "Um" at bounding box center [831, 259] width 14 height 11
type input "1825"
click at [186, 55] on span "pause" at bounding box center [185, 52] width 16 height 16
drag, startPoint x: 984, startPoint y: 243, endPoint x: 977, endPoint y: 244, distance: 7.6
click at [977, 244] on p "I mean , I just , like , most of the time I just want to , like , reassure him …" at bounding box center [910, 266] width 410 height 83
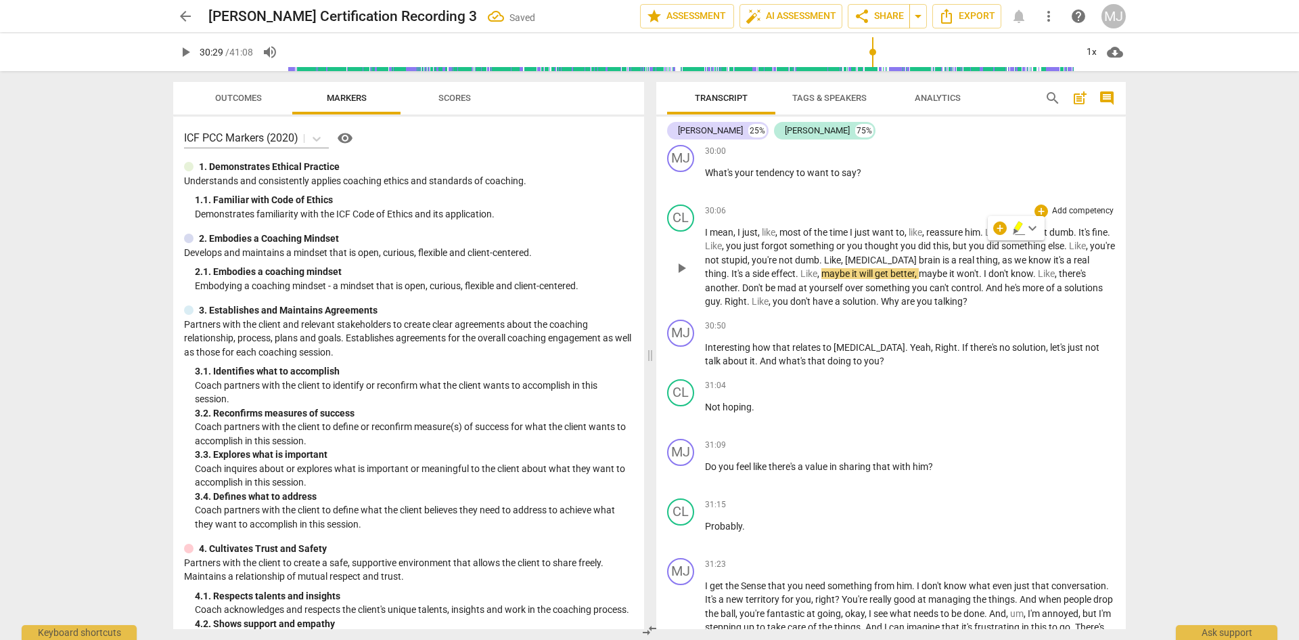
click at [977, 254] on span "thing" at bounding box center [988, 259] width 22 height 11
click at [1035, 254] on span "know" at bounding box center [1041, 259] width 25 height 11
type input "1828"
click at [186, 51] on span "pause" at bounding box center [185, 52] width 16 height 16
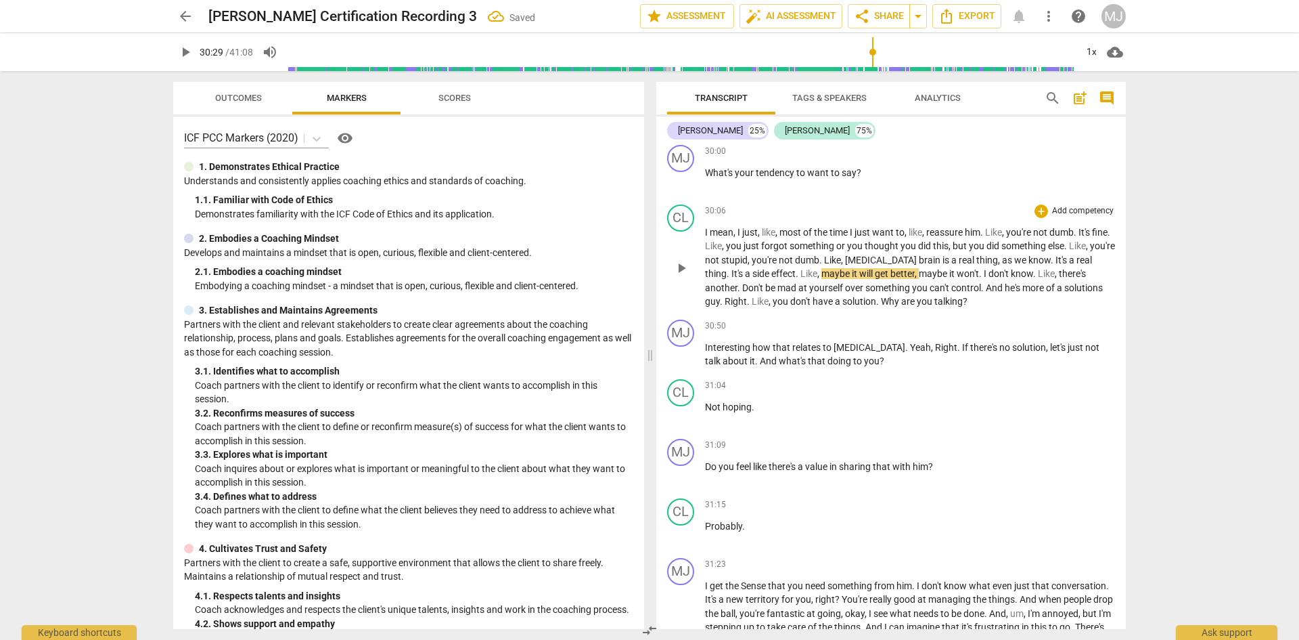
click at [1056, 254] on span "It's" at bounding box center [1063, 259] width 14 height 11
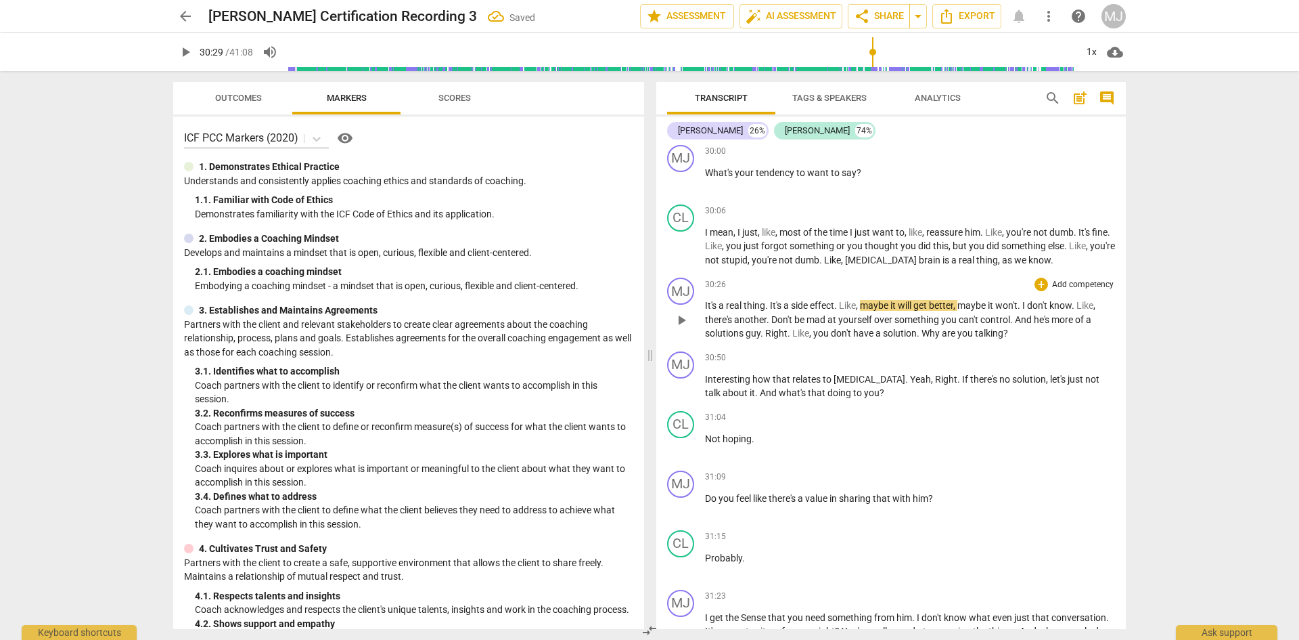
click at [770, 300] on span "." at bounding box center [767, 305] width 5 height 11
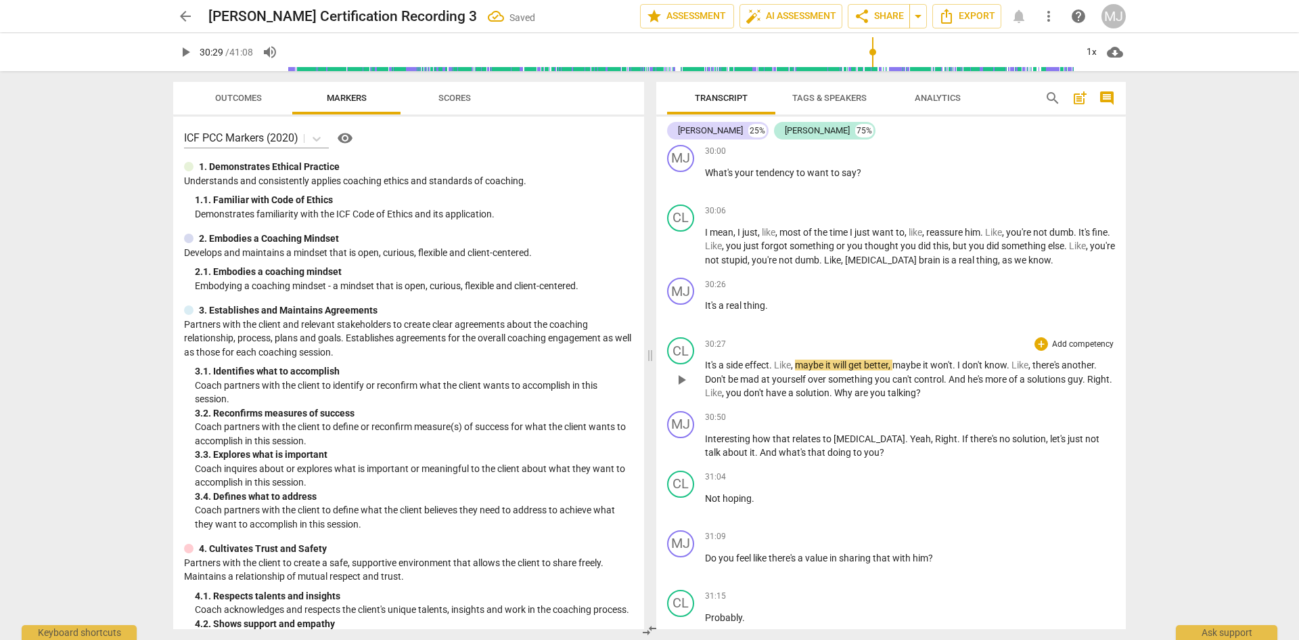
click at [708, 359] on span "It's" at bounding box center [712, 364] width 14 height 11
click at [1069, 359] on span "another" at bounding box center [1078, 364] width 32 height 11
type input "1839"
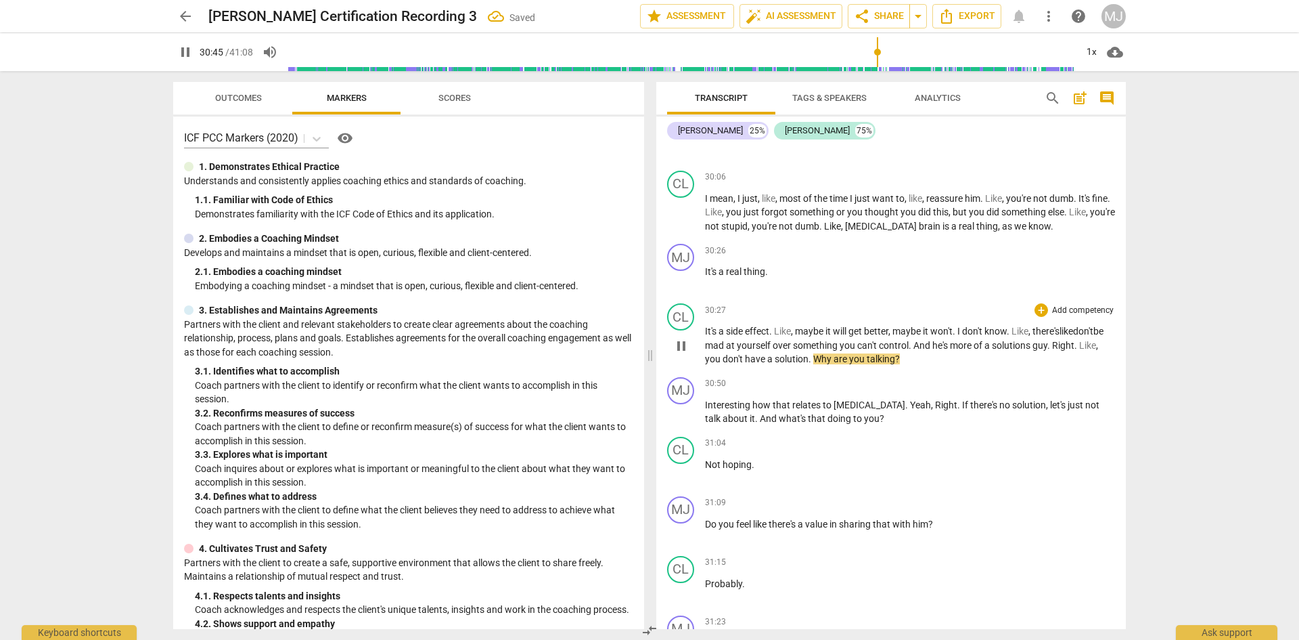
scroll to position [13688, 0]
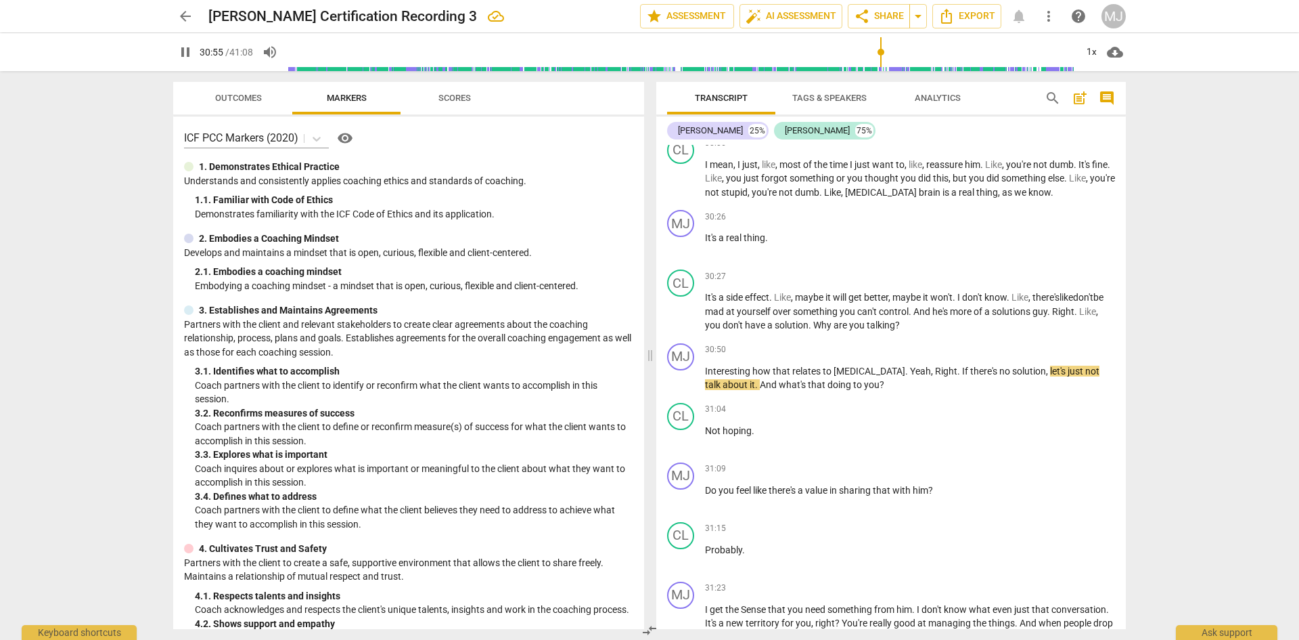
click at [185, 55] on span "pause" at bounding box center [185, 52] width 16 height 16
type input "1856"
drag, startPoint x: 865, startPoint y: 357, endPoint x: 926, endPoint y: 359, distance: 61.0
click at [906, 365] on span "." at bounding box center [908, 370] width 5 height 11
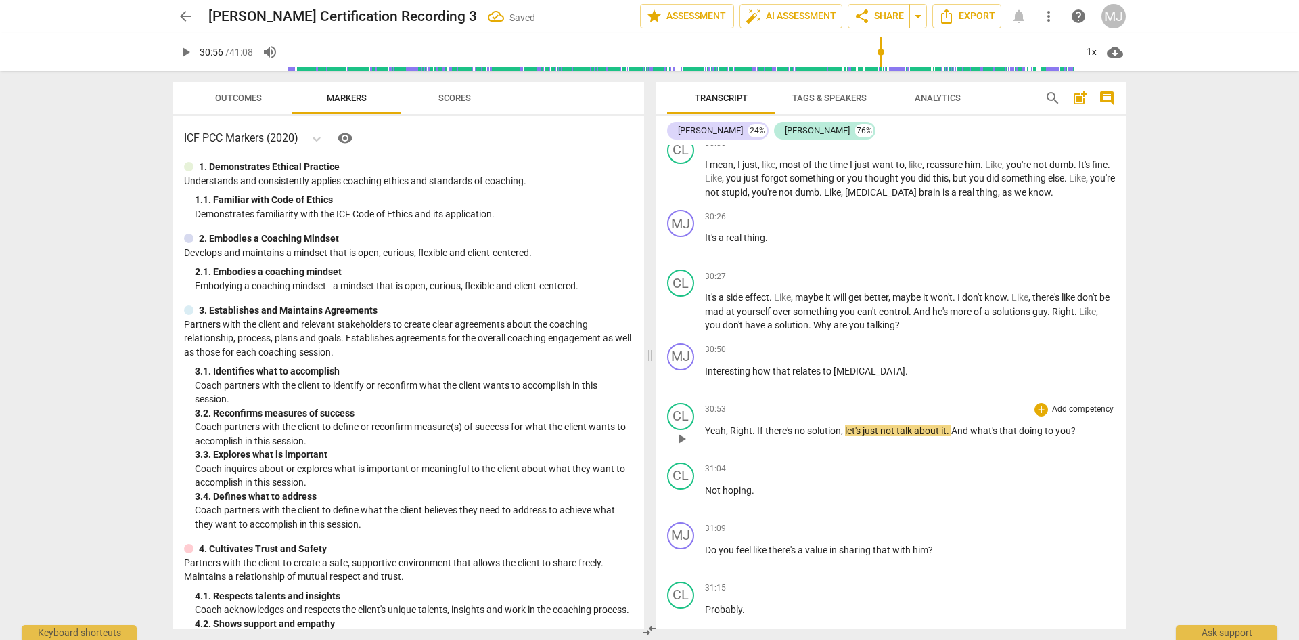
click at [725, 425] on span "Yeah" at bounding box center [715, 430] width 21 height 11
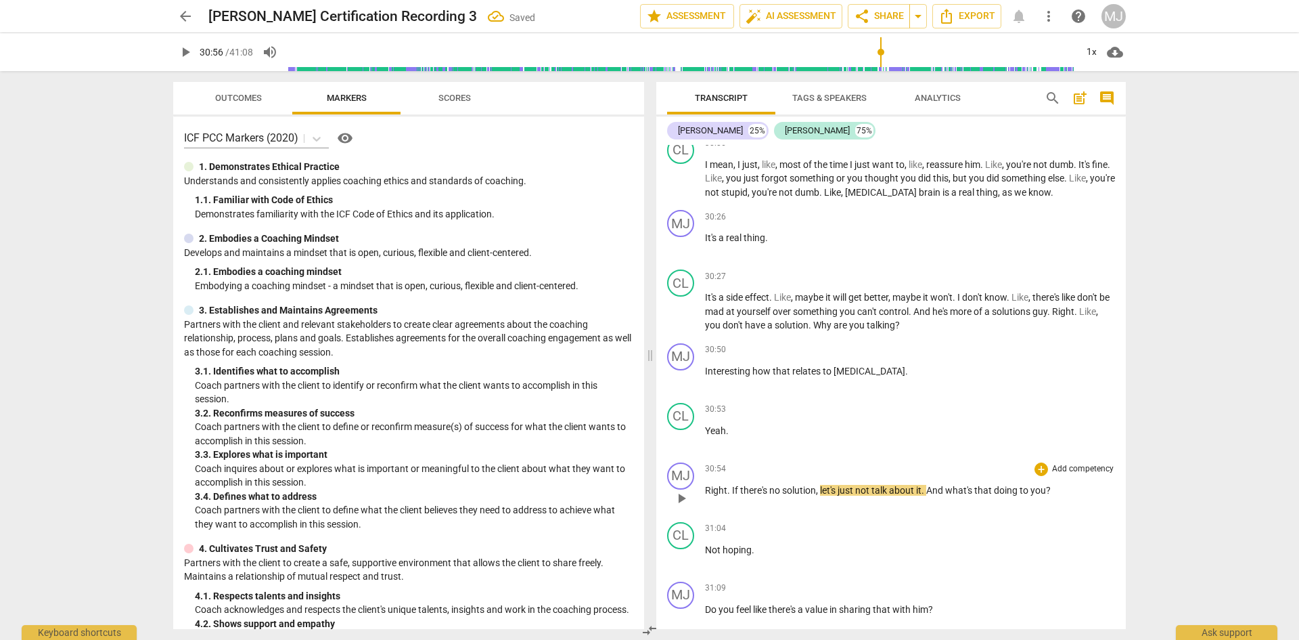
click at [715, 485] on span "Right" at bounding box center [716, 490] width 22 height 11
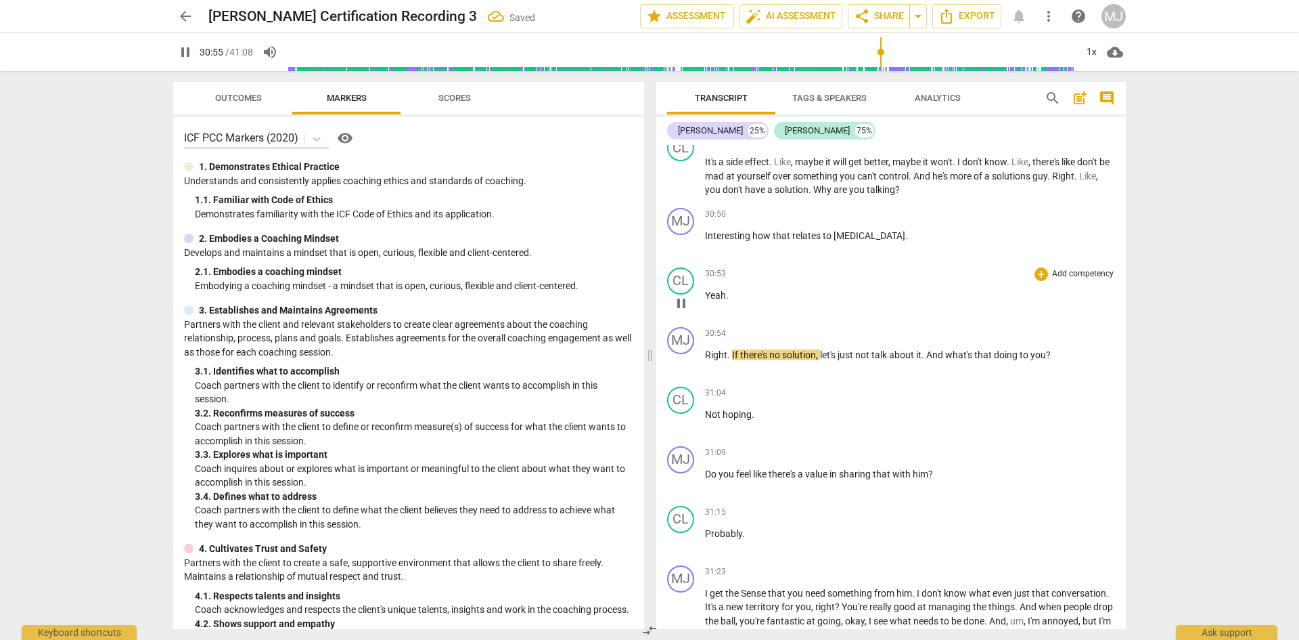
scroll to position [13891, 0]
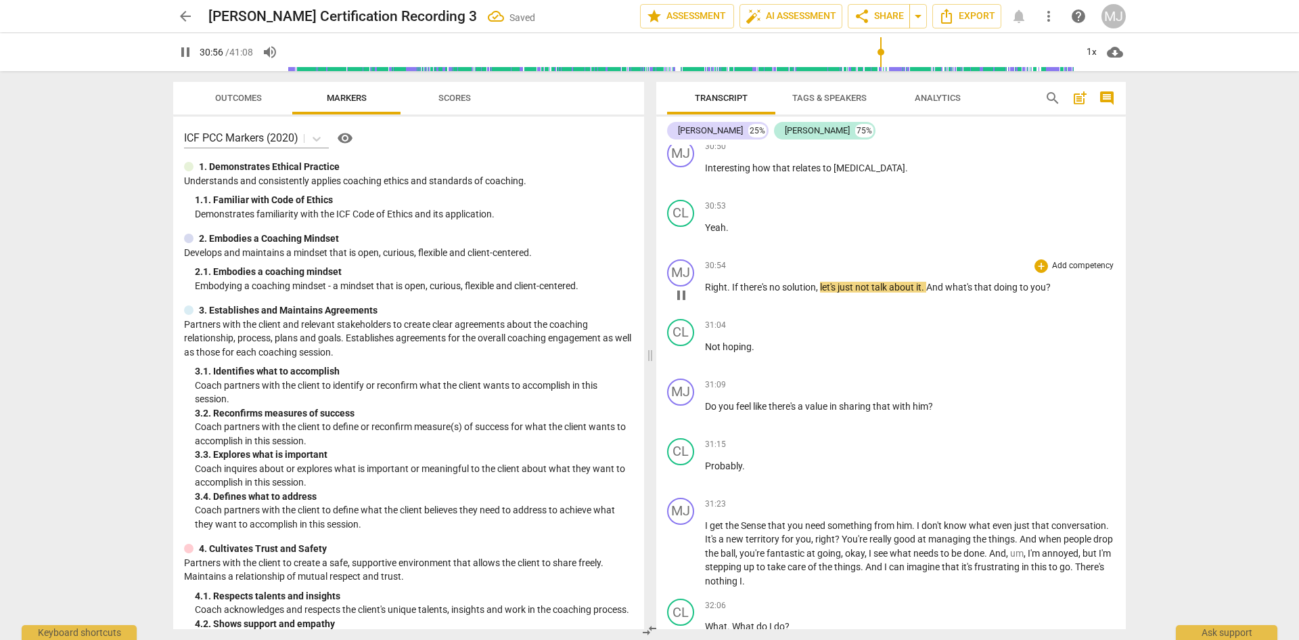
click at [728, 282] on span "." at bounding box center [730, 287] width 5 height 11
type input "1857"
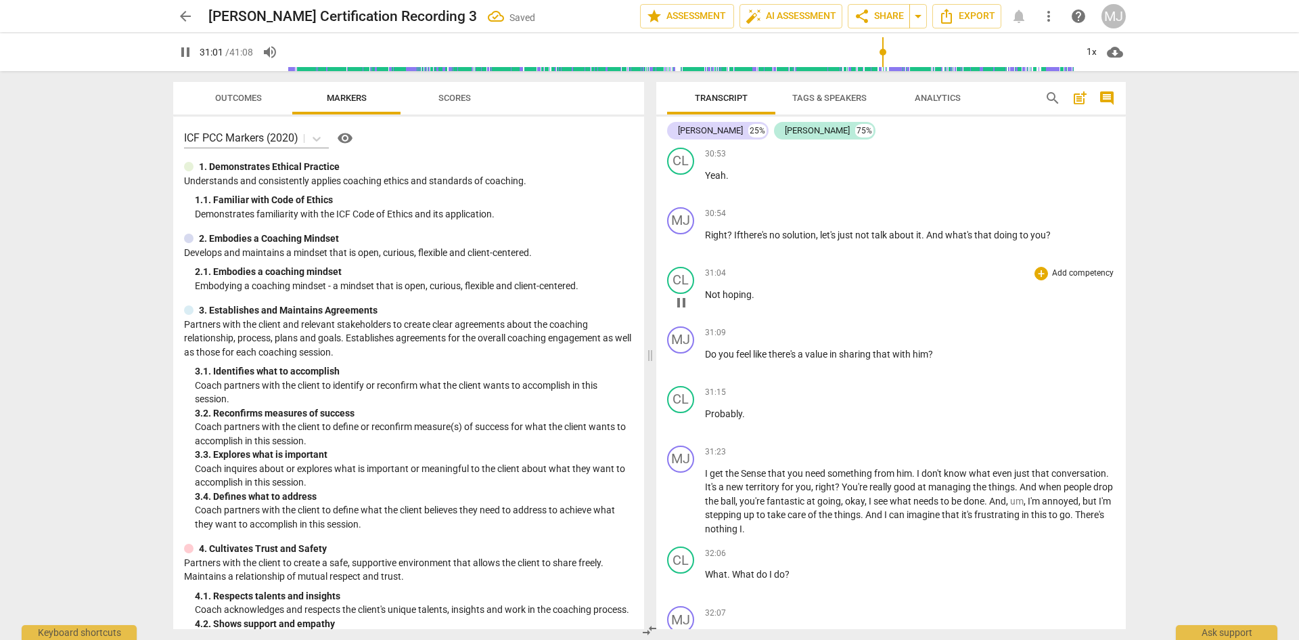
scroll to position [13959, 0]
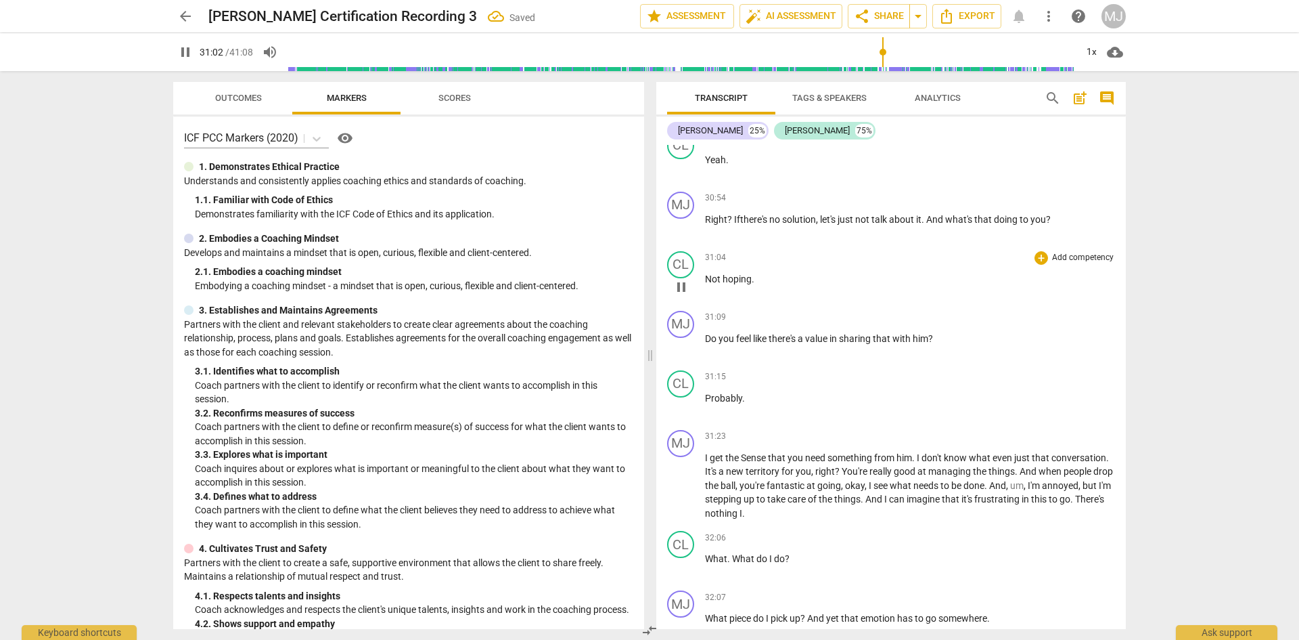
click at [732, 273] on span "hoping" at bounding box center [737, 278] width 29 height 11
type input "1863"
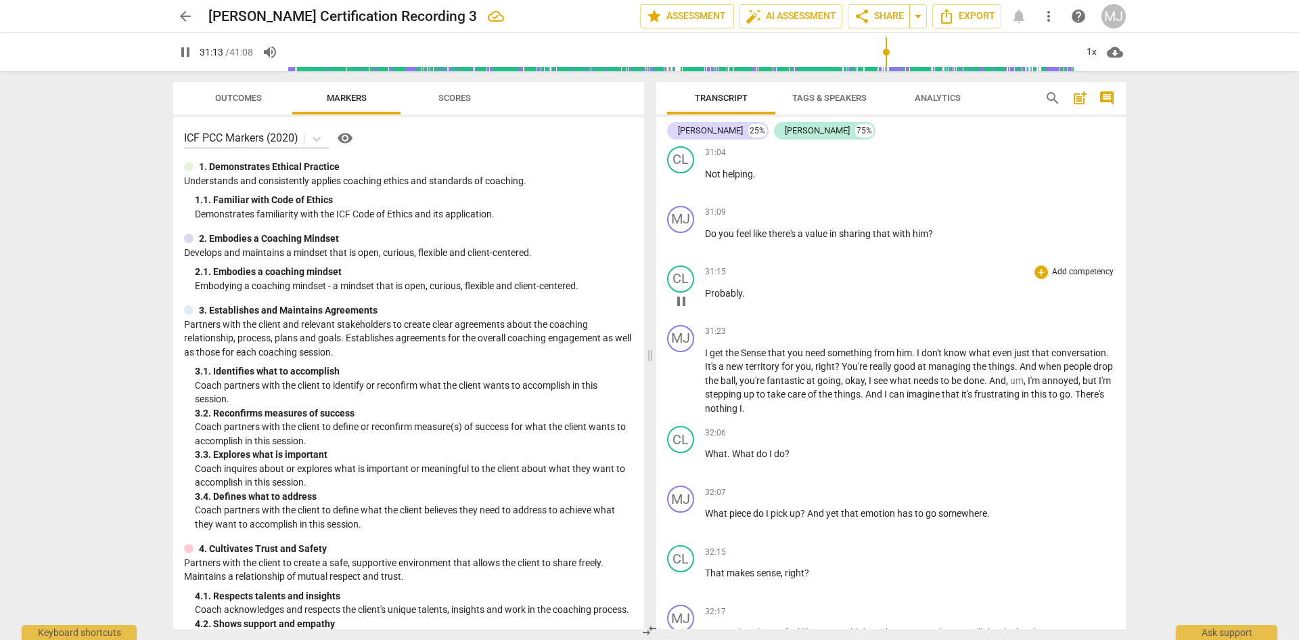
scroll to position [14094, 0]
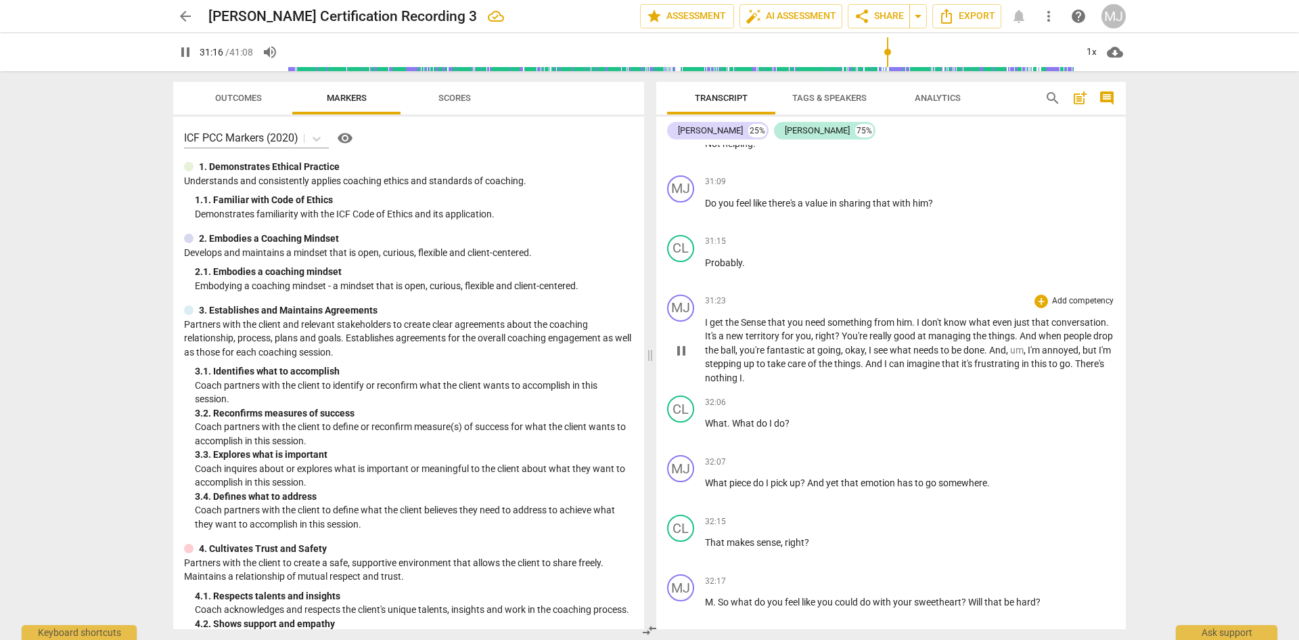
click at [744, 317] on span "Sense" at bounding box center [754, 322] width 27 height 11
type input "1878"
click at [914, 317] on span "." at bounding box center [912, 322] width 5 height 11
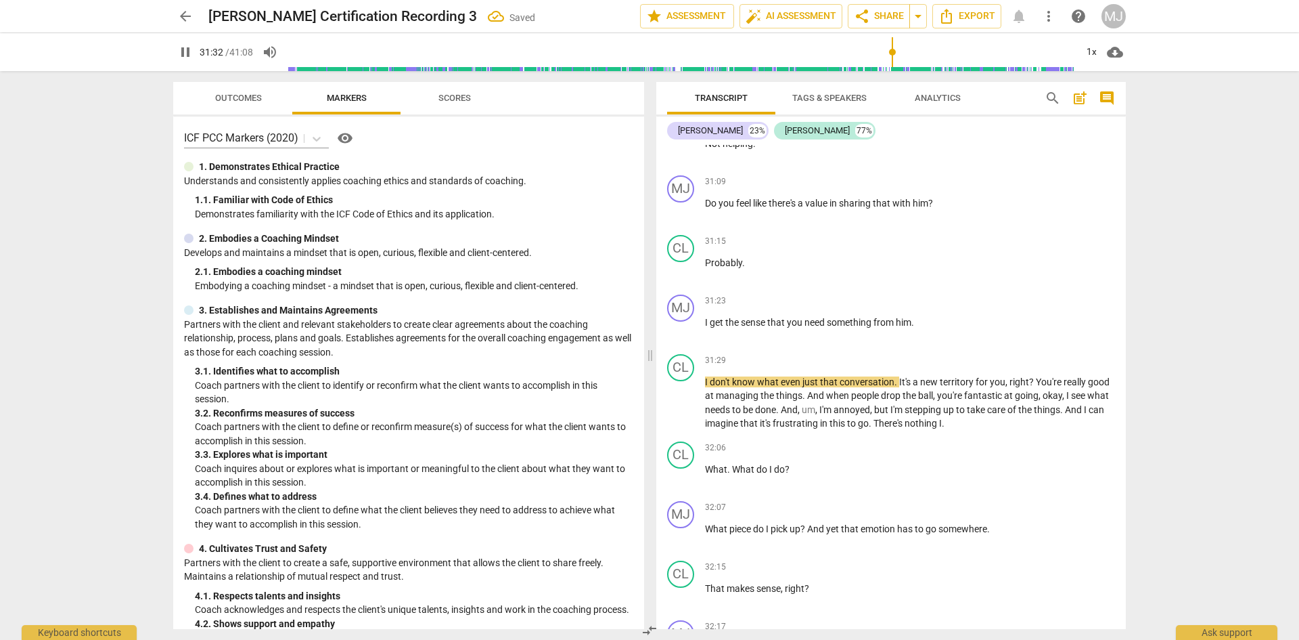
click at [190, 58] on span "pause" at bounding box center [185, 52] width 16 height 16
type input "1893"
click at [776, 376] on span "what" at bounding box center [769, 381] width 24 height 11
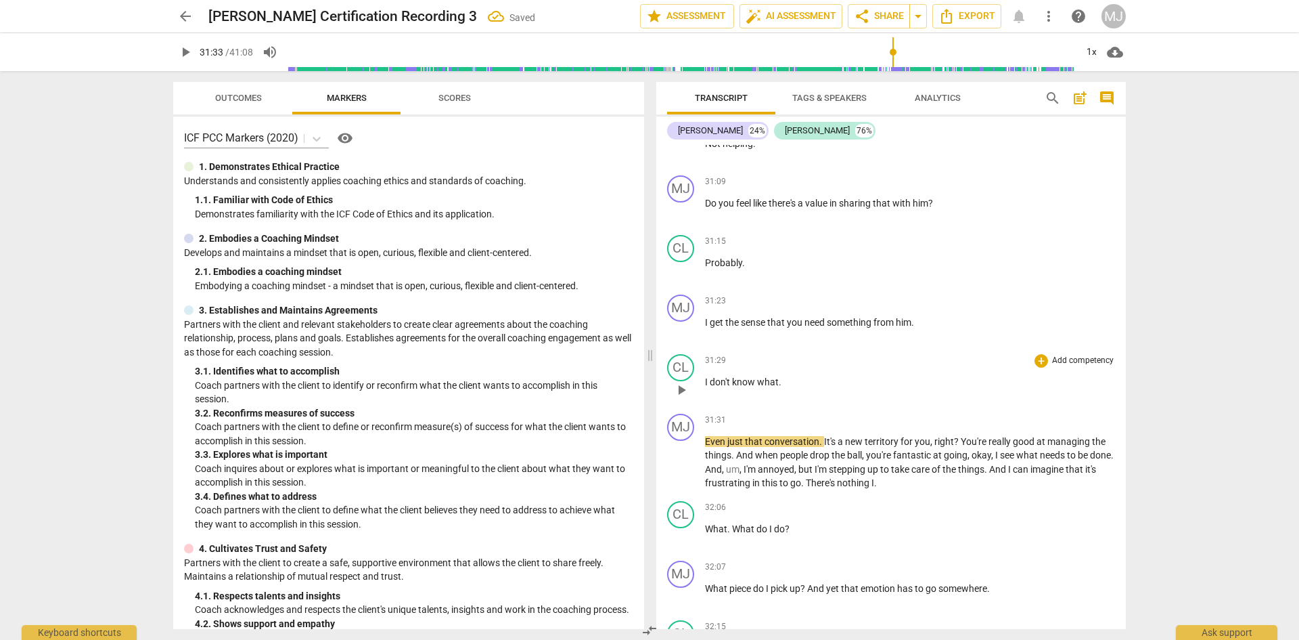
click at [728, 376] on span "don't" at bounding box center [721, 381] width 22 height 11
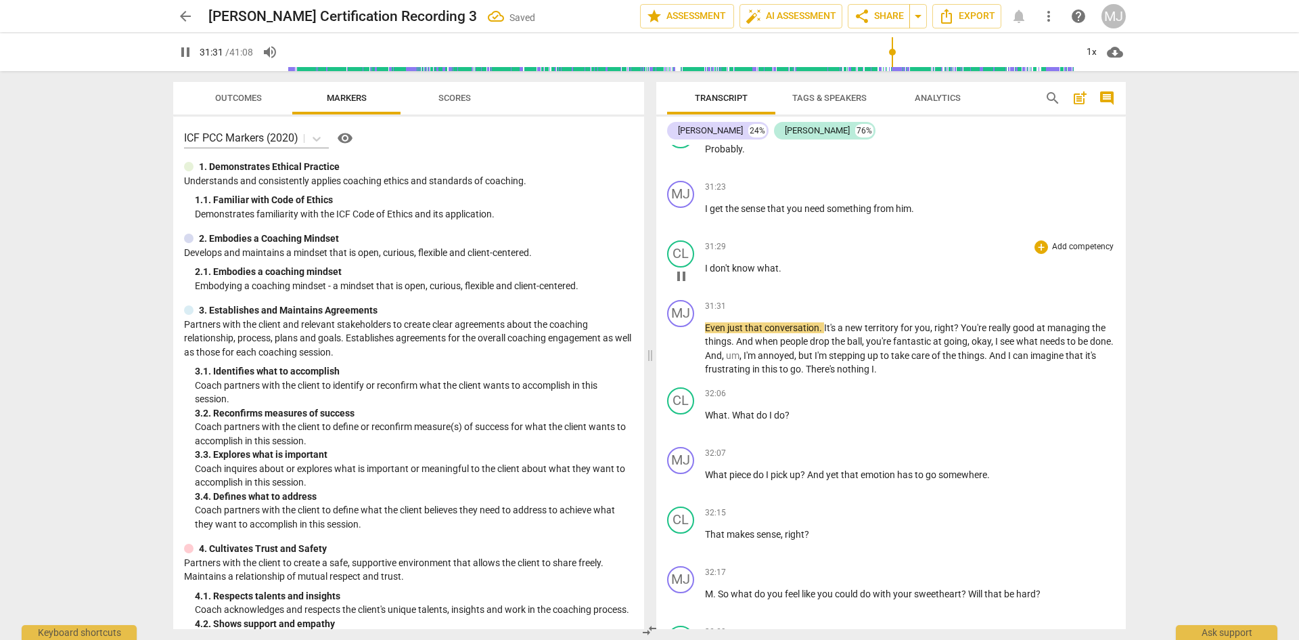
scroll to position [14229, 0]
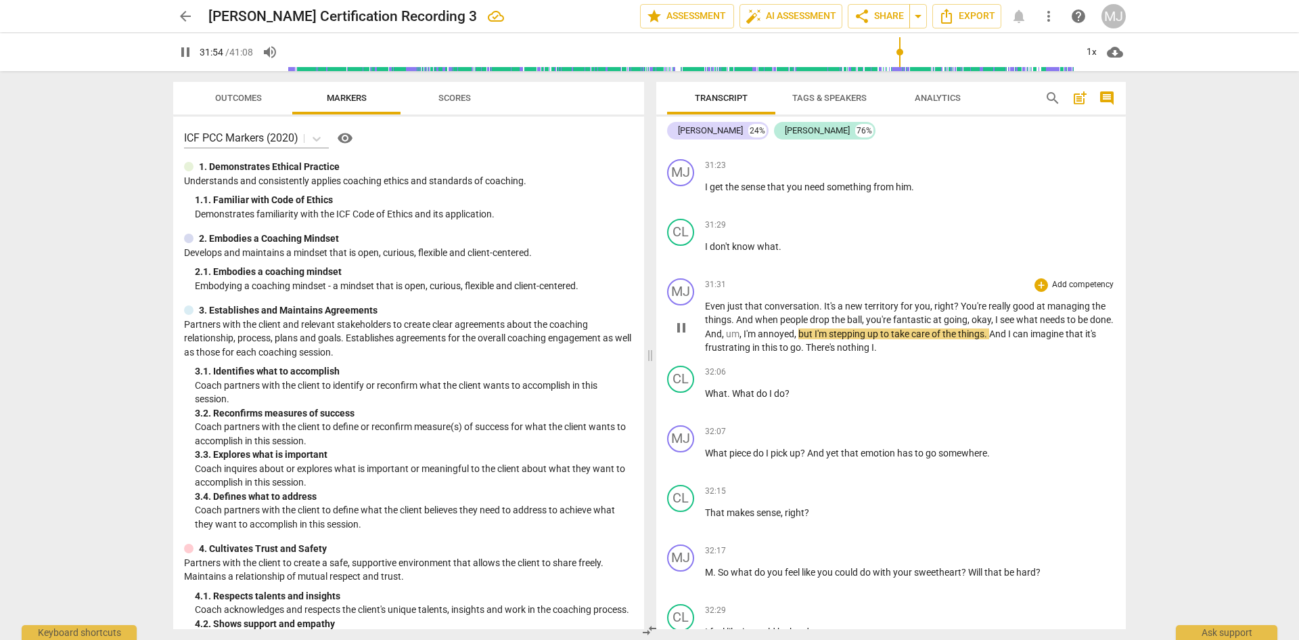
click at [722, 328] on span "And" at bounding box center [713, 333] width 17 height 11
type input "1916"
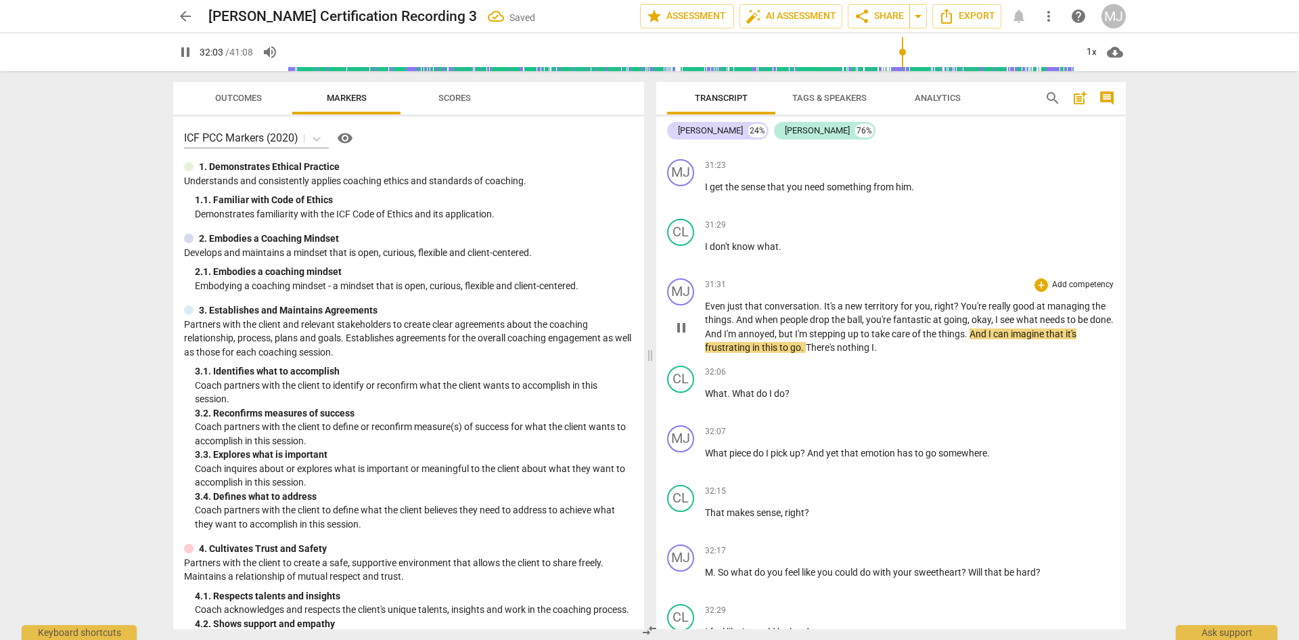
click at [800, 342] on span "go" at bounding box center [795, 347] width 11 height 11
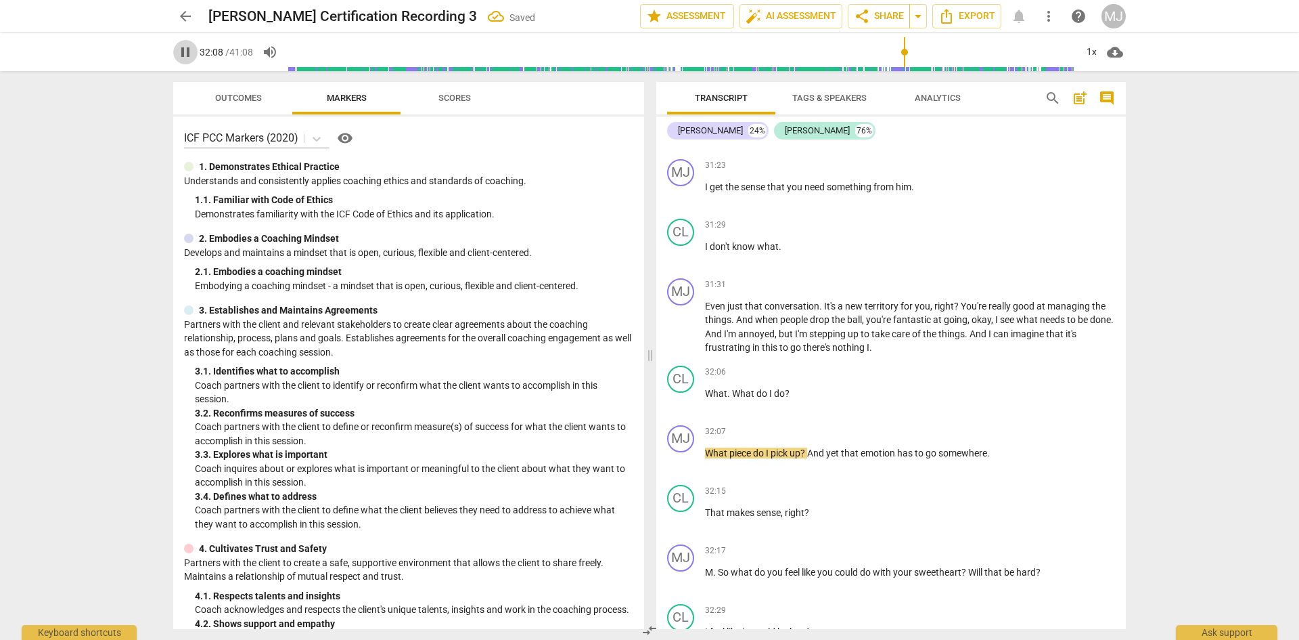
click at [185, 52] on span "pause" at bounding box center [185, 52] width 16 height 16
type input "1929"
click at [707, 388] on span "What" at bounding box center [716, 393] width 22 height 11
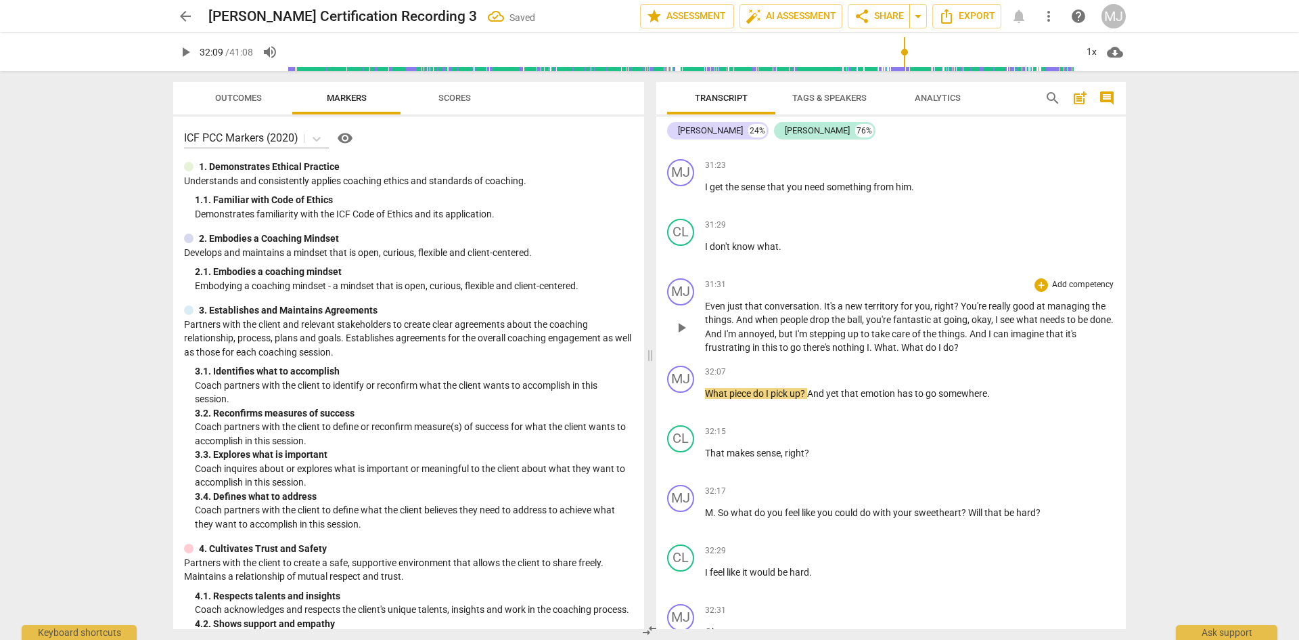
click at [870, 342] on span "." at bounding box center [872, 347] width 5 height 11
click at [707, 388] on span "What" at bounding box center [717, 393] width 24 height 11
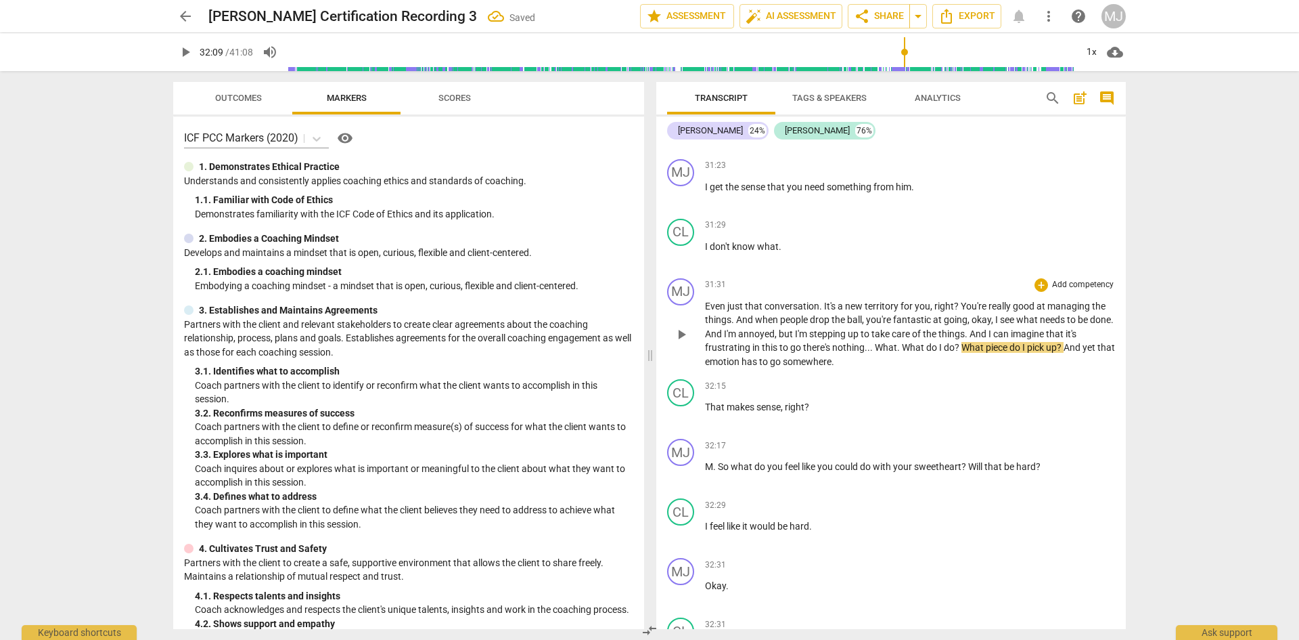
click at [939, 342] on span "I" at bounding box center [941, 347] width 5 height 11
click at [1064, 342] on span "?" at bounding box center [1060, 347] width 7 height 11
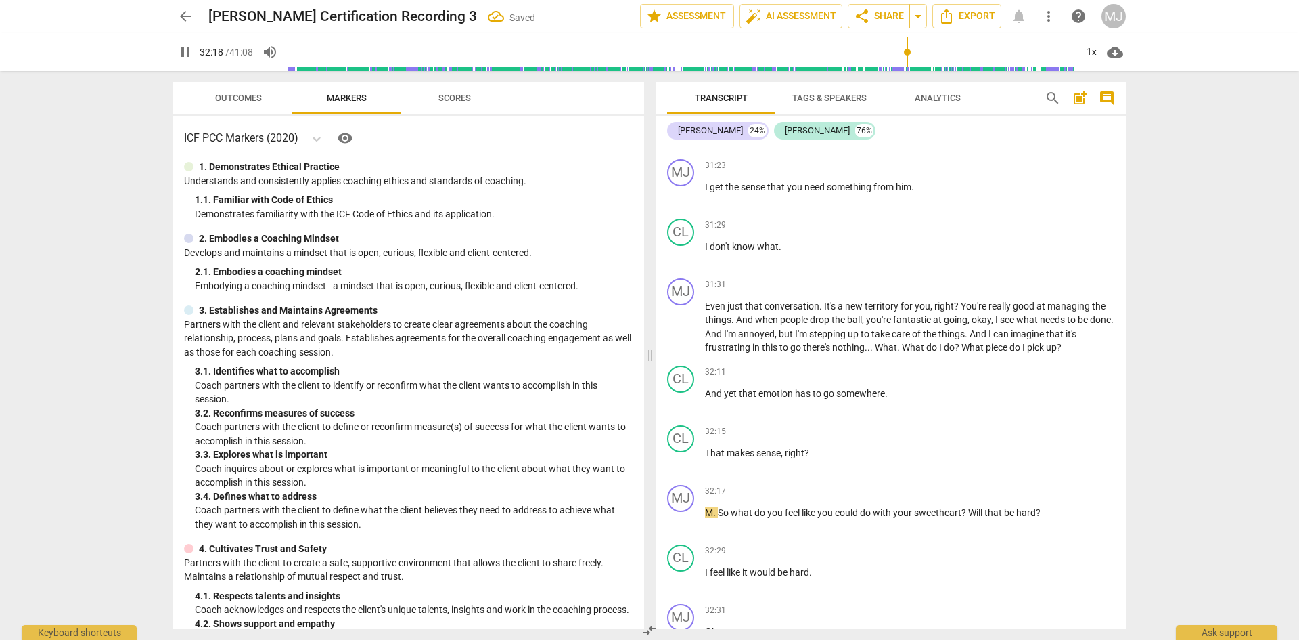
click at [175, 53] on span "pause" at bounding box center [185, 52] width 24 height 16
type input "1938"
click at [707, 388] on span "And" at bounding box center [714, 393] width 19 height 11
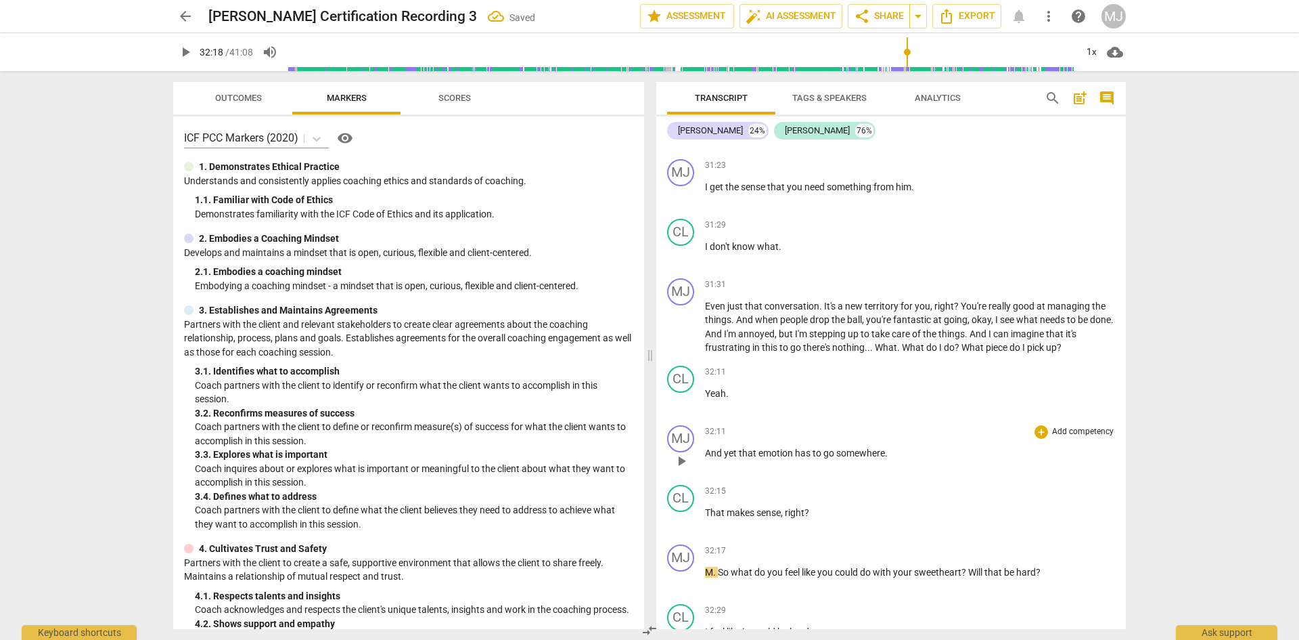
scroll to position [14297, 0]
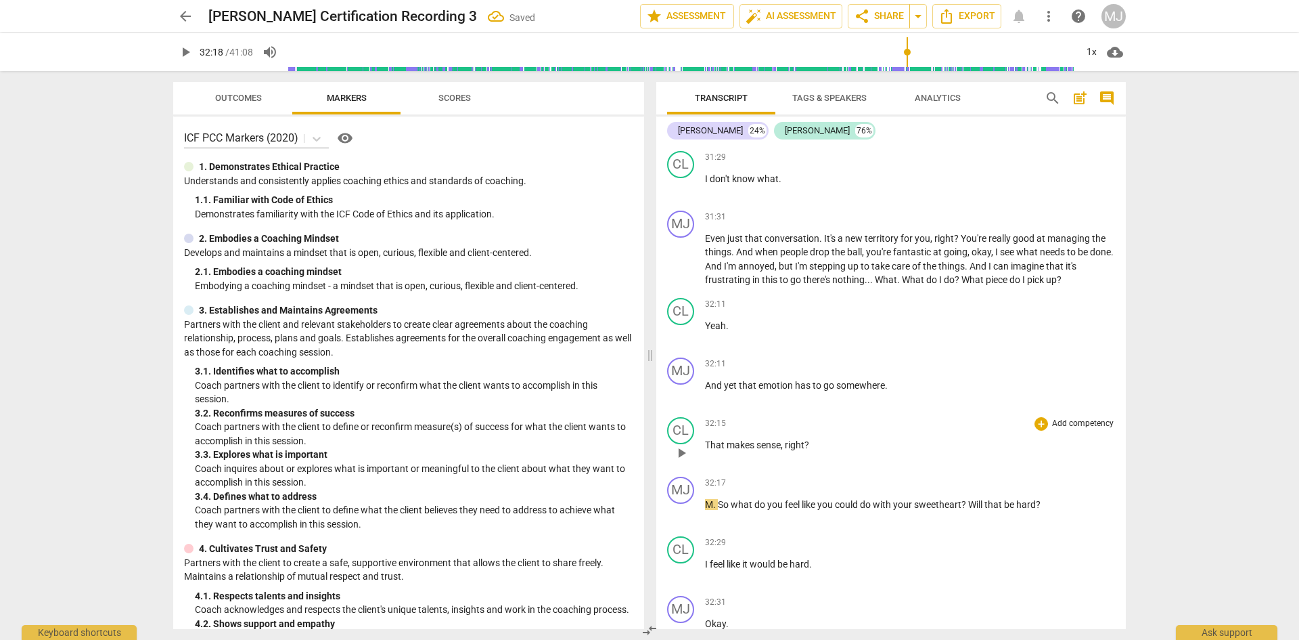
click at [782, 439] on span "," at bounding box center [783, 444] width 4 height 11
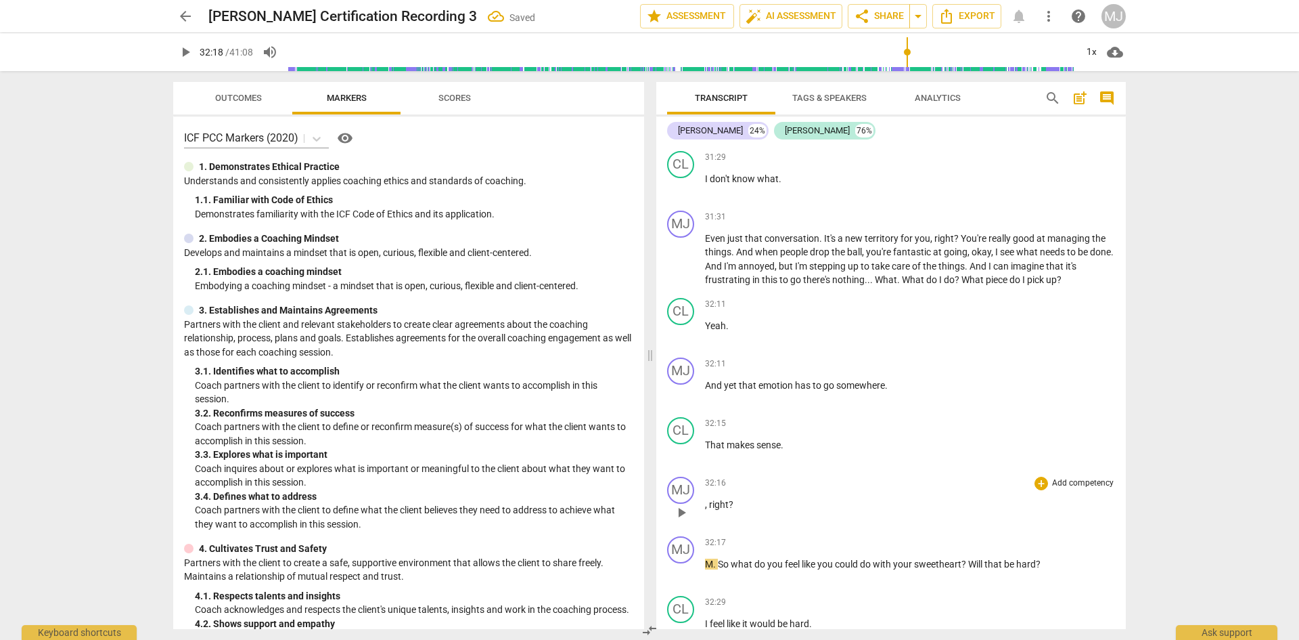
click at [713, 499] on span "right" at bounding box center [719, 504] width 20 height 11
click at [720, 558] on span "So" at bounding box center [724, 563] width 13 height 11
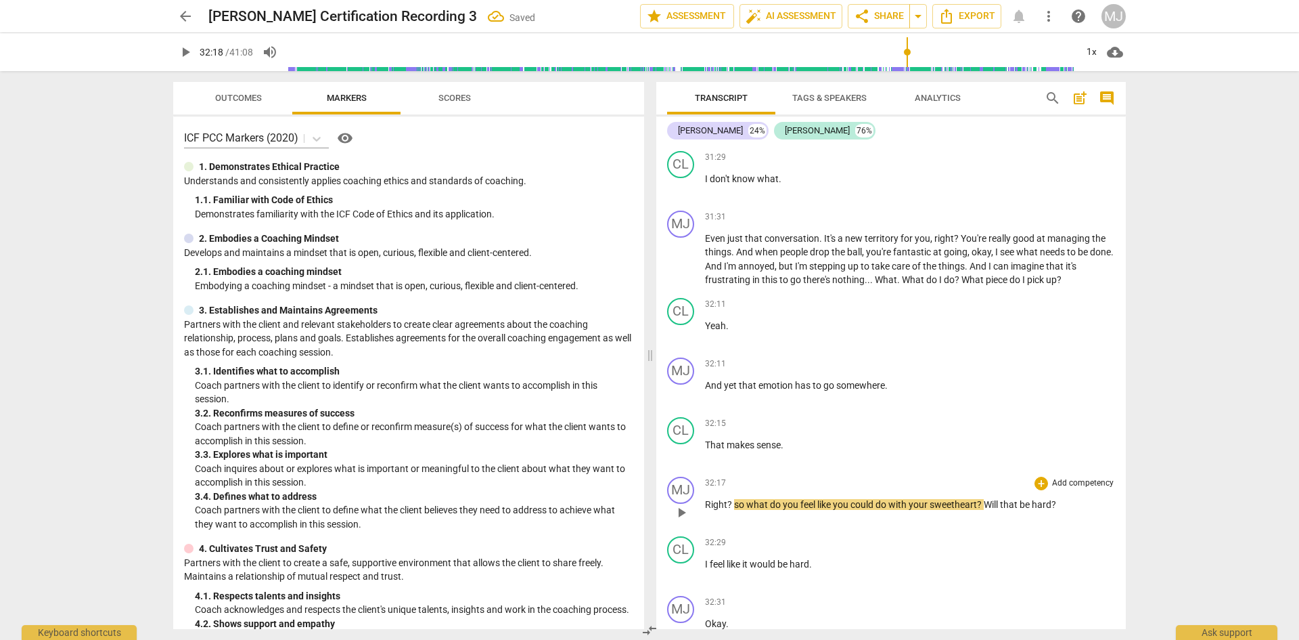
click at [740, 499] on span "so" at bounding box center [740, 504] width 12 height 11
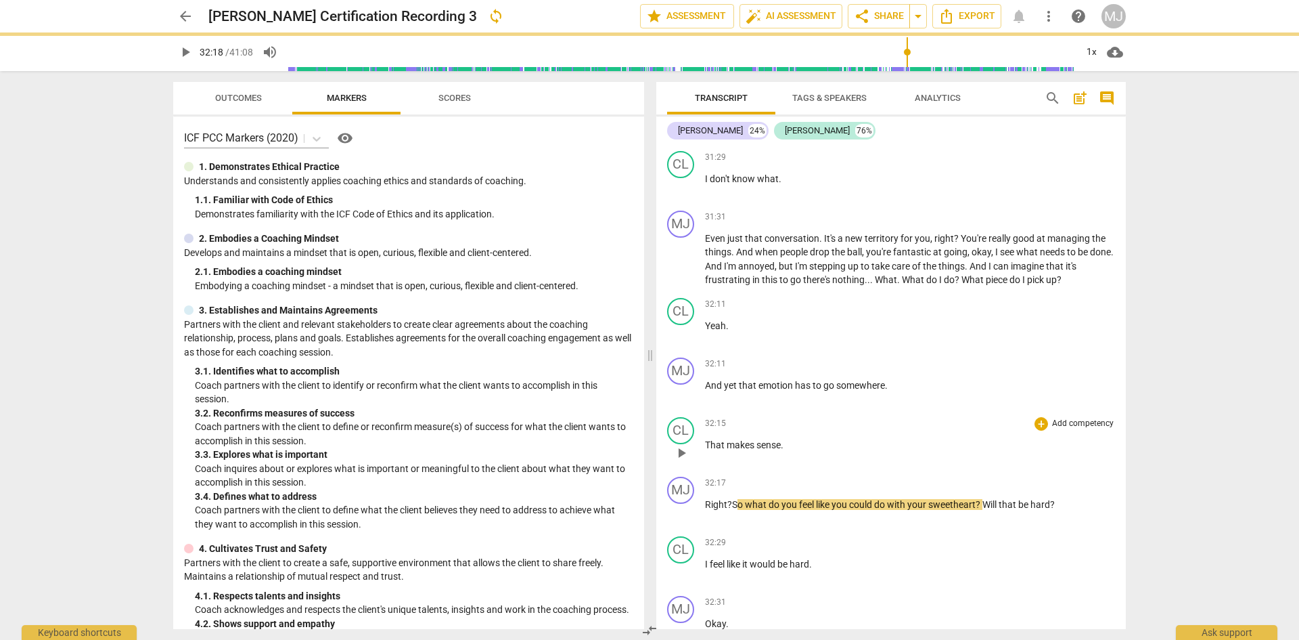
click at [738, 439] on span "makes" at bounding box center [742, 444] width 30 height 11
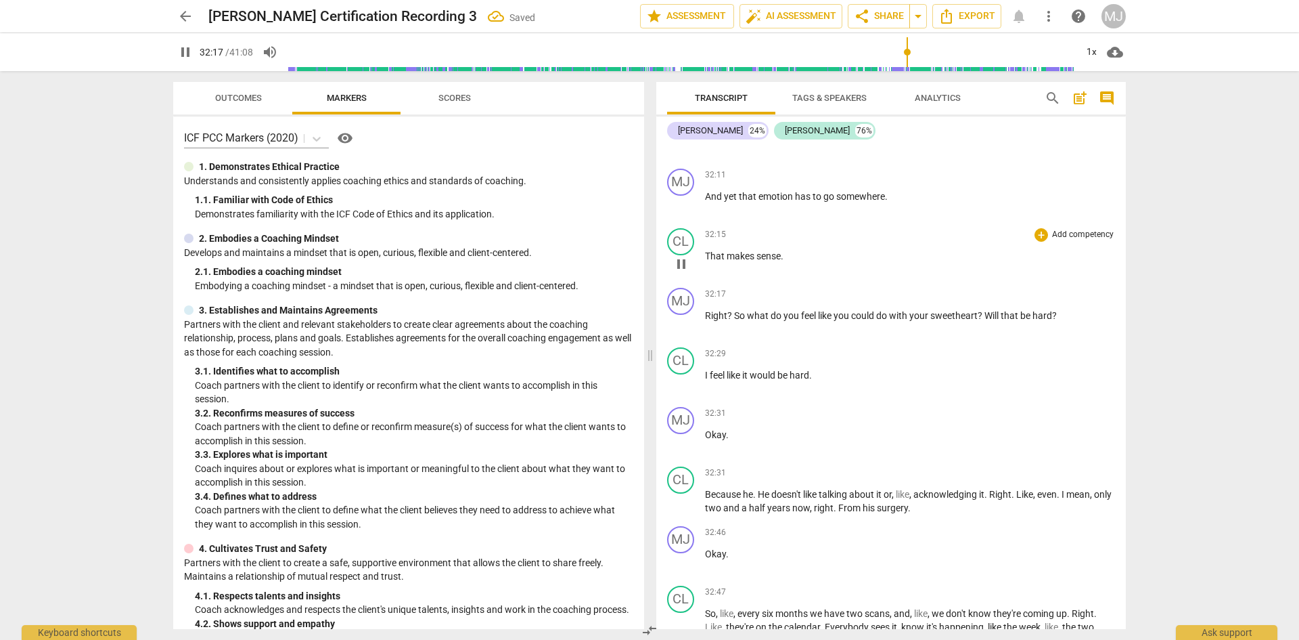
scroll to position [14500, 0]
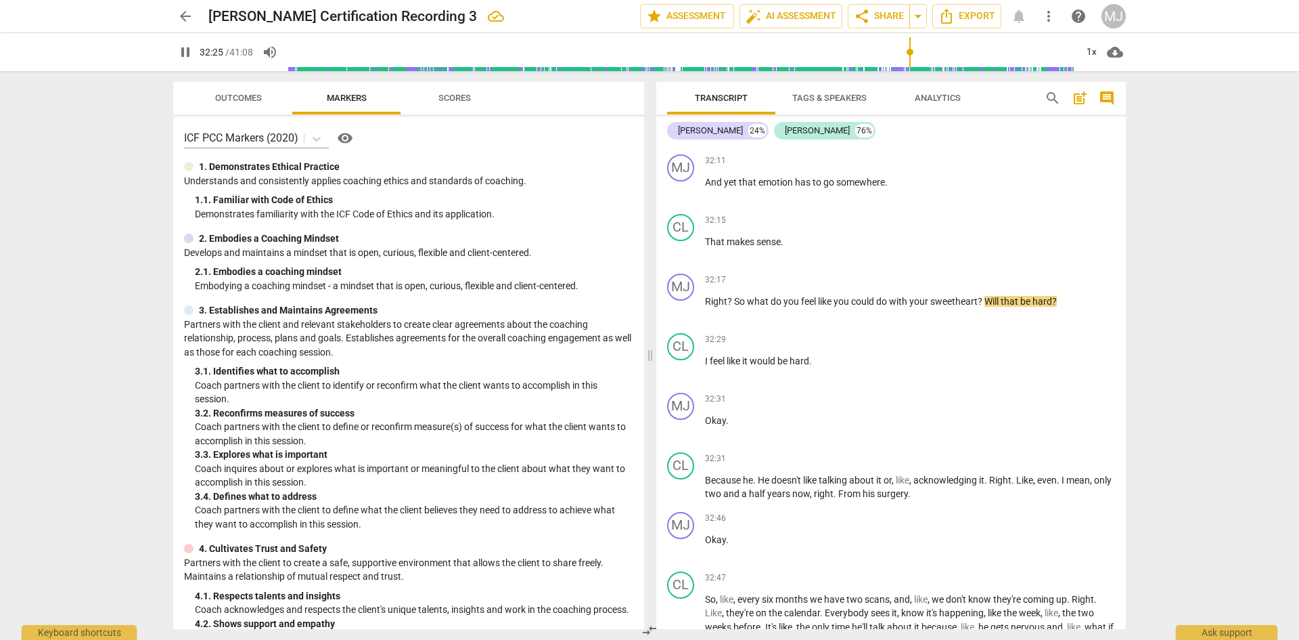
click at [185, 48] on span "pause" at bounding box center [185, 52] width 16 height 16
click at [988, 296] on span "Will" at bounding box center [993, 301] width 16 height 11
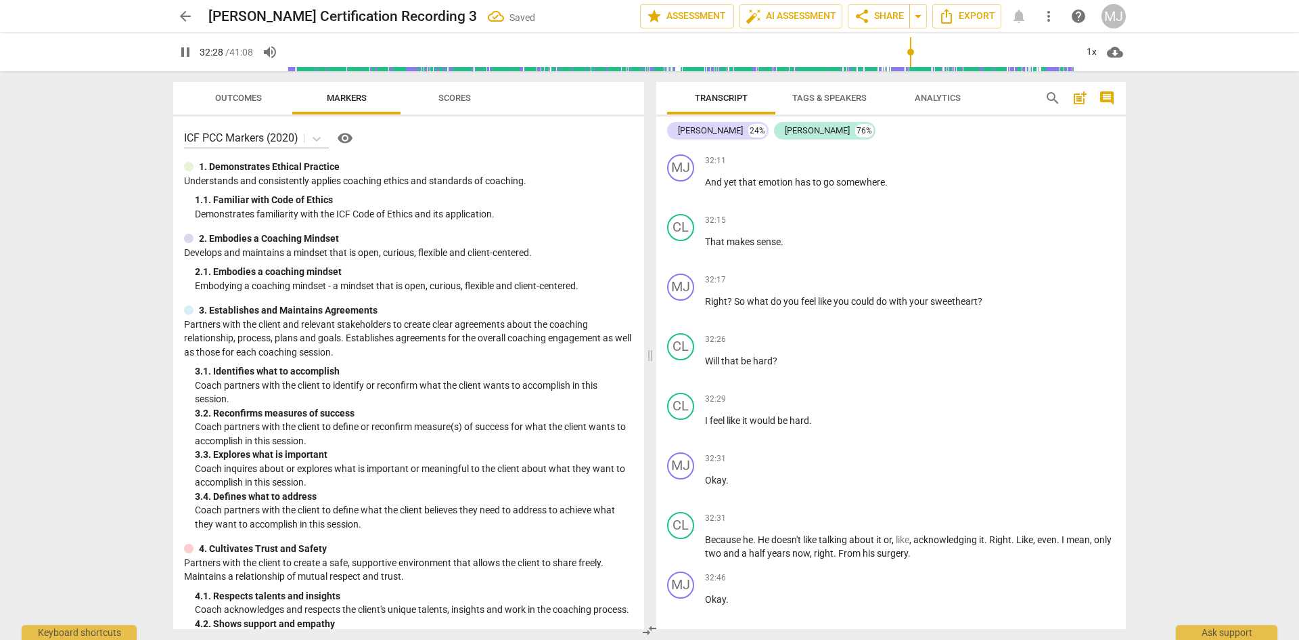
click at [194, 53] on span "pause" at bounding box center [185, 52] width 24 height 16
type input "1948"
click at [709, 355] on span "Will" at bounding box center [713, 360] width 16 height 11
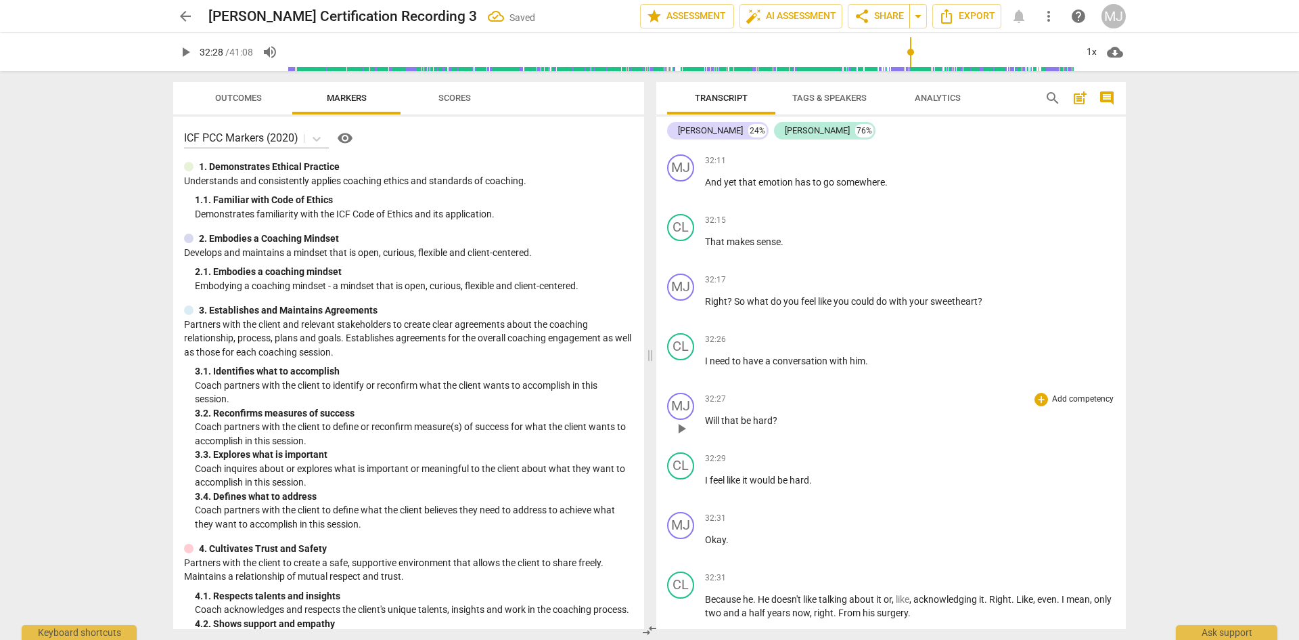
click at [713, 415] on span "Will" at bounding box center [713, 420] width 16 height 11
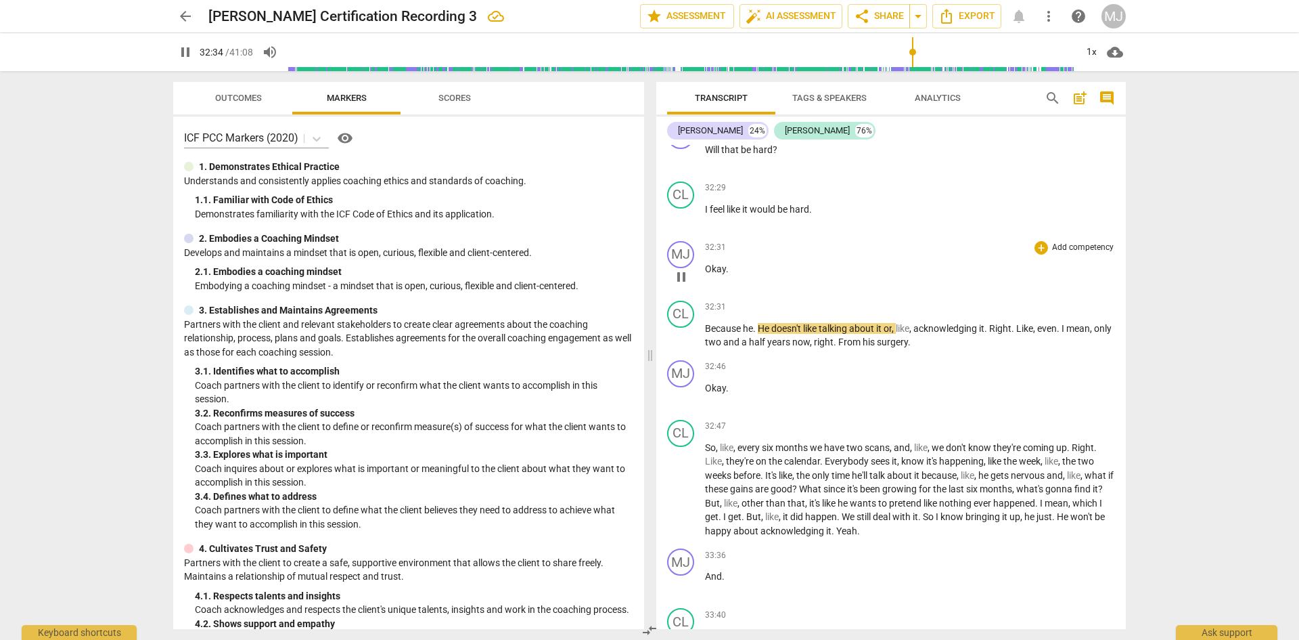
scroll to position [14839, 0]
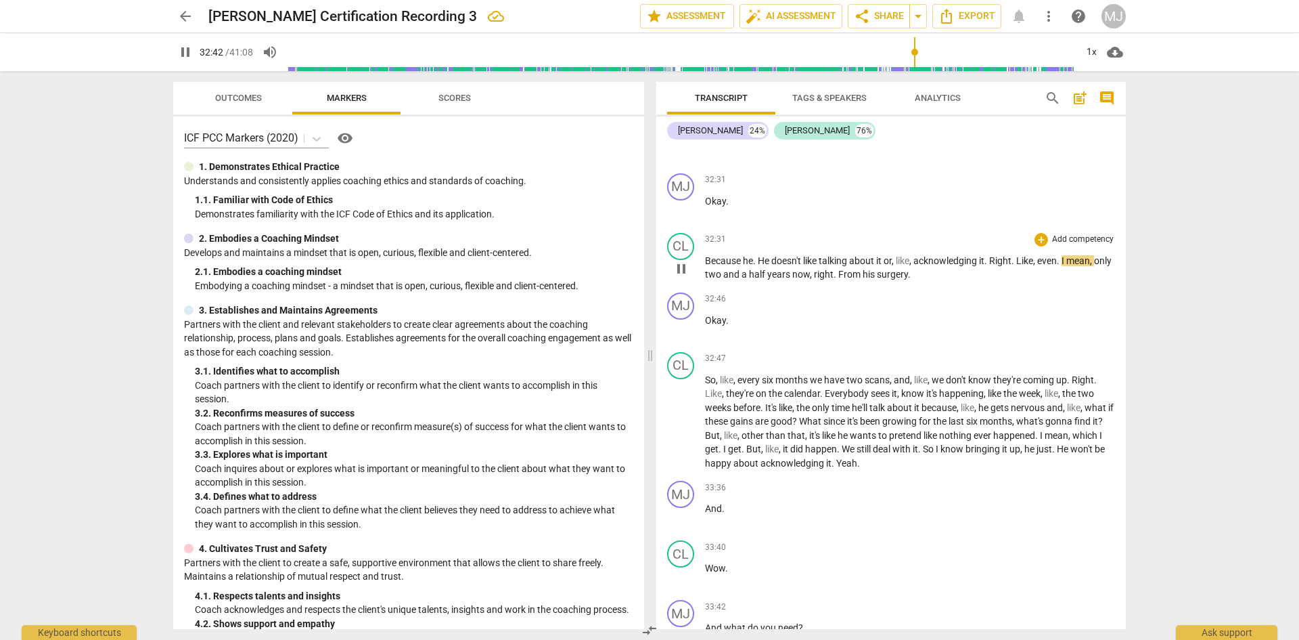
click at [1017, 255] on span "." at bounding box center [1014, 260] width 5 height 11
type input "1963"
click at [1059, 255] on span "even" at bounding box center [1050, 260] width 20 height 11
click at [186, 51] on span "pause" at bounding box center [185, 52] width 16 height 16
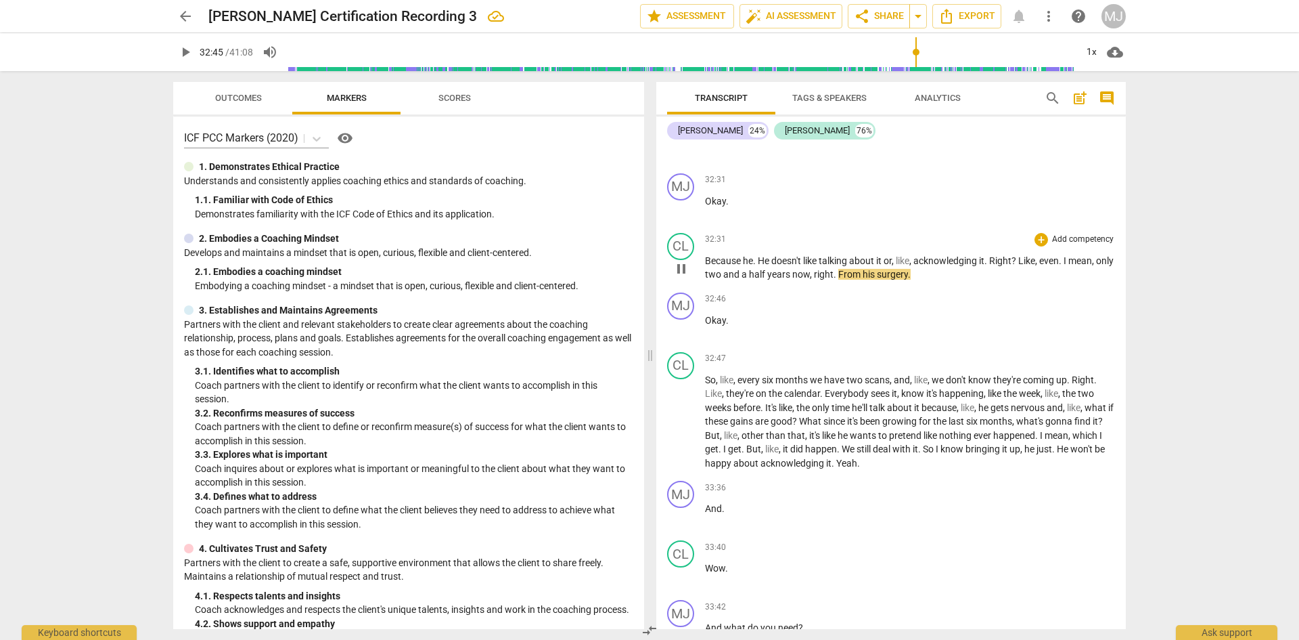
type input "1966"
click at [1075, 255] on span "mean" at bounding box center [1081, 260] width 24 height 11
click at [1094, 261] on span "only" at bounding box center [1103, 260] width 18 height 11
click at [847, 269] on span "right" at bounding box center [838, 274] width 20 height 11
click at [806, 269] on span "years" at bounding box center [793, 274] width 25 height 11
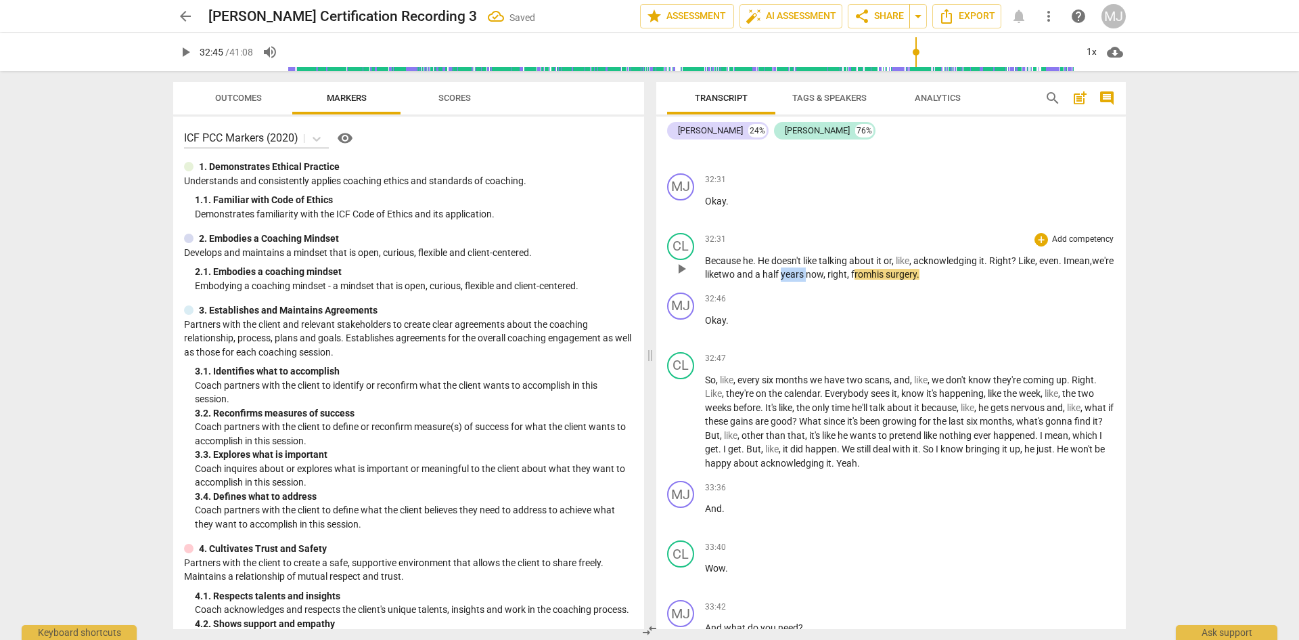
click at [806, 269] on span "years" at bounding box center [793, 274] width 25 height 11
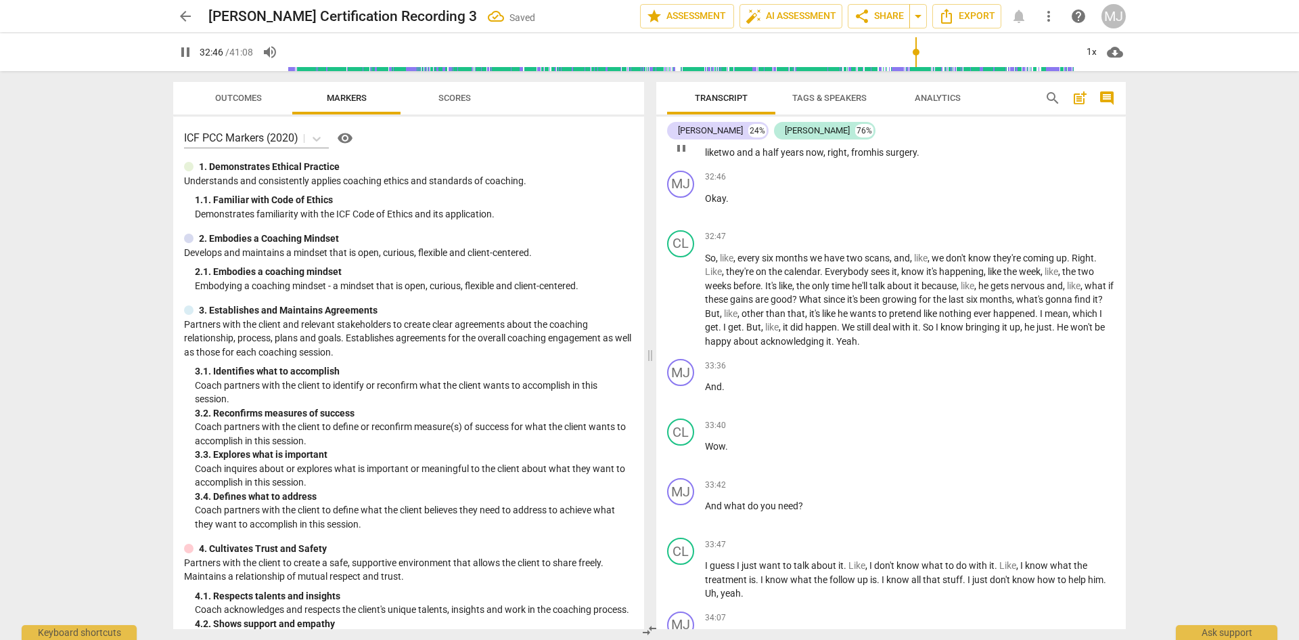
scroll to position [14974, 0]
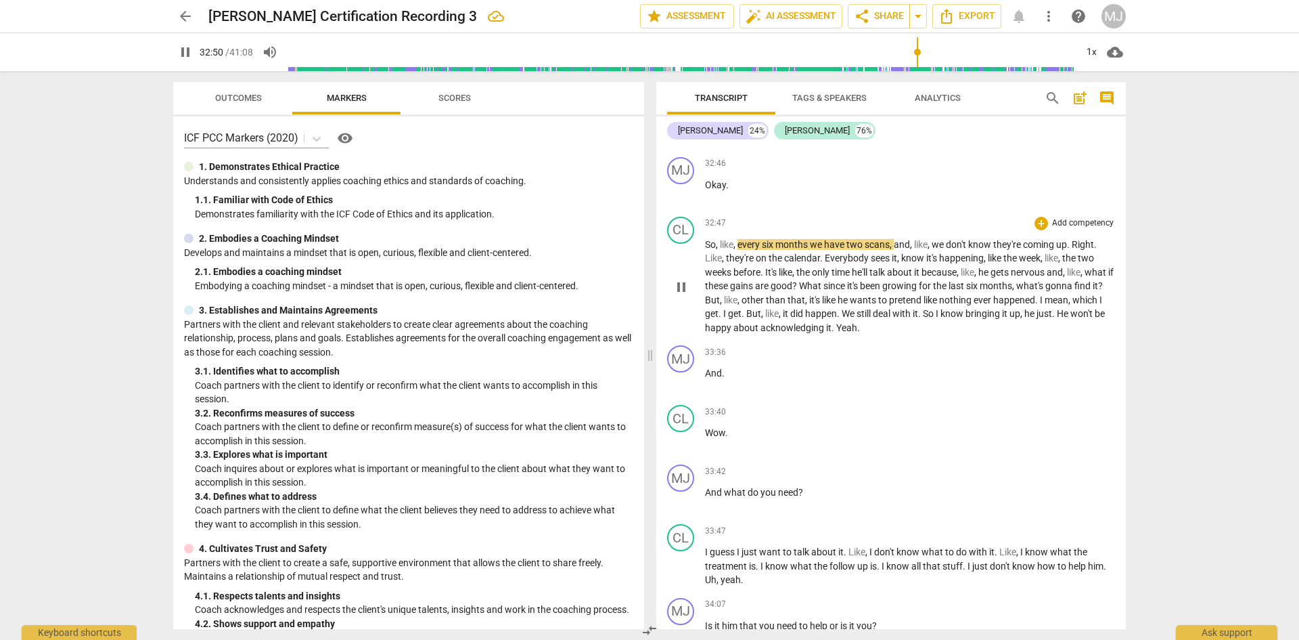
click at [853, 239] on span "two" at bounding box center [856, 244] width 18 height 11
type input "1973"
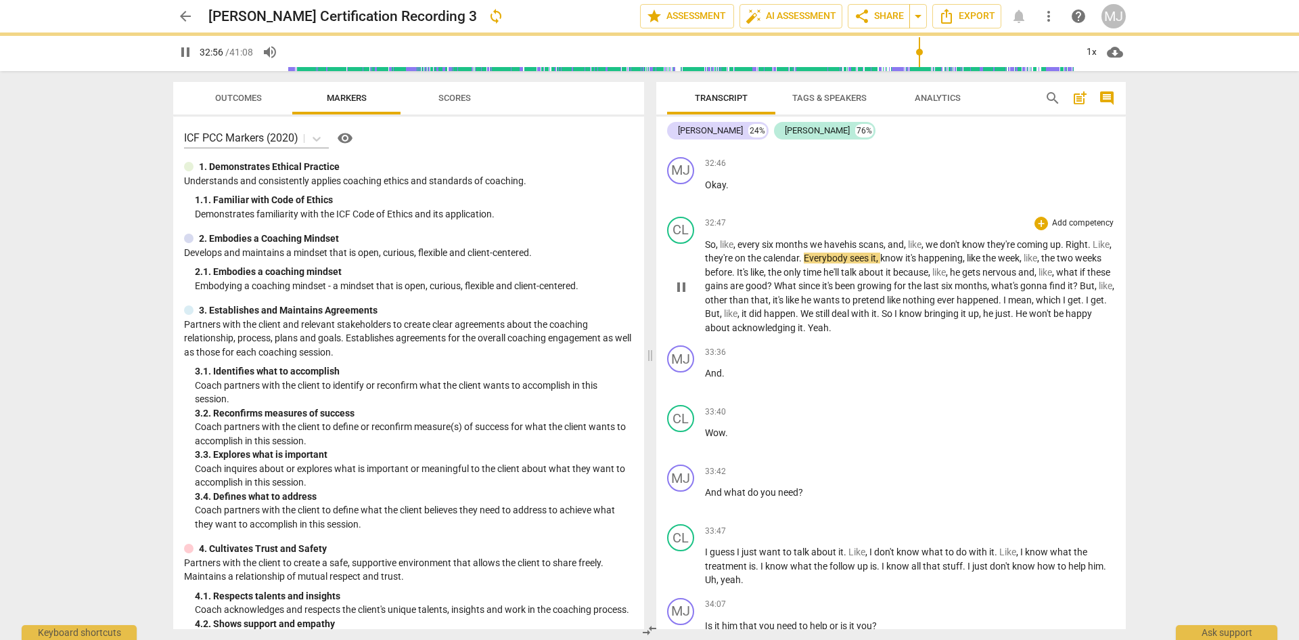
click at [938, 239] on span "we" at bounding box center [933, 244] width 14 height 11
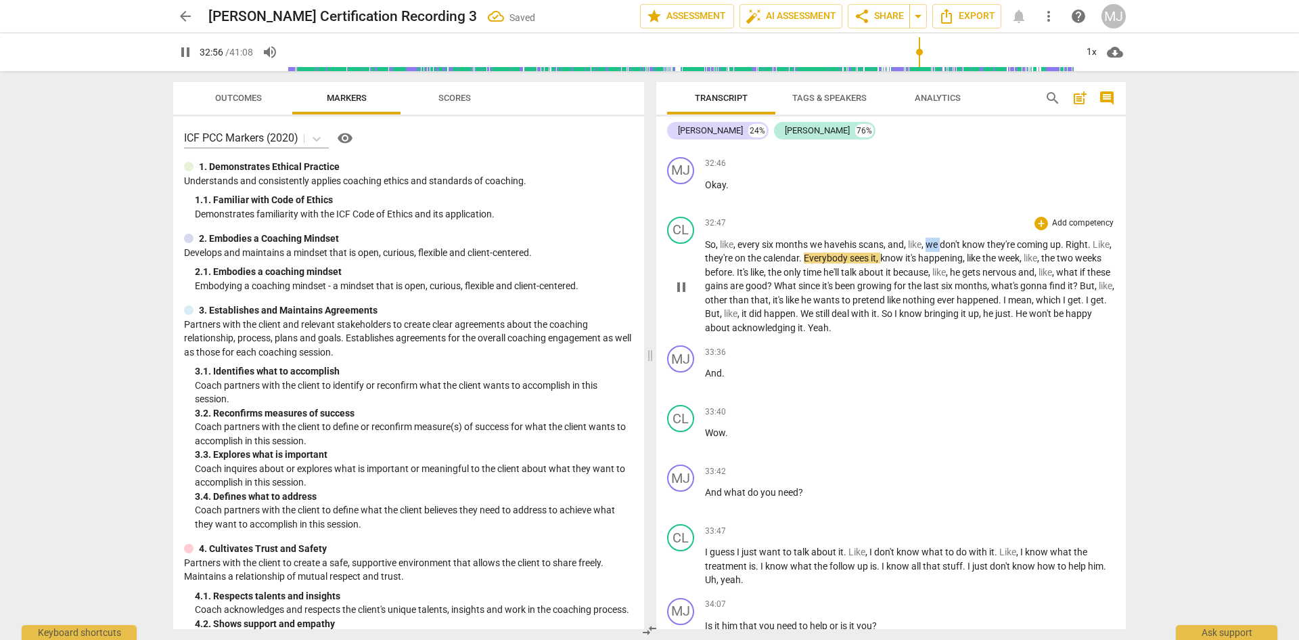
click at [938, 239] on span "we" at bounding box center [933, 244] width 14 height 11
click at [953, 239] on span "don't" at bounding box center [951, 244] width 22 height 11
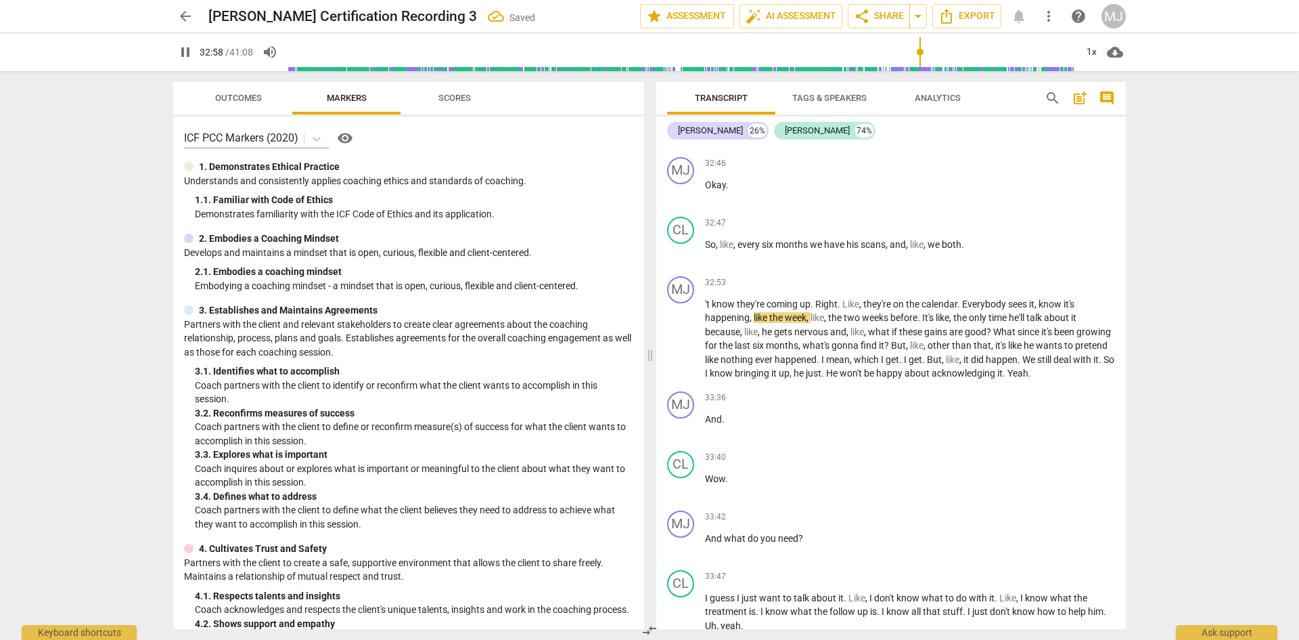
click at [183, 51] on span "pause" at bounding box center [185, 52] width 16 height 16
type input "1979"
click at [713, 298] on span "know" at bounding box center [724, 303] width 25 height 11
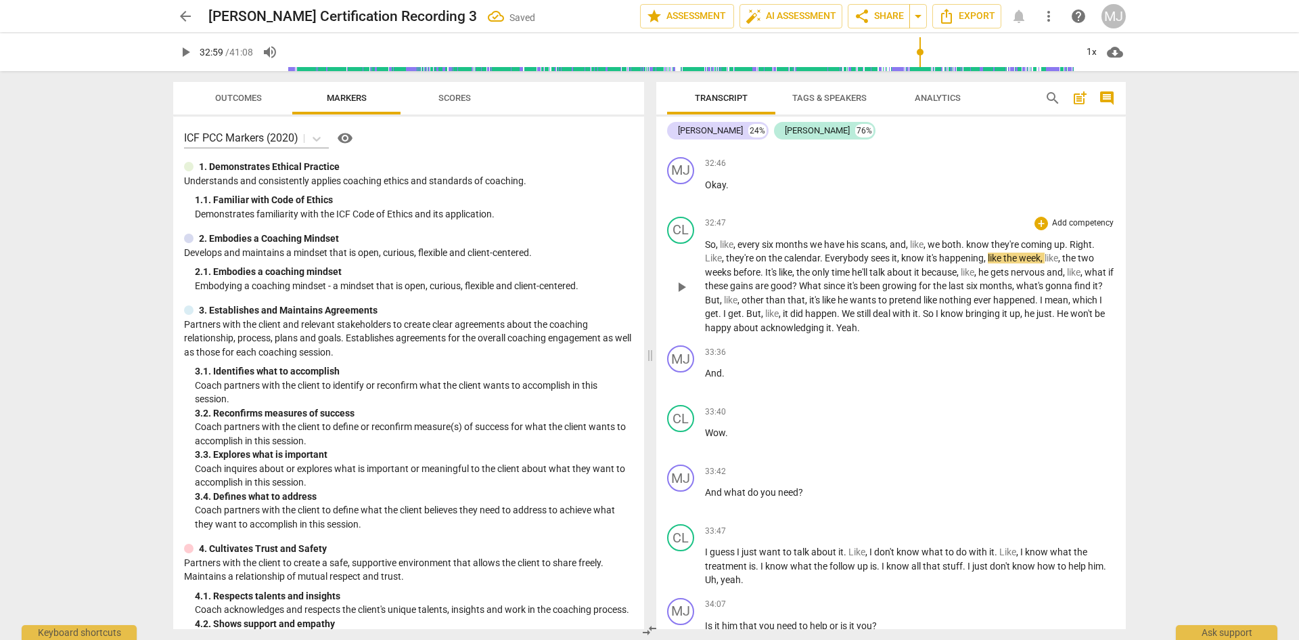
click at [974, 239] on span "know" at bounding box center [978, 244] width 25 height 11
click at [1097, 238] on p "So , like , every six months we have his scans , and , like , we both know they…" at bounding box center [910, 286] width 410 height 97
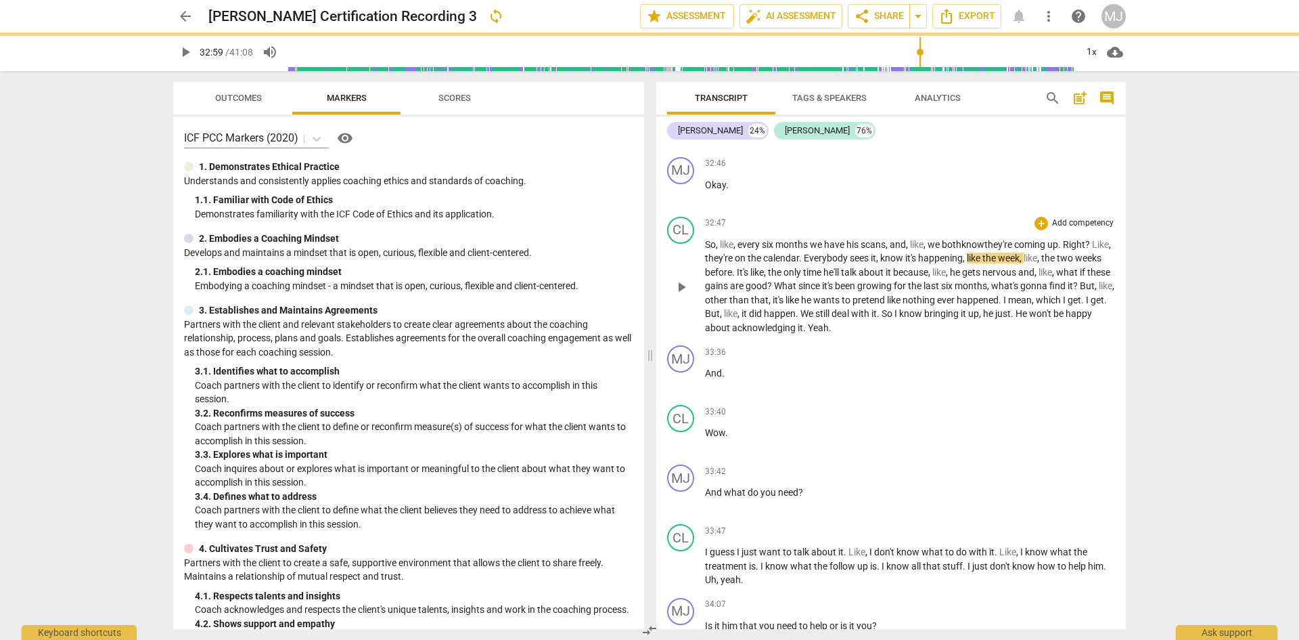
click at [1063, 242] on span "Right?" at bounding box center [1076, 244] width 27 height 11
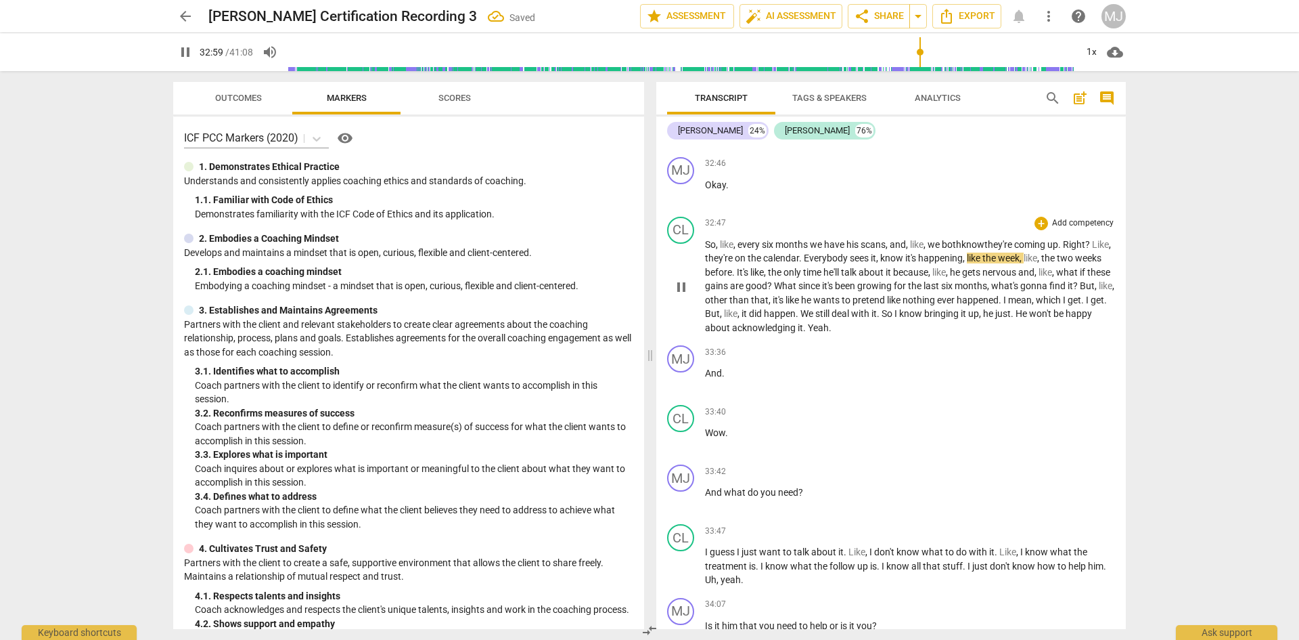
click at [906, 252] on span "know" at bounding box center [892, 257] width 25 height 11
click at [973, 252] on span "happening" at bounding box center [951, 257] width 45 height 11
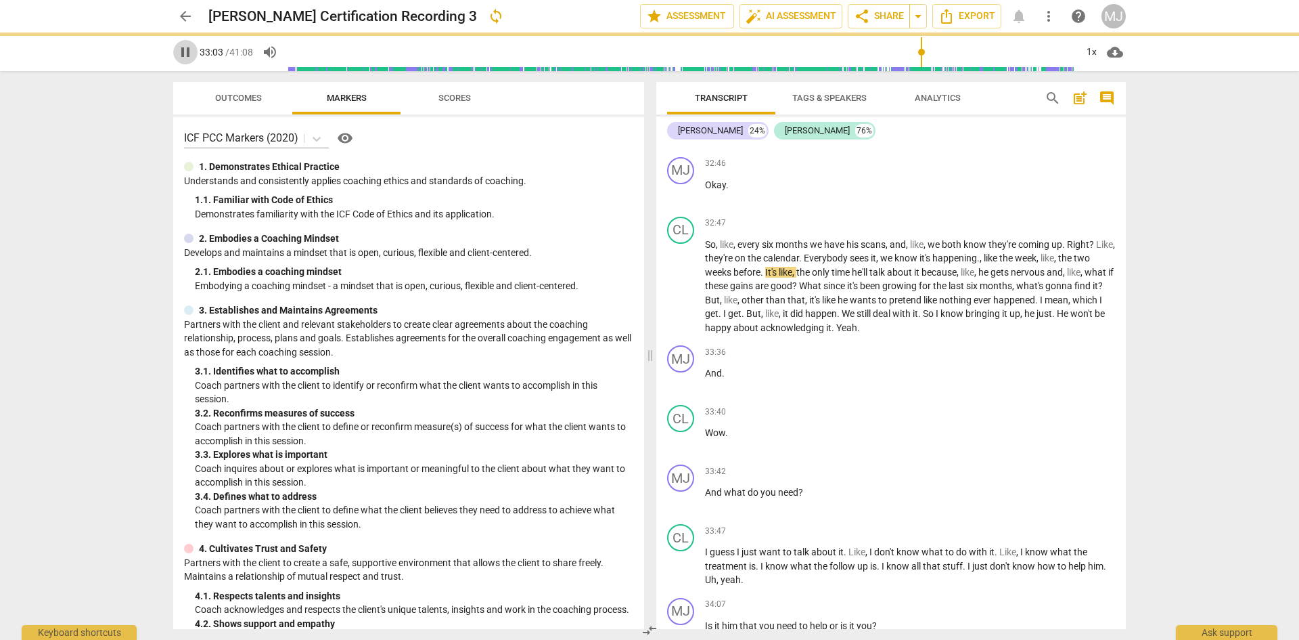
click at [192, 52] on span "pause" at bounding box center [185, 52] width 16 height 16
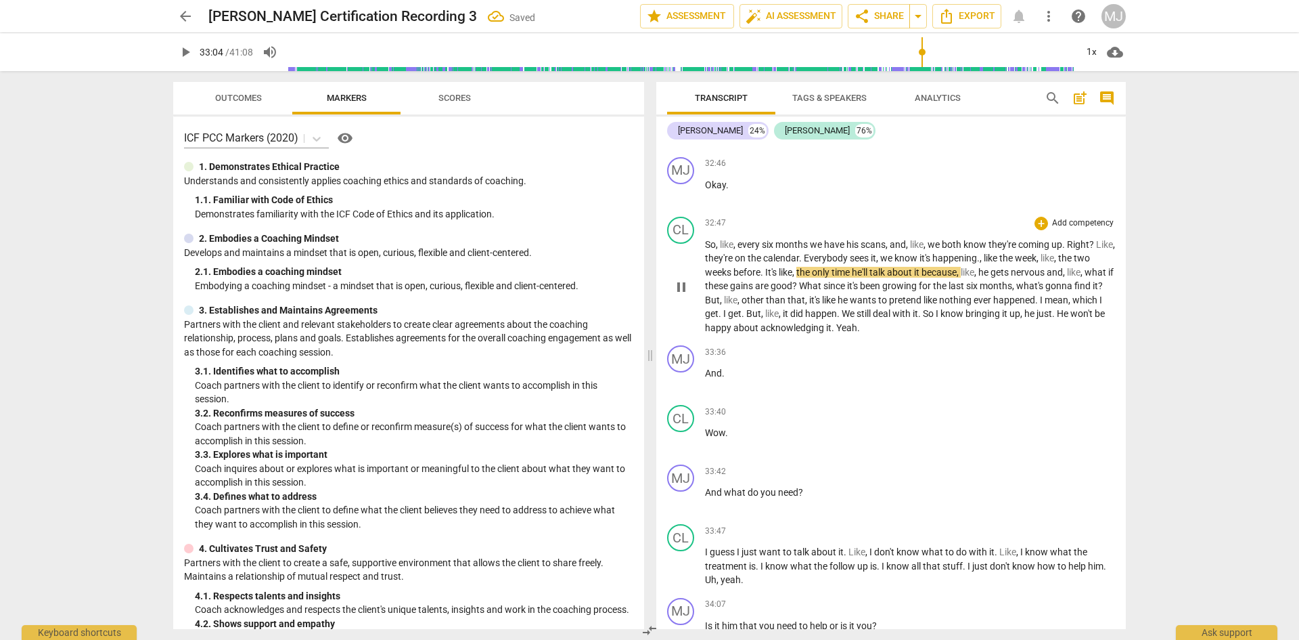
type input "1984"
click at [984, 252] on span "," at bounding box center [982, 257] width 4 height 11
click at [1077, 252] on span "the" at bounding box center [1070, 257] width 16 height 11
click at [977, 252] on span "happening" at bounding box center [955, 257] width 45 height 11
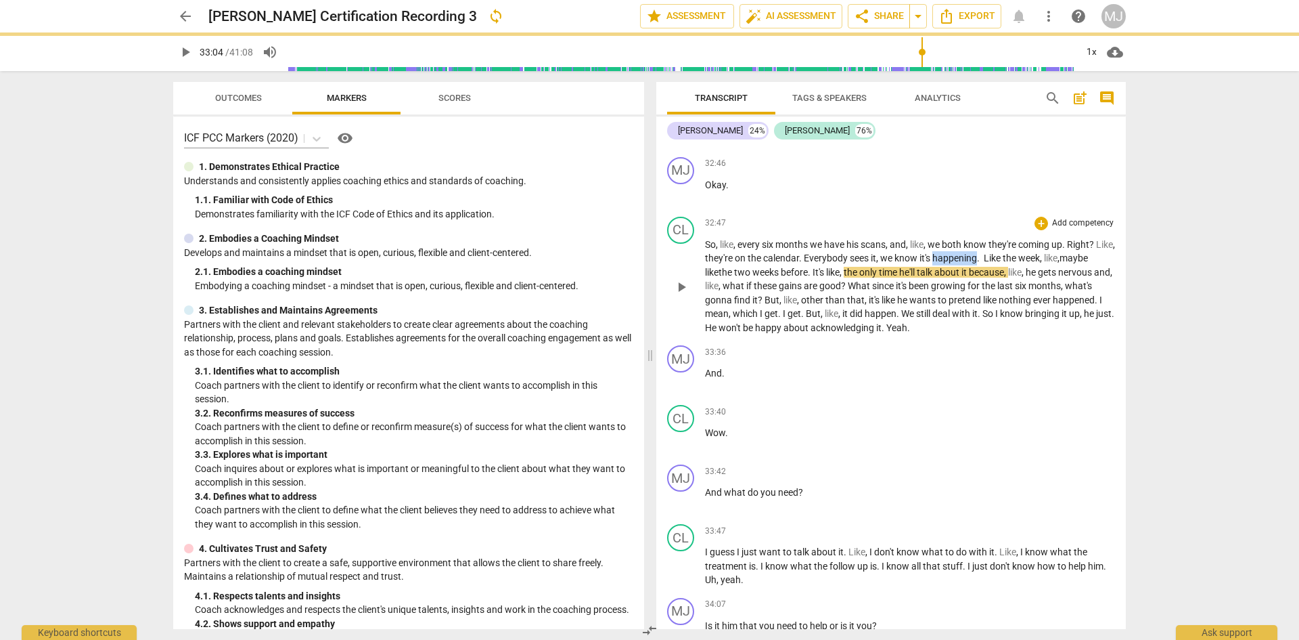
click at [977, 252] on span "happening" at bounding box center [955, 257] width 45 height 11
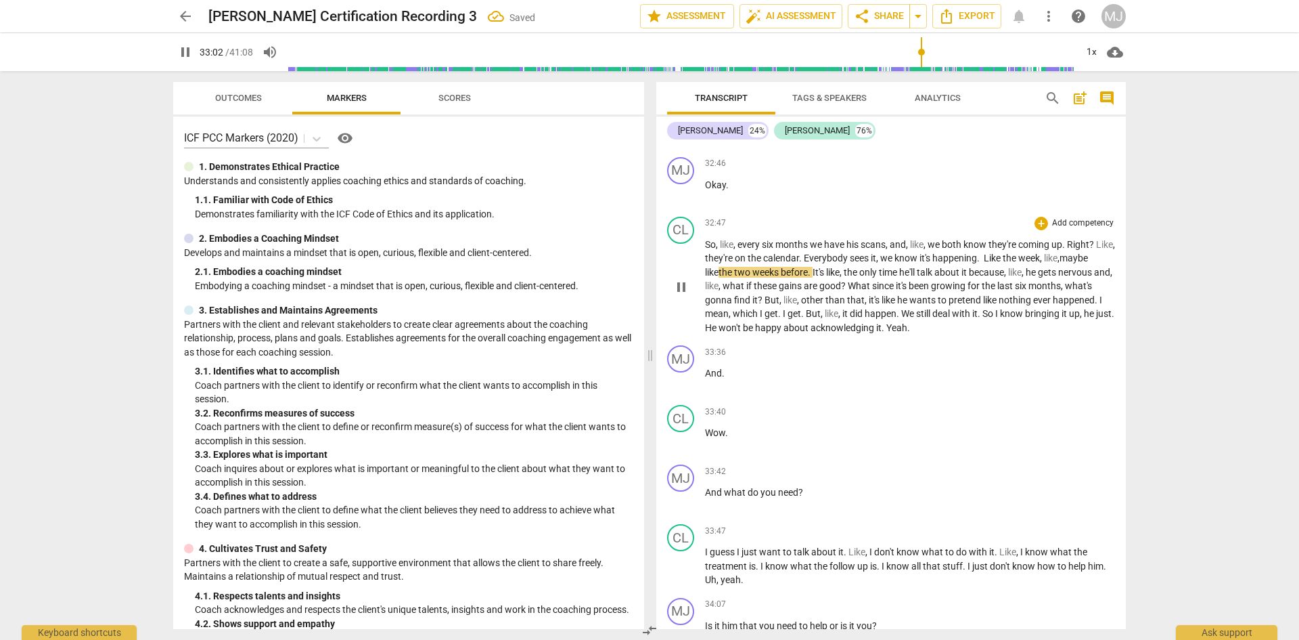
click at [1044, 261] on span "like" at bounding box center [1051, 257] width 14 height 11
click at [797, 267] on span "It's" at bounding box center [791, 272] width 14 height 11
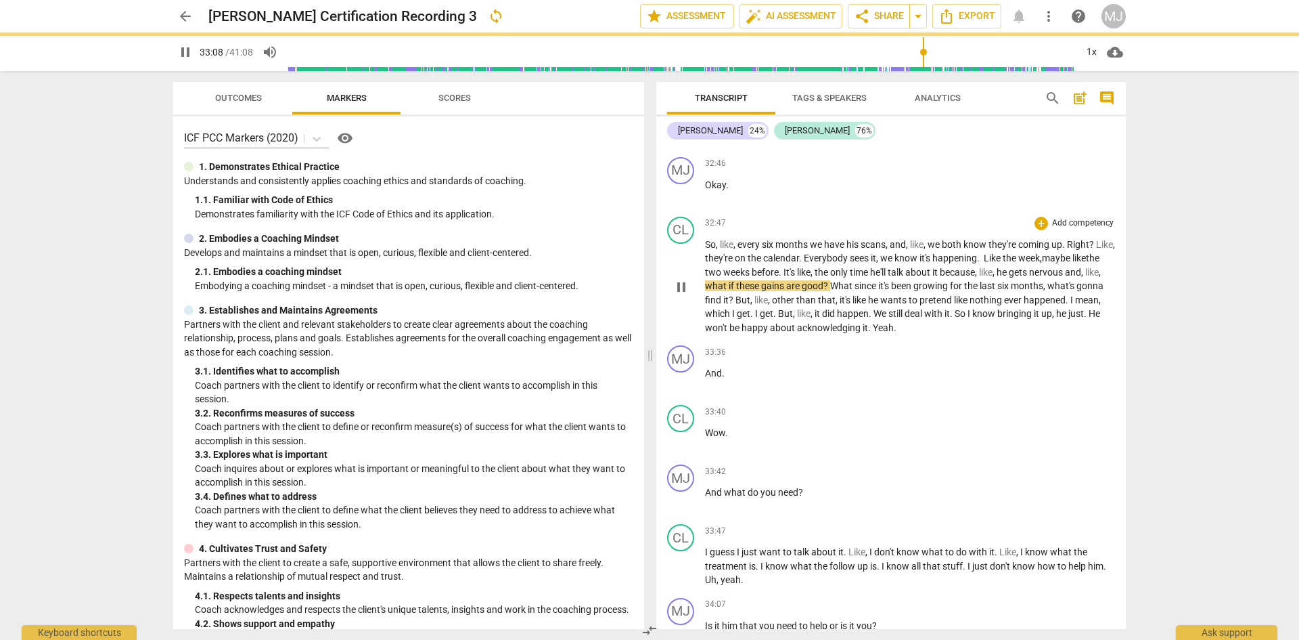
click at [797, 267] on span "It's" at bounding box center [791, 272] width 14 height 11
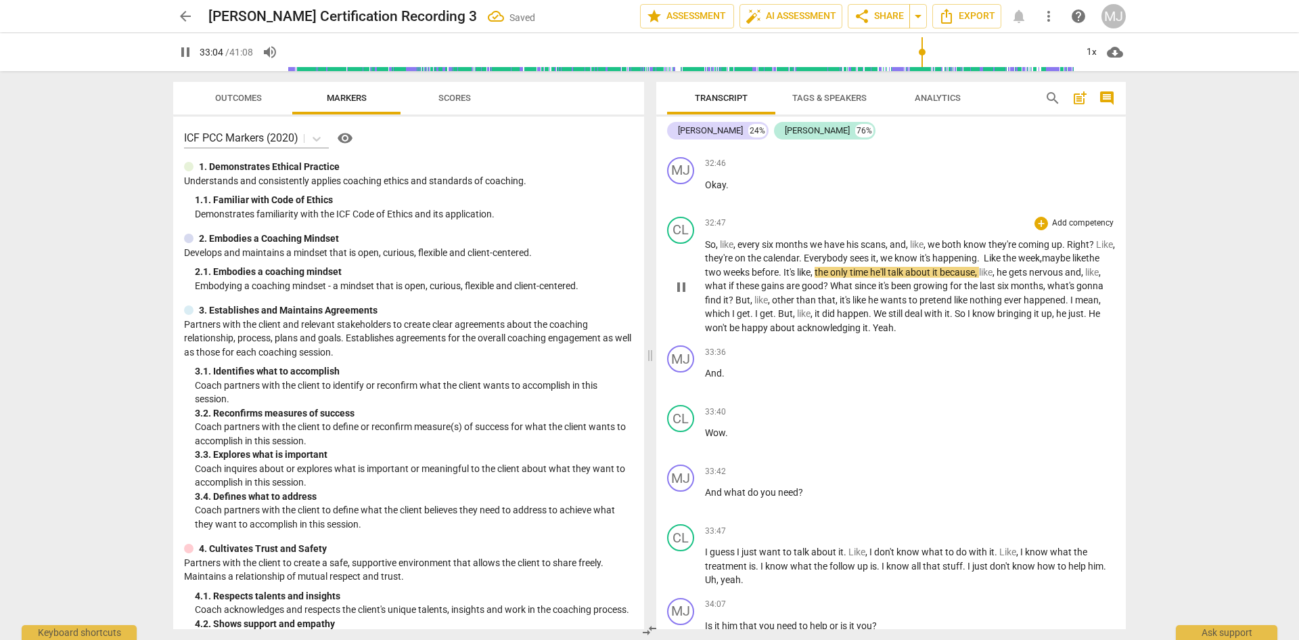
click at [779, 267] on span "before" at bounding box center [765, 272] width 27 height 11
click at [786, 280] on span "gains" at bounding box center [773, 285] width 25 height 11
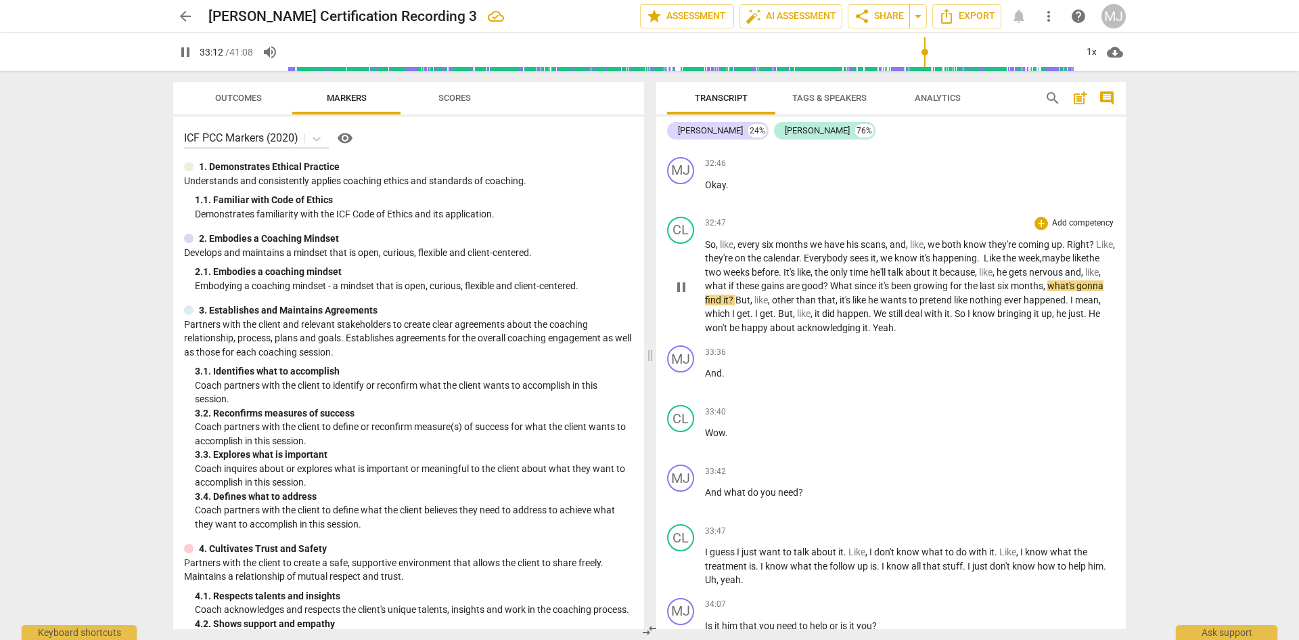
click at [786, 280] on span "gains" at bounding box center [773, 285] width 25 height 11
click at [189, 51] on span "pause" at bounding box center [185, 52] width 16 height 16
type input "1998"
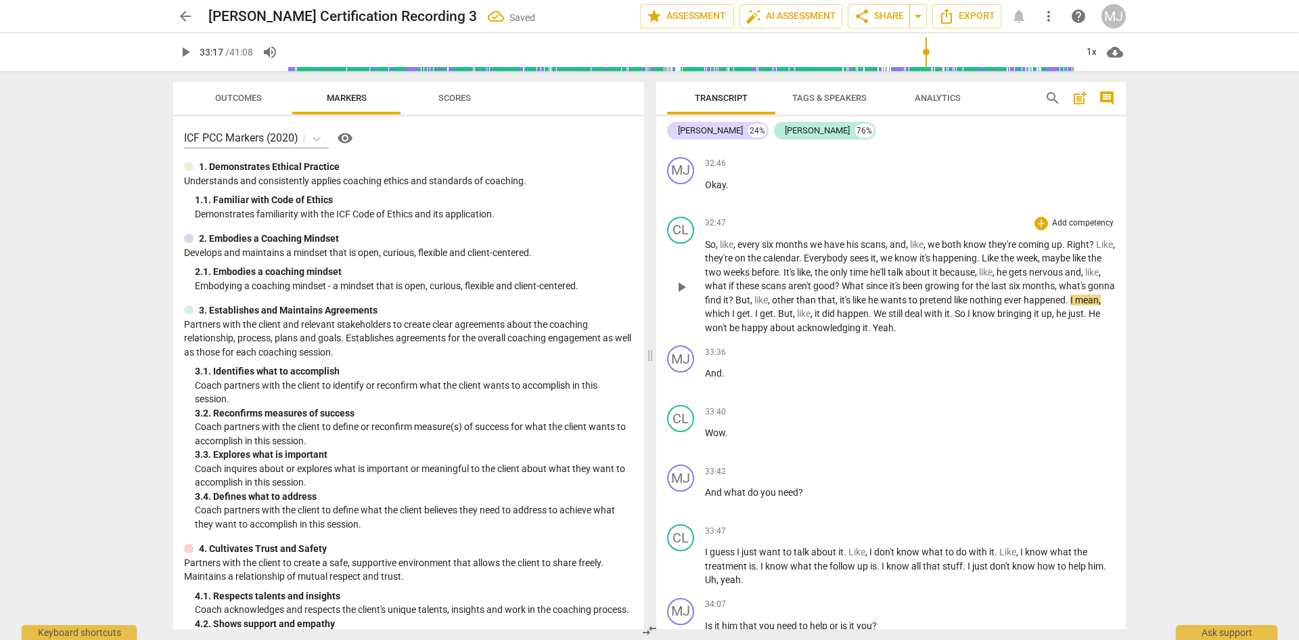
click at [890, 280] on span "since" at bounding box center [878, 285] width 24 height 11
click at [1037, 280] on span "months" at bounding box center [1020, 285] width 32 height 11
click at [1041, 285] on span "what's" at bounding box center [1055, 285] width 29 height 11
click at [797, 294] on span "other" at bounding box center [784, 299] width 24 height 11
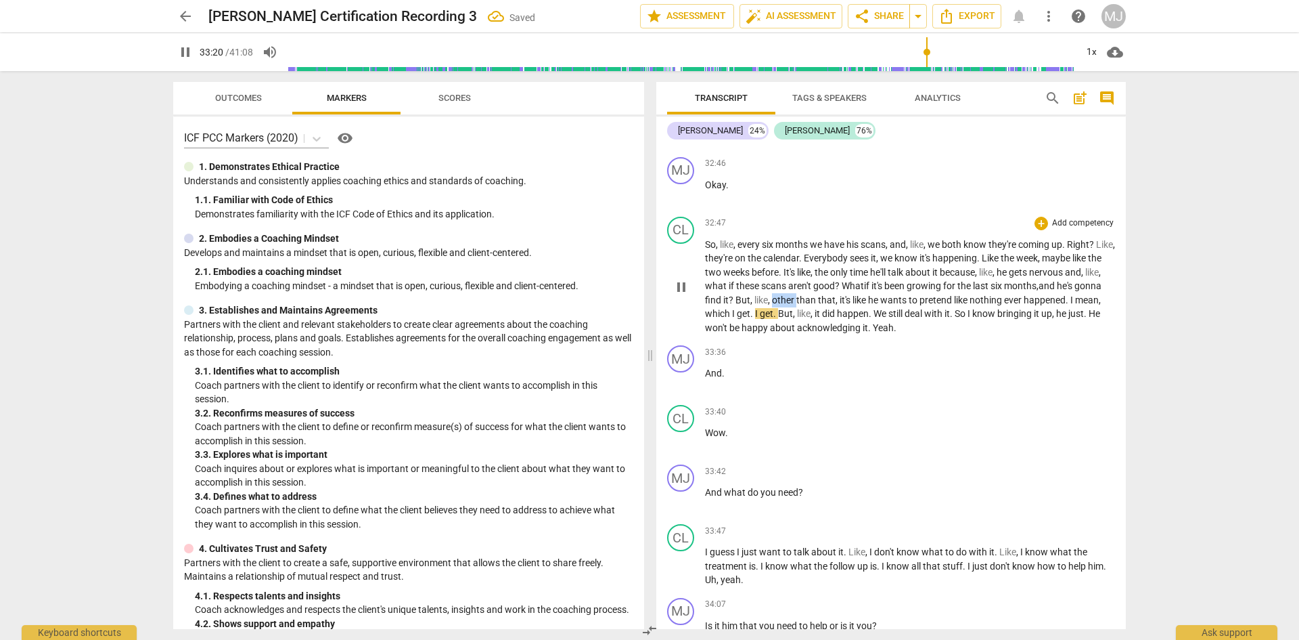
click at [797, 294] on span "other" at bounding box center [784, 299] width 24 height 11
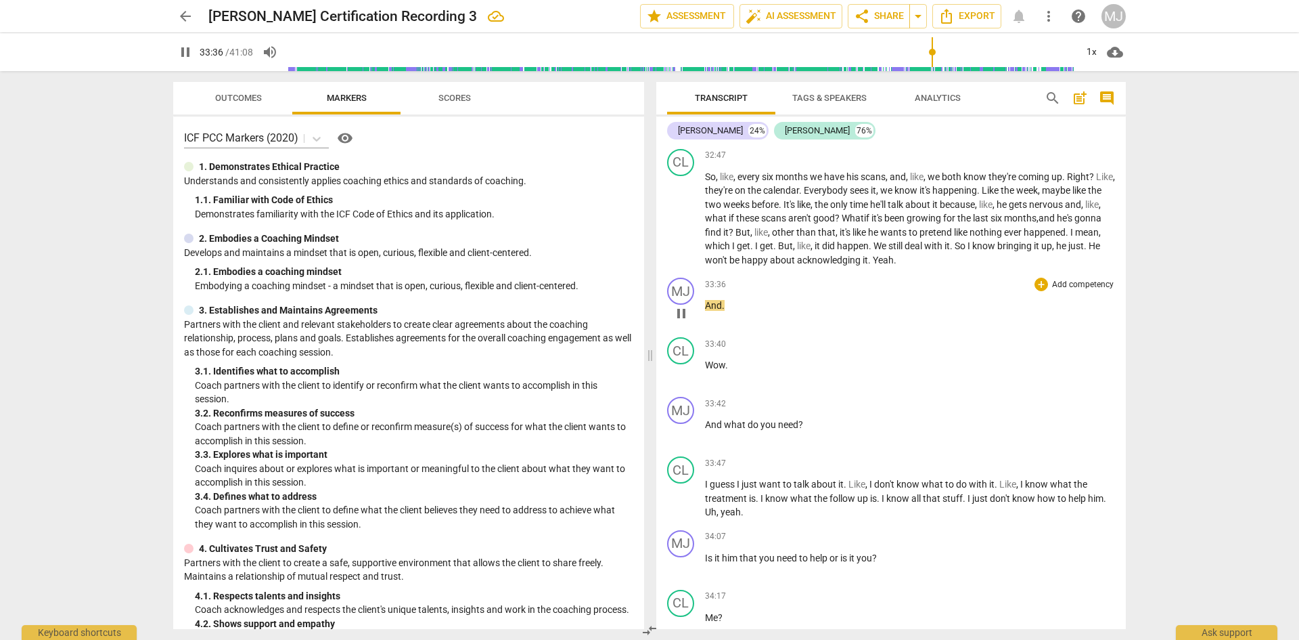
click at [728, 298] on p "And ." at bounding box center [910, 305] width 410 height 14
type input "2018"
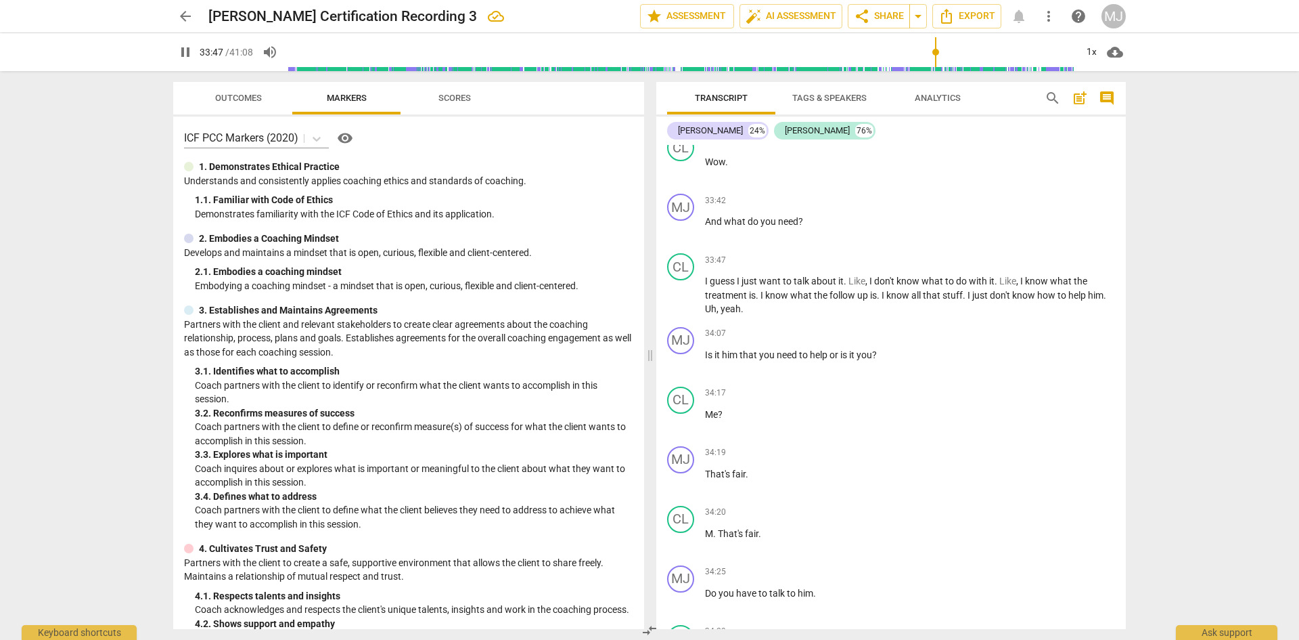
scroll to position [15312, 0]
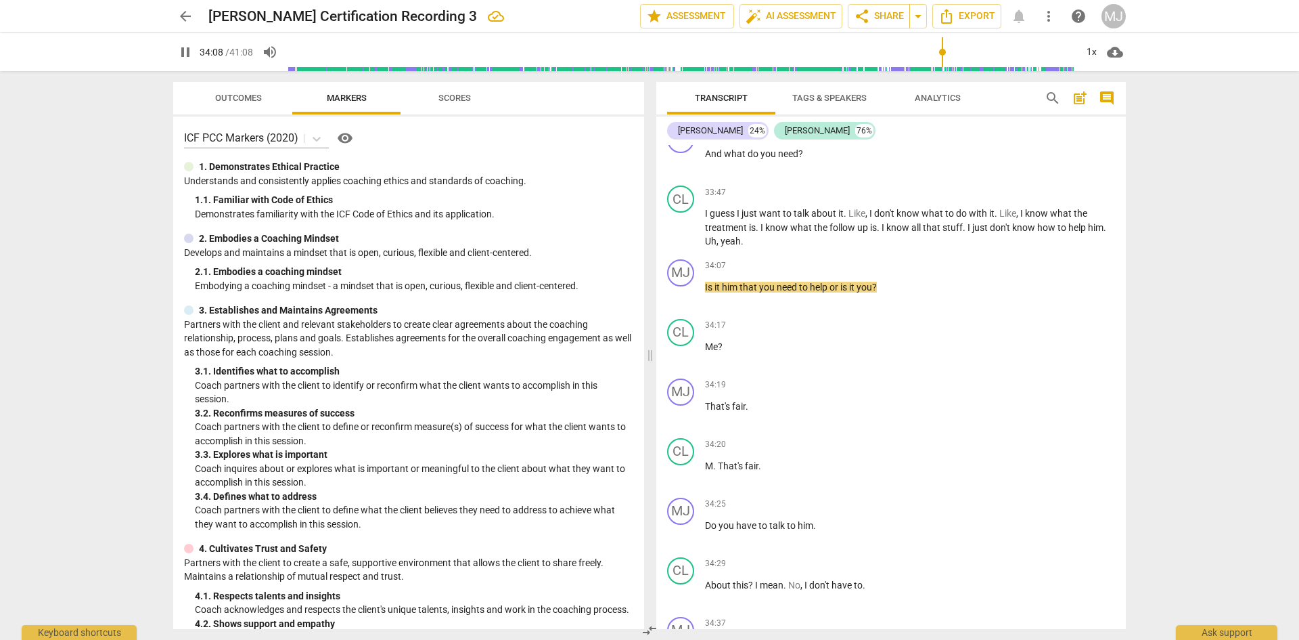
click at [185, 54] on span "pause" at bounding box center [185, 52] width 16 height 16
type input "2049"
click at [715, 236] on span "Uh" at bounding box center [711, 241] width 12 height 11
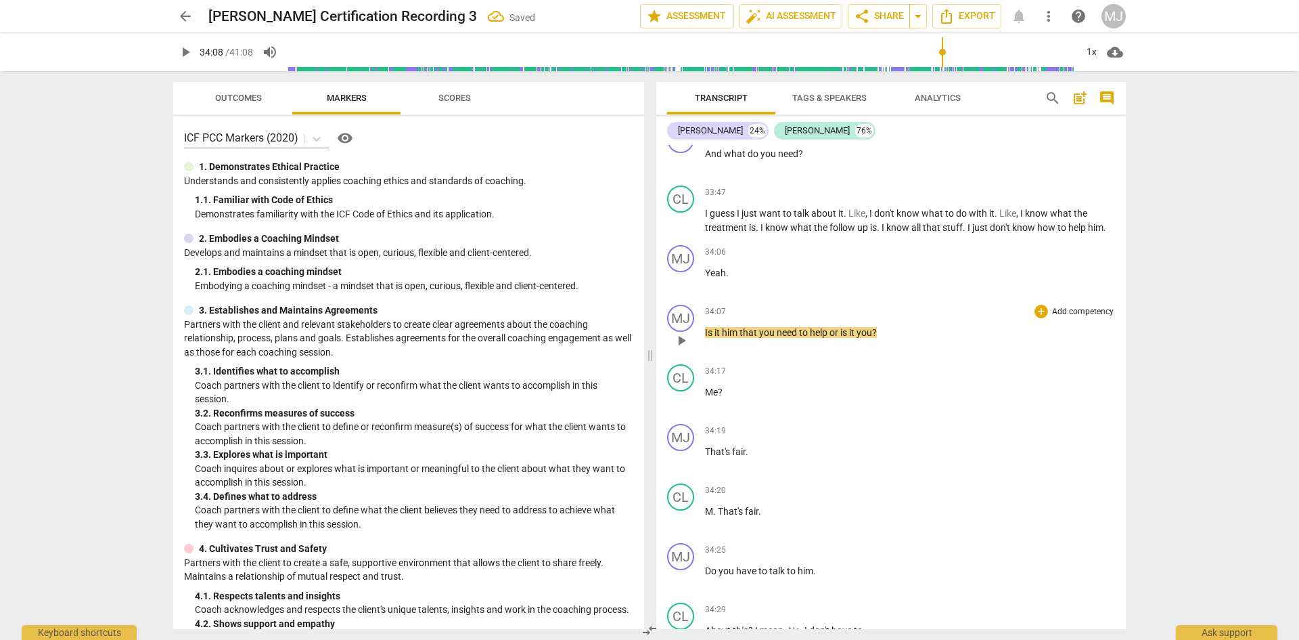
click at [705, 316] on div "MJ play_arrow pause" at bounding box center [686, 329] width 38 height 49
click at [706, 327] on span "Is" at bounding box center [709, 332] width 9 height 11
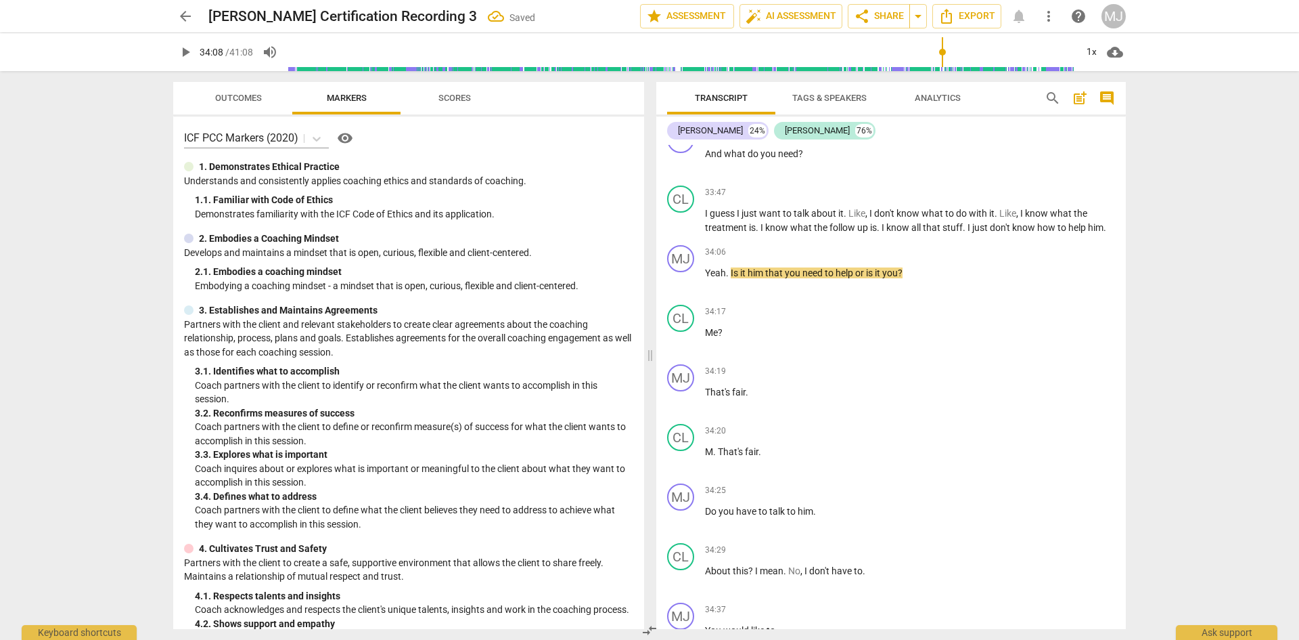
click at [191, 51] on span "play_arrow" at bounding box center [185, 52] width 16 height 16
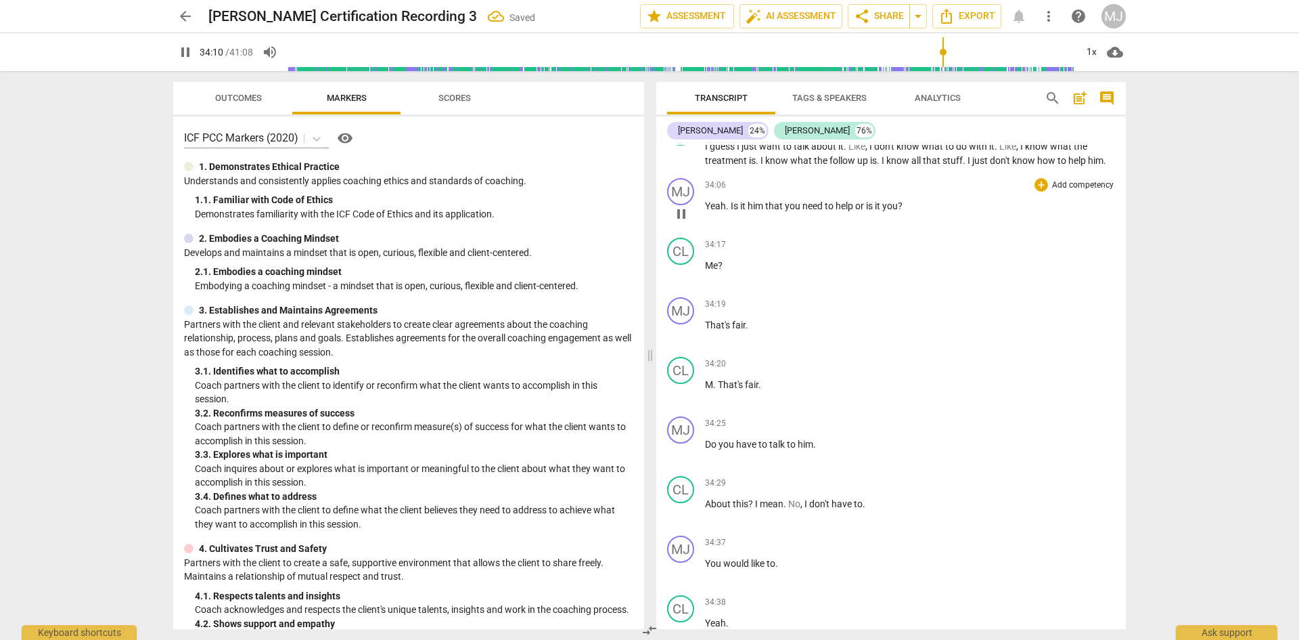
scroll to position [15380, 0]
click at [723, 259] on span "?" at bounding box center [720, 264] width 5 height 11
type input "2054"
click at [187, 53] on span "pause" at bounding box center [185, 52] width 16 height 16
type input "2065"
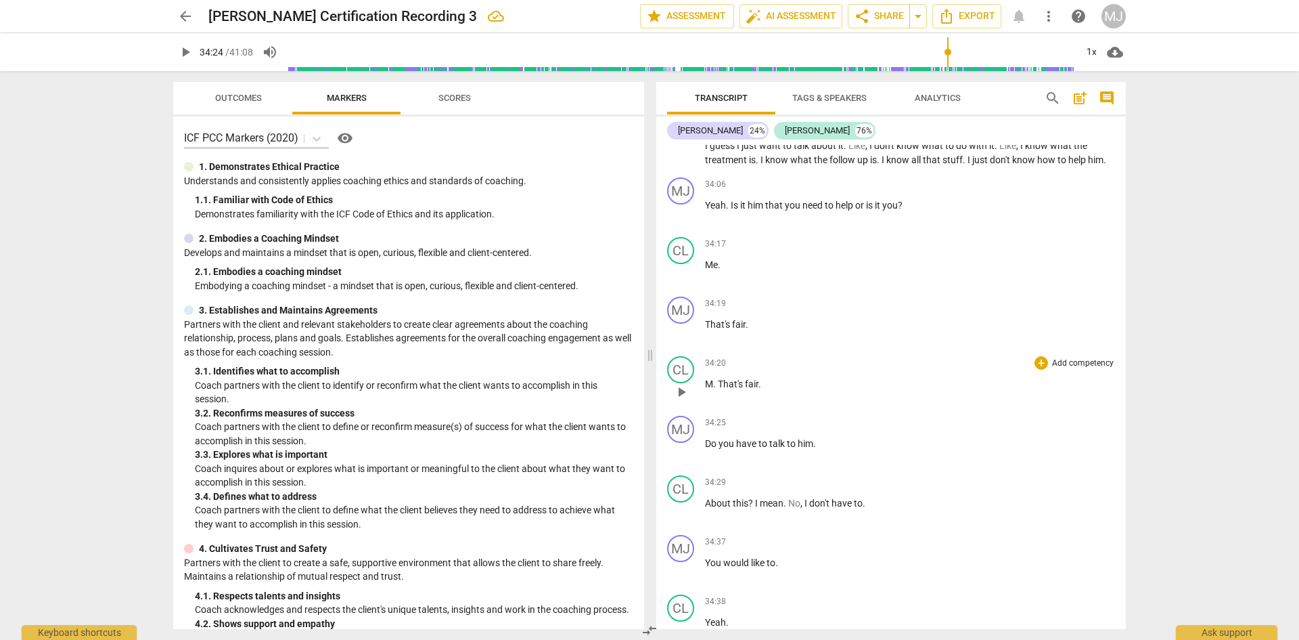
click at [721, 378] on span "That's" at bounding box center [731, 383] width 27 height 11
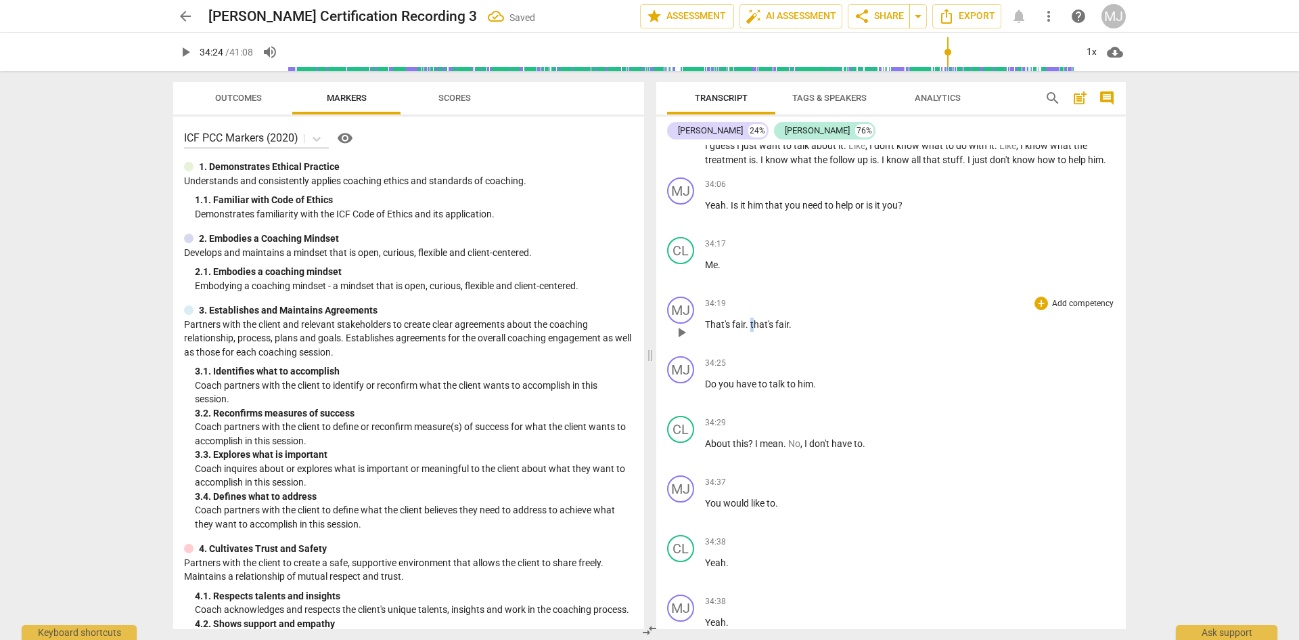
drag, startPoint x: 753, startPoint y: 310, endPoint x: 765, endPoint y: 313, distance: 12.0
click at [753, 319] on span "that's" at bounding box center [763, 324] width 25 height 11
click at [707, 378] on span "Do" at bounding box center [712, 383] width 14 height 11
click at [912, 317] on p "That's fair . That's fair . Do you have to talk to him ." at bounding box center [910, 324] width 410 height 14
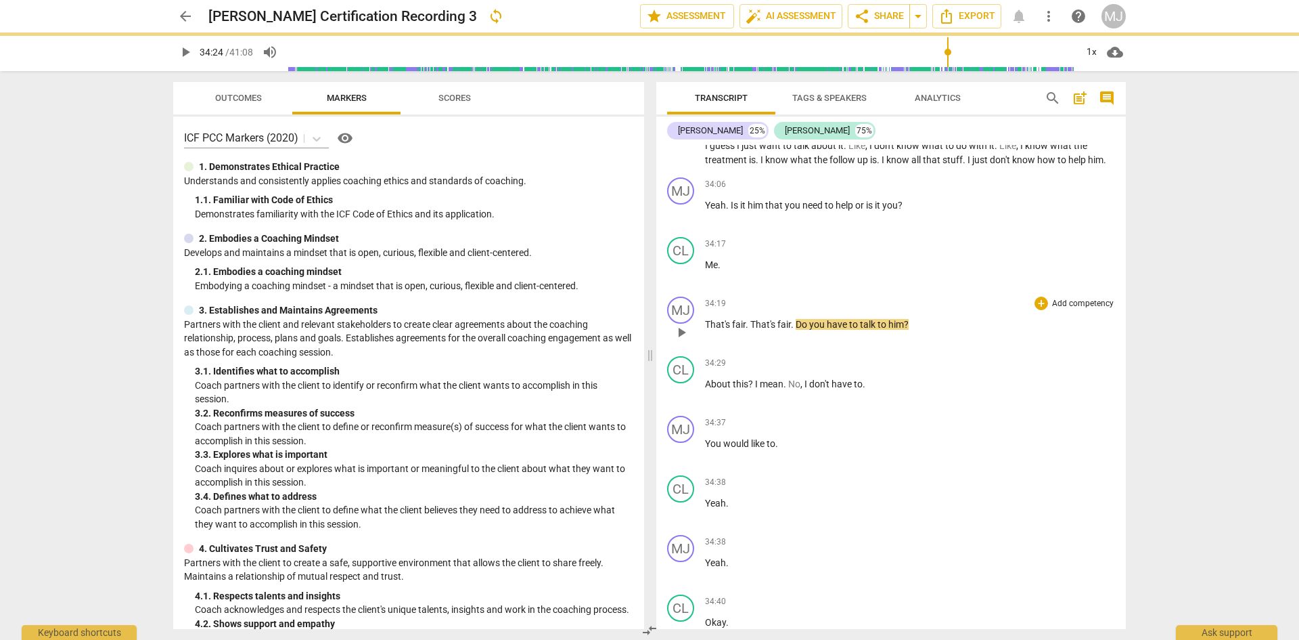
click at [752, 319] on span "That's" at bounding box center [764, 324] width 27 height 11
click at [732, 319] on span "fair" at bounding box center [739, 324] width 14 height 11
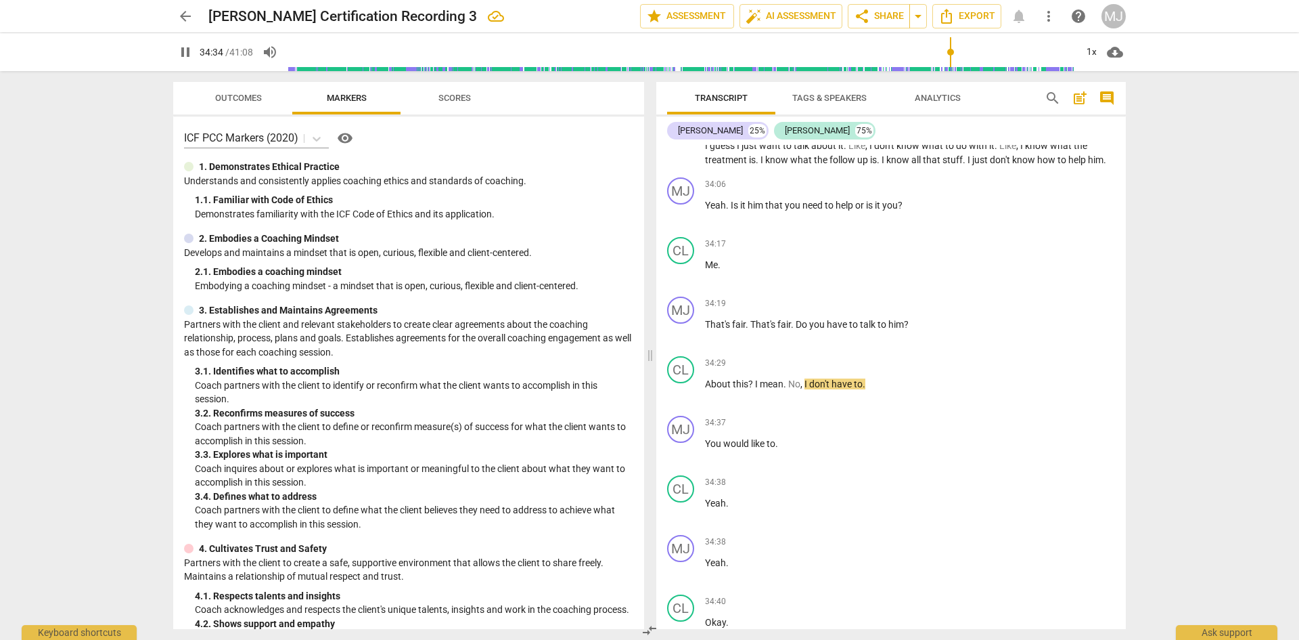
click at [182, 51] on span "pause" at bounding box center [185, 52] width 16 height 16
type input "2075"
click at [755, 378] on span "?" at bounding box center [752, 383] width 7 height 11
click at [707, 438] on span "I" at bounding box center [707, 443] width 5 height 11
click at [713, 497] on span "mean" at bounding box center [722, 502] width 24 height 11
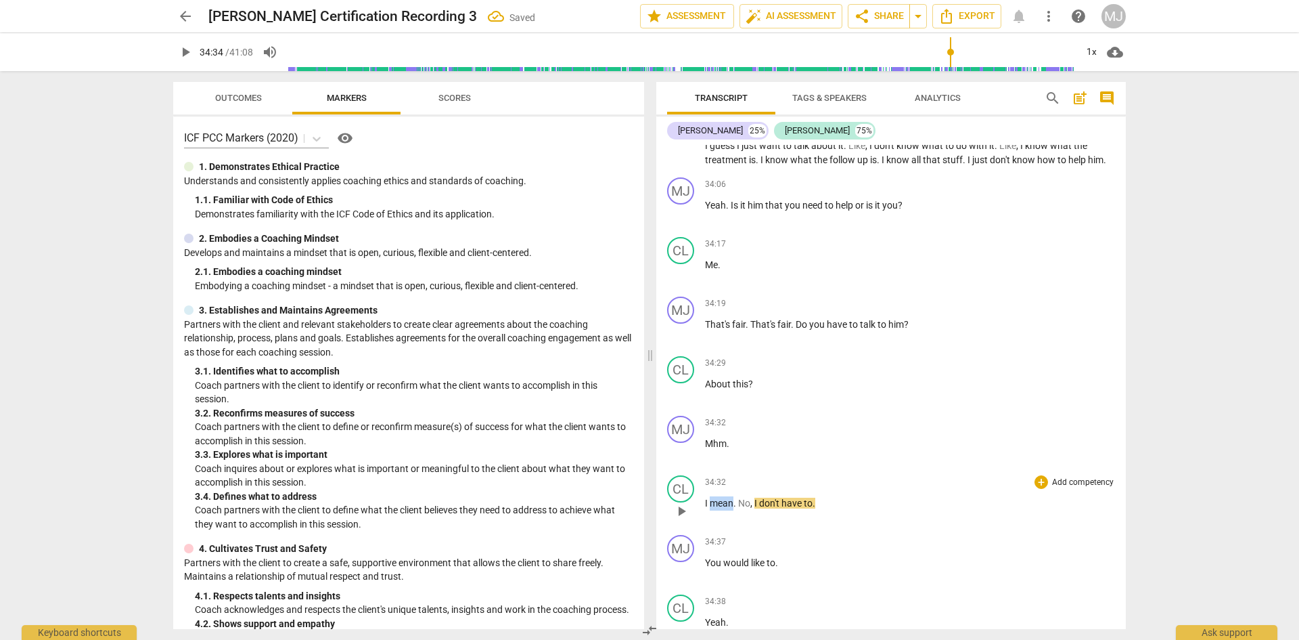
click at [713, 497] on span "mean" at bounding box center [722, 502] width 24 height 11
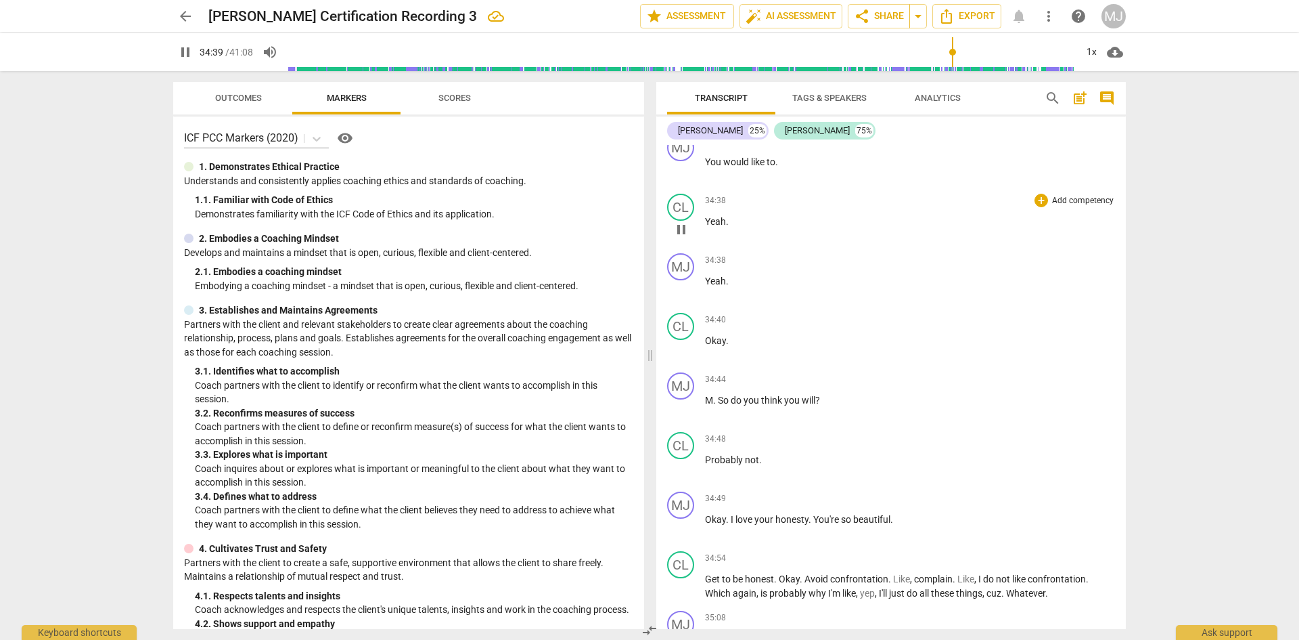
scroll to position [15786, 0]
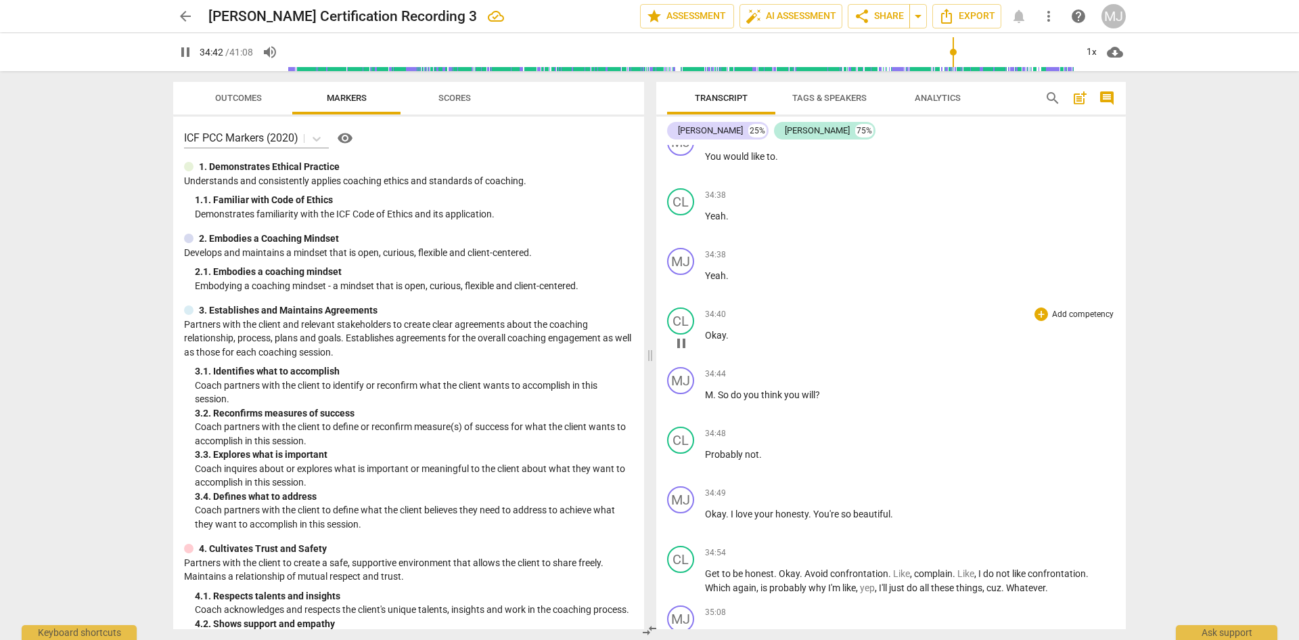
click at [706, 330] on span "Okay" at bounding box center [715, 335] width 21 height 11
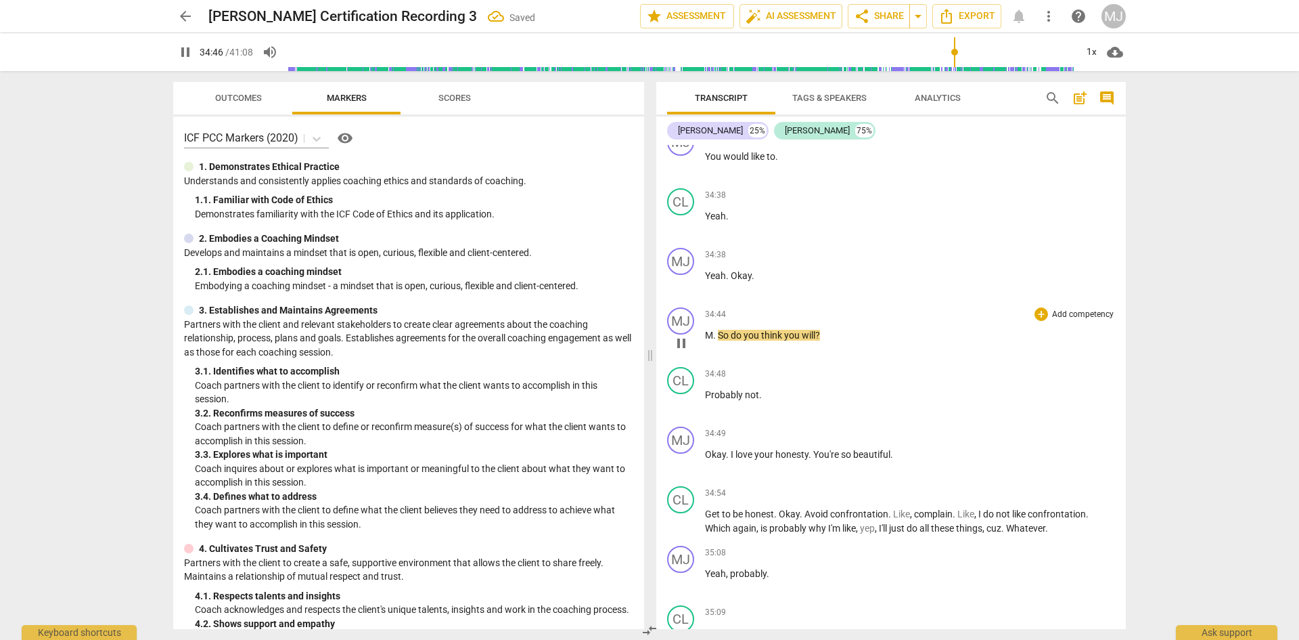
click at [721, 330] on span "So" at bounding box center [724, 335] width 13 height 11
type input "2087"
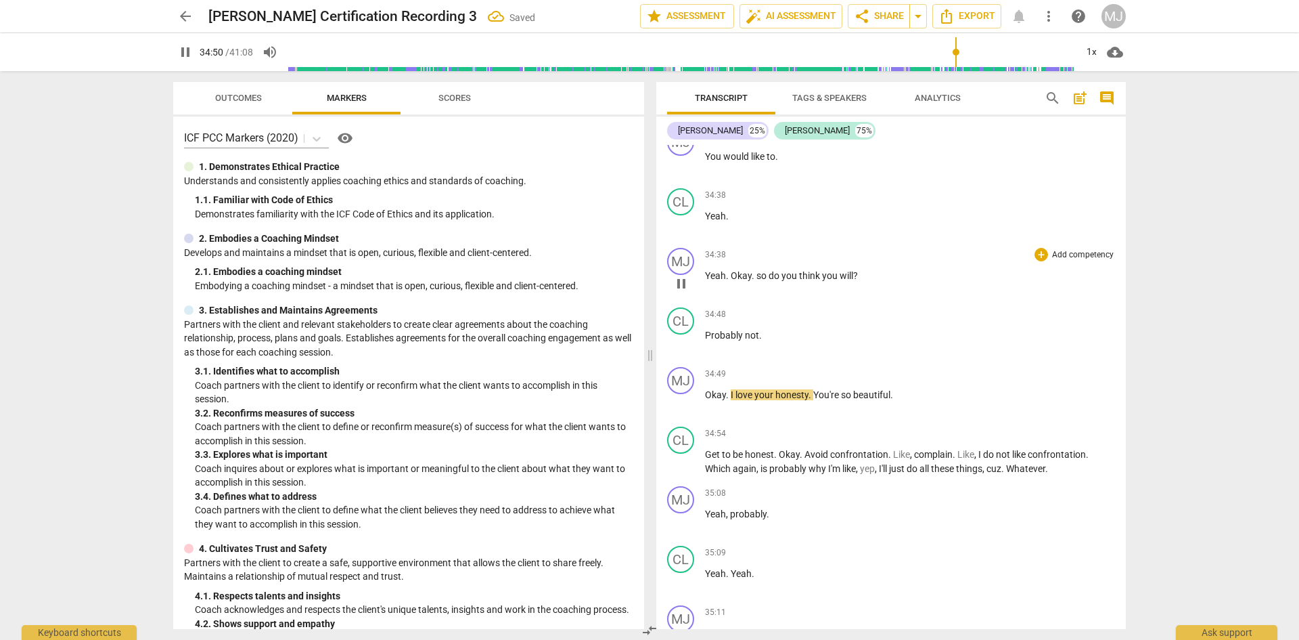
click at [760, 270] on span "so" at bounding box center [763, 275] width 12 height 11
type input "2091"
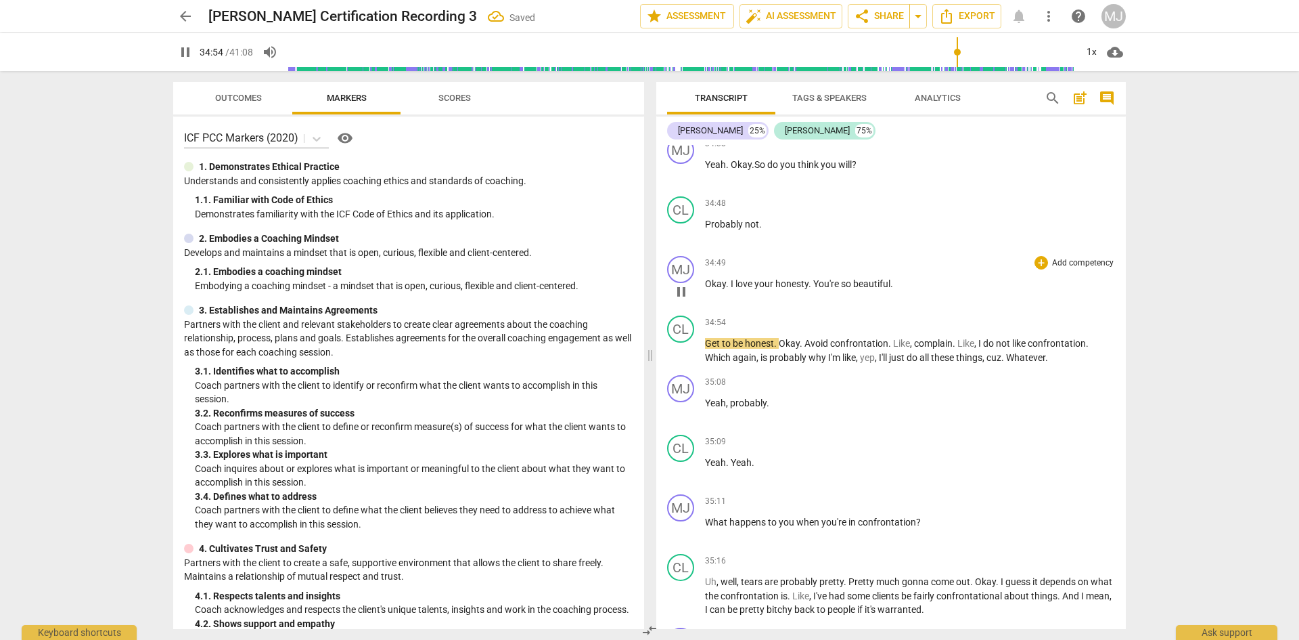
scroll to position [15921, 0]
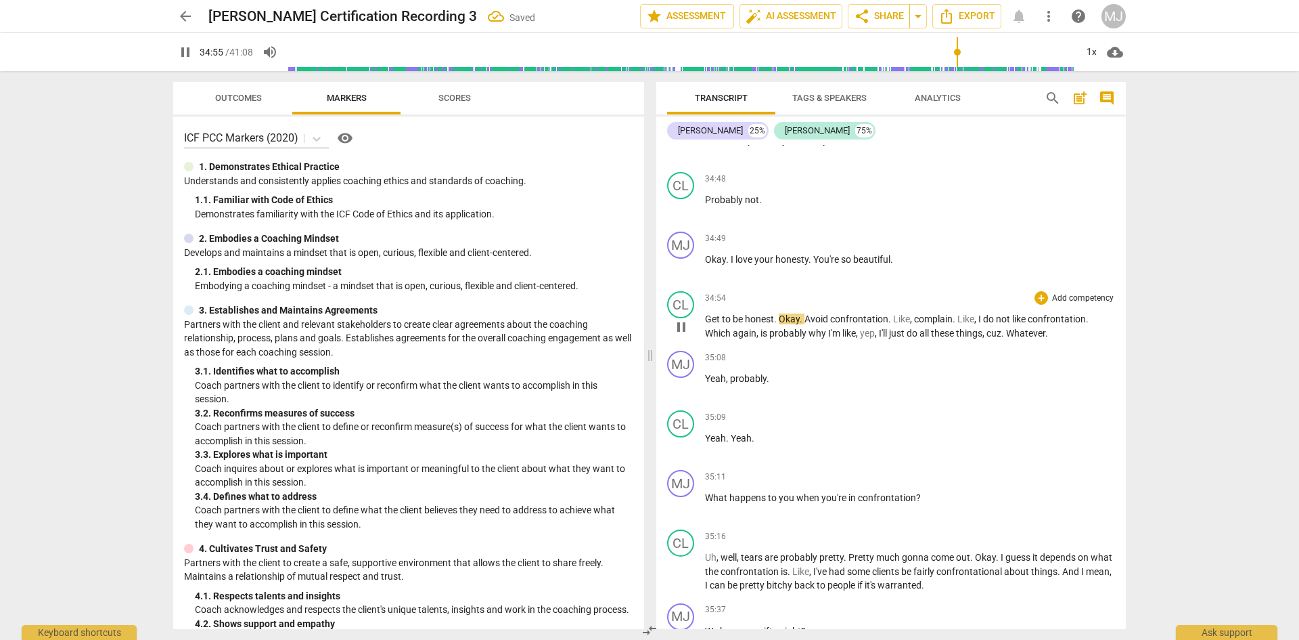
click at [711, 313] on span "Get" at bounding box center [713, 318] width 17 height 11
type input "2097"
click at [192, 59] on span "pause" at bounding box center [185, 52] width 16 height 16
click at [705, 318] on div "play_arrow pause" at bounding box center [688, 327] width 35 height 18
click at [706, 313] on span "et" at bounding box center [710, 318] width 10 height 11
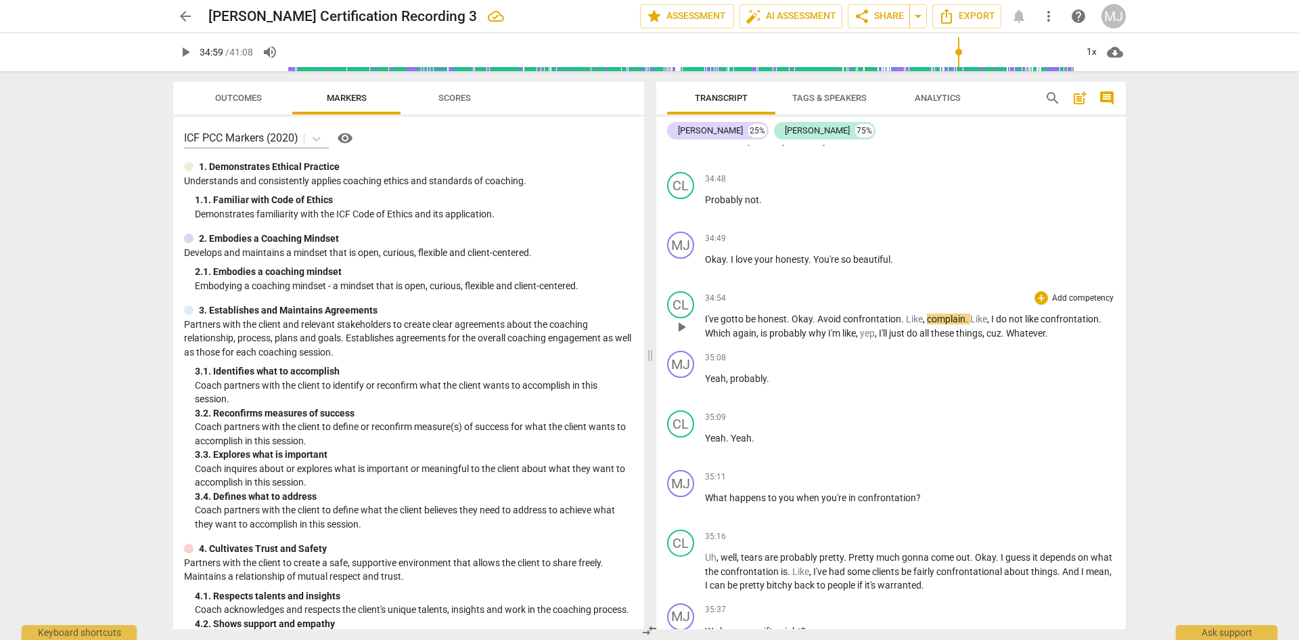
click at [797, 313] on span "Okay" at bounding box center [802, 318] width 21 height 11
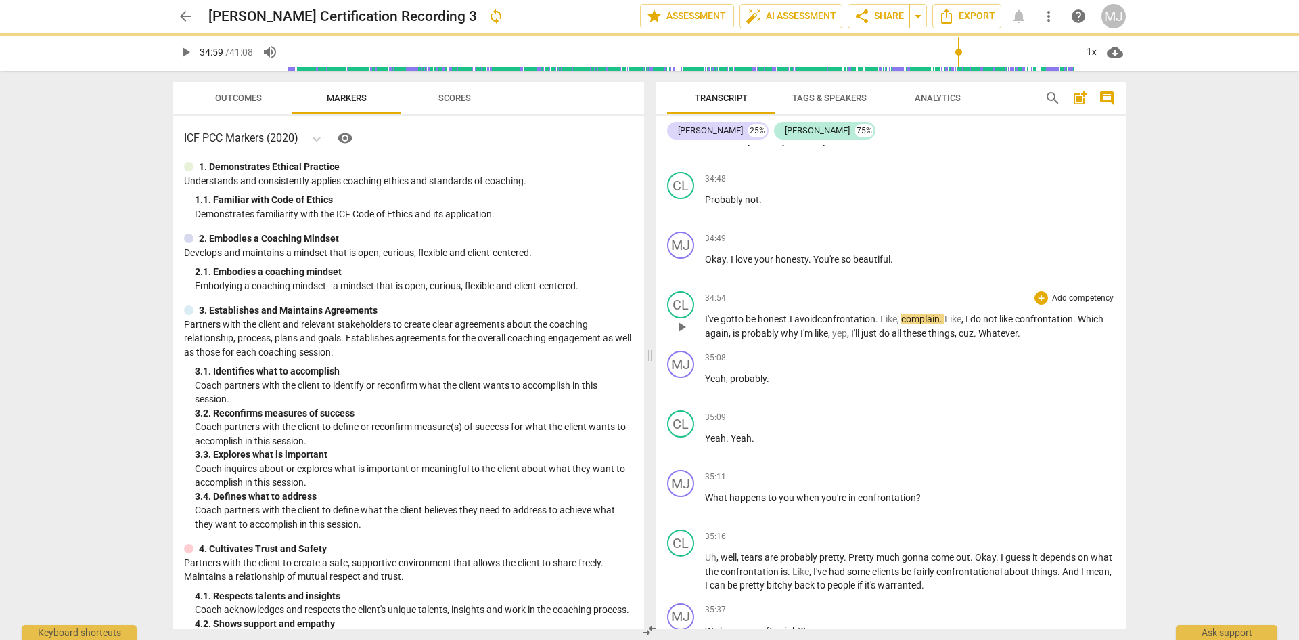
click at [912, 313] on span "complain" at bounding box center [920, 318] width 39 height 11
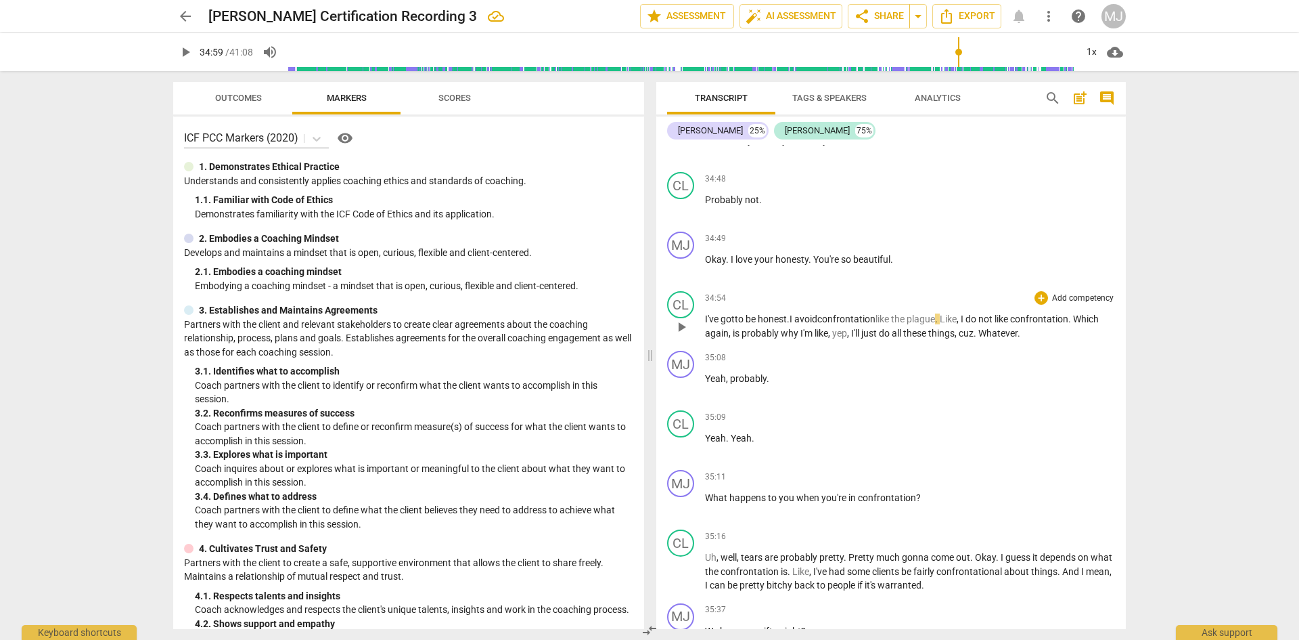
click at [912, 313] on span "like the plague" at bounding box center [906, 318] width 60 height 11
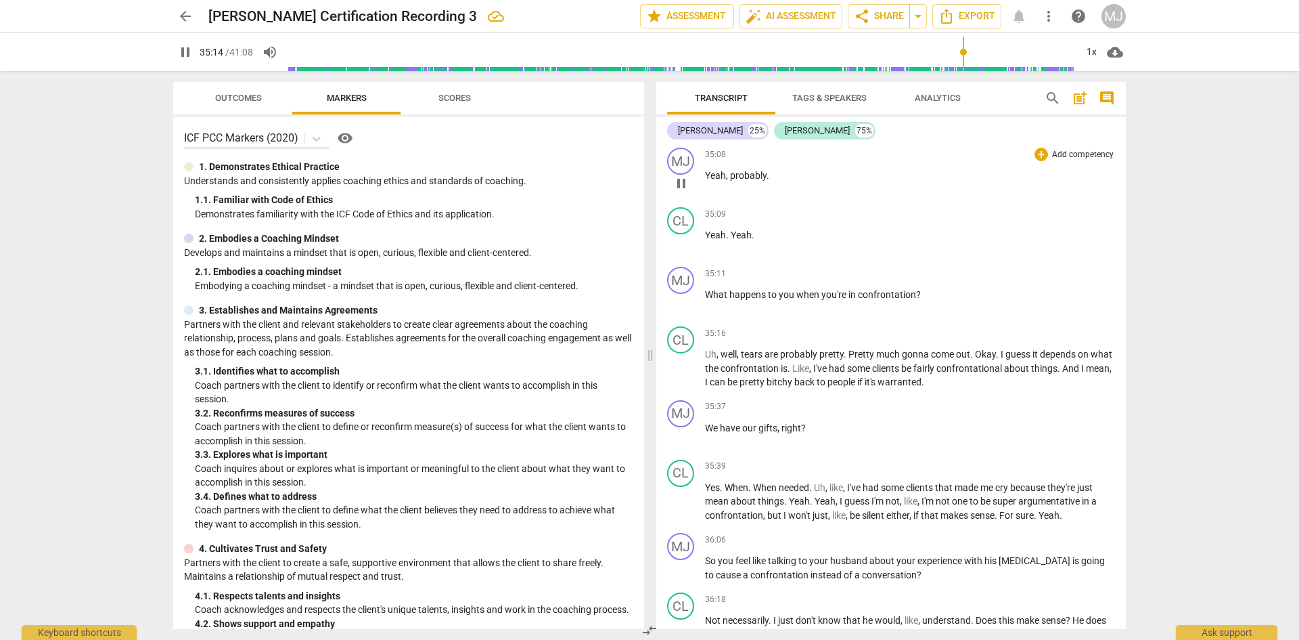
scroll to position [16192, 0]
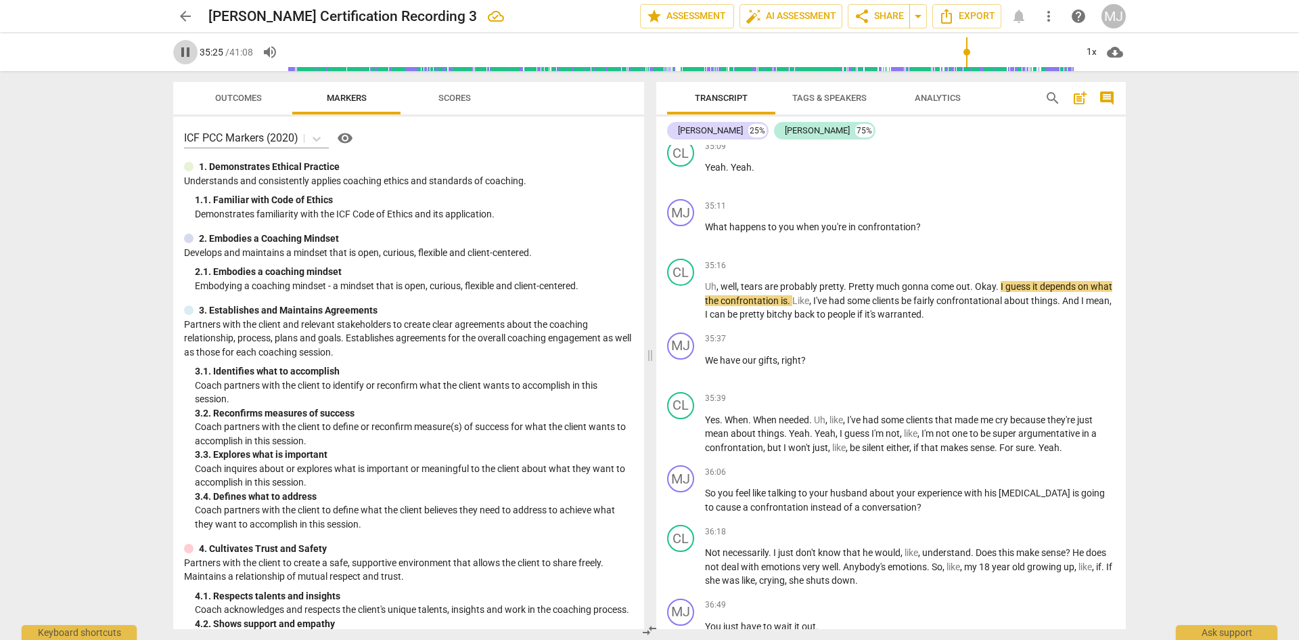
click at [189, 55] on span "pause" at bounding box center [185, 52] width 16 height 16
click at [974, 281] on span "." at bounding box center [973, 286] width 5 height 11
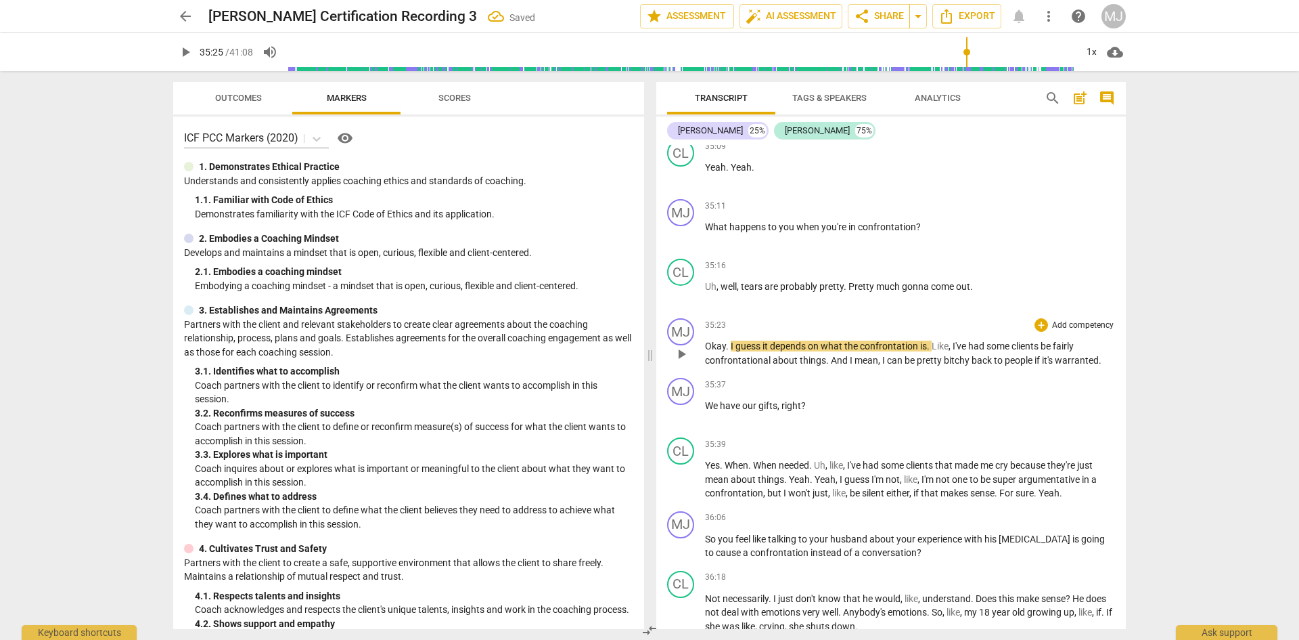
click at [730, 340] on span "." at bounding box center [728, 345] width 5 height 11
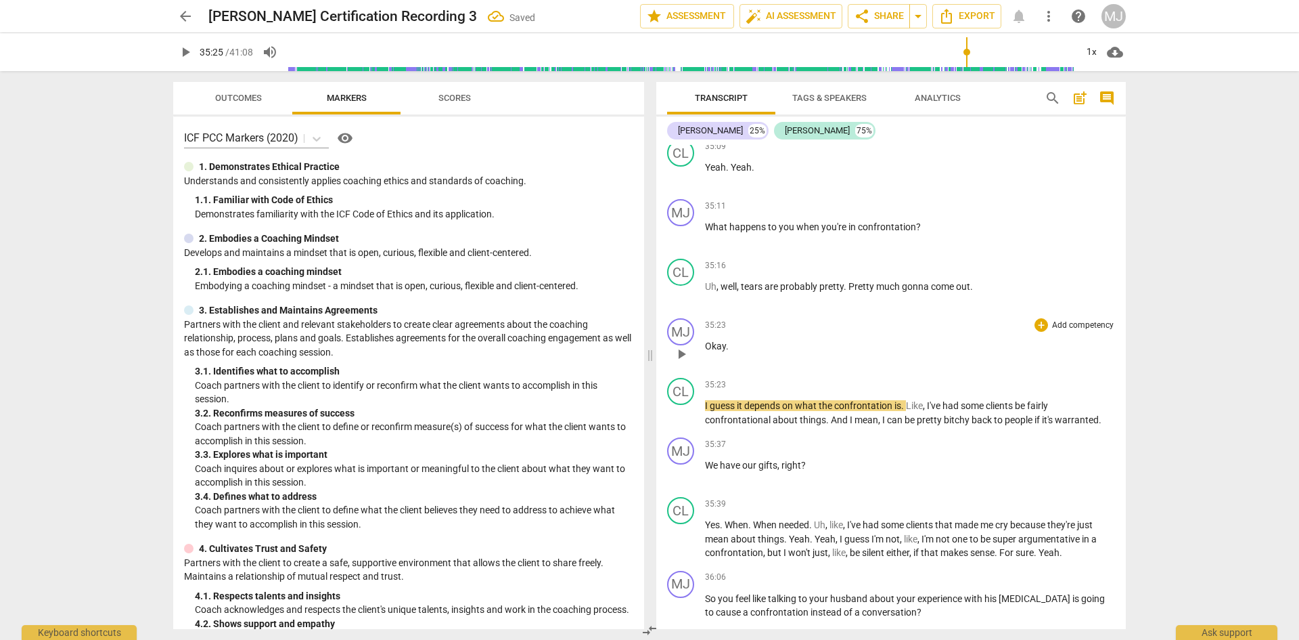
click at [716, 340] on span "Okay" at bounding box center [715, 345] width 21 height 11
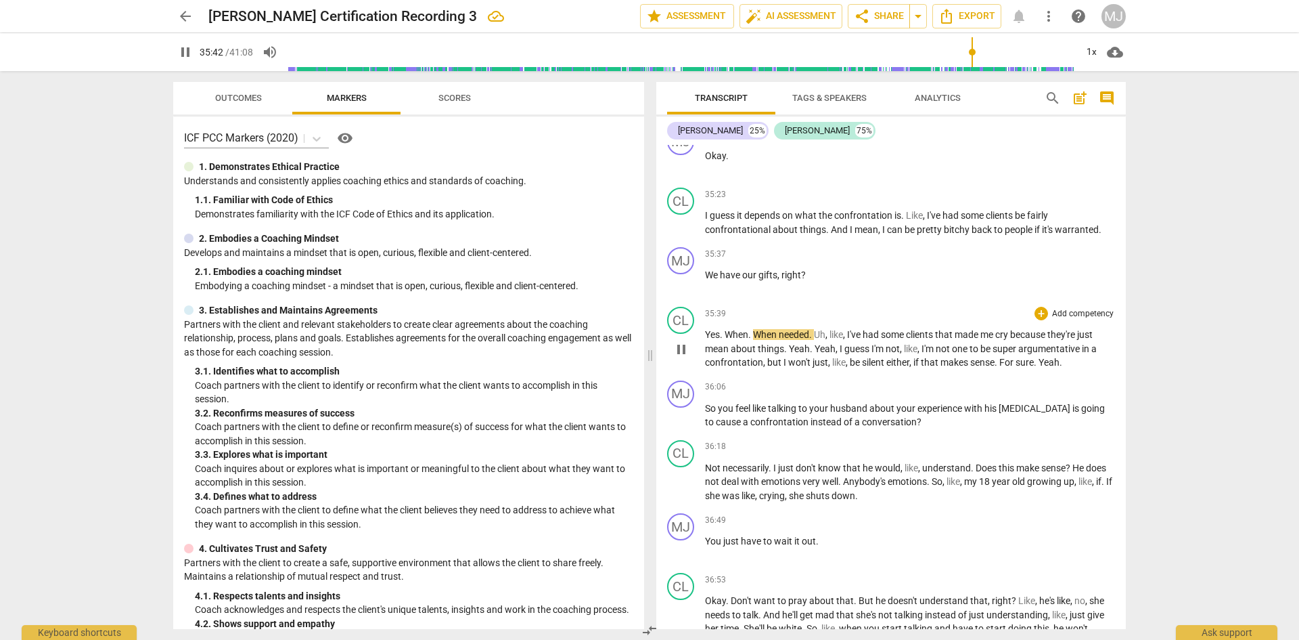
scroll to position [16395, 0]
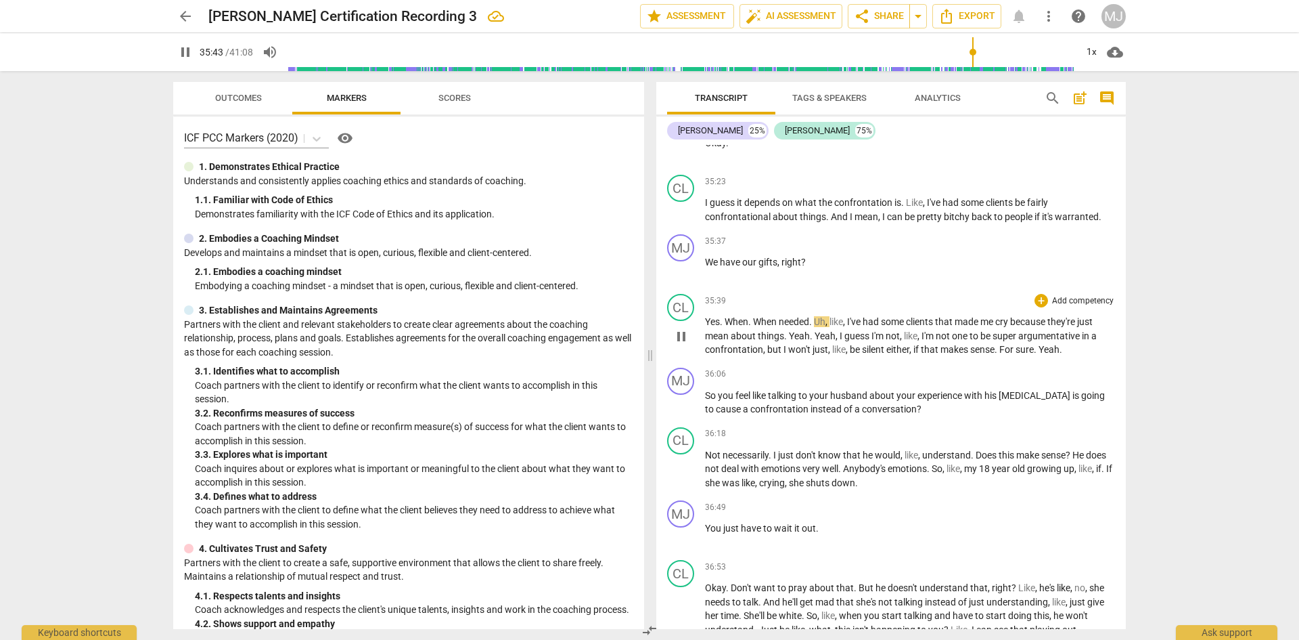
click at [724, 316] on span "." at bounding box center [722, 321] width 5 height 11
click at [188, 57] on span "pause" at bounding box center [185, 52] width 16 height 16
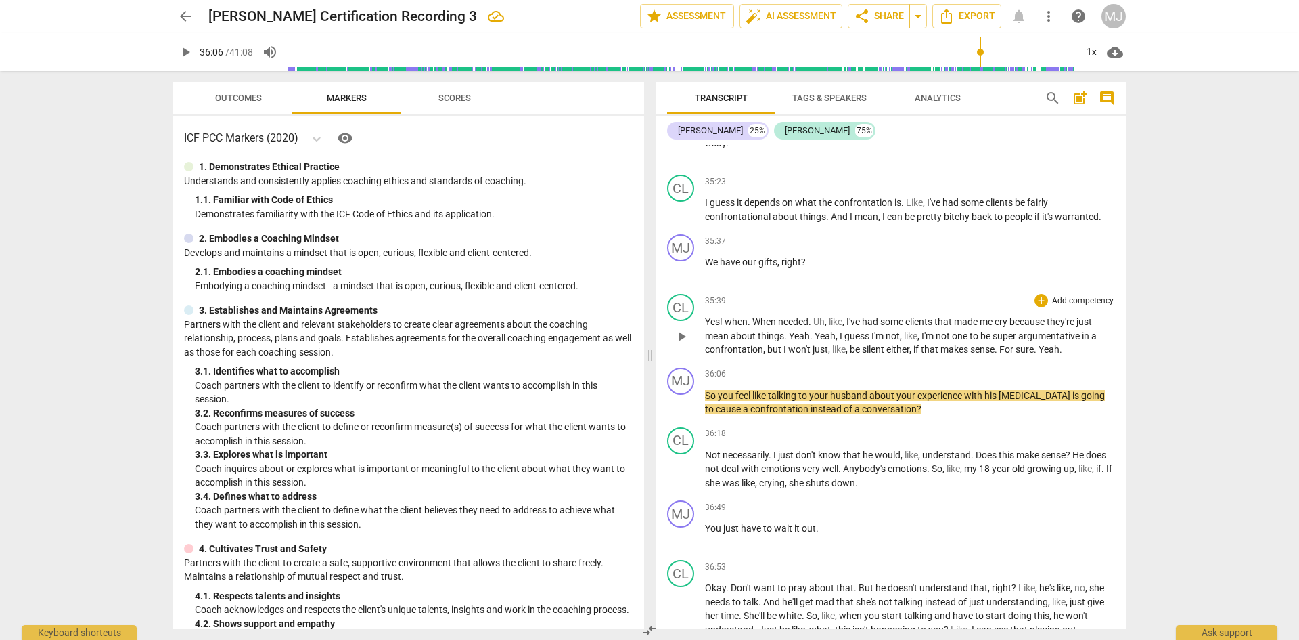
click at [1004, 344] on span "For" at bounding box center [1008, 349] width 16 height 11
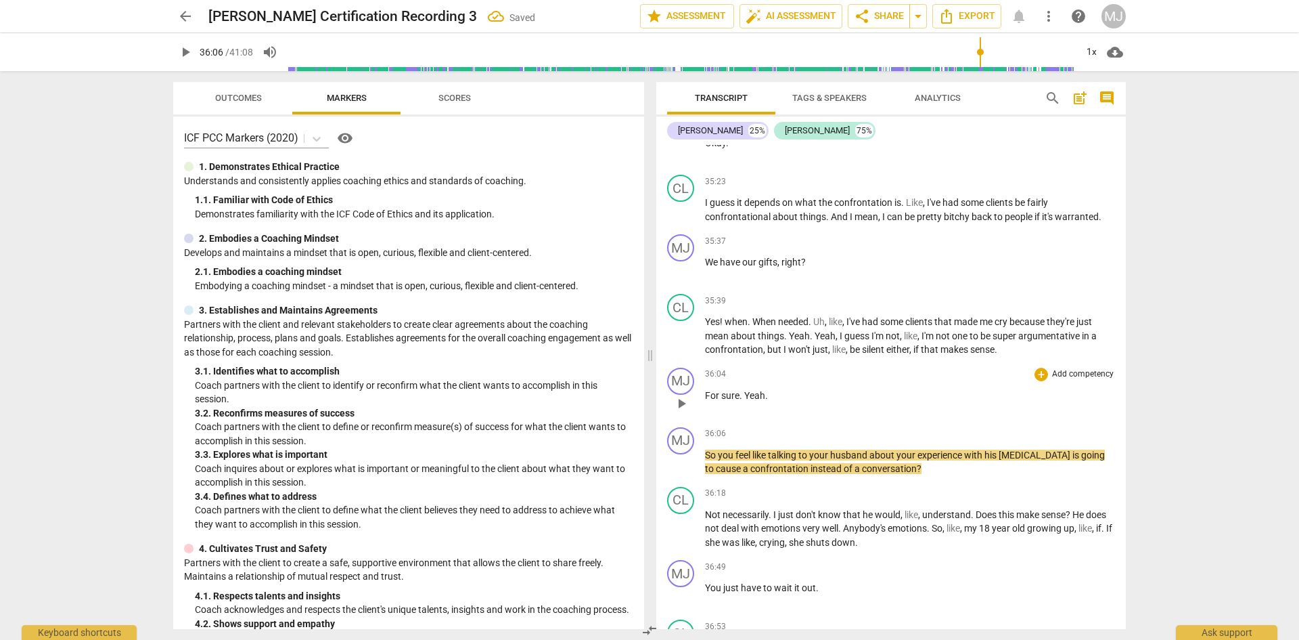
click at [744, 390] on span "Yeah" at bounding box center [754, 395] width 21 height 11
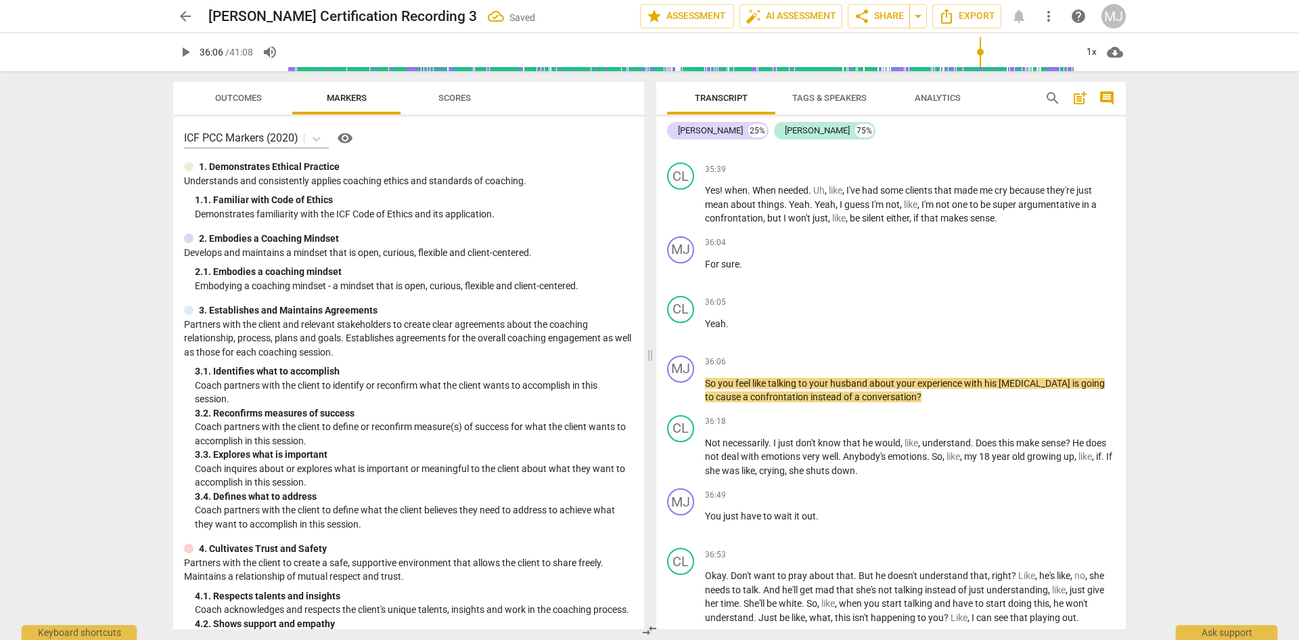
scroll to position [16598, 0]
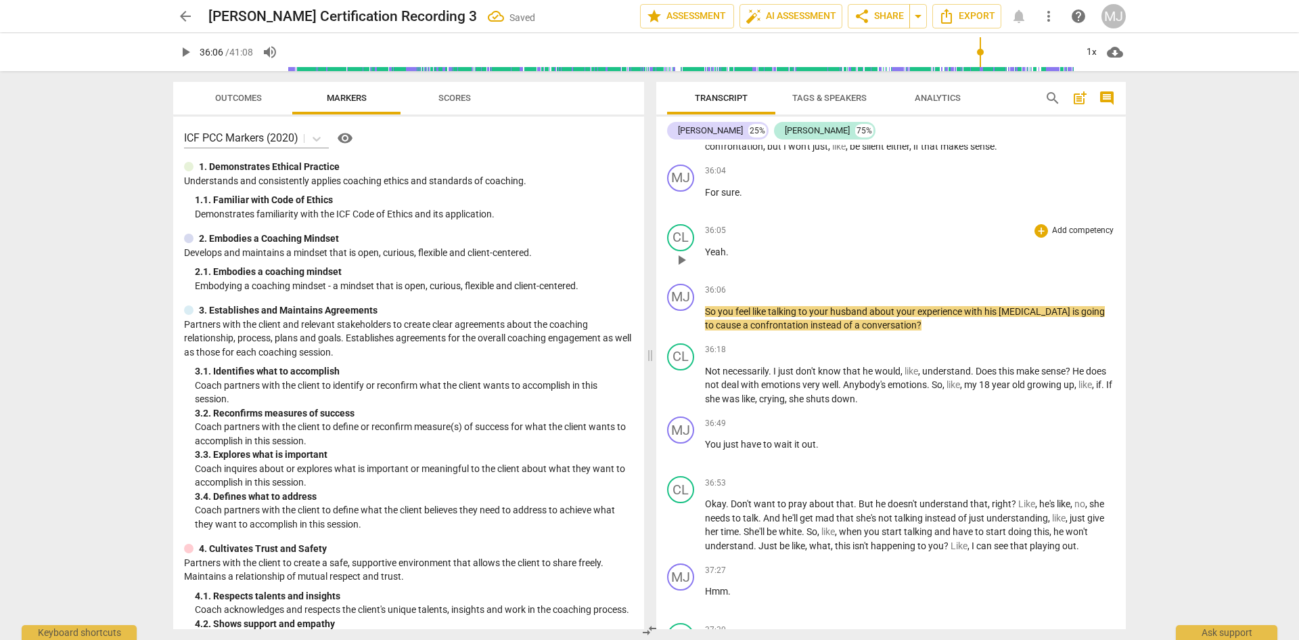
click at [713, 246] on span "Yeah" at bounding box center [715, 251] width 21 height 11
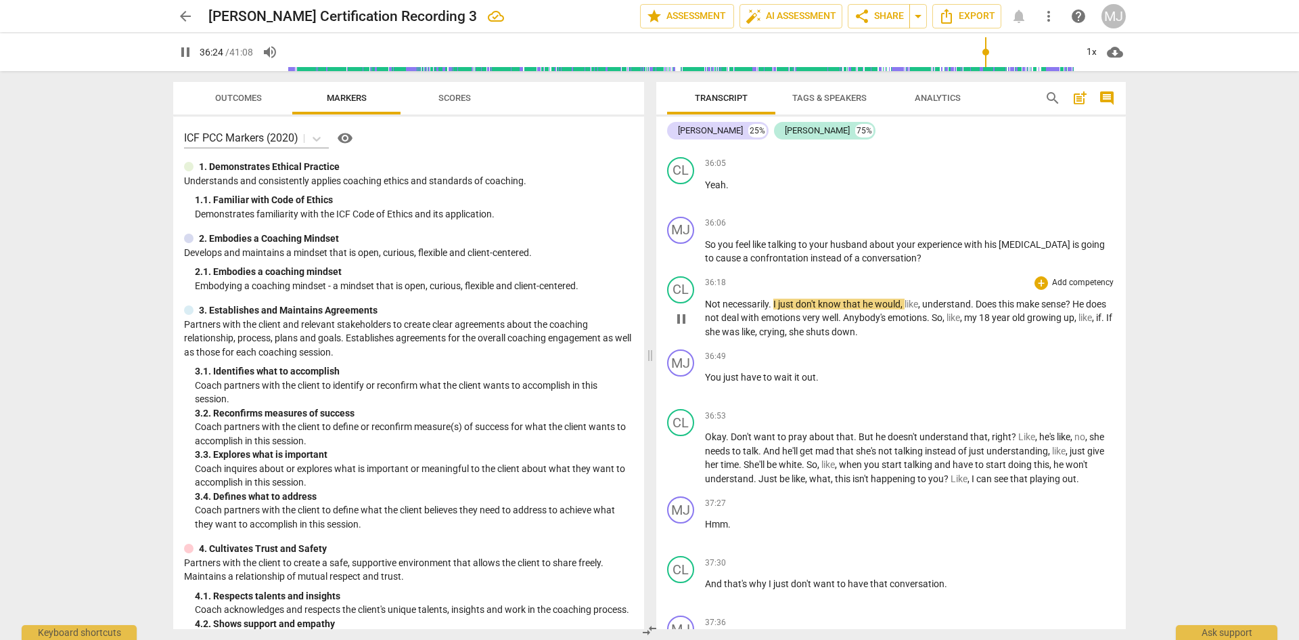
scroll to position [16734, 0]
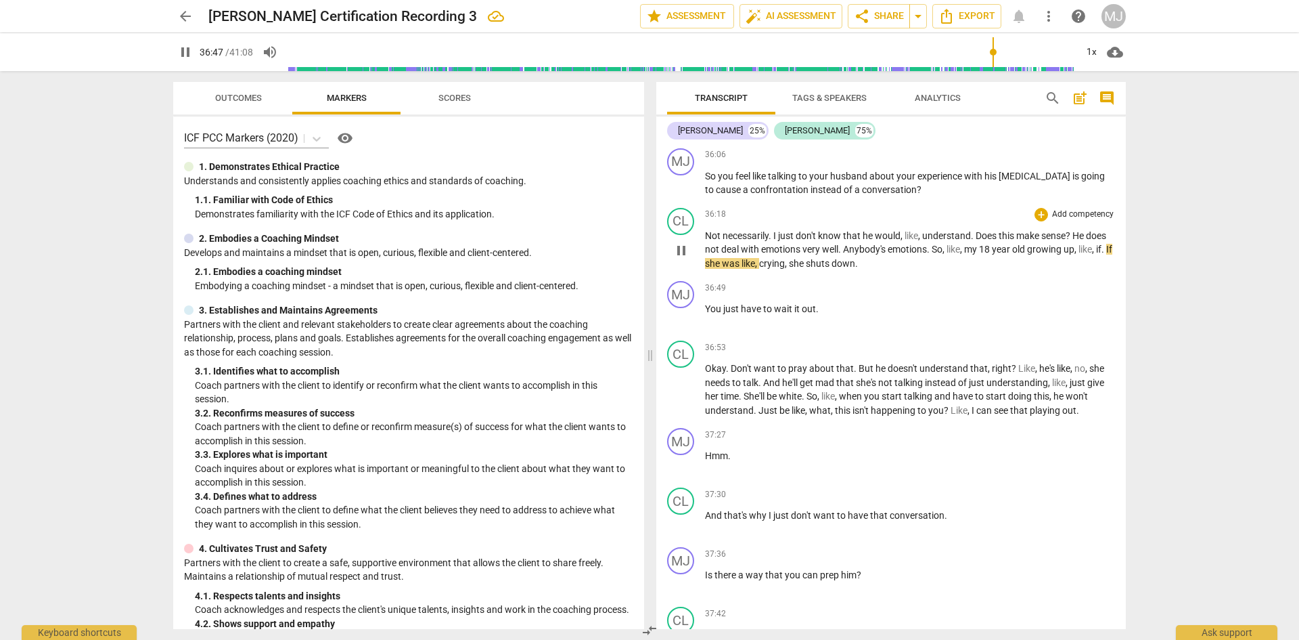
click at [806, 258] on span "she" at bounding box center [797, 263] width 17 height 11
click at [182, 51] on span "pause" at bounding box center [185, 52] width 16 height 16
click at [706, 303] on span "You" at bounding box center [714, 308] width 18 height 11
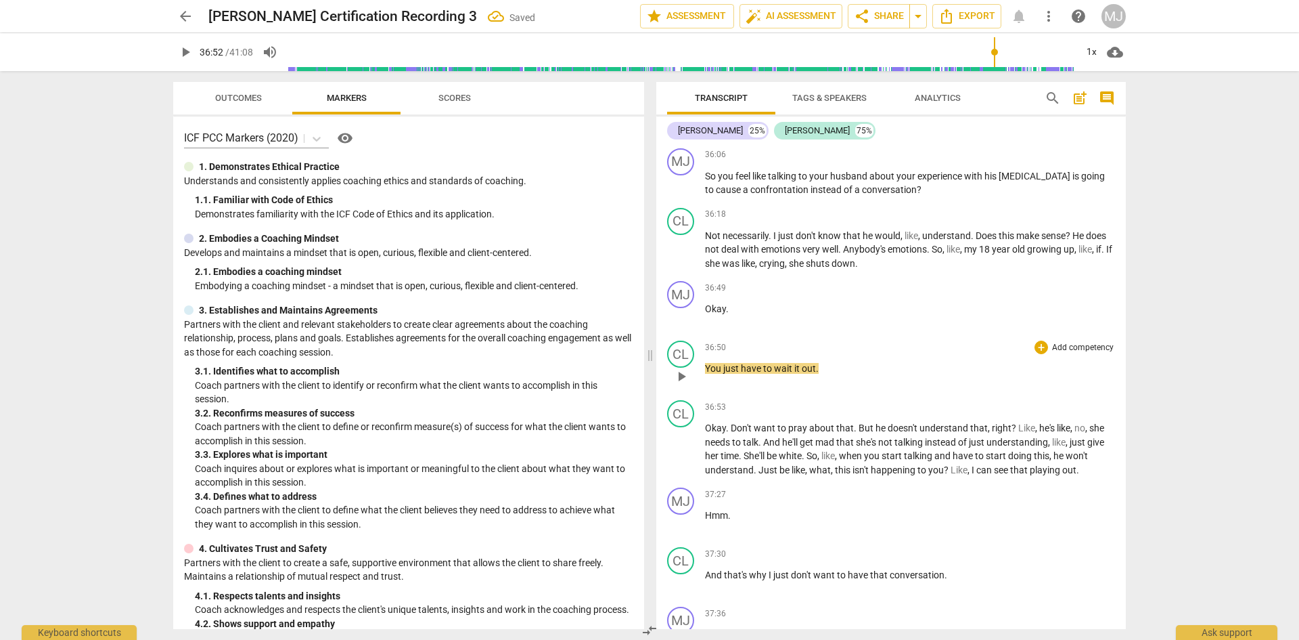
click at [705, 363] on span "You" at bounding box center [714, 368] width 18 height 11
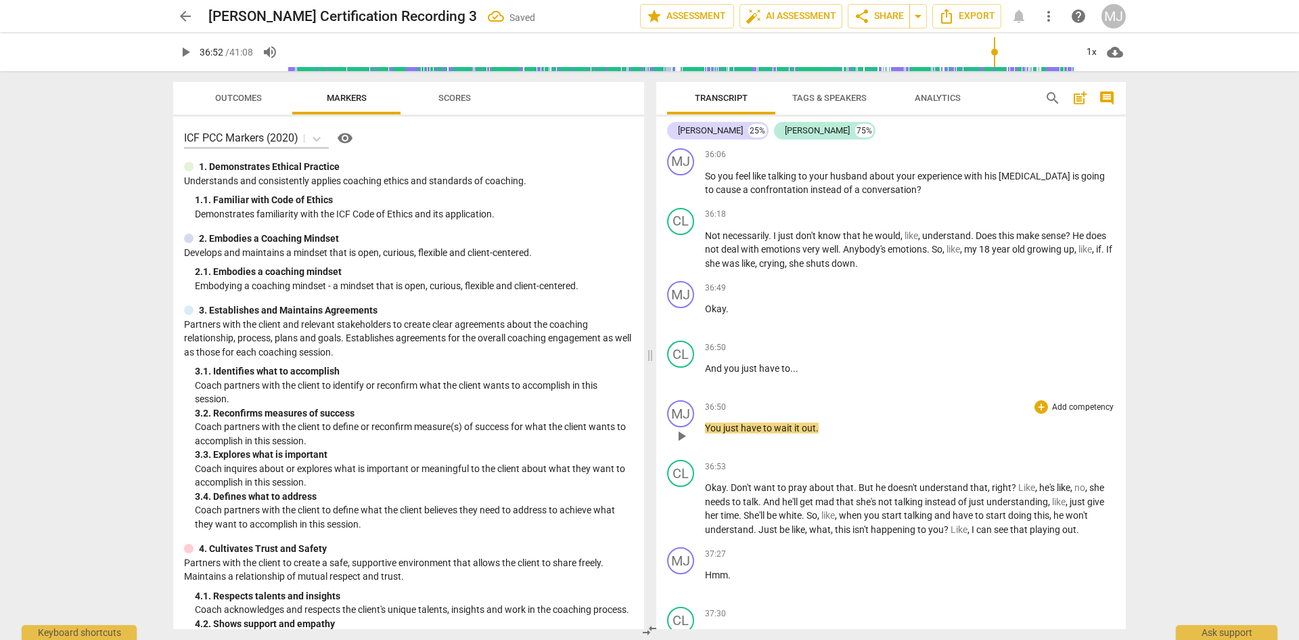
click at [778, 422] on span "wait" at bounding box center [784, 427] width 20 height 11
click at [773, 363] on span "have" at bounding box center [770, 368] width 22 height 11
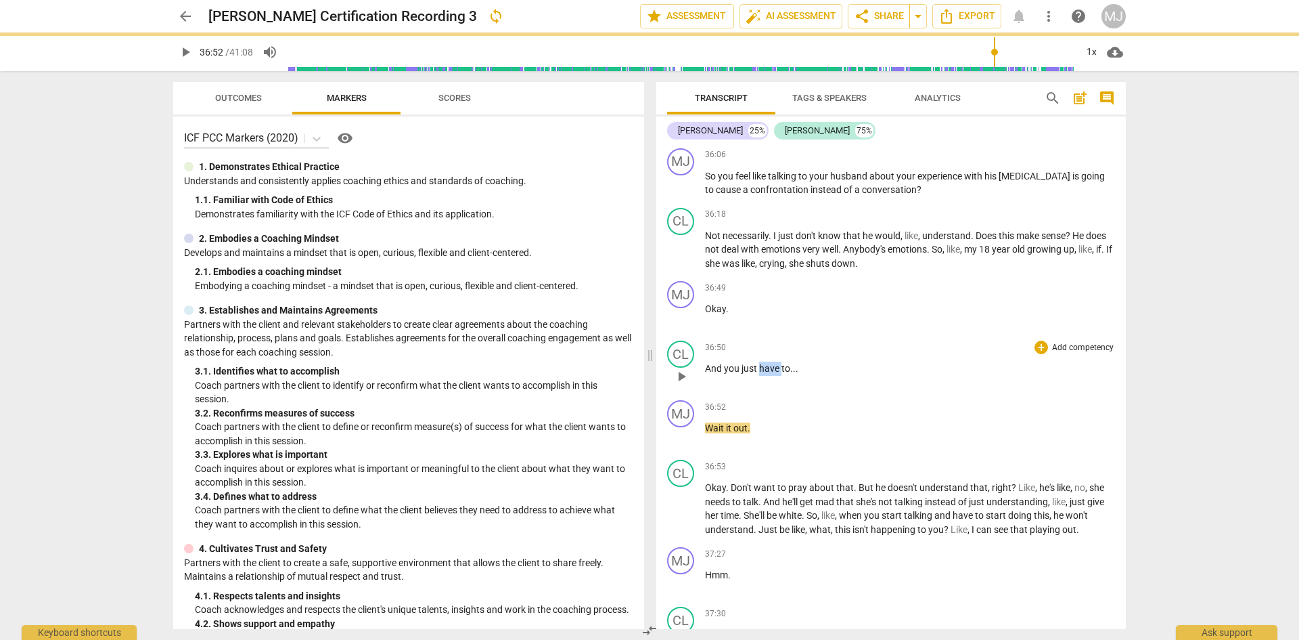
click at [773, 363] on span "have" at bounding box center [770, 368] width 22 height 11
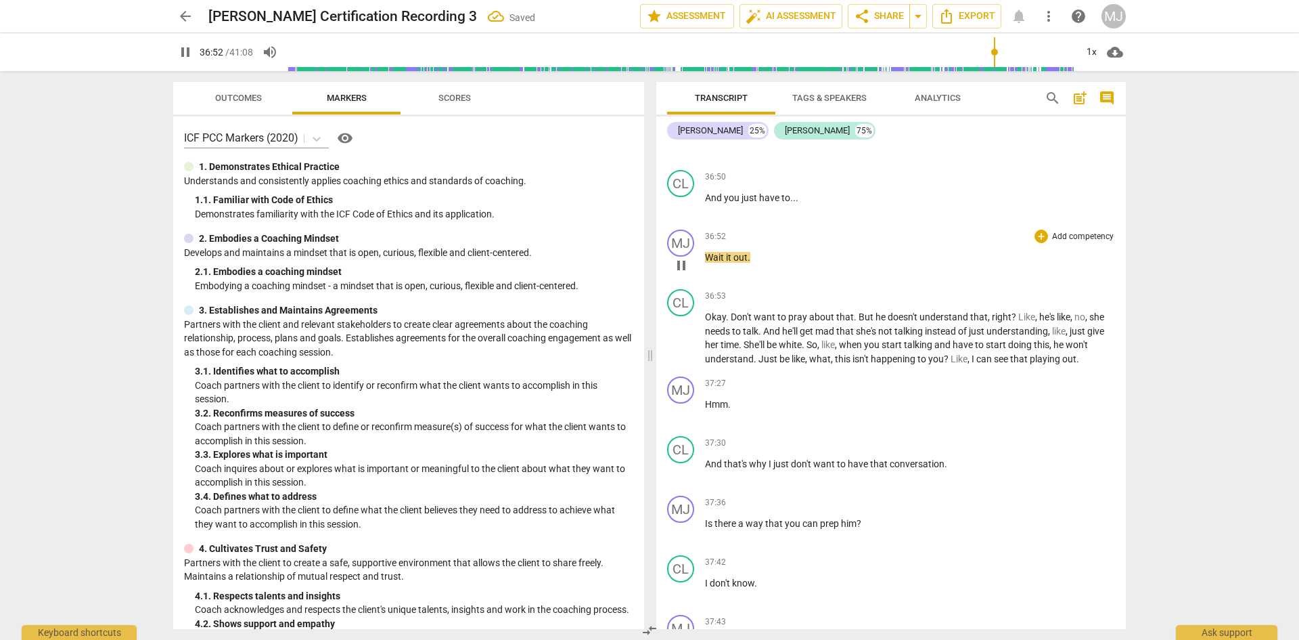
scroll to position [16937, 0]
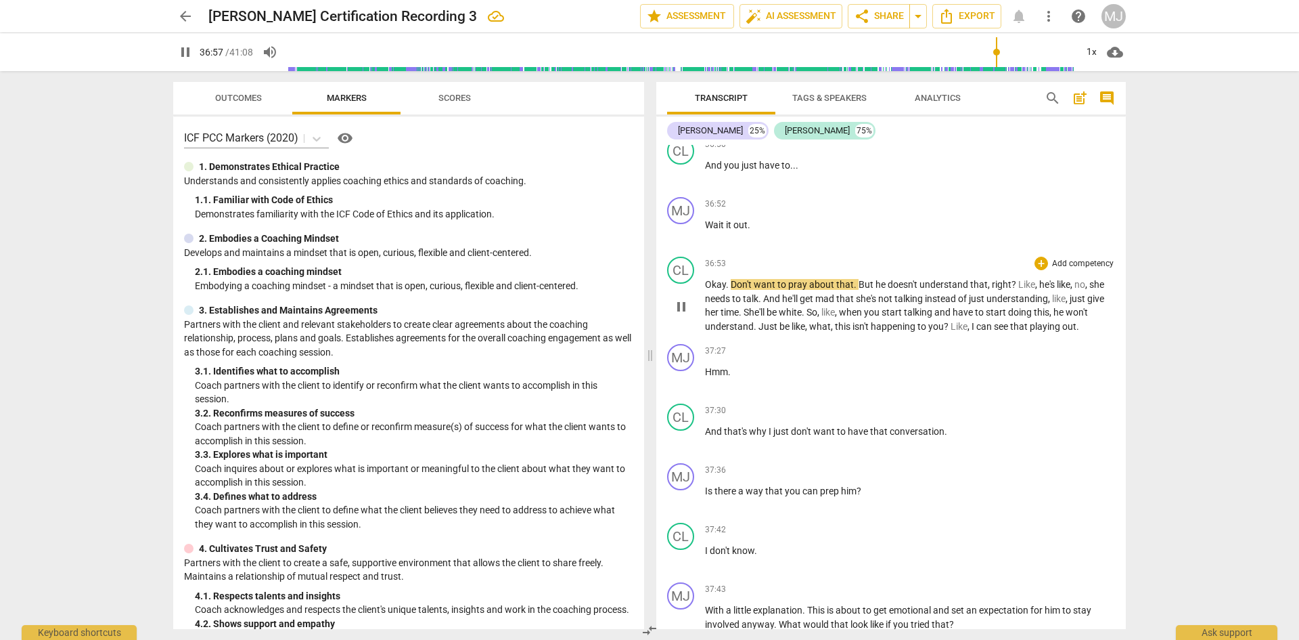
click at [703, 284] on div "play_arrow pause" at bounding box center [688, 306] width 35 height 45
click at [183, 53] on span "pause" at bounding box center [185, 52] width 16 height 16
click at [766, 218] on p "Wait it out ." at bounding box center [910, 225] width 410 height 14
click at [734, 279] on span "Don't" at bounding box center [742, 284] width 23 height 11
click at [743, 279] on span "I don't know why I'm crying" at bounding box center [761, 284] width 112 height 11
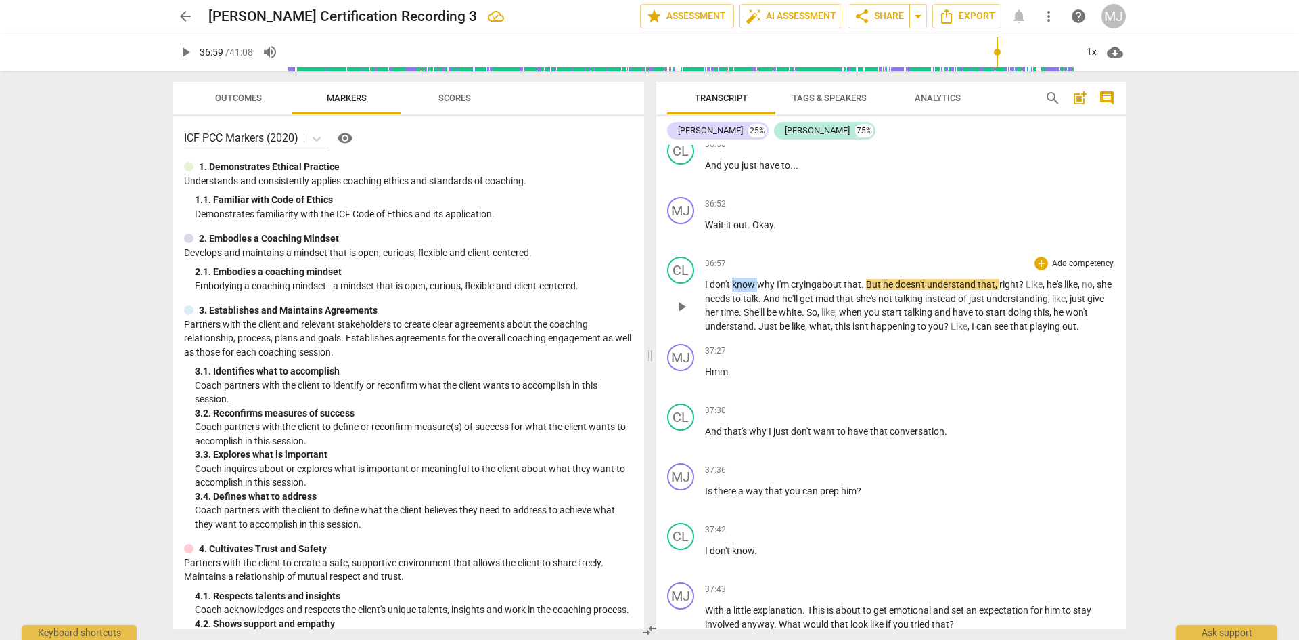
click at [743, 279] on span "I don't know why I'm crying" at bounding box center [761, 284] width 112 height 11
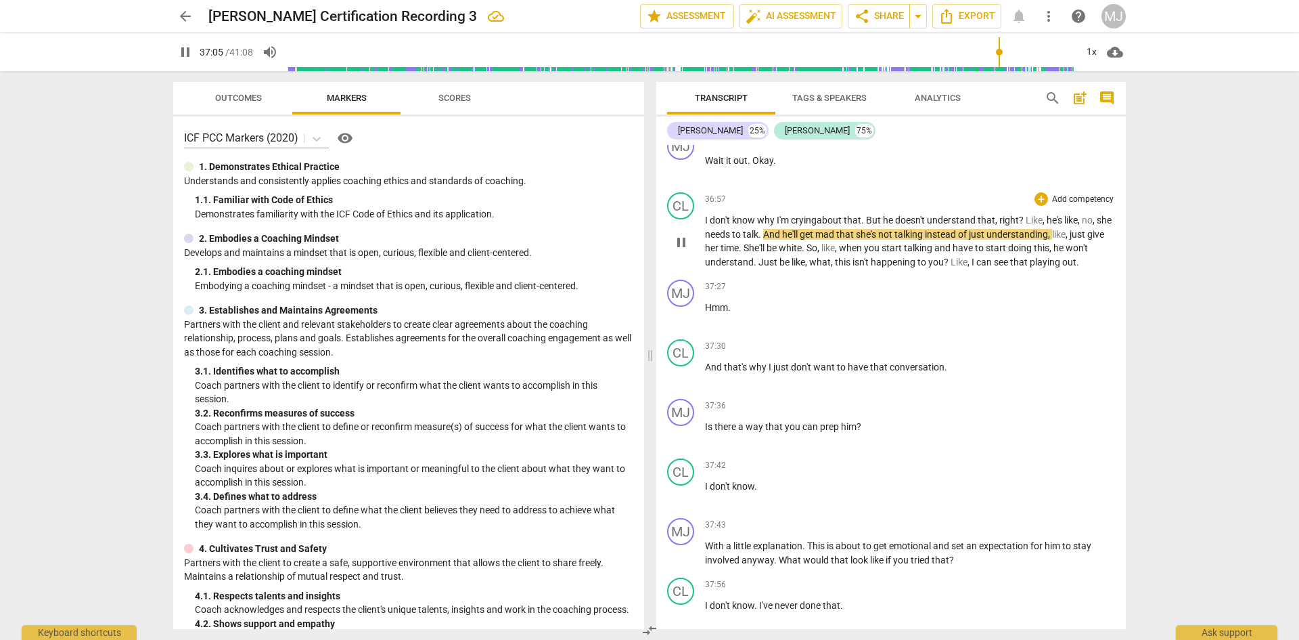
scroll to position [17004, 0]
click at [802, 239] on span "white" at bounding box center [790, 244] width 23 height 11
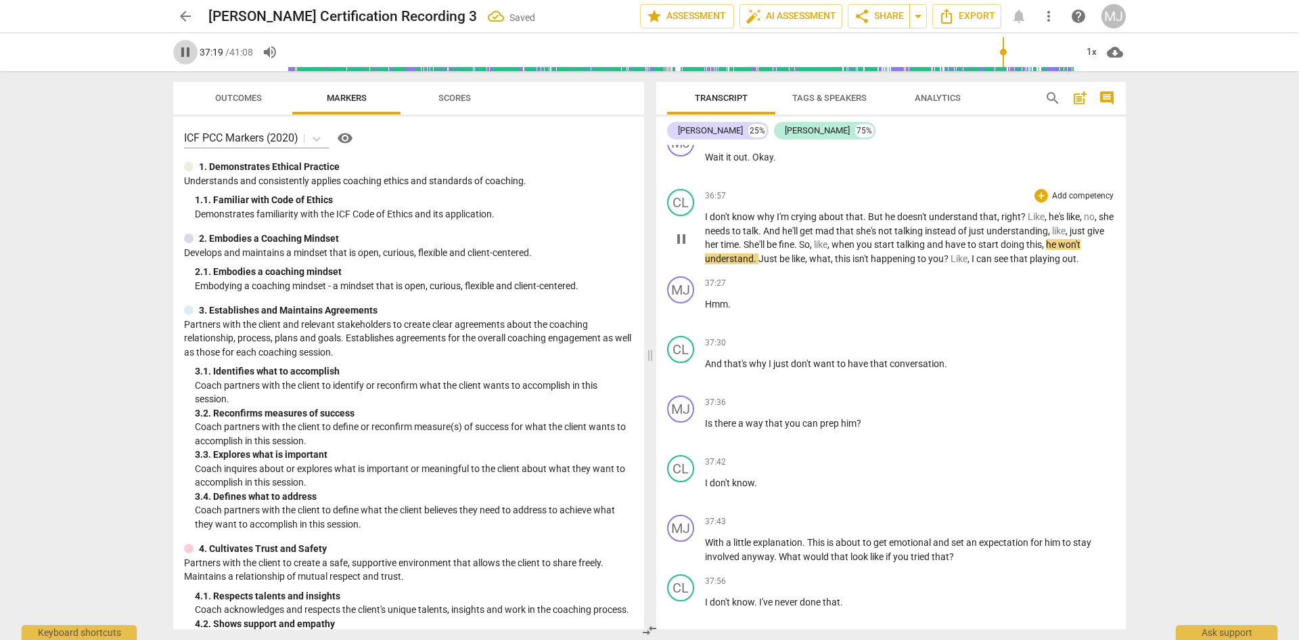
click at [183, 52] on span "pause" at bounding box center [185, 52] width 16 height 16
click at [874, 239] on span "you" at bounding box center [866, 244] width 18 height 11
click at [962, 239] on span "have" at bounding box center [951, 244] width 22 height 11
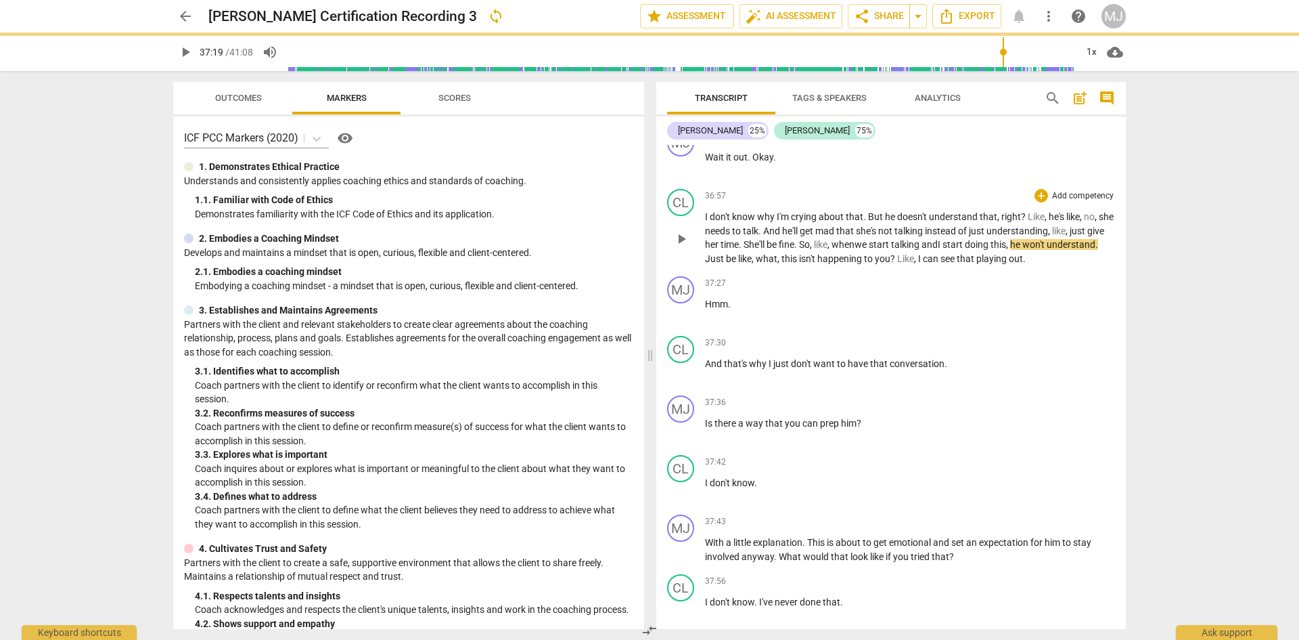
click at [869, 239] on span at bounding box center [868, 244] width 2 height 11
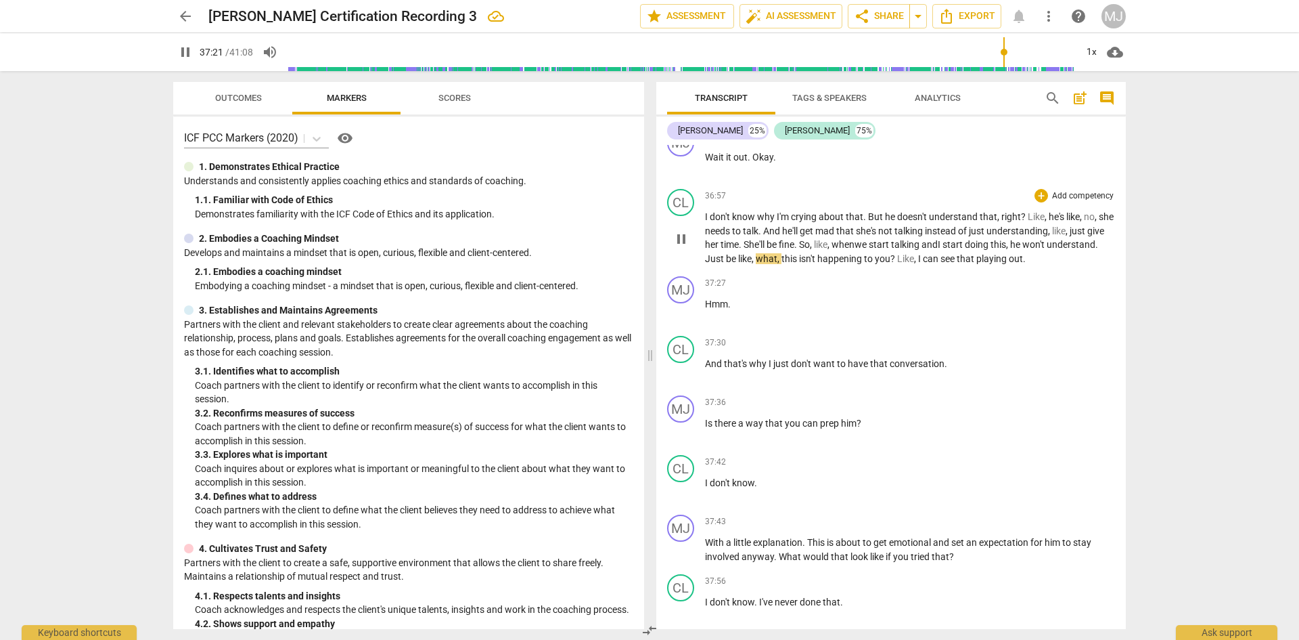
click at [726, 253] on span "Just" at bounding box center [715, 258] width 21 height 11
click at [735, 253] on span "be" at bounding box center [729, 258] width 12 height 11
click at [894, 253] on span "?" at bounding box center [890, 258] width 7 height 11
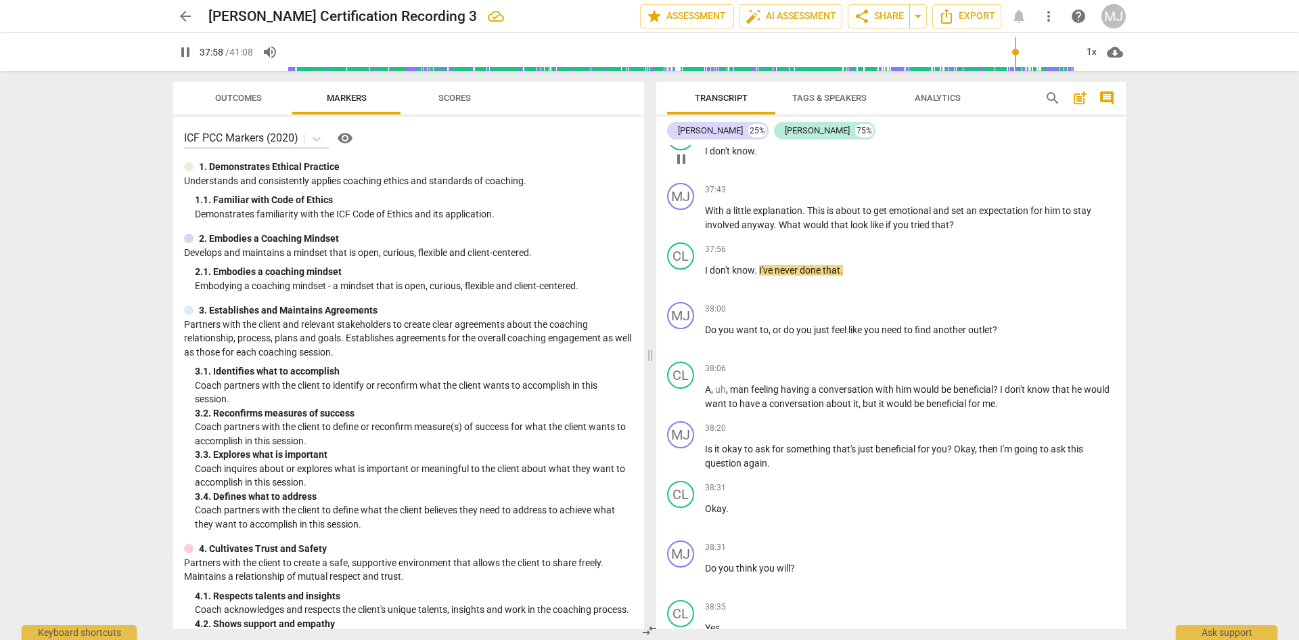
scroll to position [17343, 0]
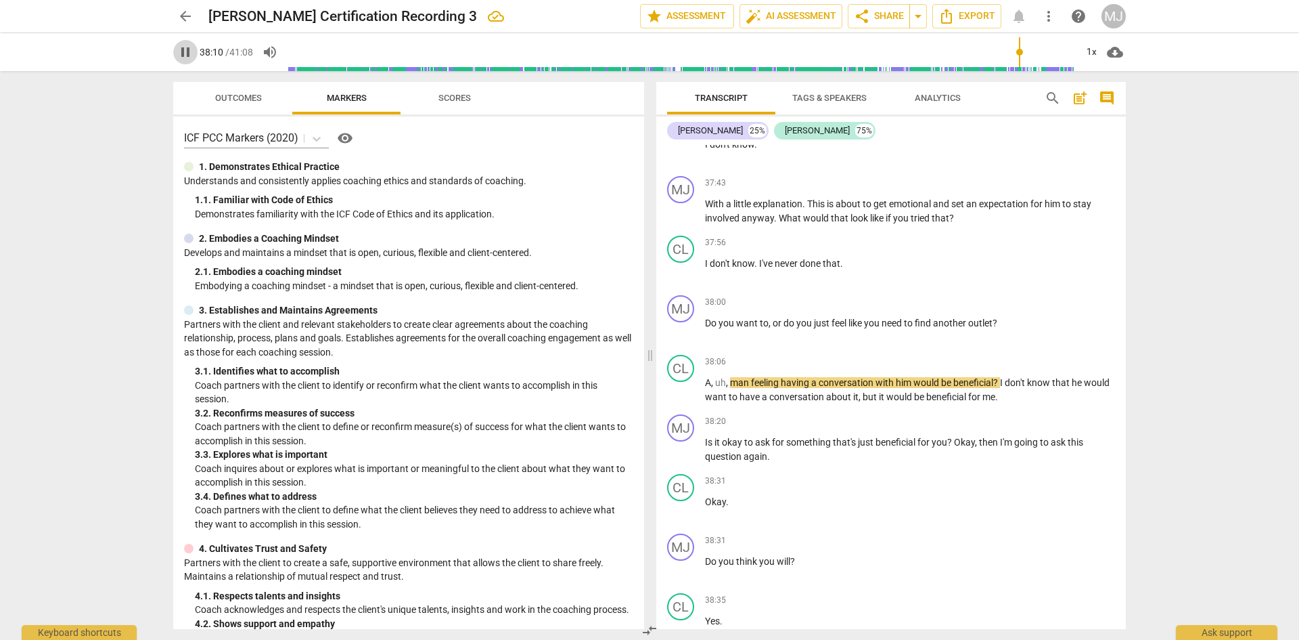
click at [188, 55] on span "pause" at bounding box center [185, 52] width 16 height 16
click at [706, 377] on span "A" at bounding box center [708, 382] width 6 height 11
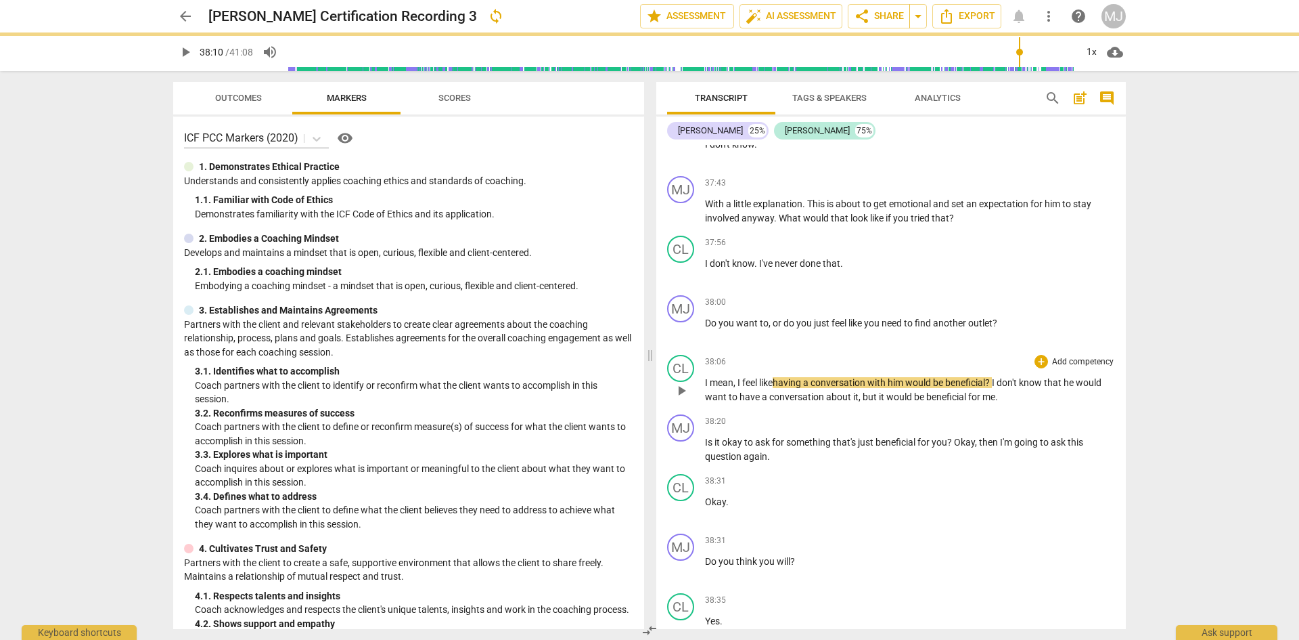
click at [992, 377] on span "?" at bounding box center [988, 382] width 7 height 11
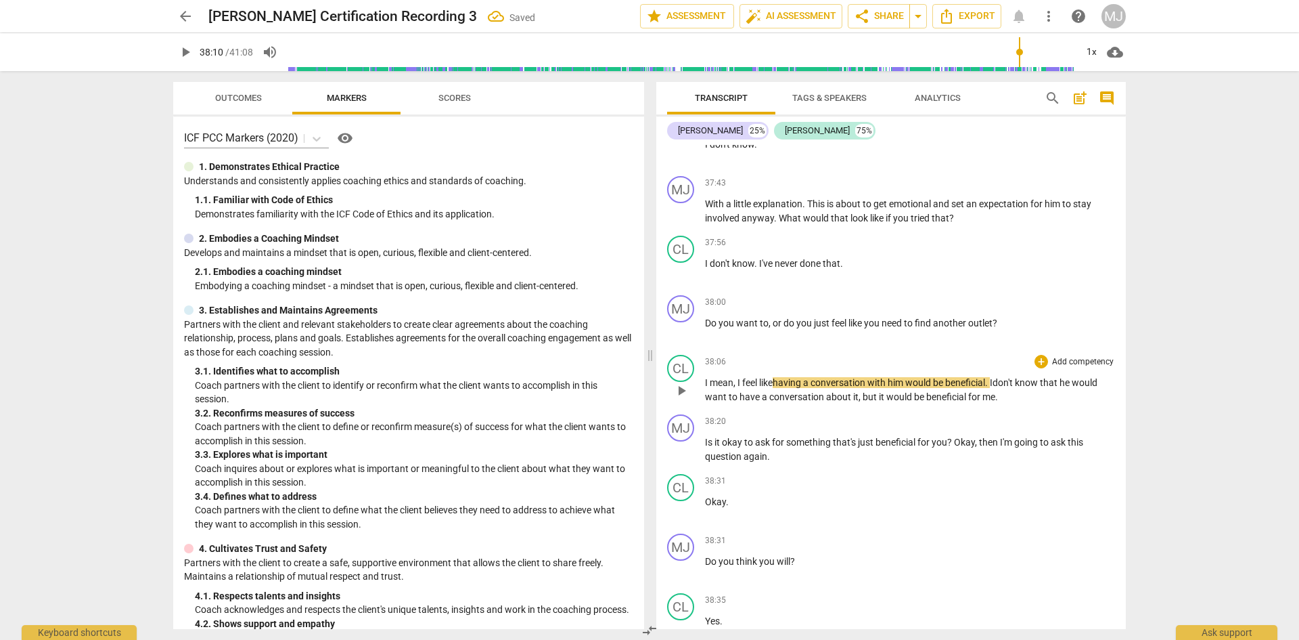
click at [723, 377] on span "I mean, I feel like" at bounding box center [739, 382] width 68 height 11
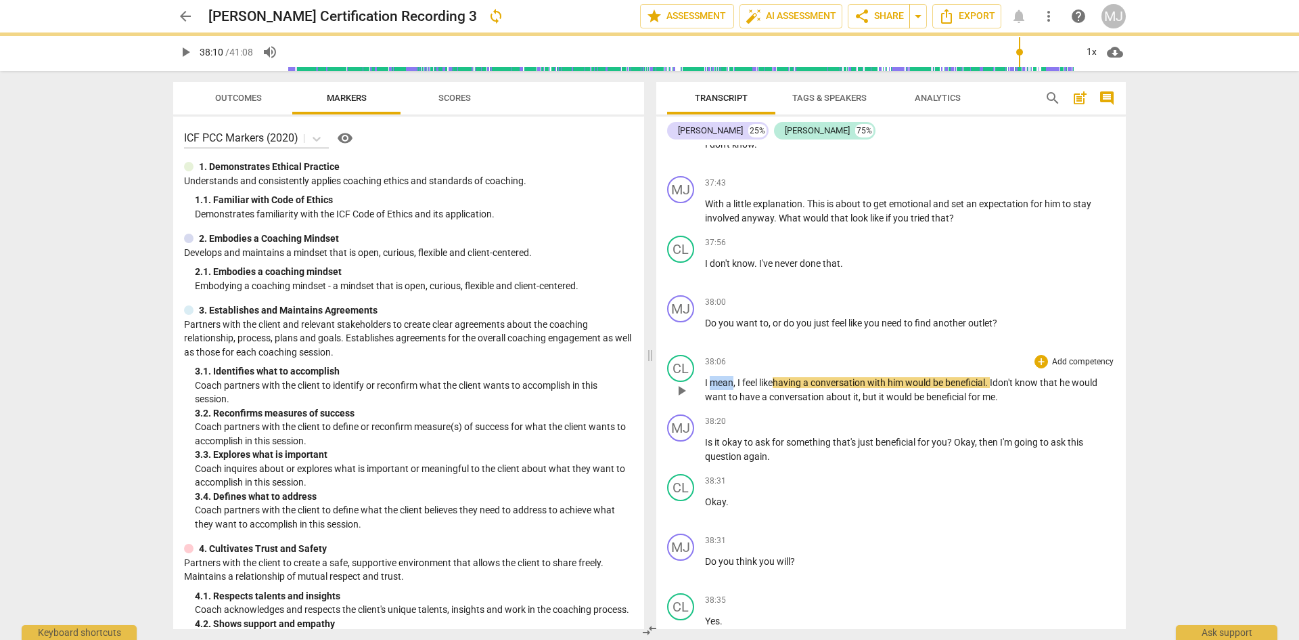
click at [723, 377] on span "I mean, I feel like" at bounding box center [739, 382] width 68 height 11
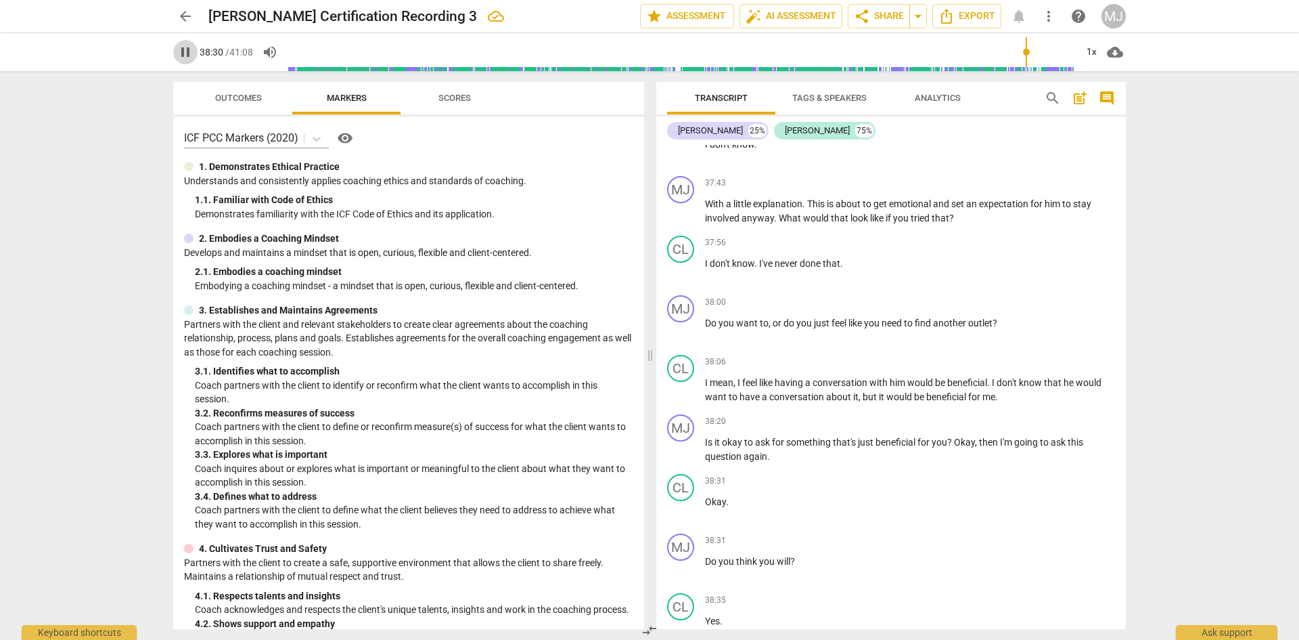
click at [190, 55] on span "pause" at bounding box center [185, 52] width 16 height 16
click at [956, 437] on span "Okay" at bounding box center [964, 442] width 21 height 11
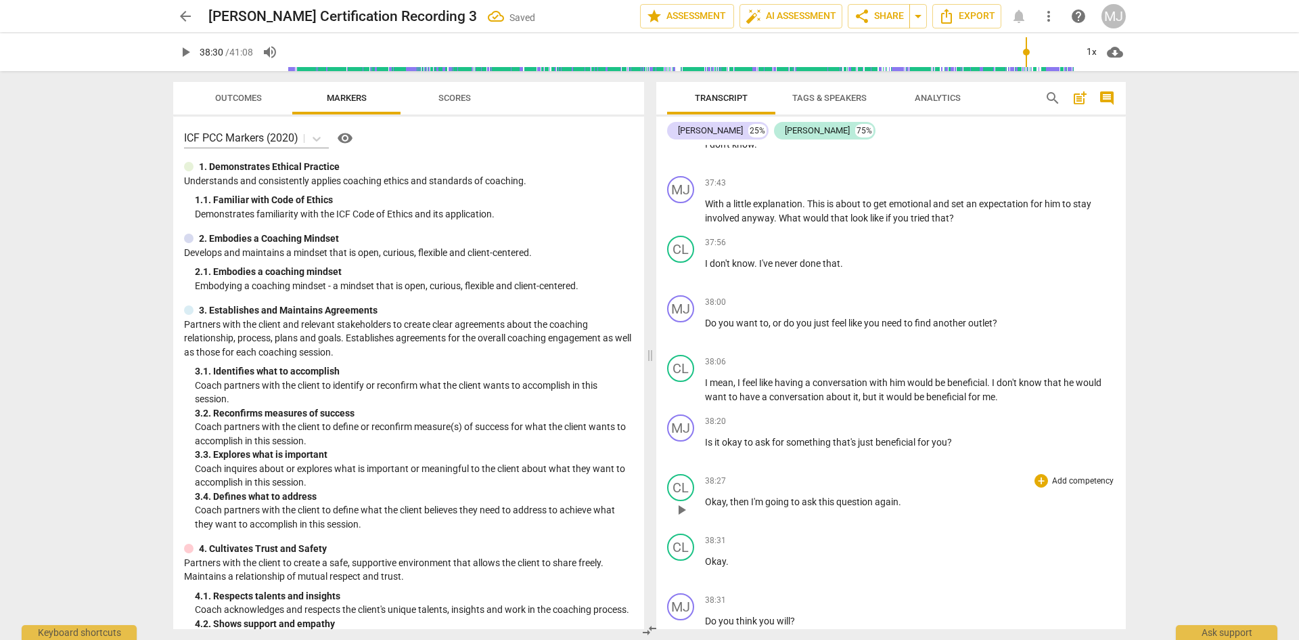
click at [706, 496] on span "Okay" at bounding box center [715, 501] width 21 height 11
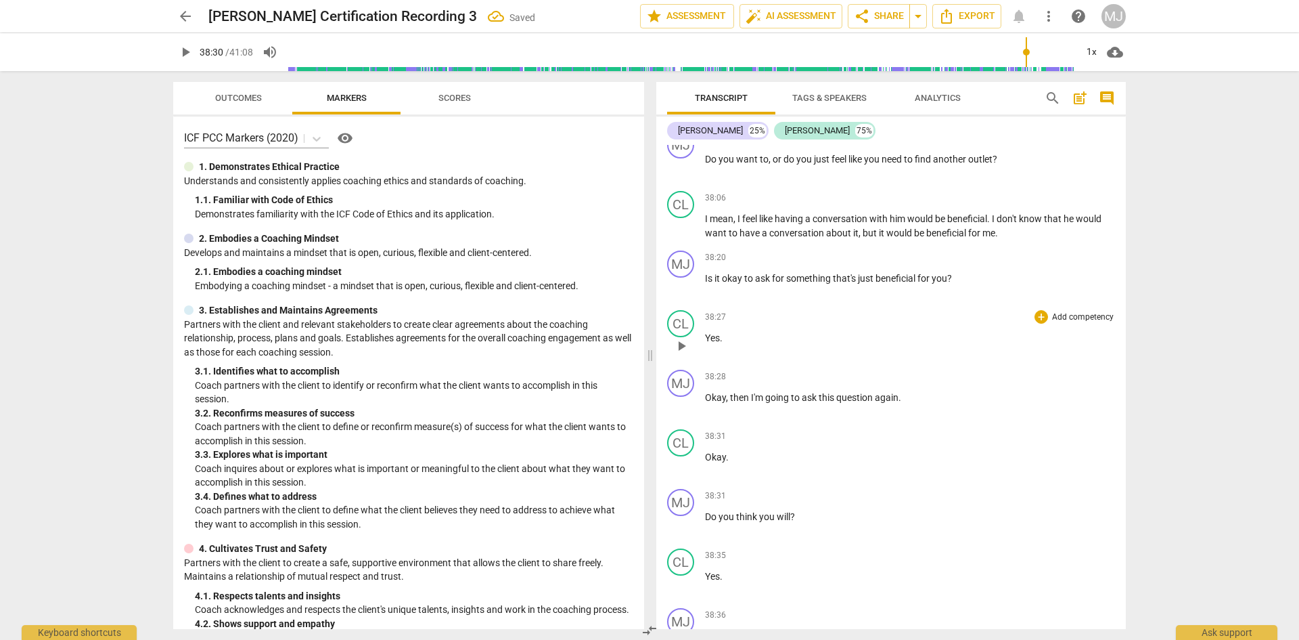
scroll to position [17546, 0]
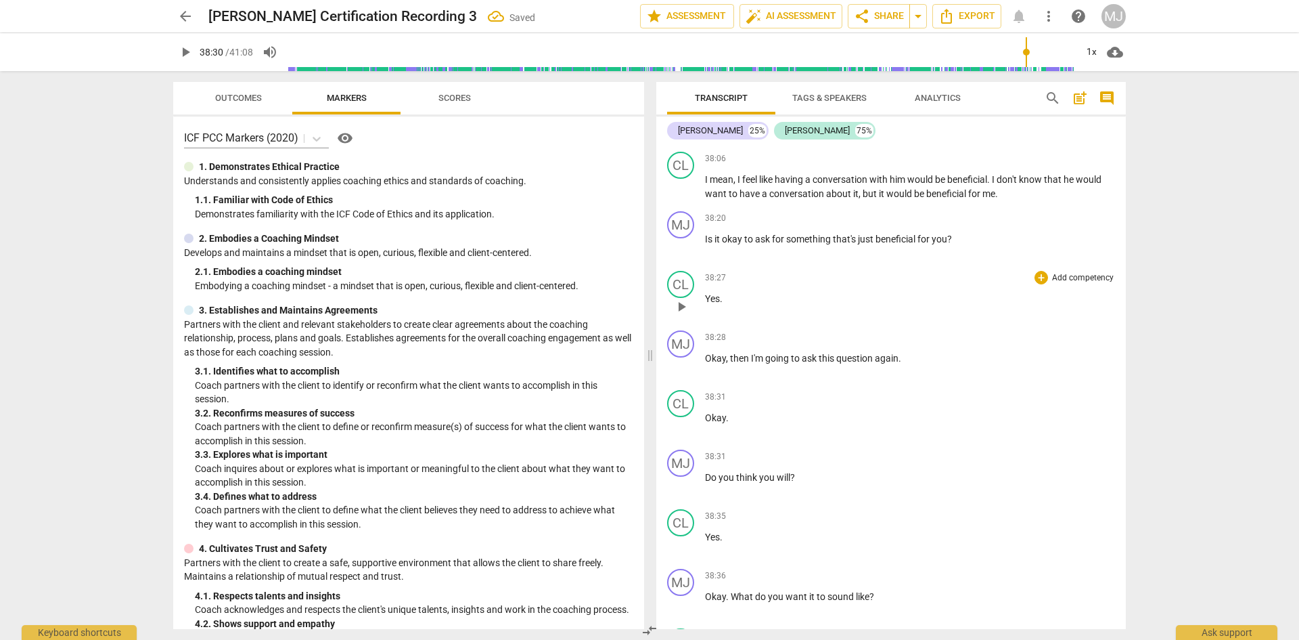
click at [714, 293] on span "Yes" at bounding box center [712, 298] width 15 height 11
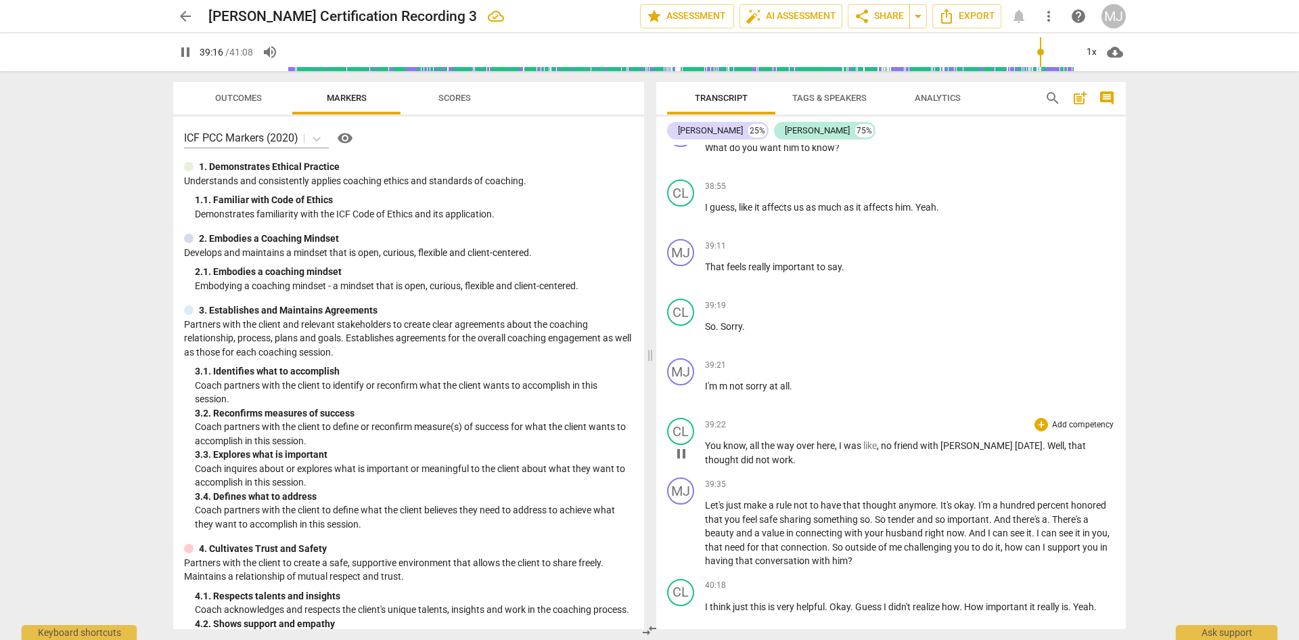
scroll to position [18155, 0]
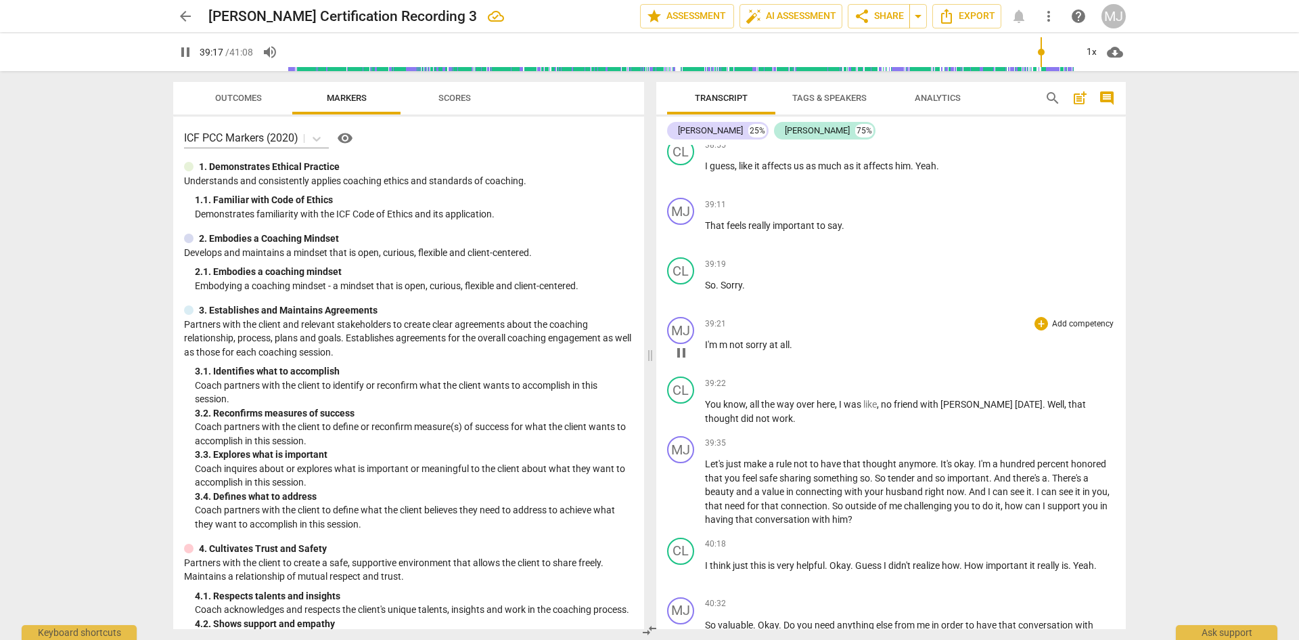
click at [723, 339] on span "m" at bounding box center [724, 344] width 10 height 11
click at [707, 280] on span "So" at bounding box center [710, 285] width 11 height 11
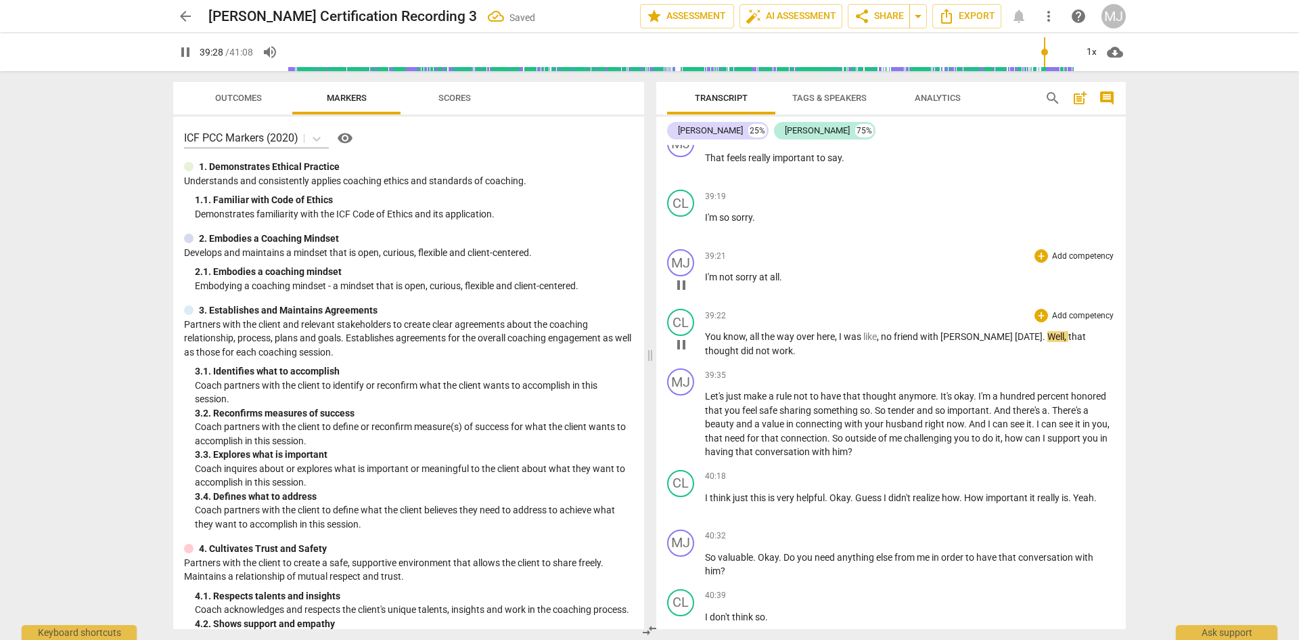
click at [900, 331] on span "friend" at bounding box center [907, 336] width 26 height 11
click at [185, 55] on span "pause" at bounding box center [185, 52] width 16 height 16
click at [1049, 331] on span "Well" at bounding box center [1057, 336] width 17 height 11
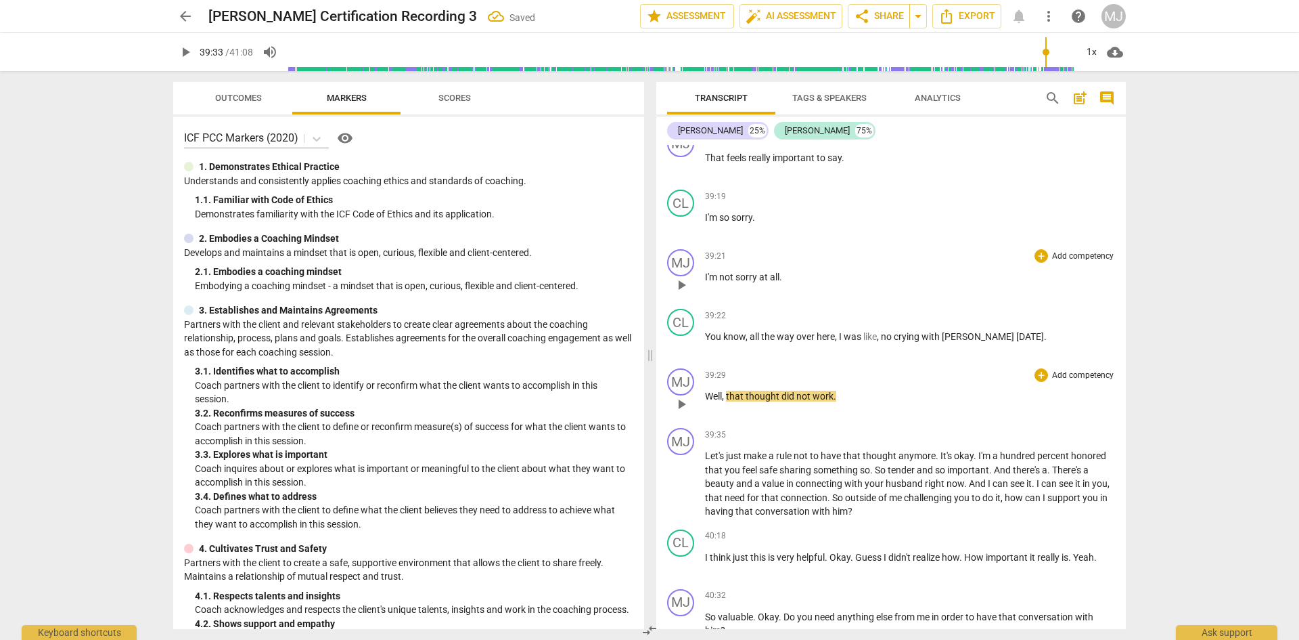
click at [725, 391] on span "," at bounding box center [724, 396] width 4 height 11
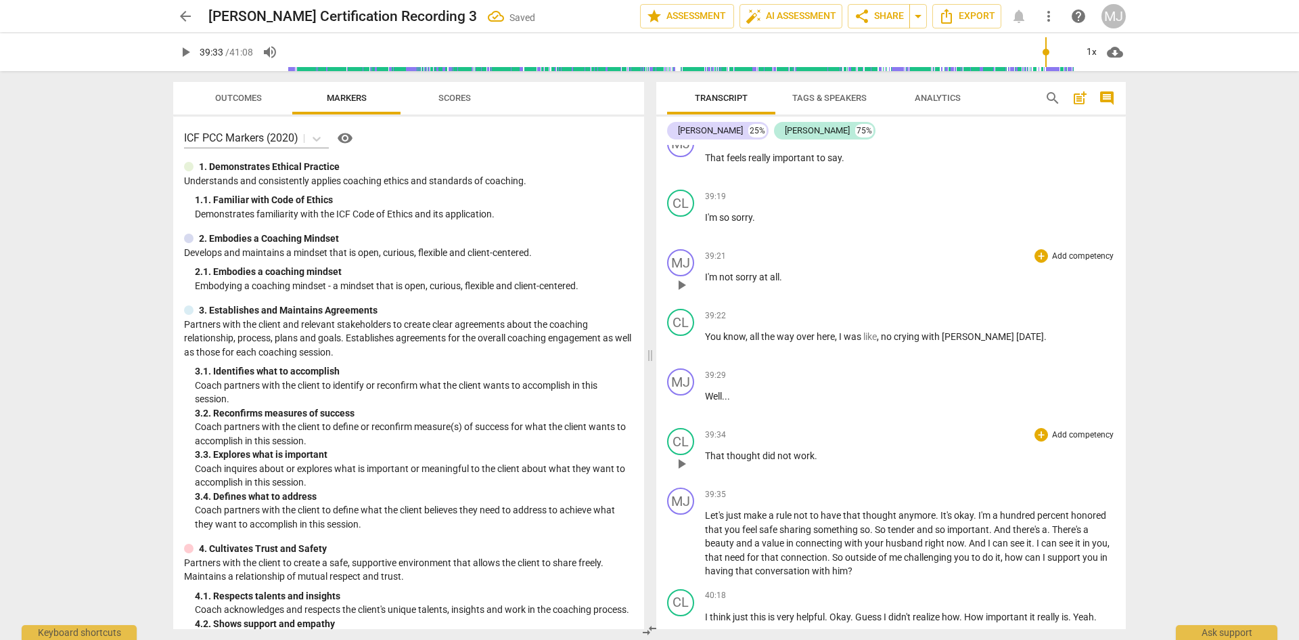
click at [713, 450] on span "That" at bounding box center [716, 455] width 22 height 11
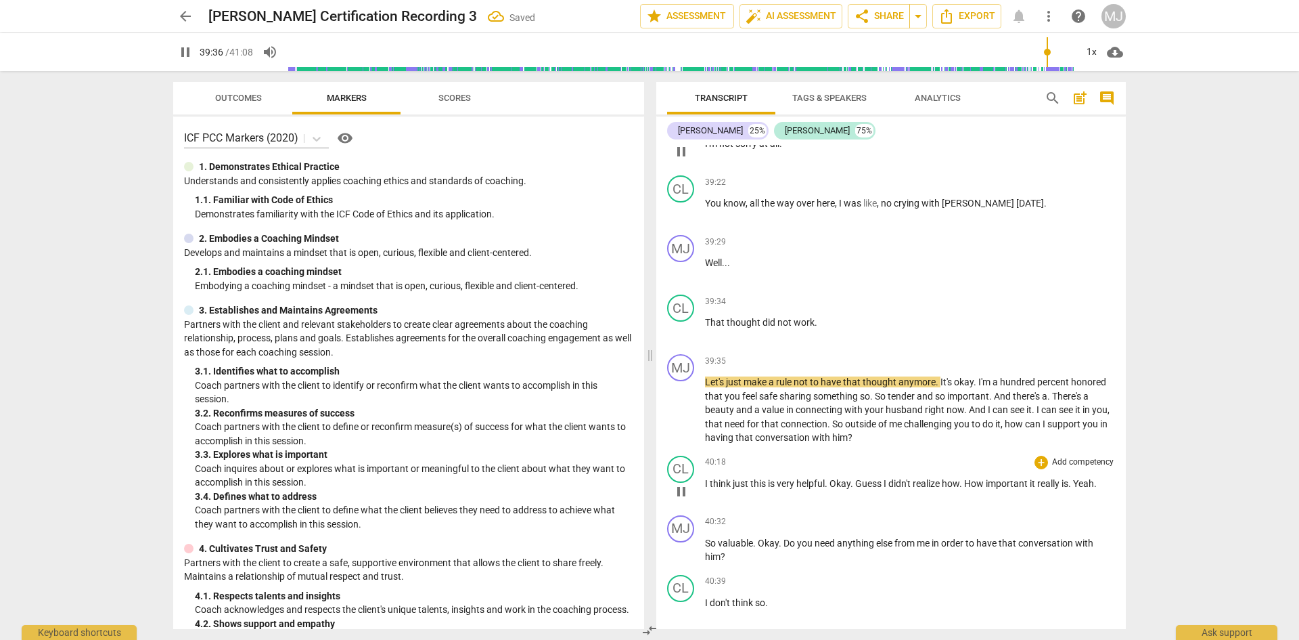
scroll to position [18358, 0]
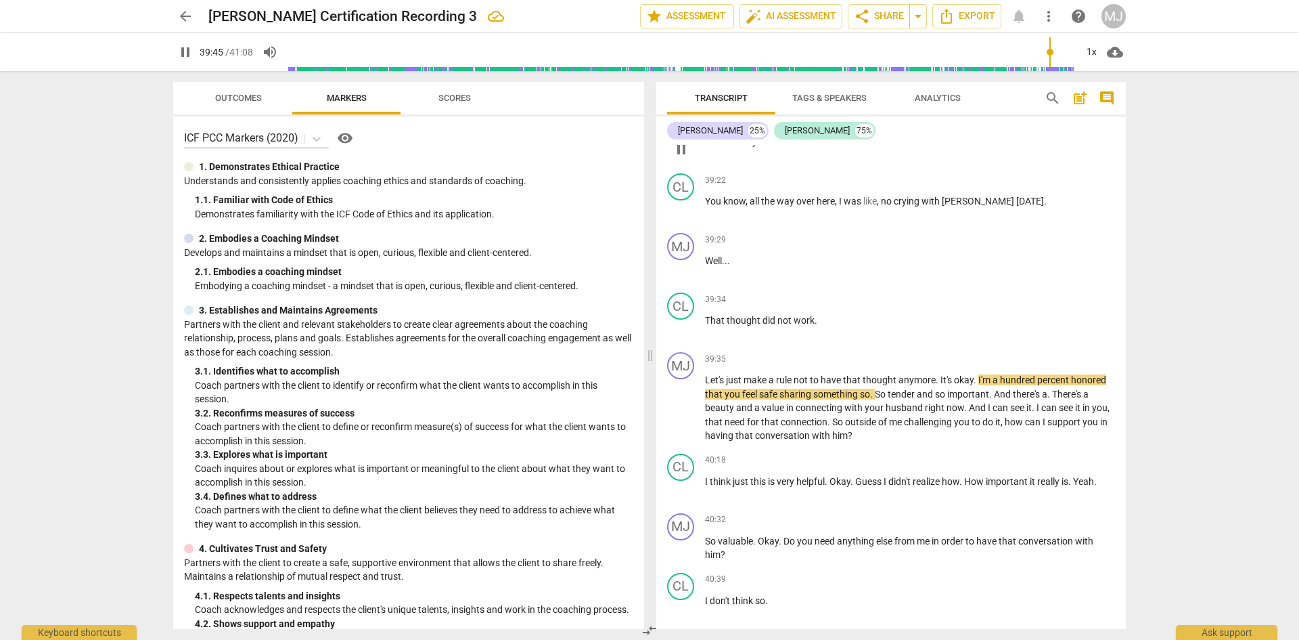
click at [184, 41] on button "pause" at bounding box center [185, 52] width 24 height 24
click at [977, 374] on span "." at bounding box center [976, 379] width 5 height 11
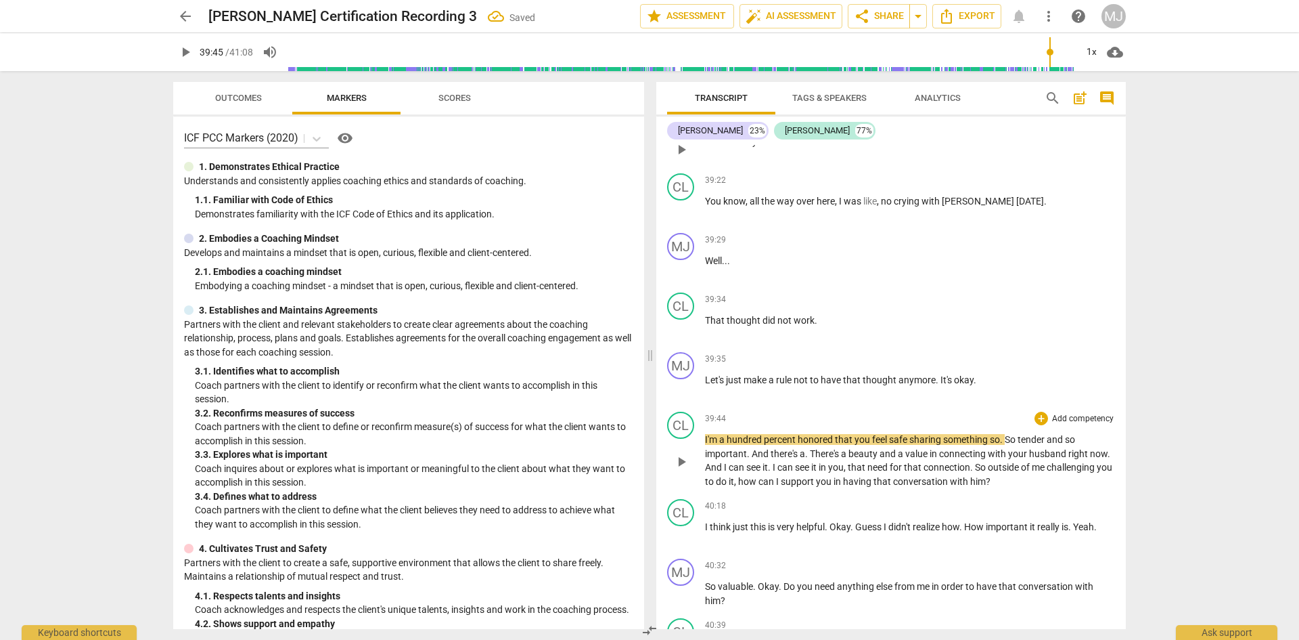
click at [705, 434] on span "I'm" at bounding box center [712, 439] width 14 height 11
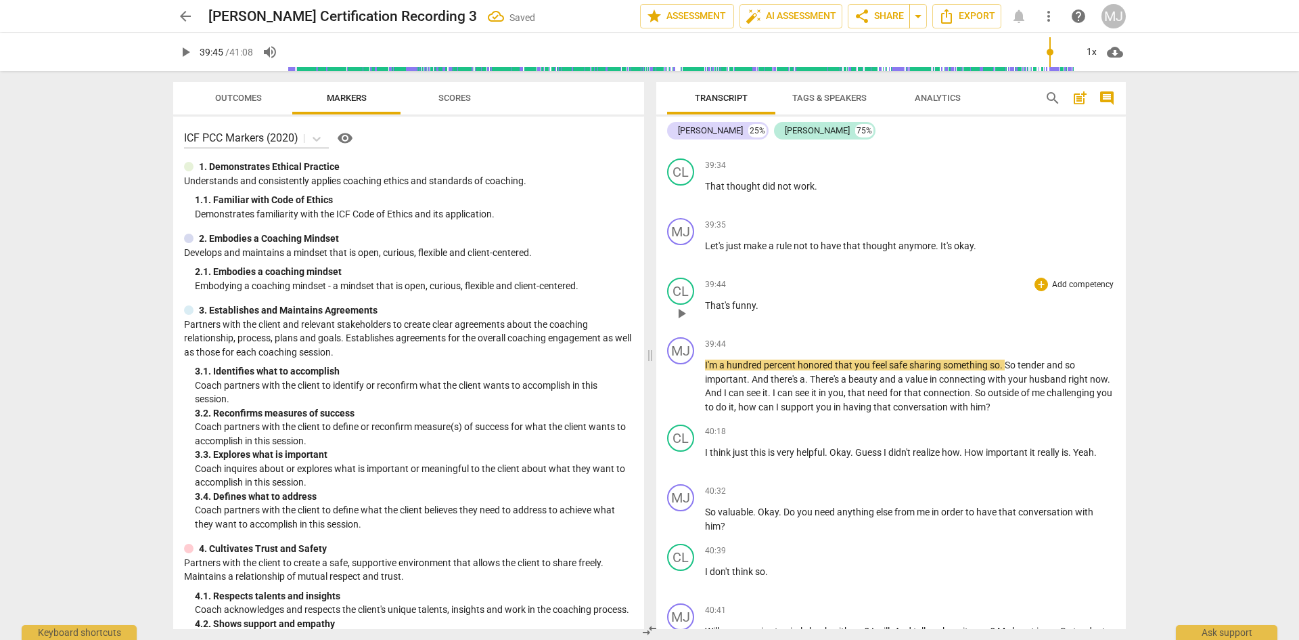
scroll to position [18493, 0]
click at [713, 358] on span "I'm" at bounding box center [712, 363] width 14 height 11
click at [1002, 358] on span "." at bounding box center [1002, 363] width 5 height 11
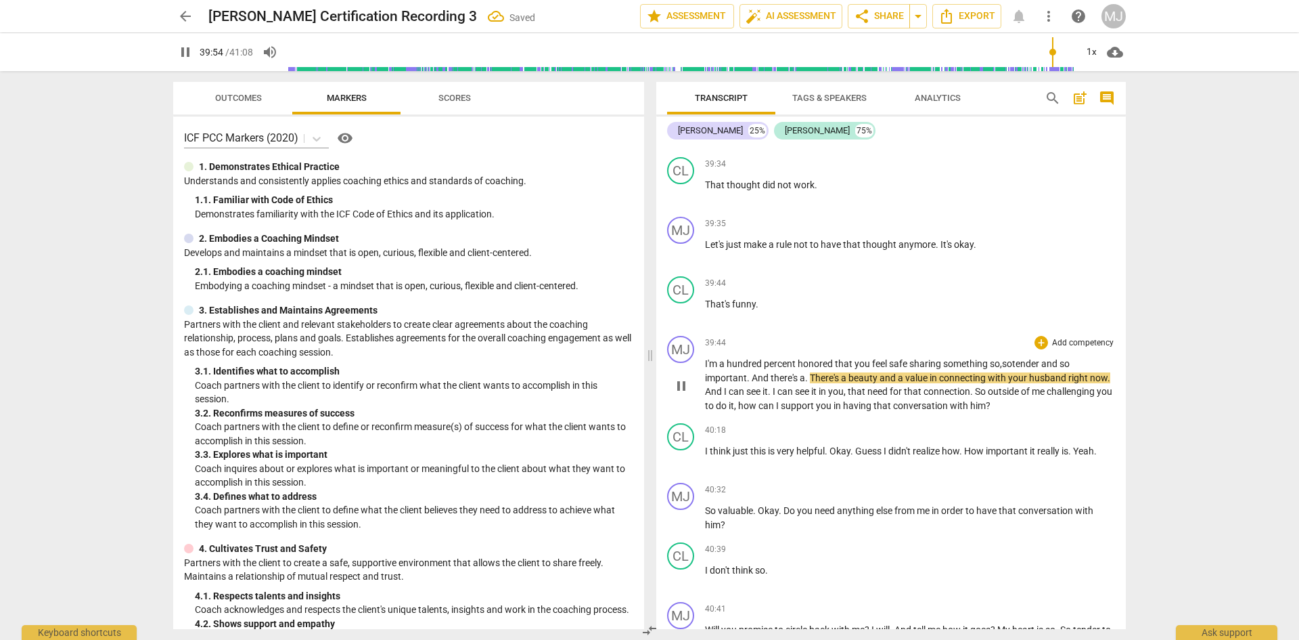
click at [805, 372] on span "." at bounding box center [807, 377] width 5 height 11
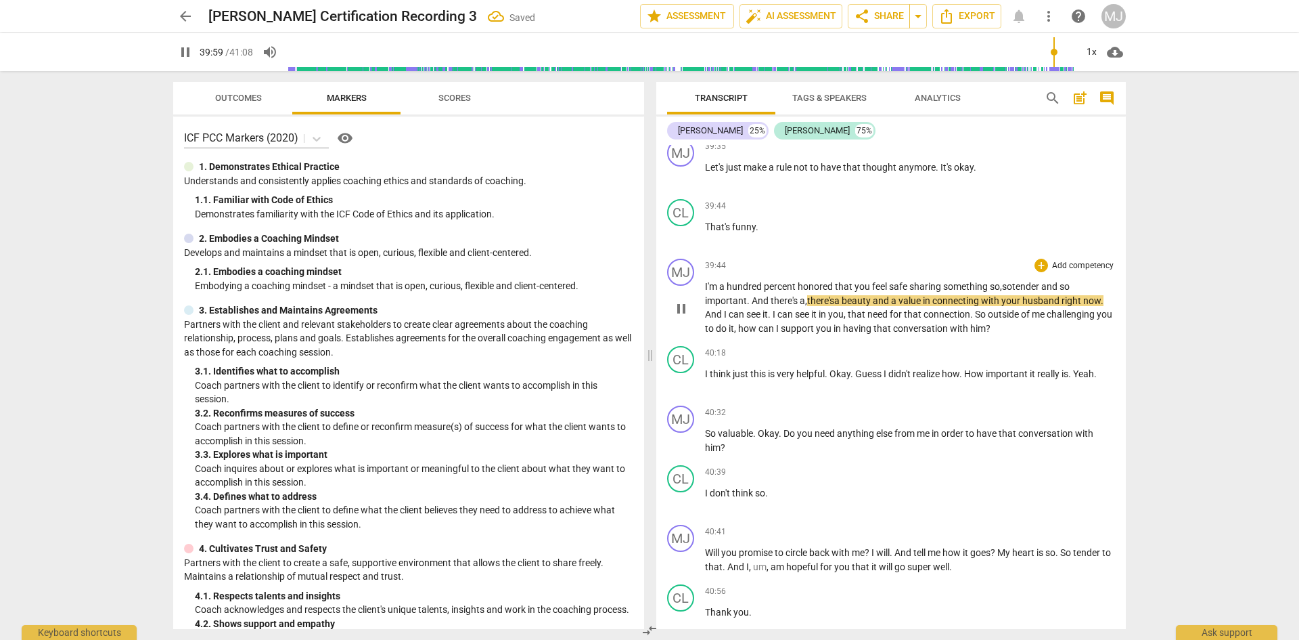
scroll to position [18629, 0]
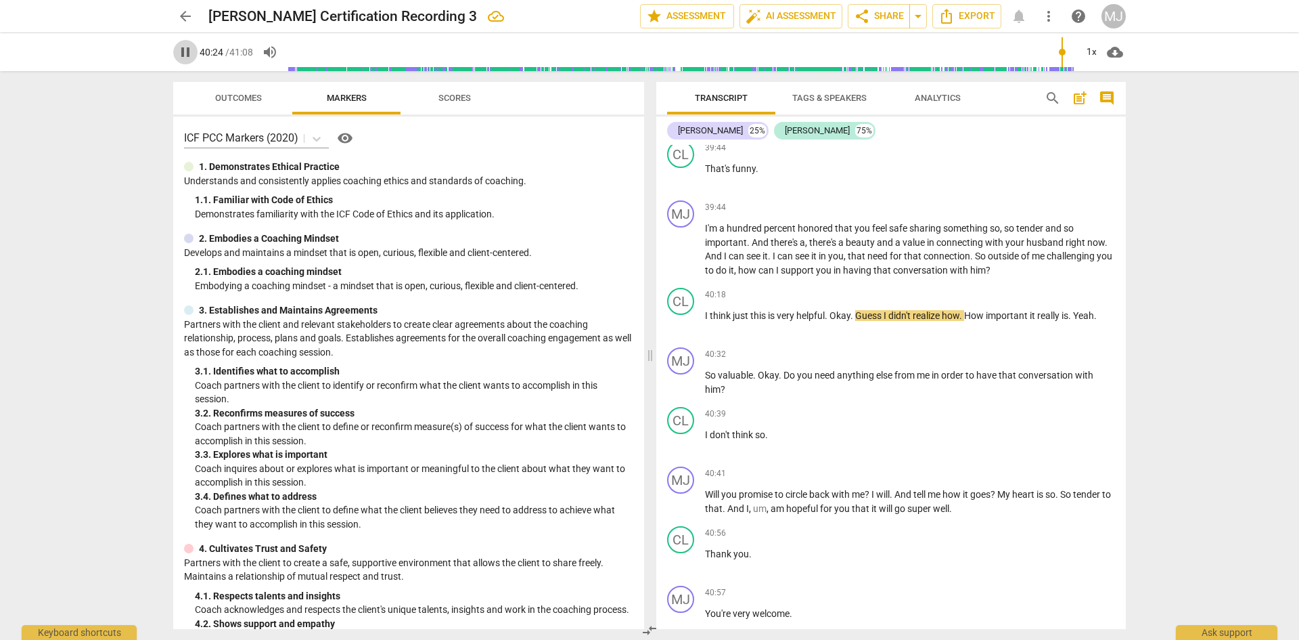
click at [187, 51] on span "pause" at bounding box center [185, 52] width 16 height 16
click at [830, 310] on span "." at bounding box center [827, 315] width 5 height 11
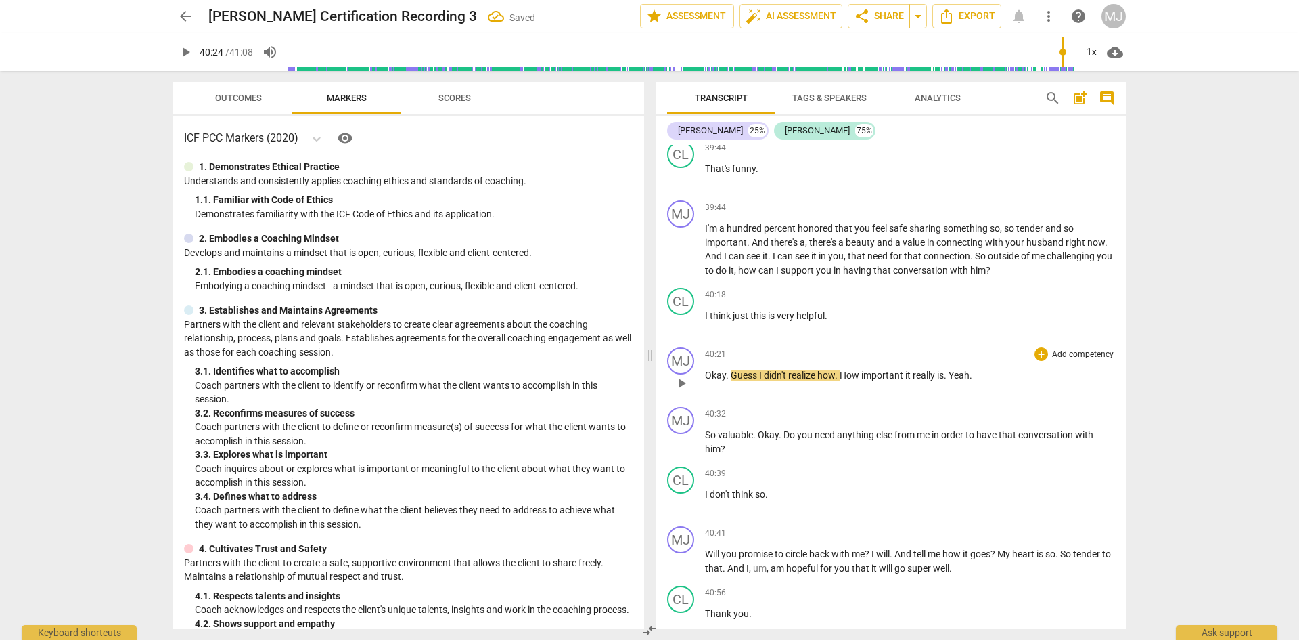
click at [730, 370] on span "." at bounding box center [728, 375] width 5 height 11
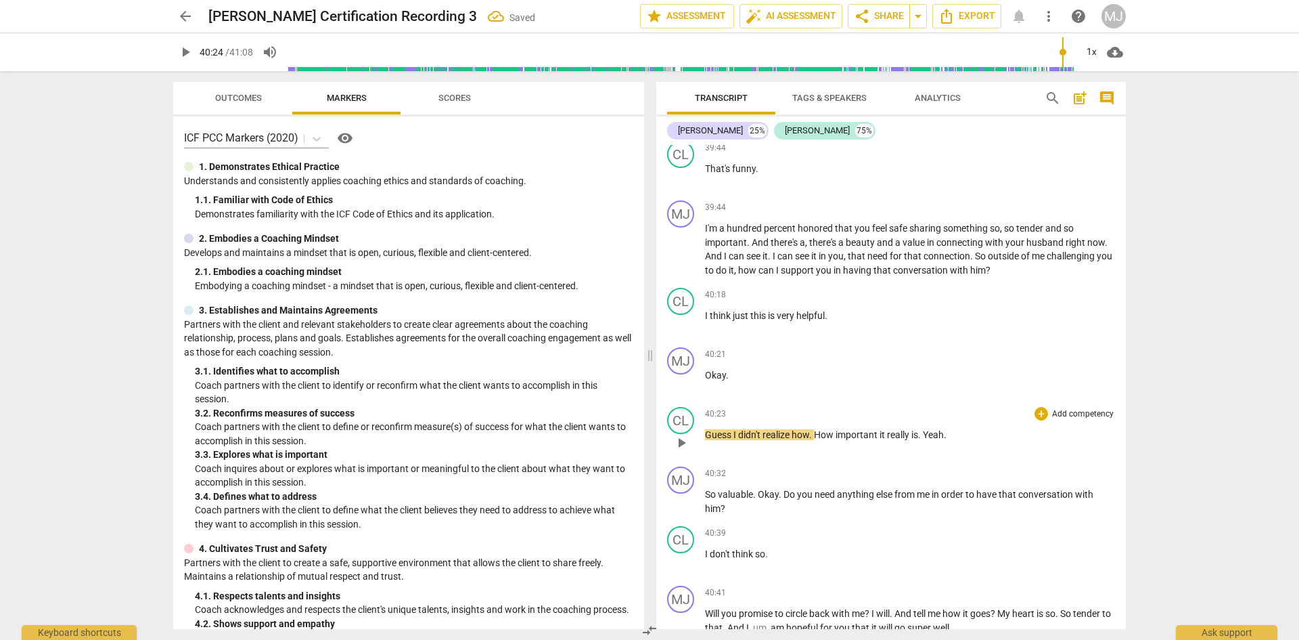
click at [707, 429] on span "Guess" at bounding box center [719, 434] width 28 height 11
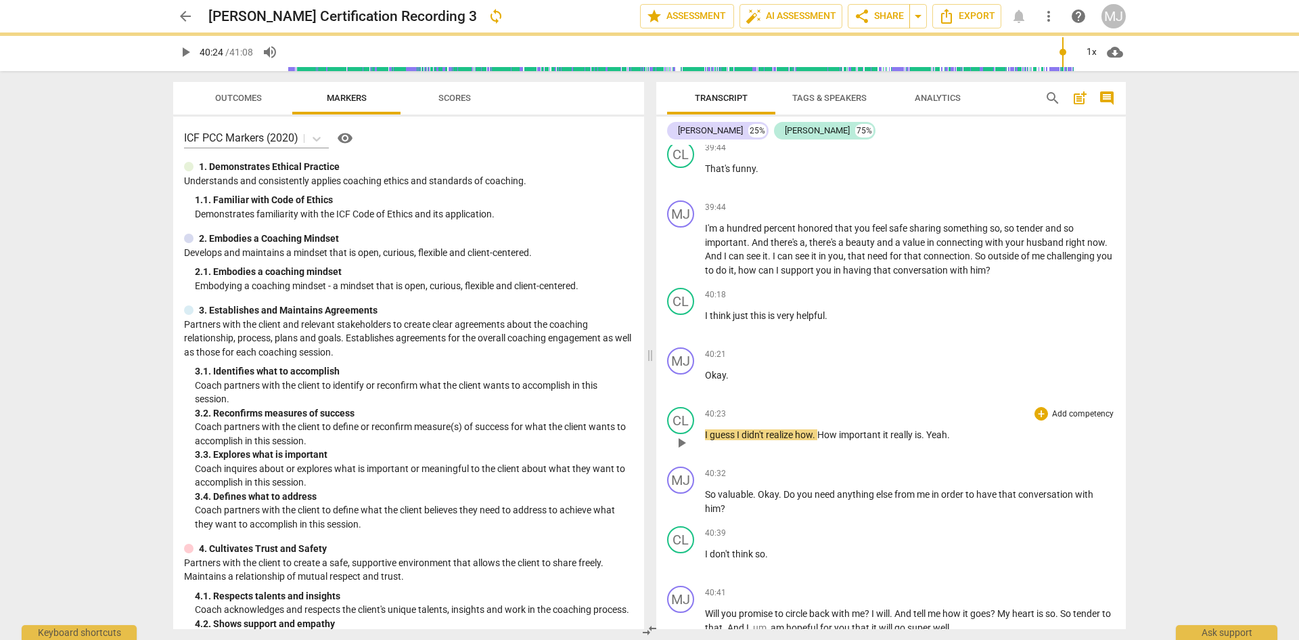
click at [717, 429] on span "I guess" at bounding box center [721, 434] width 32 height 11
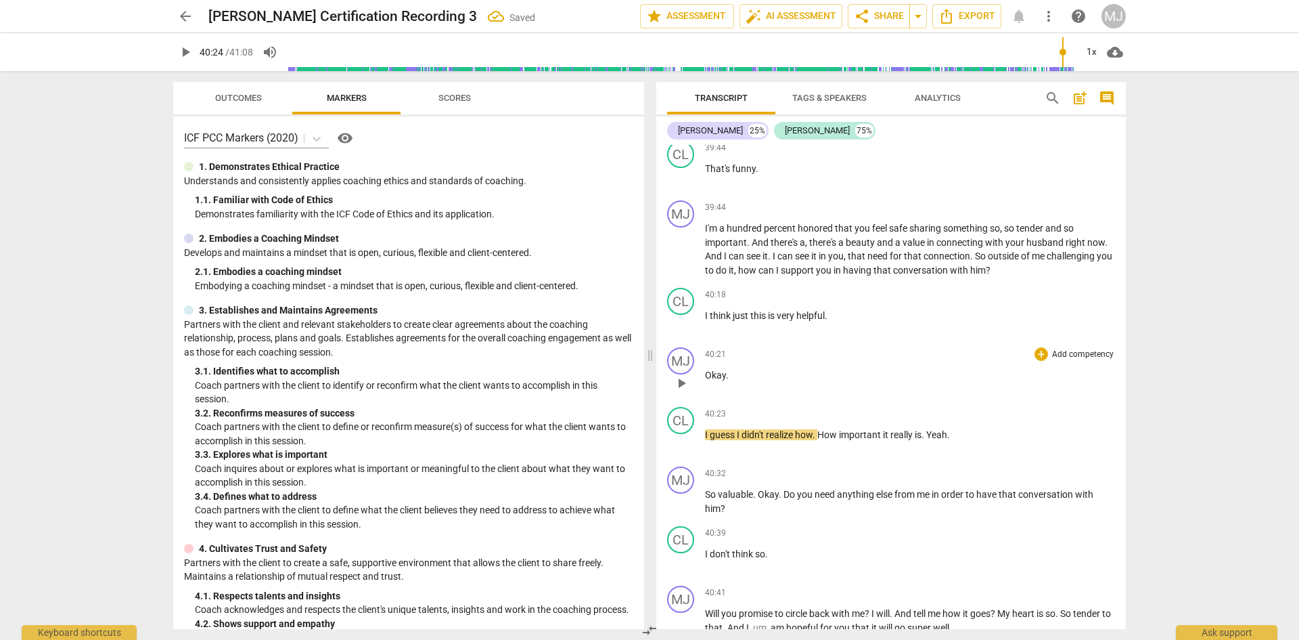
click at [716, 370] on span "Okay" at bounding box center [715, 375] width 21 height 11
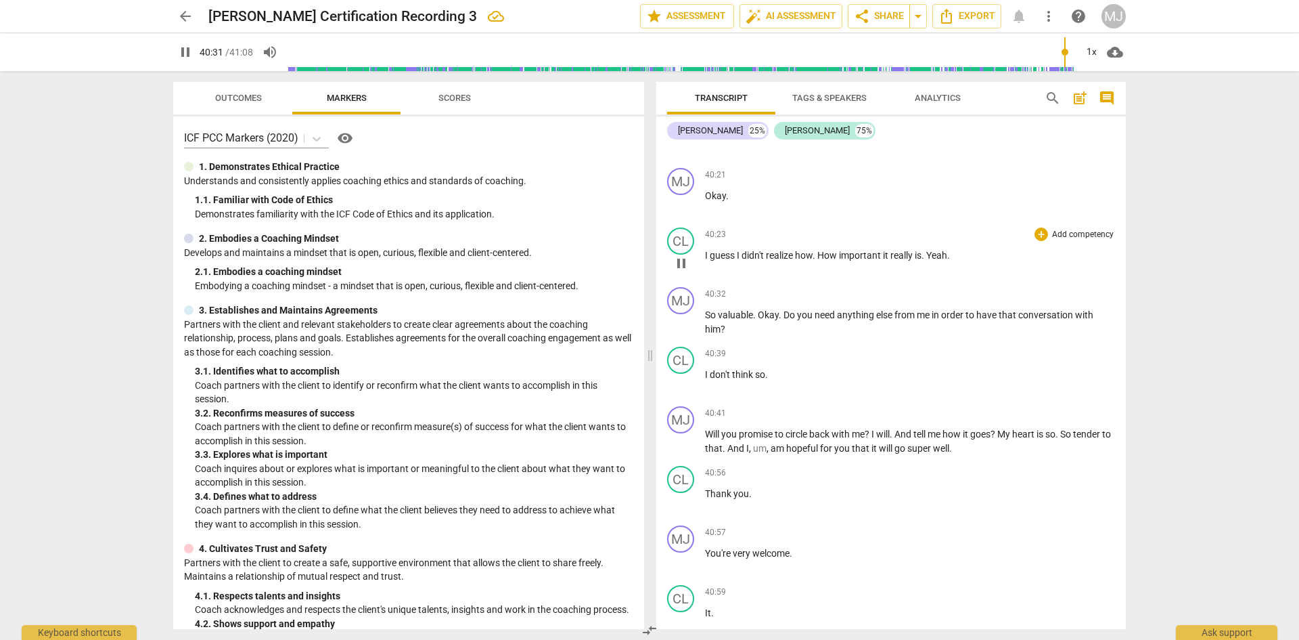
scroll to position [18832, 0]
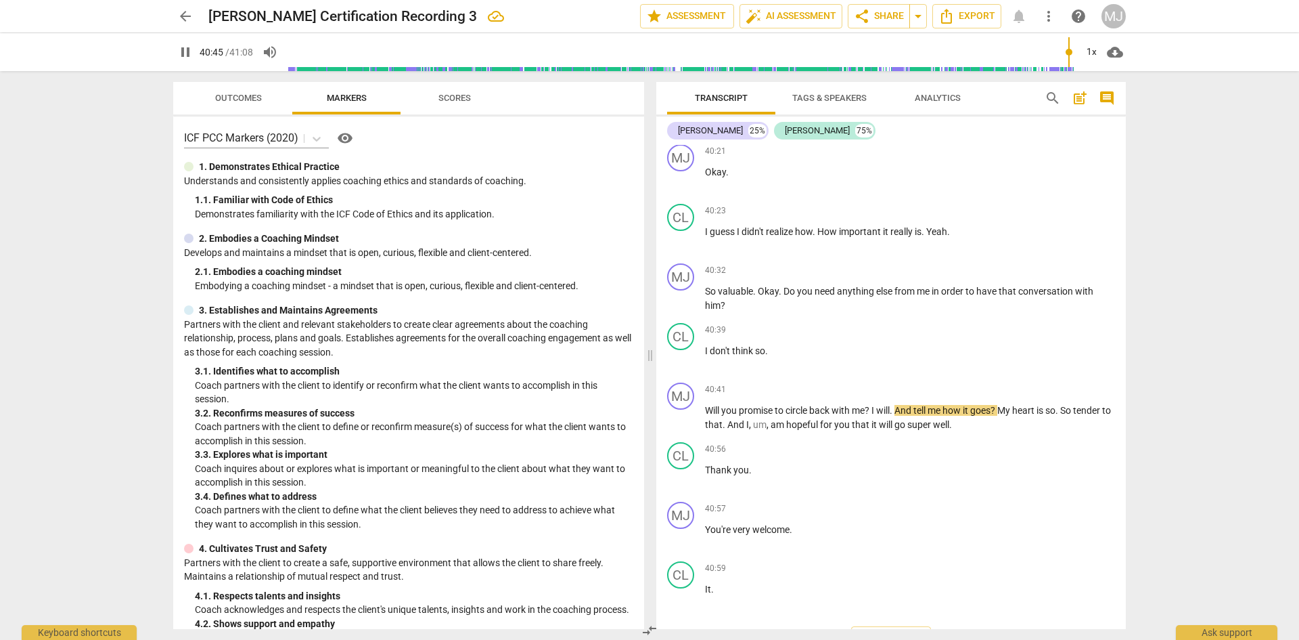
click at [189, 51] on span "pause" at bounding box center [185, 52] width 16 height 16
click at [876, 405] on span "I" at bounding box center [874, 410] width 5 height 11
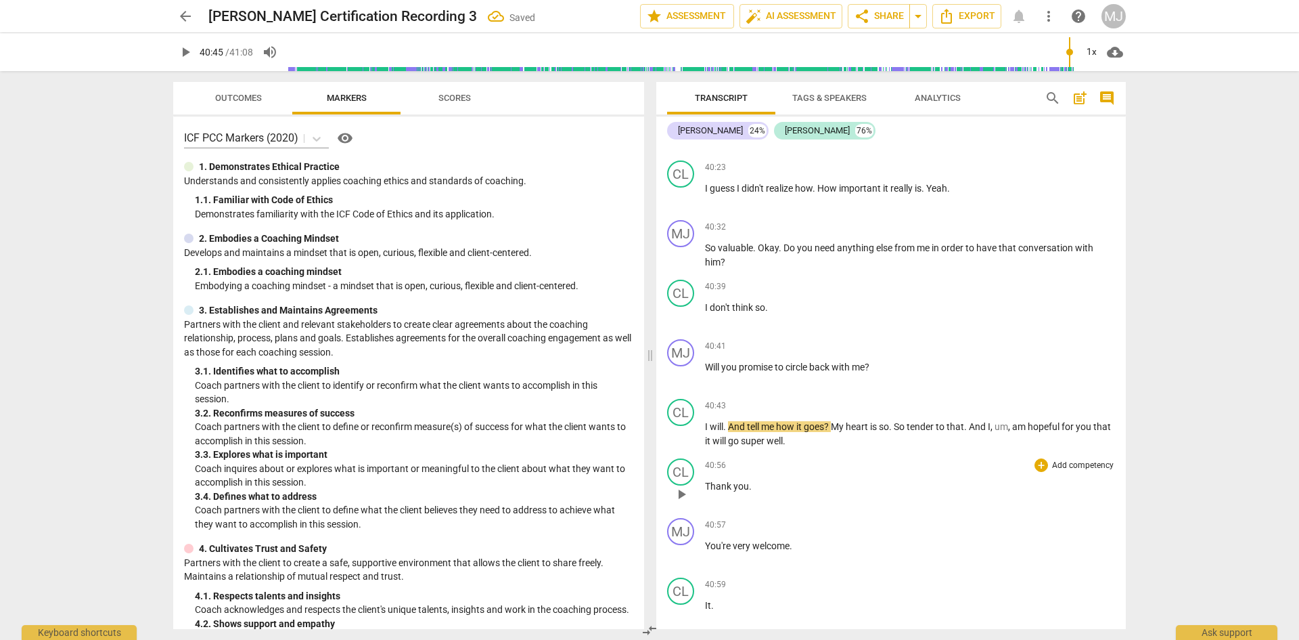
scroll to position [18899, 0]
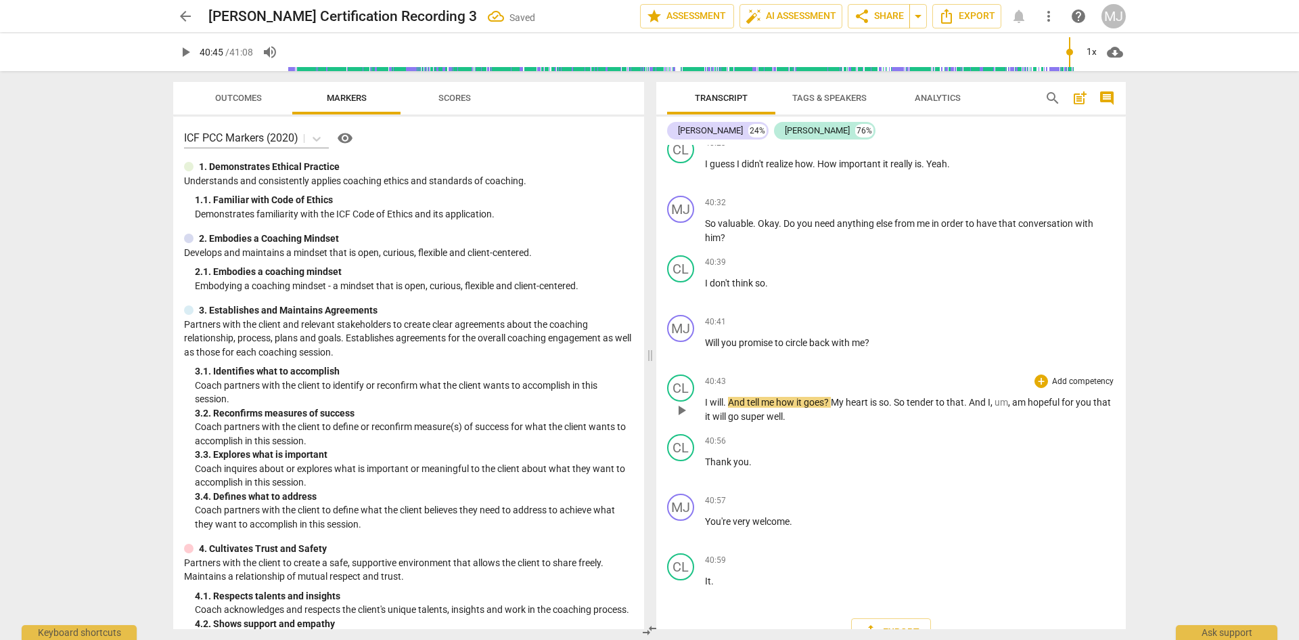
click at [731, 397] on span "And" at bounding box center [737, 402] width 19 height 11
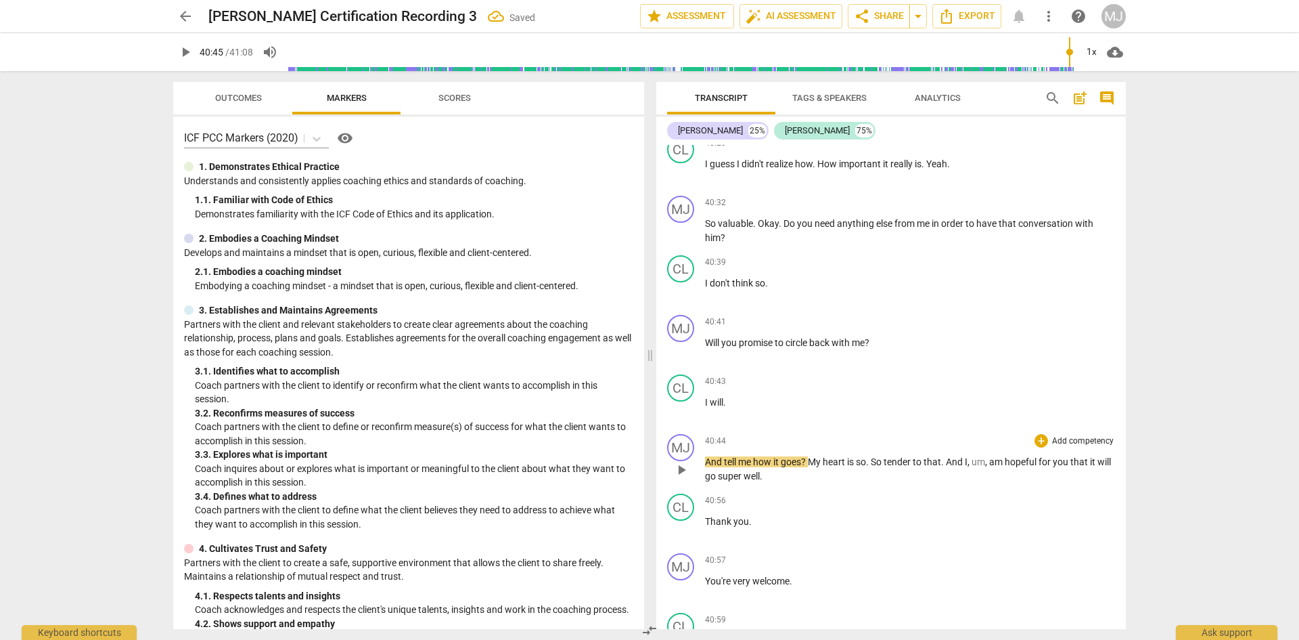
click at [866, 456] on span "so" at bounding box center [861, 461] width 10 height 11
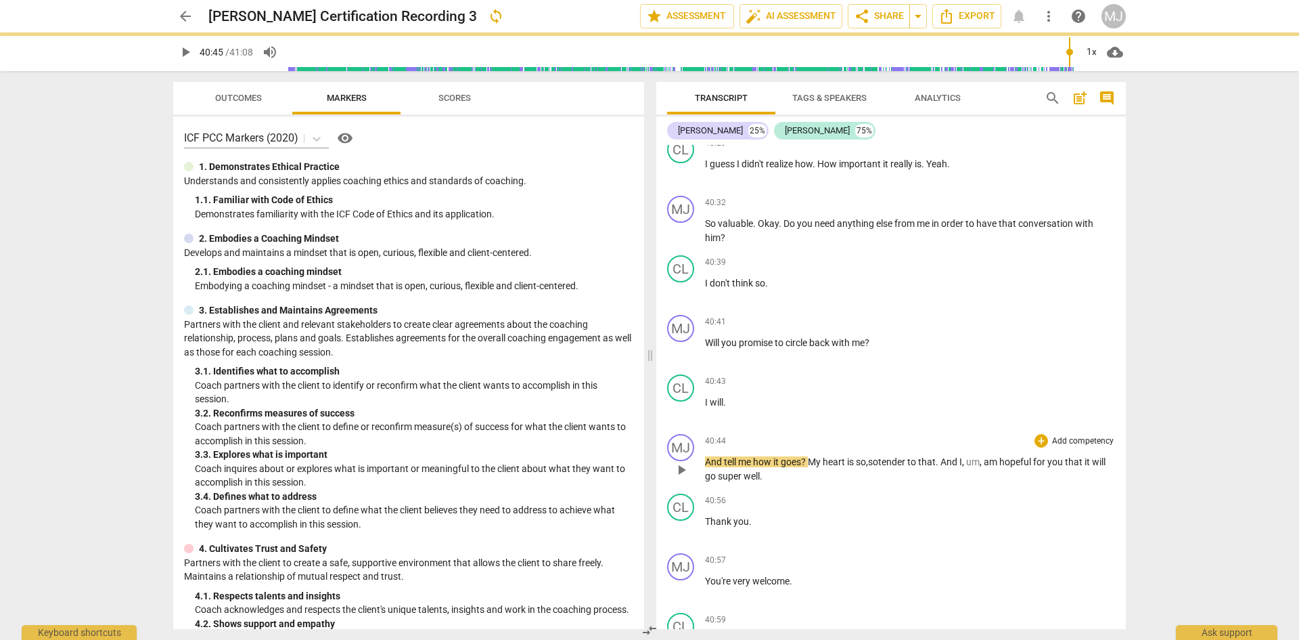
click at [769, 456] on span "how" at bounding box center [763, 461] width 20 height 11
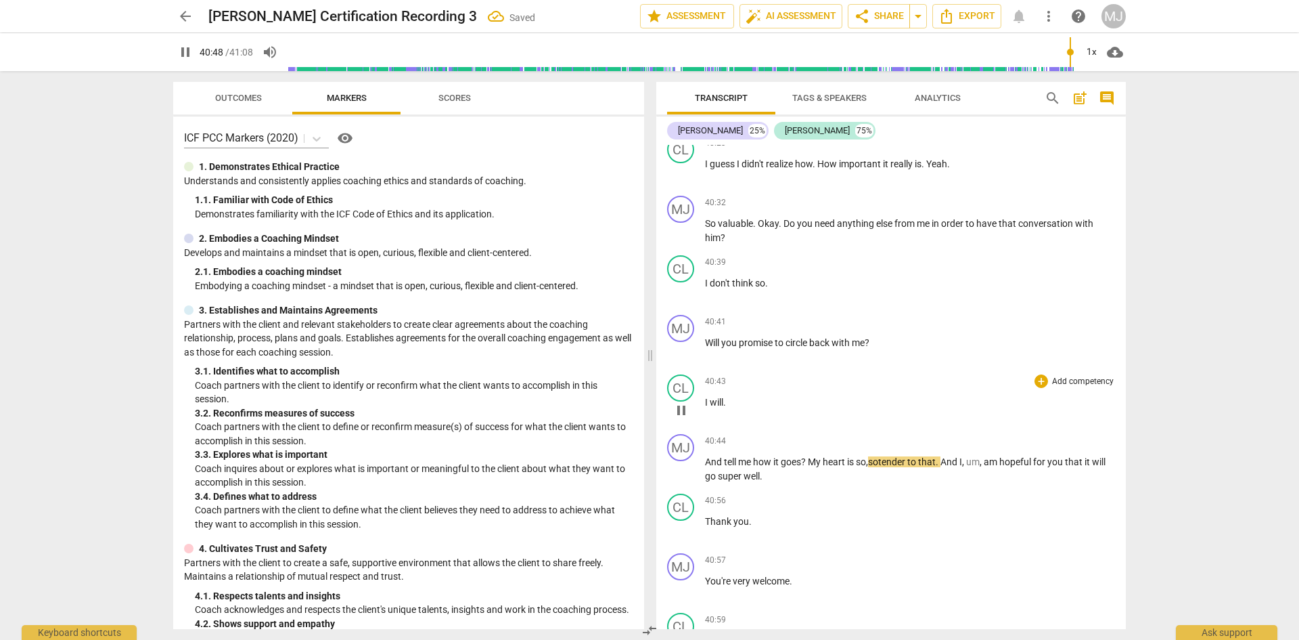
click at [718, 397] on span "will" at bounding box center [717, 402] width 14 height 11
click at [808, 456] on span "?" at bounding box center [804, 461] width 7 height 11
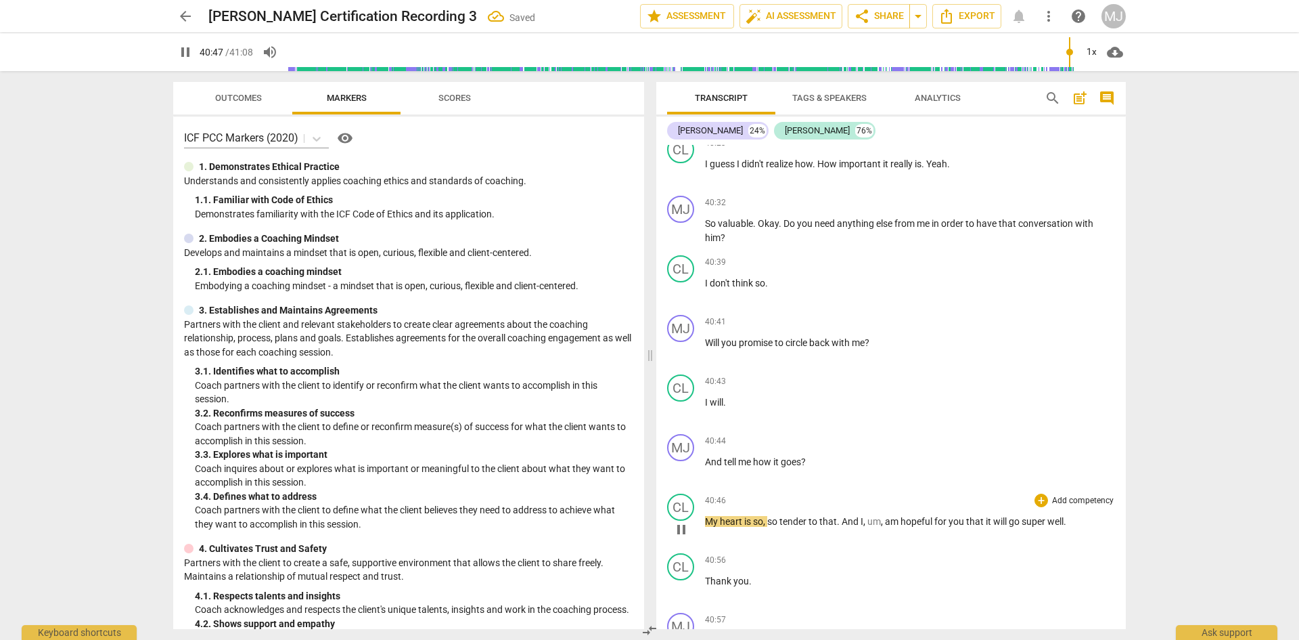
click at [706, 516] on span "My" at bounding box center [712, 521] width 15 height 11
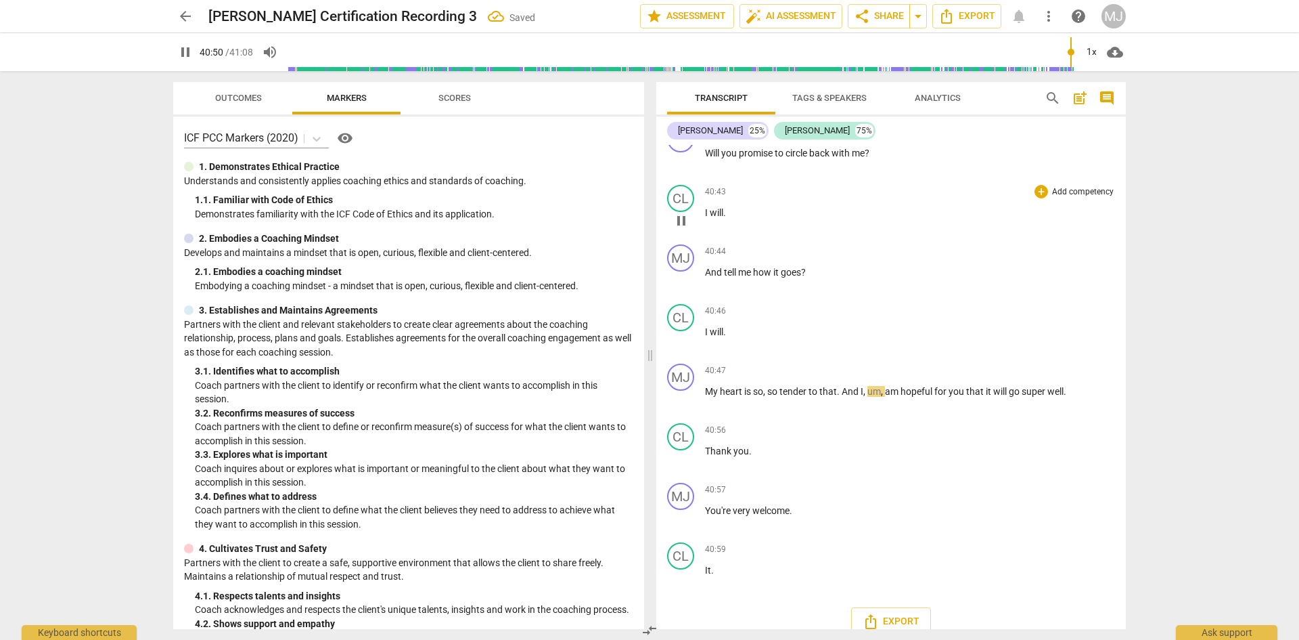
scroll to position [19093, 0]
click at [740, 542] on div "40:59 + Add competency keyboard_arrow_right It ." at bounding box center [910, 562] width 410 height 49
click at [731, 559] on p "It ." at bounding box center [910, 566] width 410 height 14
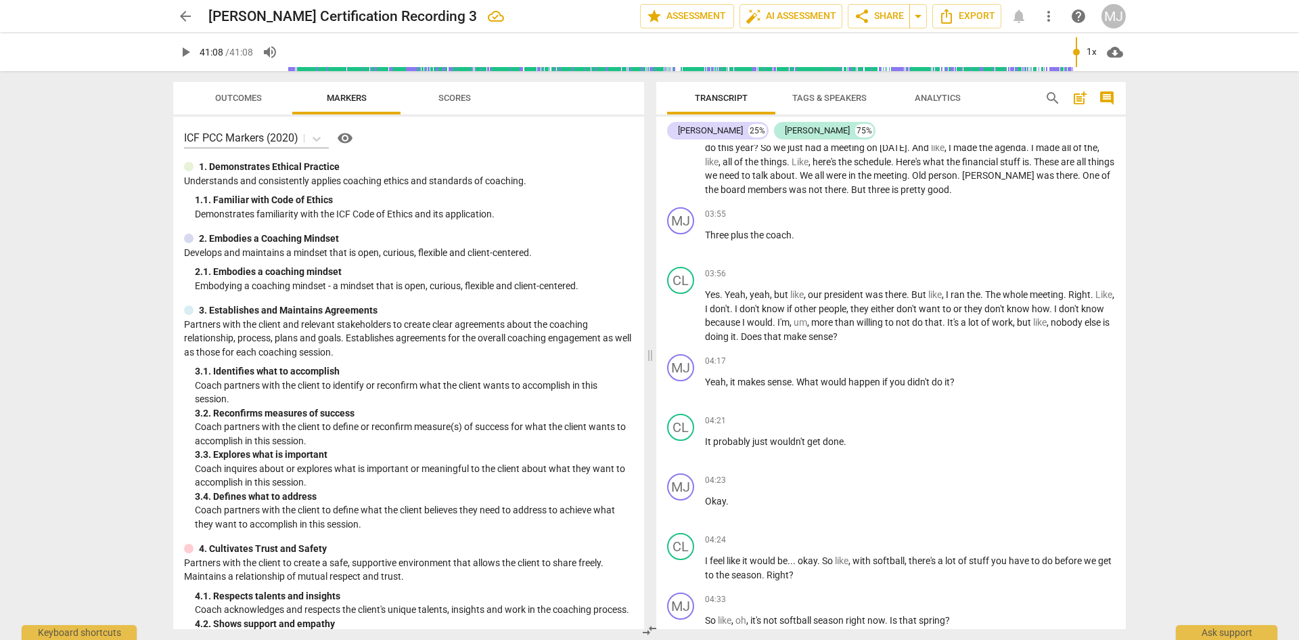
scroll to position [0, 0]
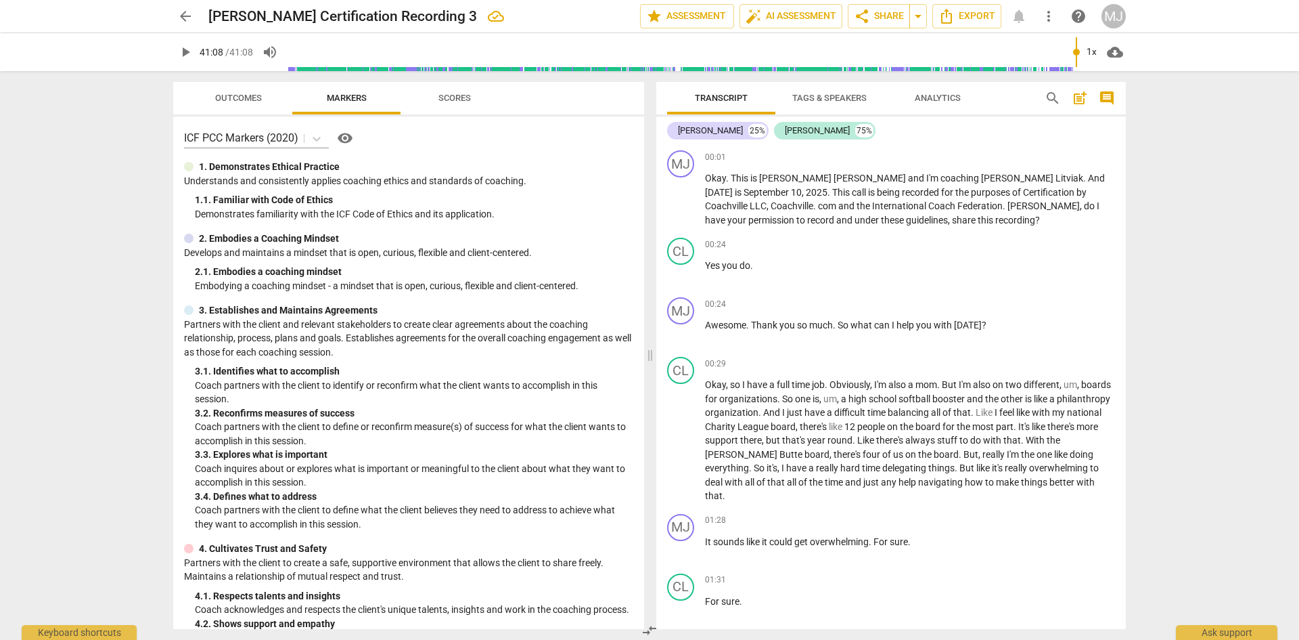
click at [900, 144] on div "[PERSON_NAME] 25% [PERSON_NAME] 75% MJ play_arrow pause 00:01 + Add competency …" at bounding box center [891, 372] width 470 height 512
click at [944, 99] on span "Analytics" at bounding box center [938, 98] width 46 height 10
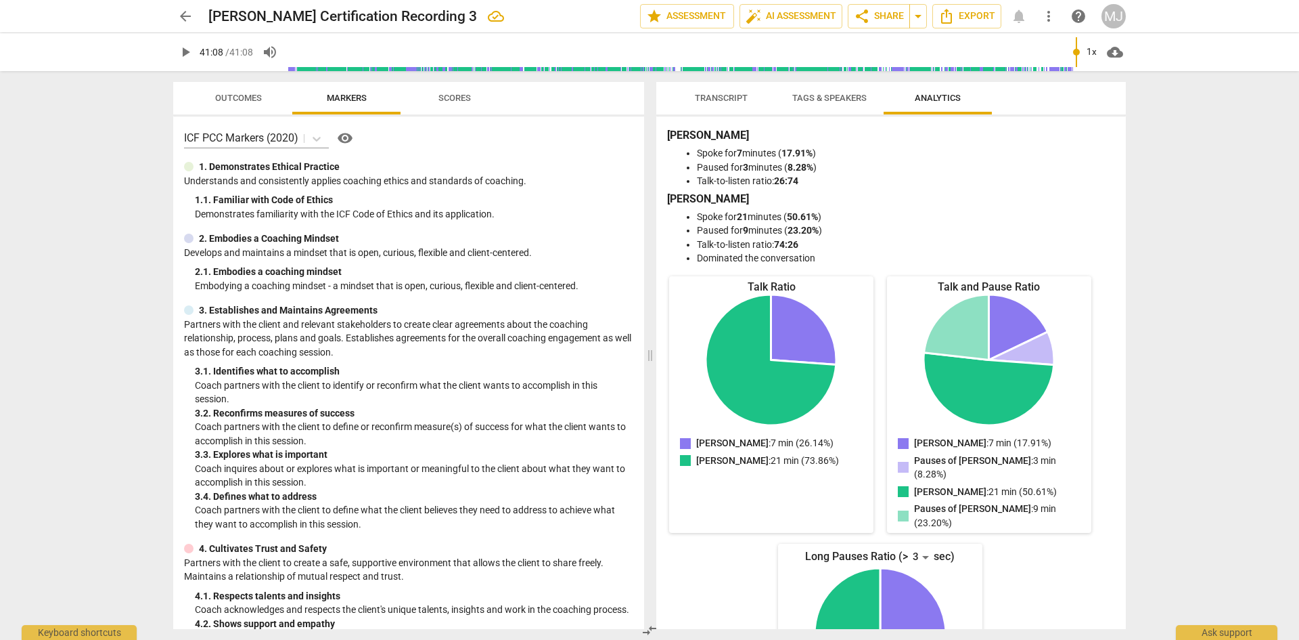
click at [715, 95] on span "Transcript" at bounding box center [721, 98] width 53 height 10
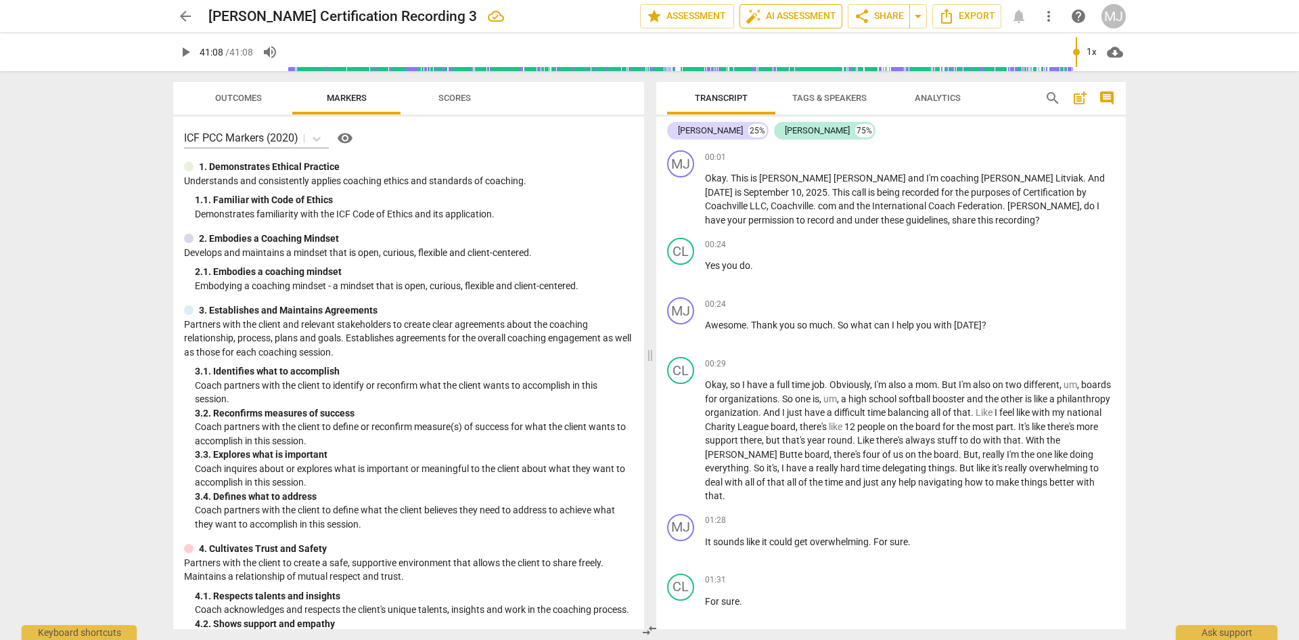
click at [785, 13] on span "auto_fix_high AI Assessment" at bounding box center [791, 16] width 91 height 16
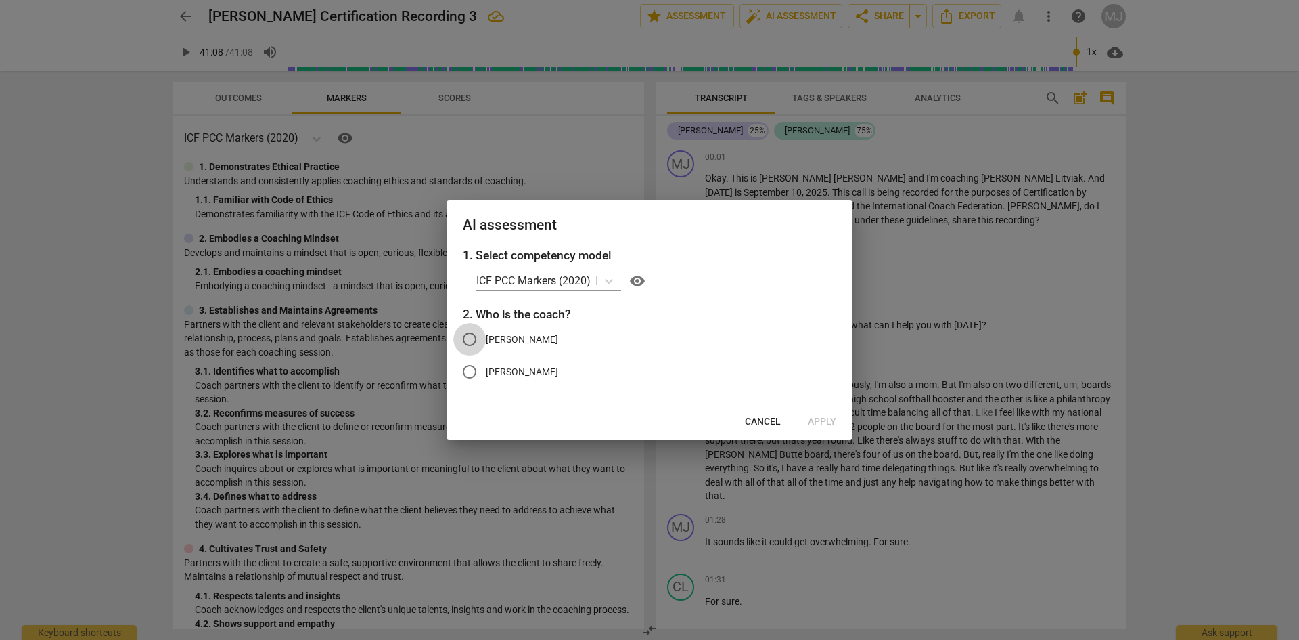
click at [470, 337] on input "[PERSON_NAME]" at bounding box center [469, 339] width 32 height 32
click at [824, 419] on span "Apply" at bounding box center [822, 422] width 28 height 14
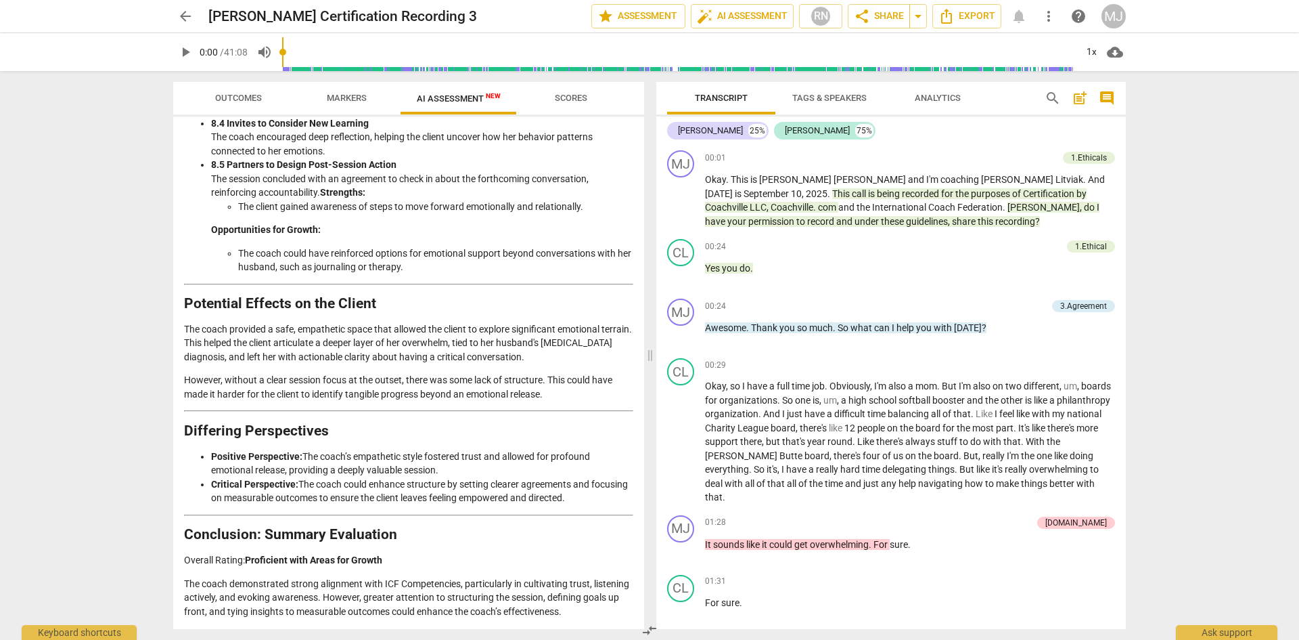
scroll to position [2427, 0]
